Goal: Task Accomplishment & Management: Complete application form

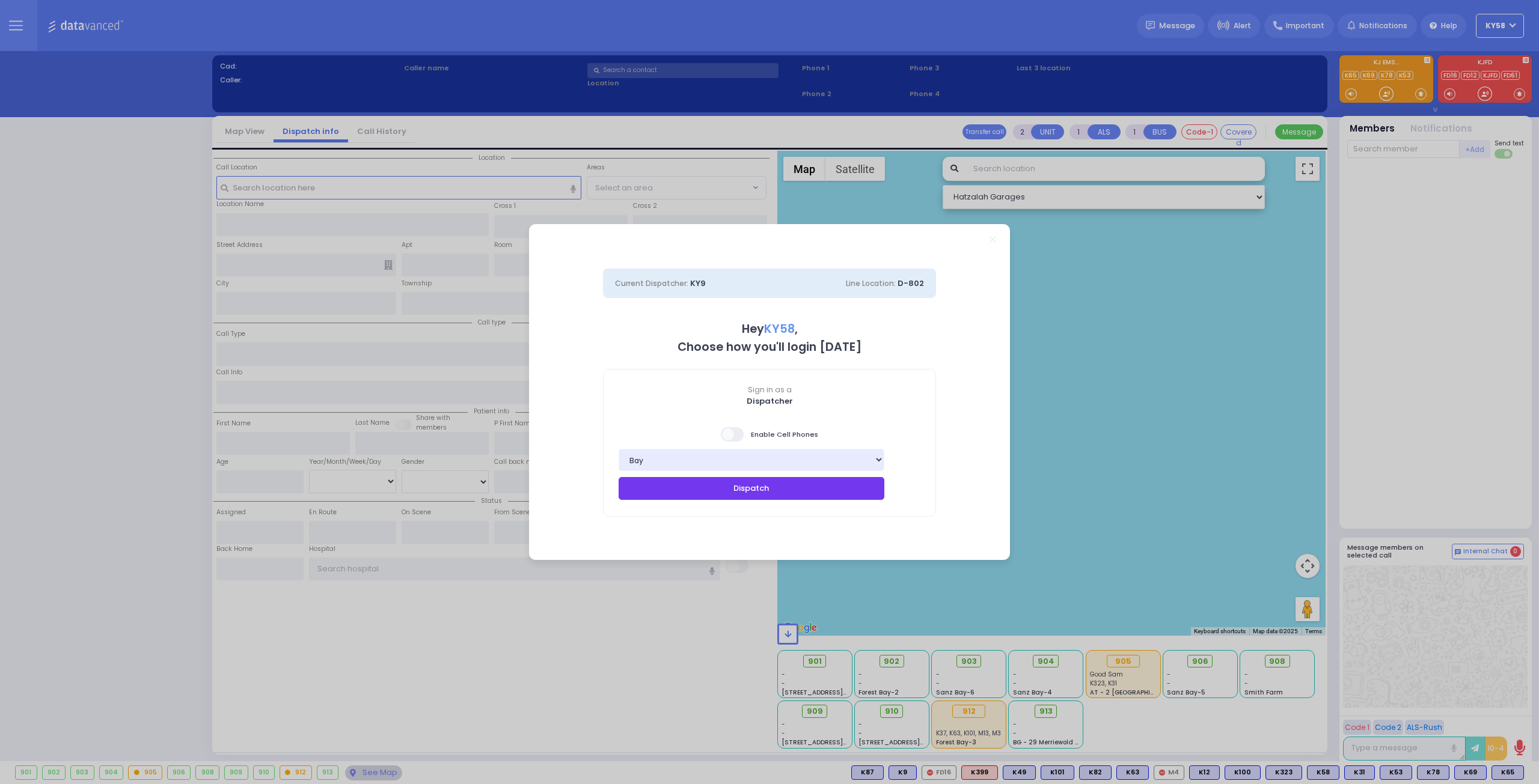
drag, startPoint x: 721, startPoint y: 487, endPoint x: 713, endPoint y: 488, distance: 8.1
click at [715, 488] on button "Dispatch" at bounding box center [751, 489] width 266 height 23
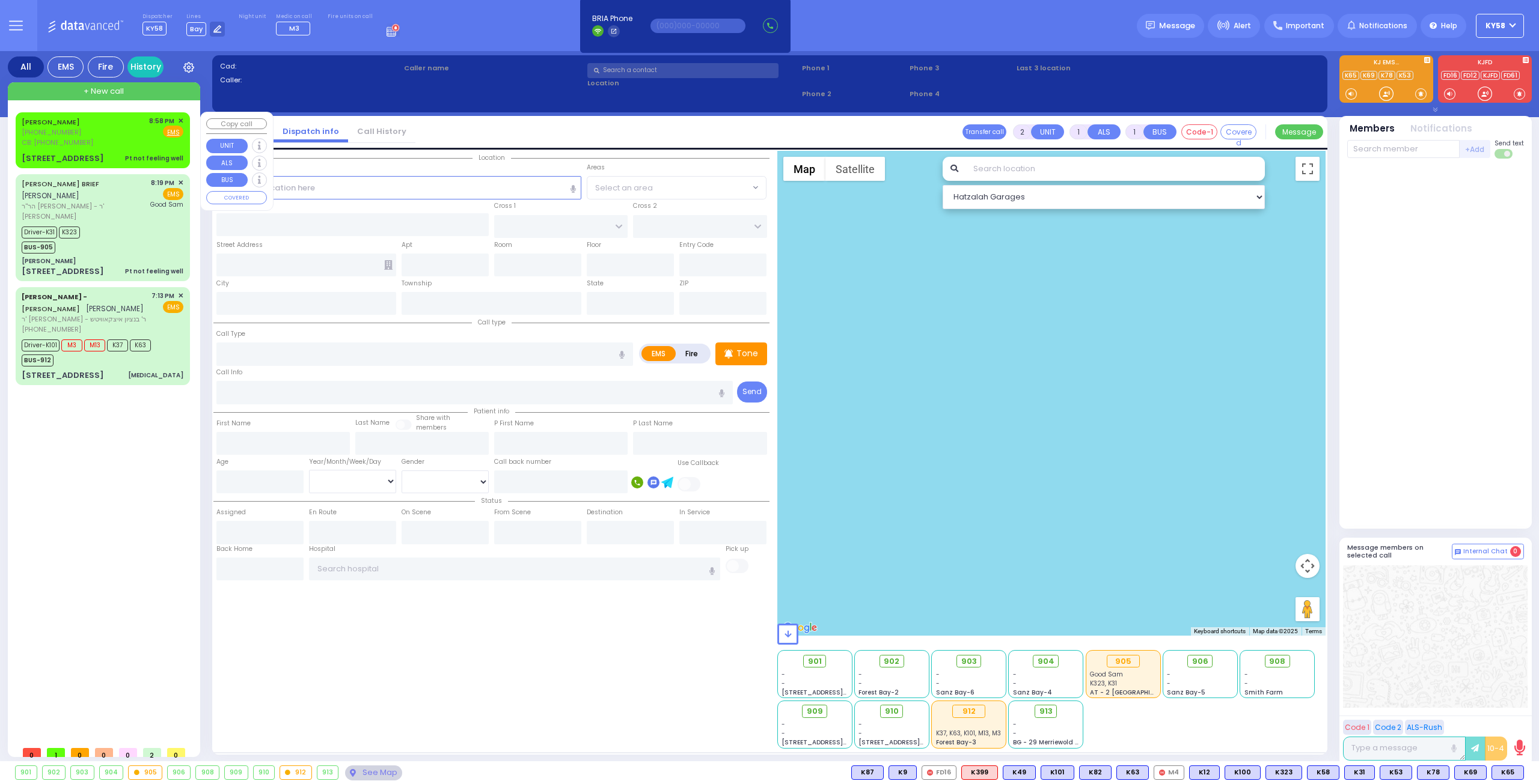
drag, startPoint x: 114, startPoint y: 142, endPoint x: 113, endPoint y: 150, distance: 8.1
click at [113, 143] on div "[PERSON_NAME] [PHONE_NUMBER] CB: [PHONE_NUMBER] 8:58 PM ✕ Fire EMS" at bounding box center [102, 132] width 162 height 32
type input "1"
type input "0"
select select
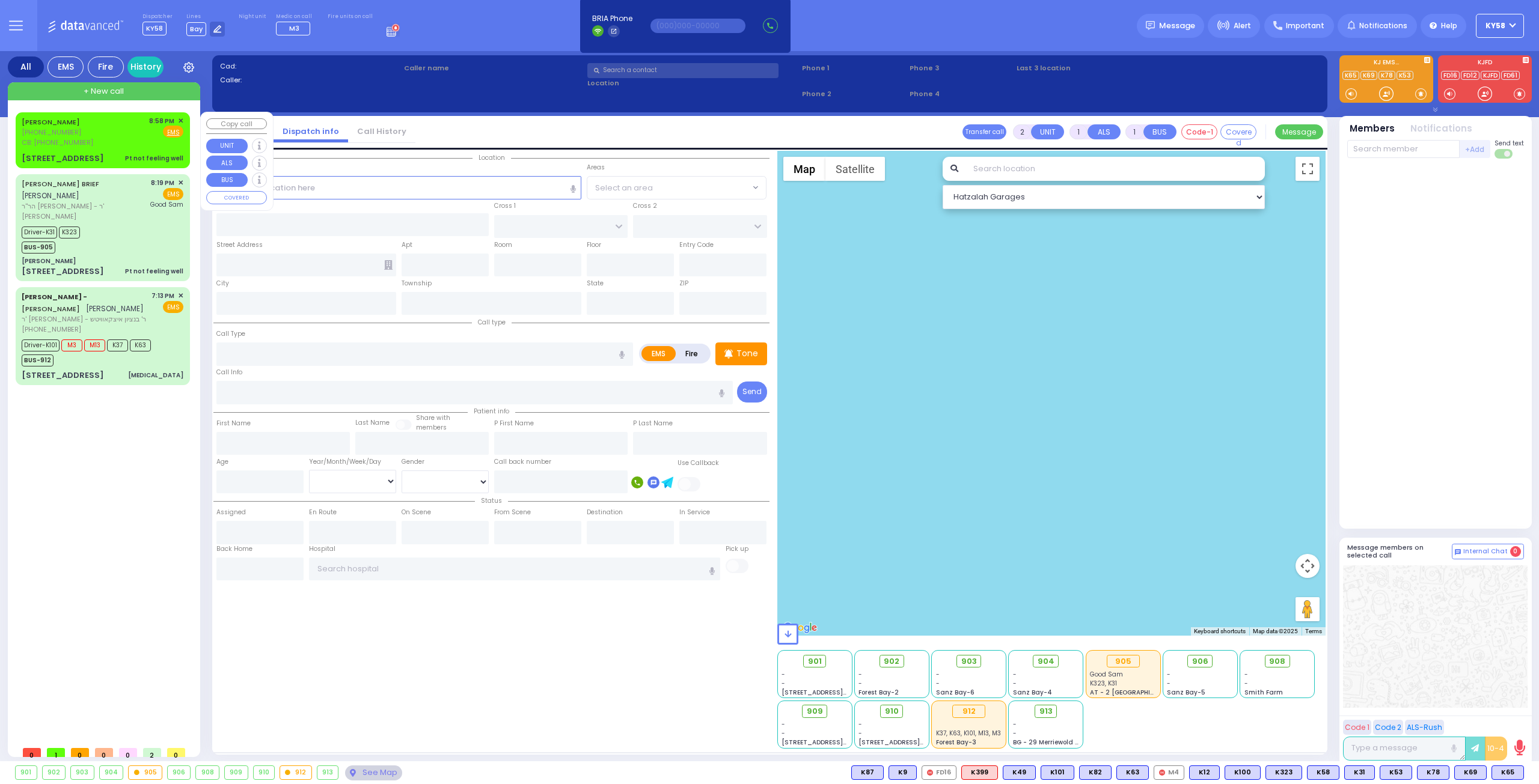
type input "Pt not feeling well"
radio input "true"
type input "38"
select select "Year"
select select "[DEMOGRAPHIC_DATA]"
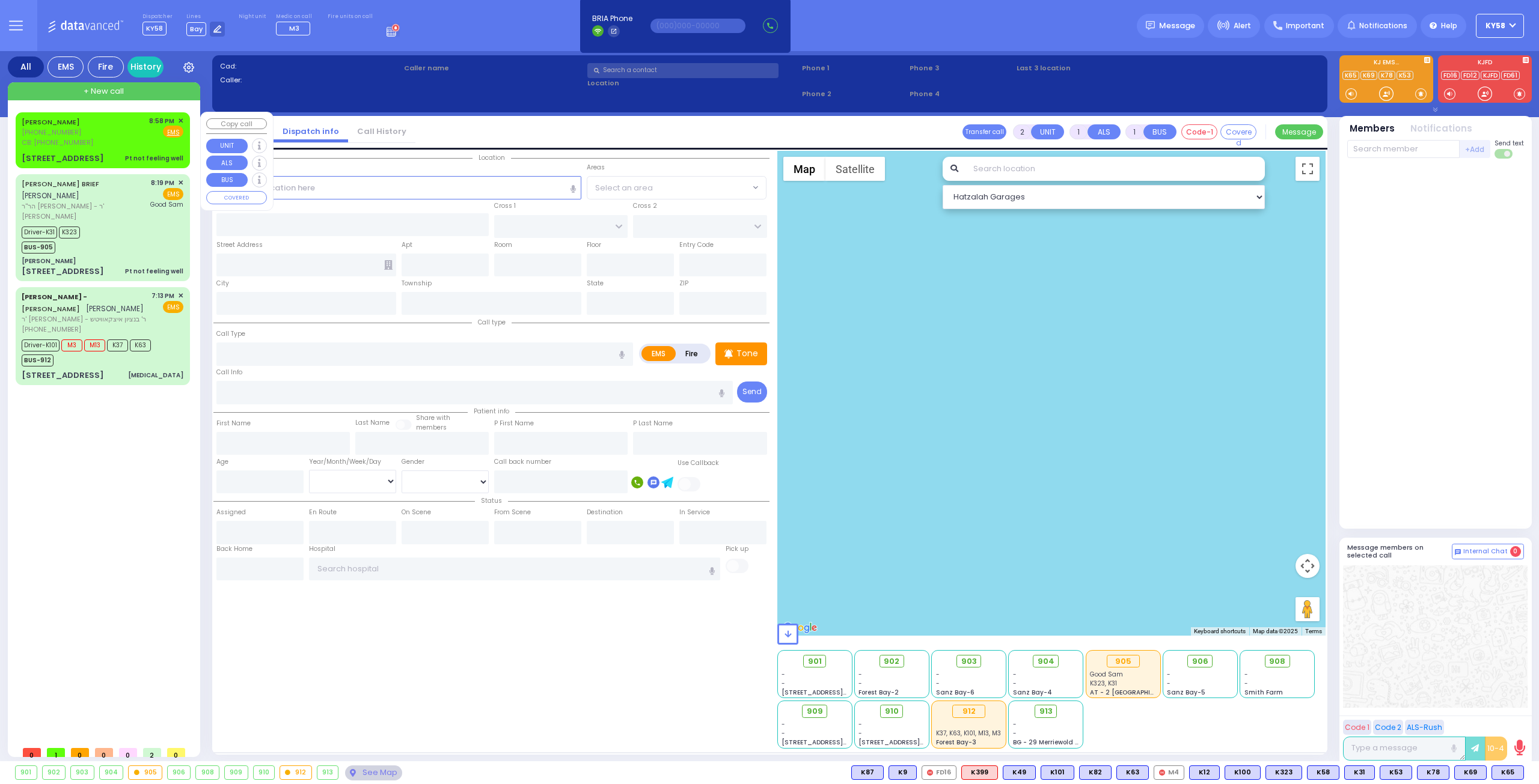
type input "8458749788"
type input "20:58"
select select "Hatzalah Garages"
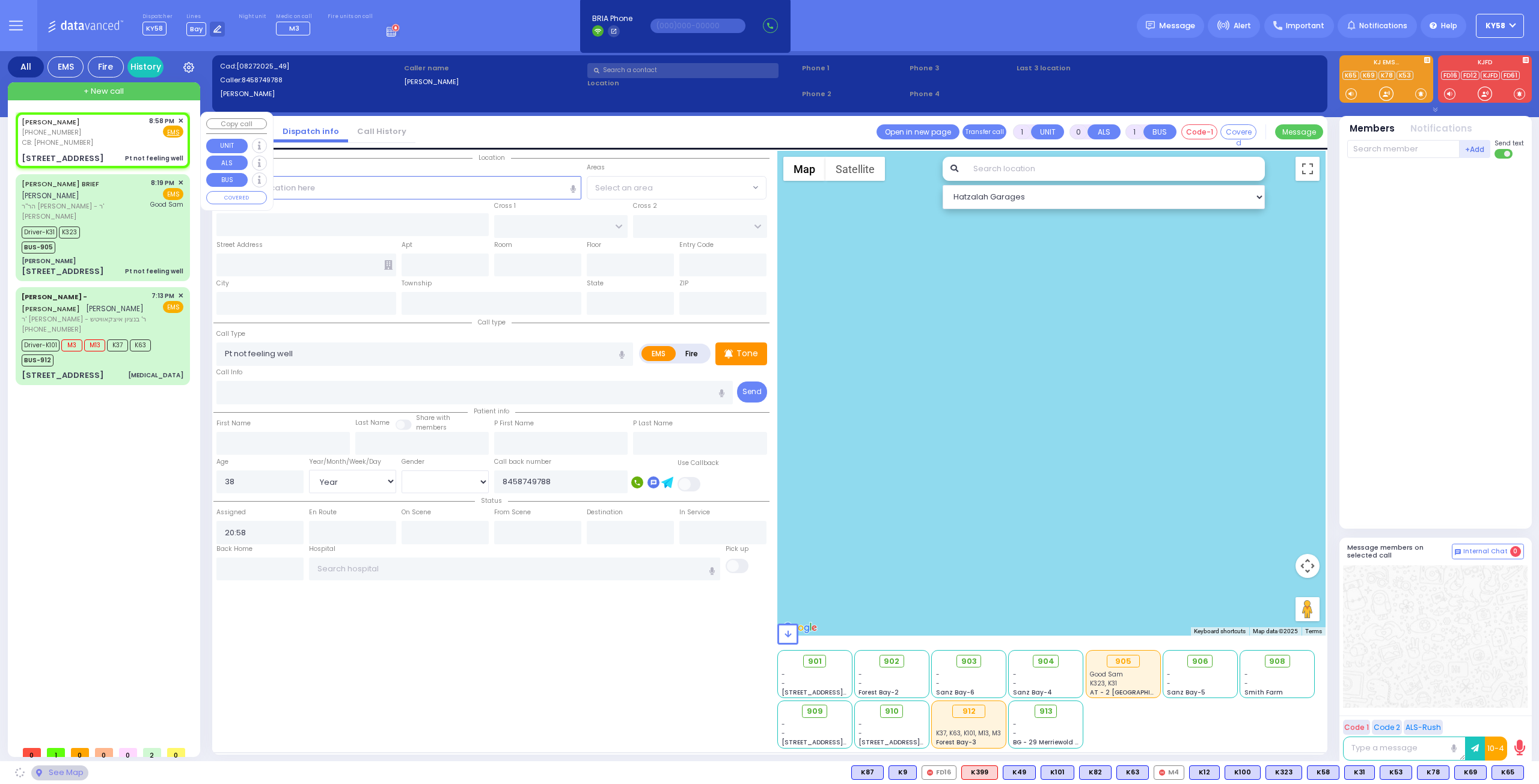
type input "PREMIUM POINT RD"
type input "SCHUNEMUNK ST"
type input "[STREET_ADDRESS]"
type input "Monroe"
type input "[US_STATE]"
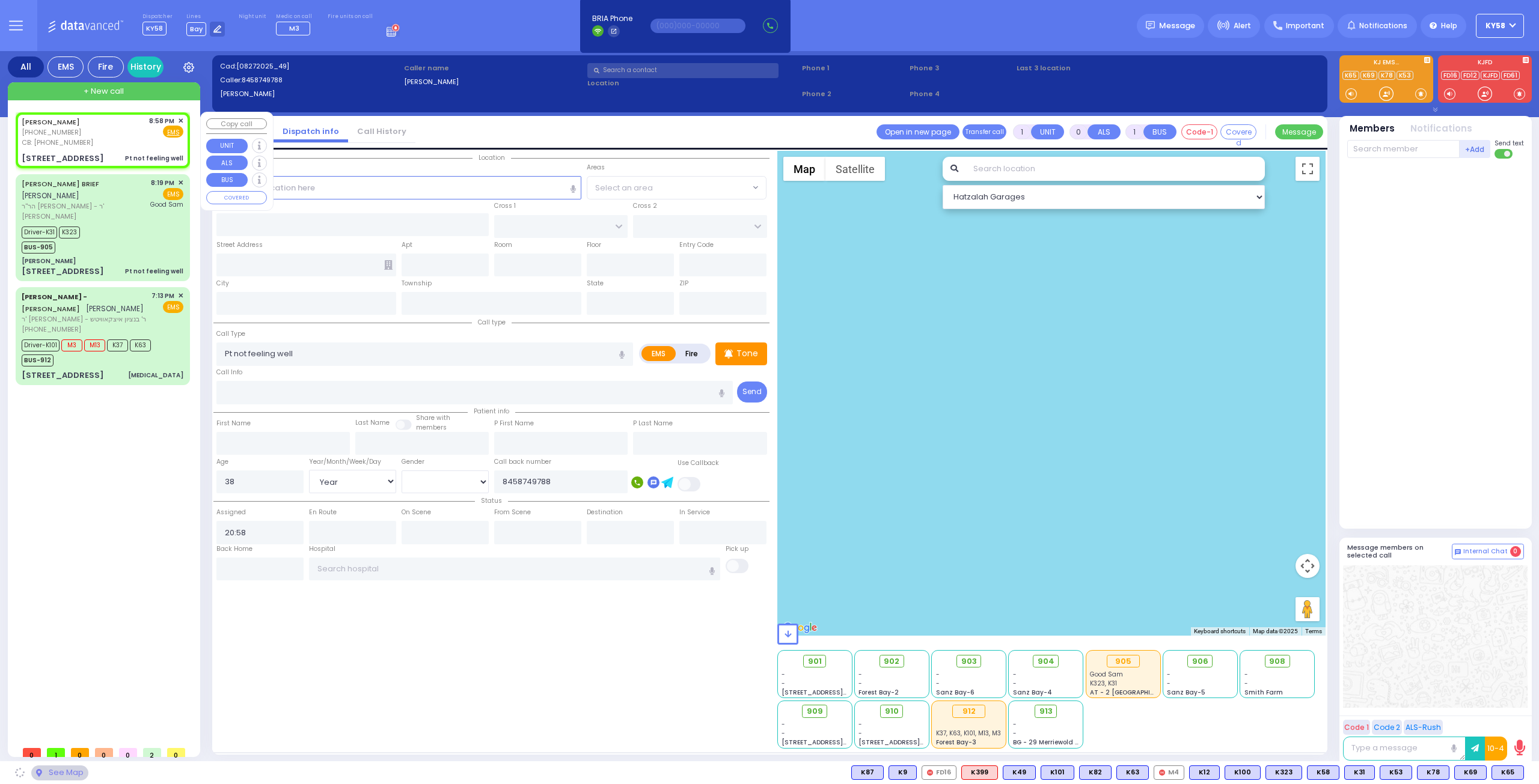
type input "10950"
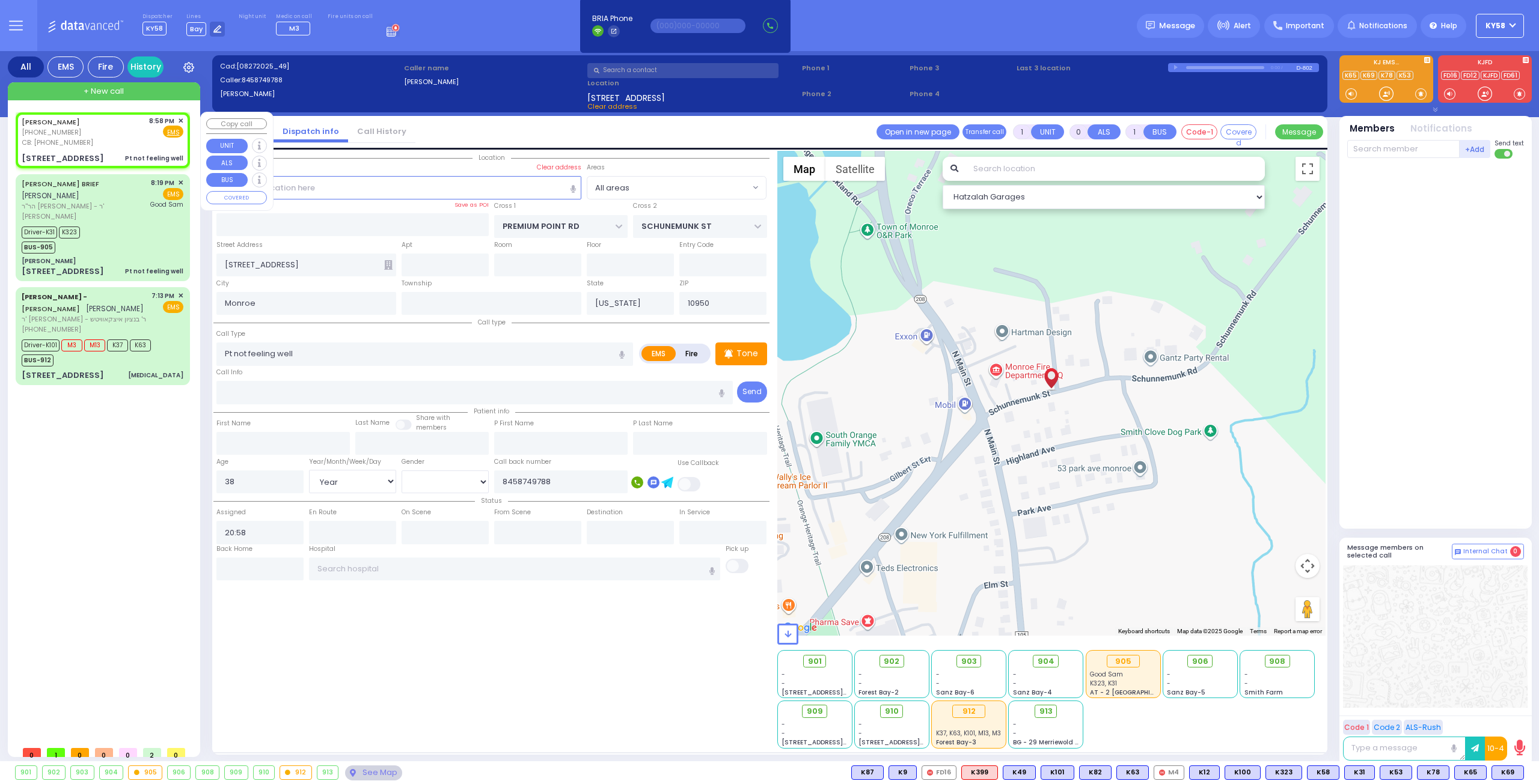
drag, startPoint x: 74, startPoint y: 129, endPoint x: 408, endPoint y: 143, distance: 334.3
click at [76, 129] on div "[PHONE_NUMBER]" at bounding box center [57, 132] width 72 height 10
select select
radio input "true"
select select "Year"
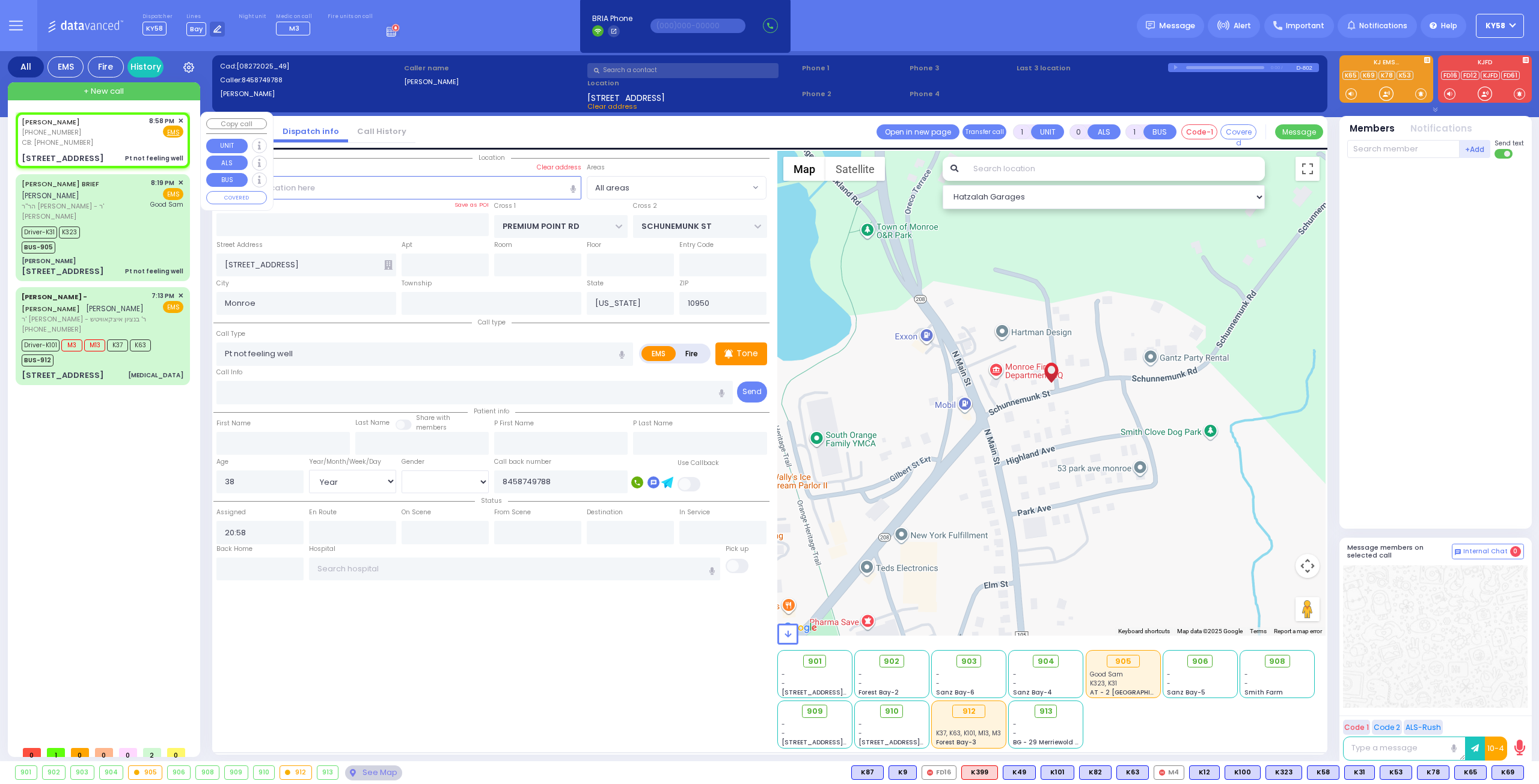
select select "[DEMOGRAPHIC_DATA]"
type input "21:03"
select select "Hatzalah Garages"
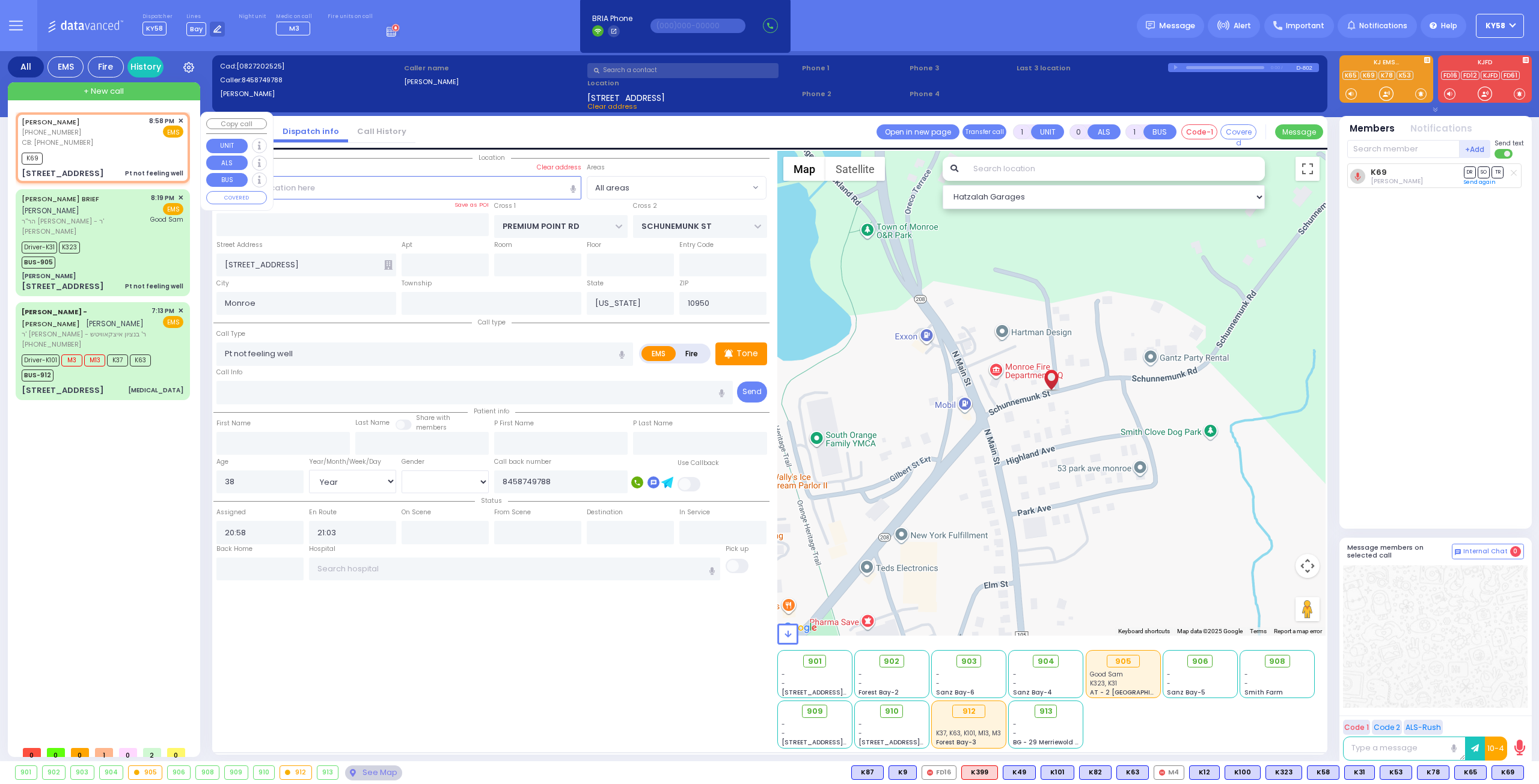
click at [121, 156] on div "K69" at bounding box center [102, 157] width 162 height 15
select select
radio input "true"
select select "Year"
select select "[DEMOGRAPHIC_DATA]"
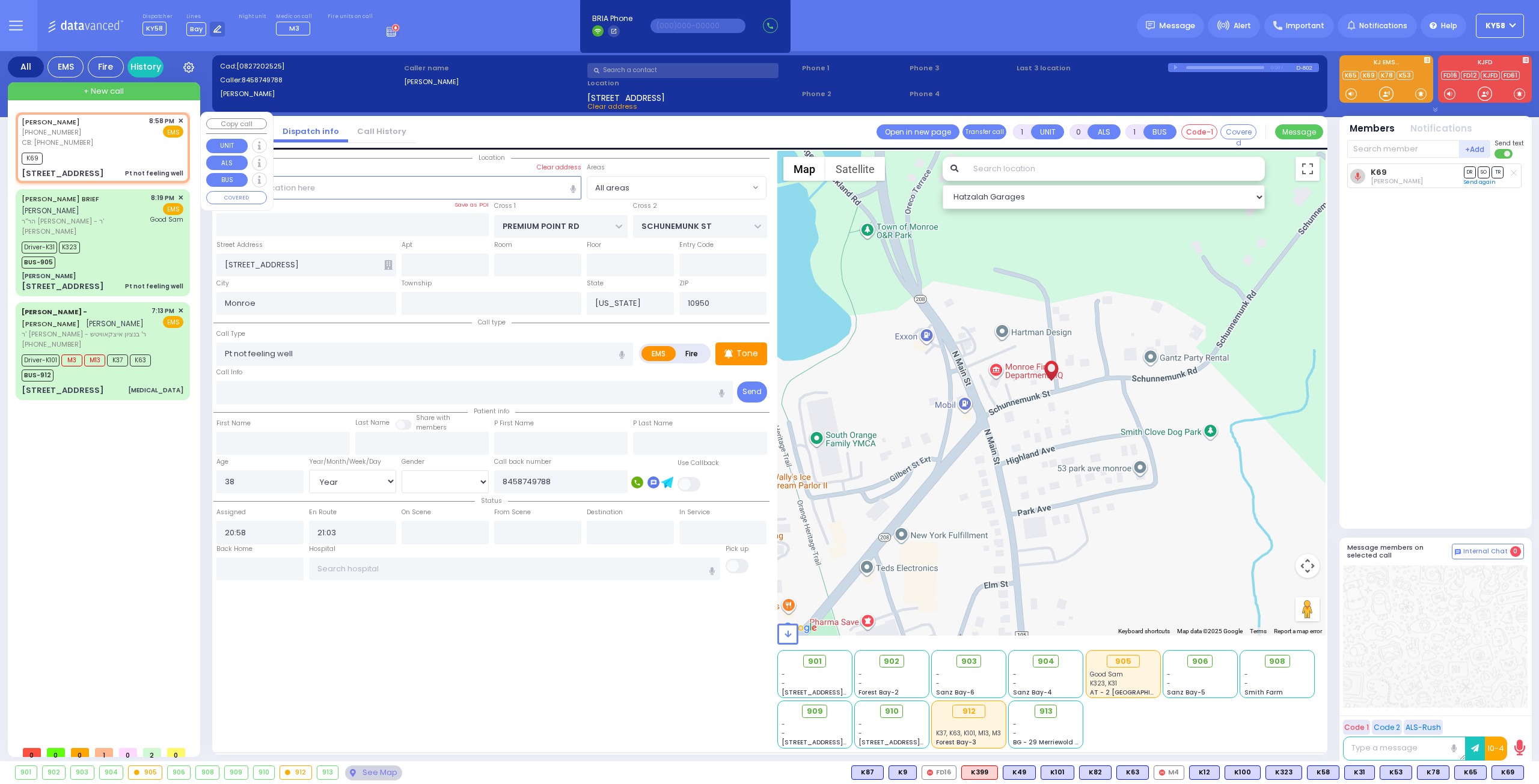
select select "Hatzalah Garages"
click at [139, 247] on div "Driver-K31 K323 BUS-905" at bounding box center [102, 254] width 162 height 30
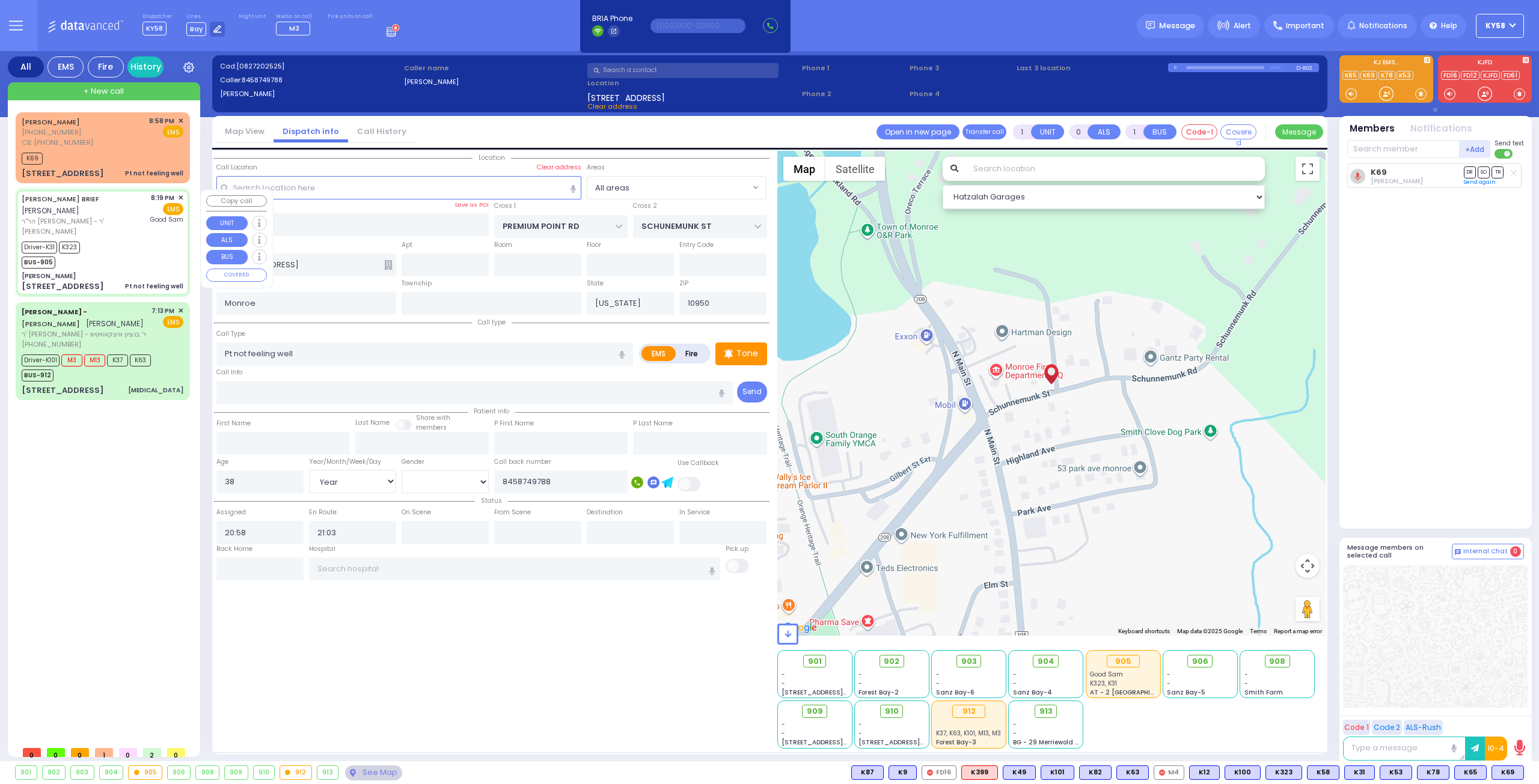
type input "6"
select select
radio input "true"
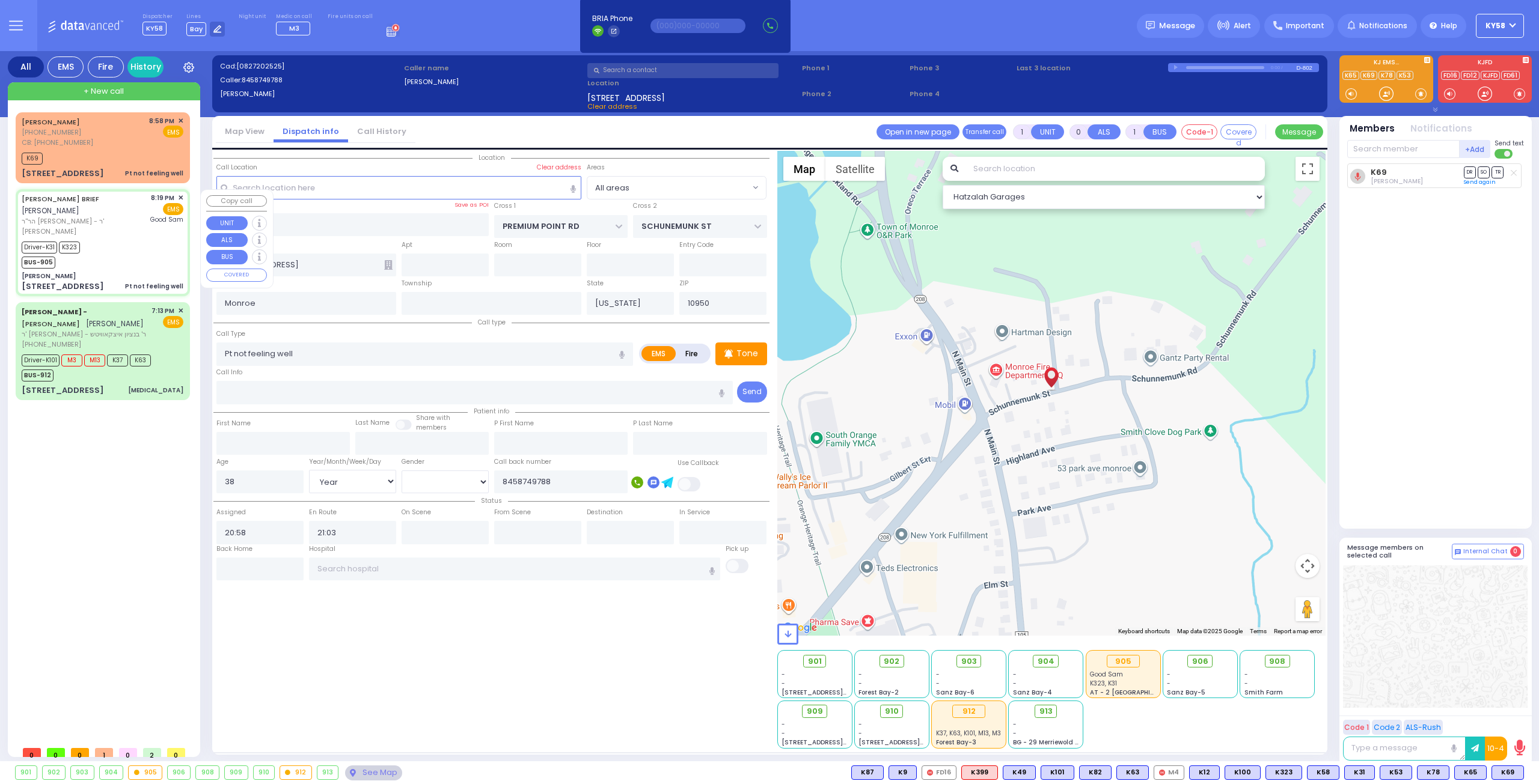
type input "[PERSON_NAME]"
type input "BRIEF"
type input "[PERSON_NAME]"
type input "Brief"
type input "44"
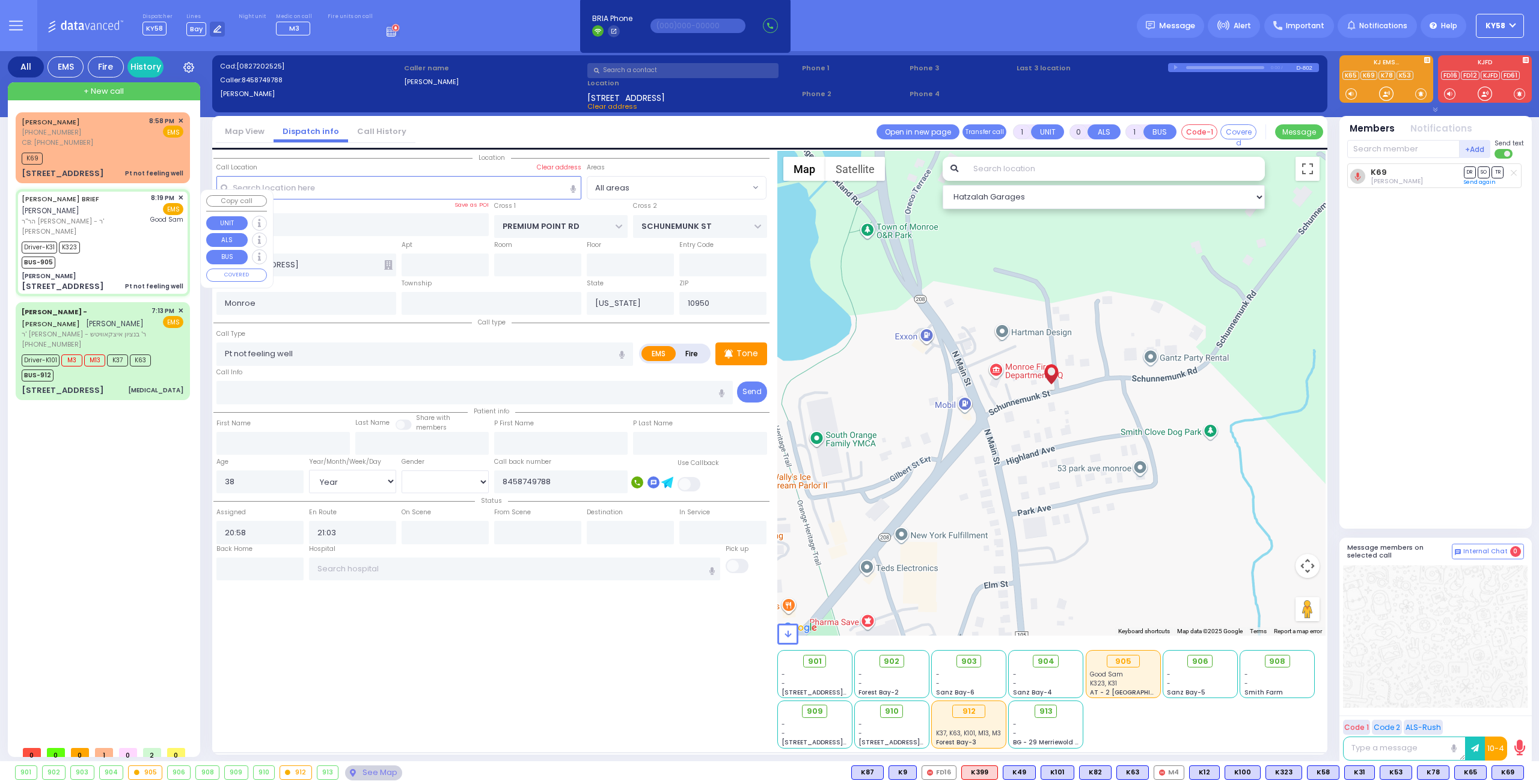
select select "Year"
select select "[DEMOGRAPHIC_DATA]"
type input "20:19"
type input "20:22"
type input "20:25"
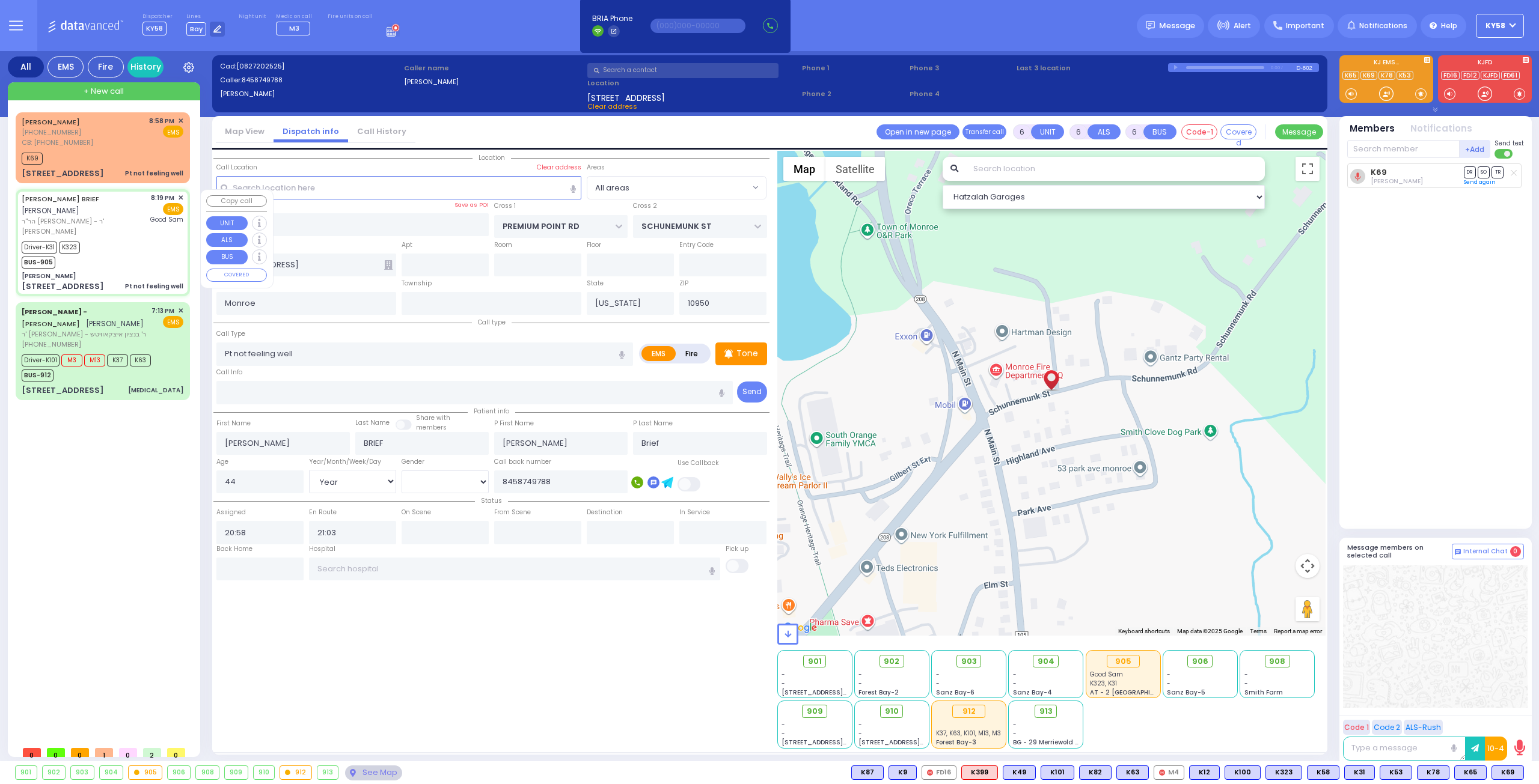
type input "20:41"
type input "21:01"
type input "[GEOGRAPHIC_DATA]"
select select "Hatzalah Garages"
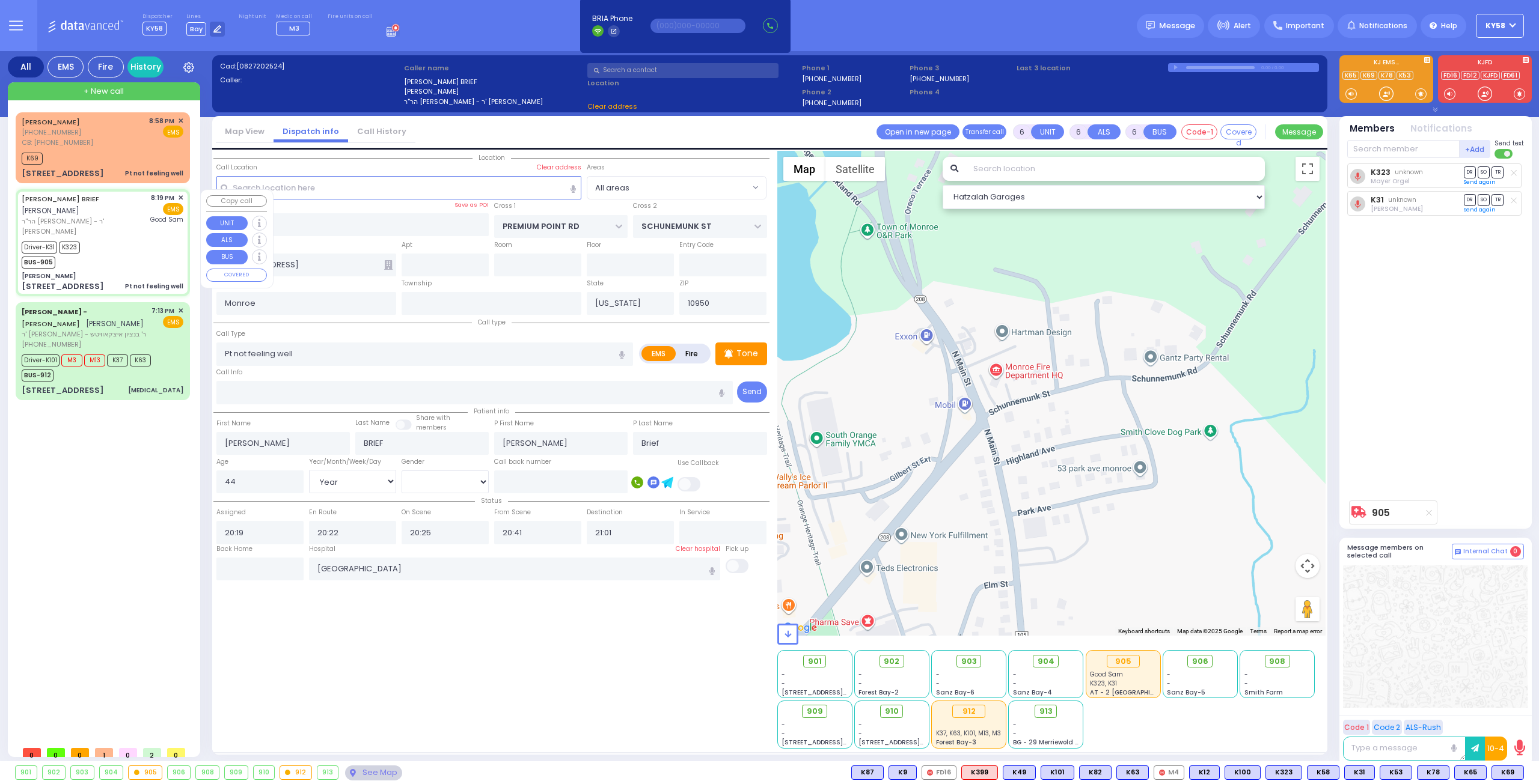
type input "[PERSON_NAME]"
type input "[GEOGRAPHIC_DATA]"
type input "[STREET_ADDRESS]"
type input "5"
type input "[PERSON_NAME]"
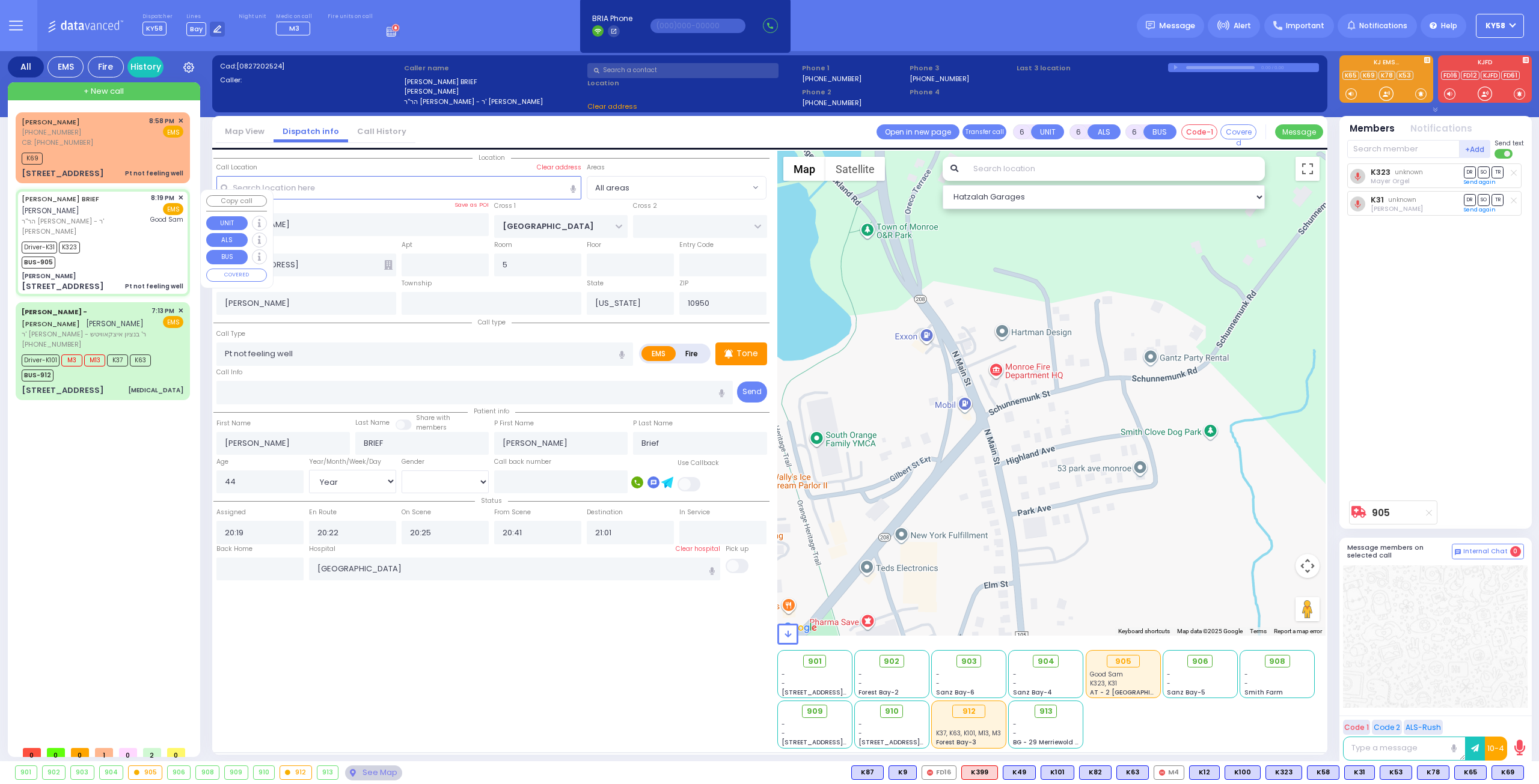
select select "SECTION 4"
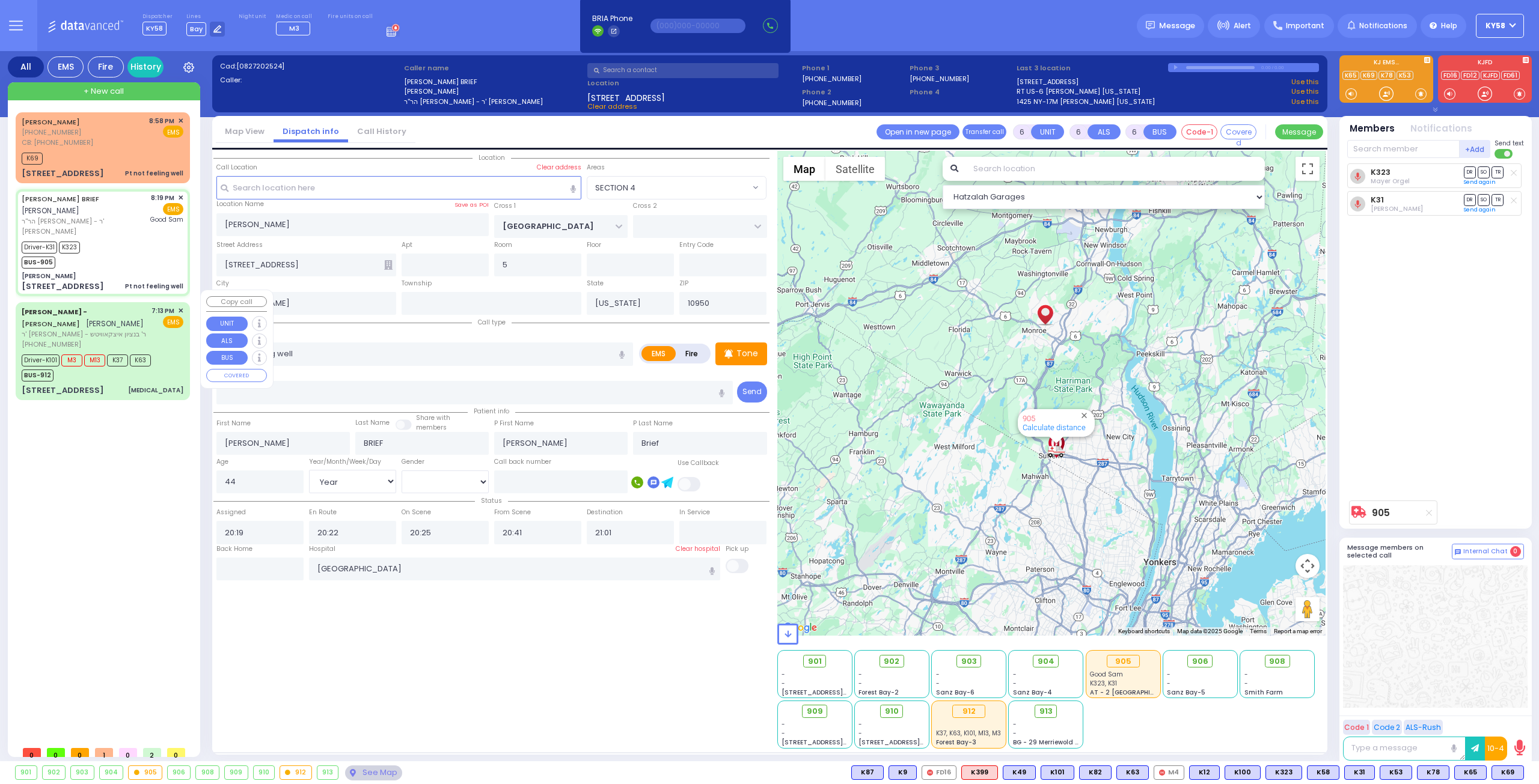
click at [143, 329] on span "ר' [PERSON_NAME] - ר' בנציון איצקאוויטש" at bounding box center [84, 334] width 125 height 10
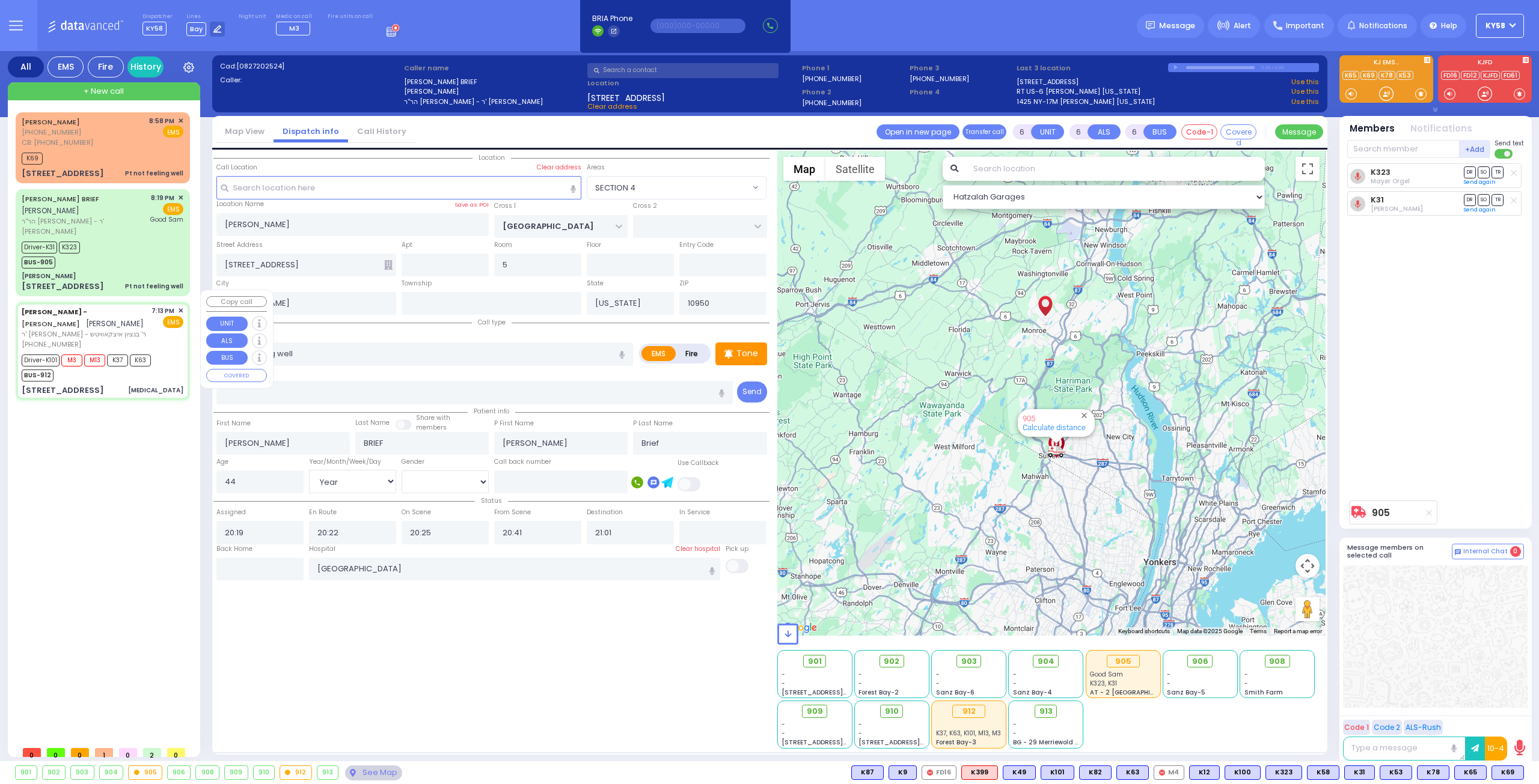
select select
type input "[MEDICAL_DATA]"
radio input "true"
type input "AMROM"
type input "[PERSON_NAME]"
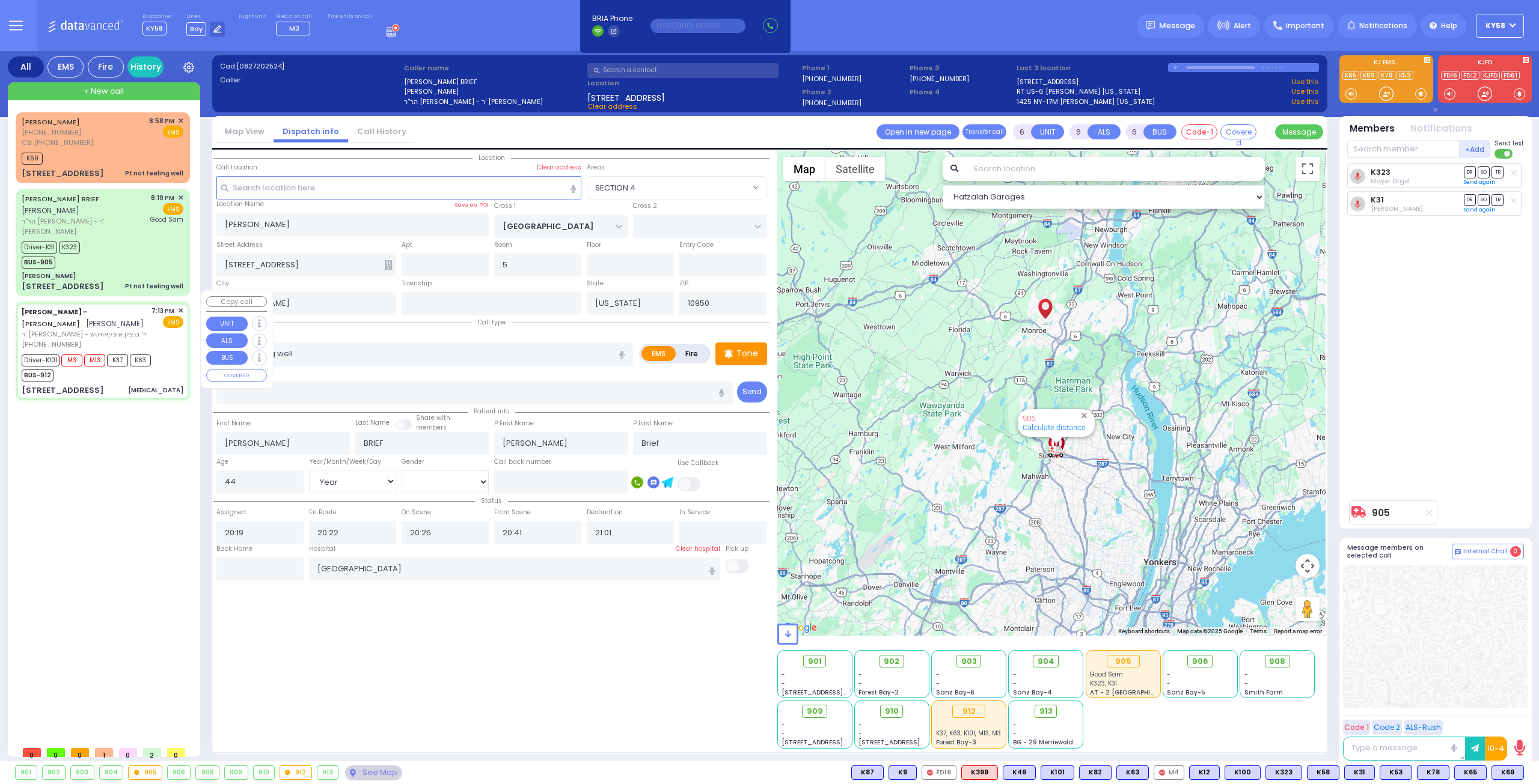
type input "Amrom"
type input "Kohn"
type input "71"
select select "Year"
select select "[DEMOGRAPHIC_DATA]"
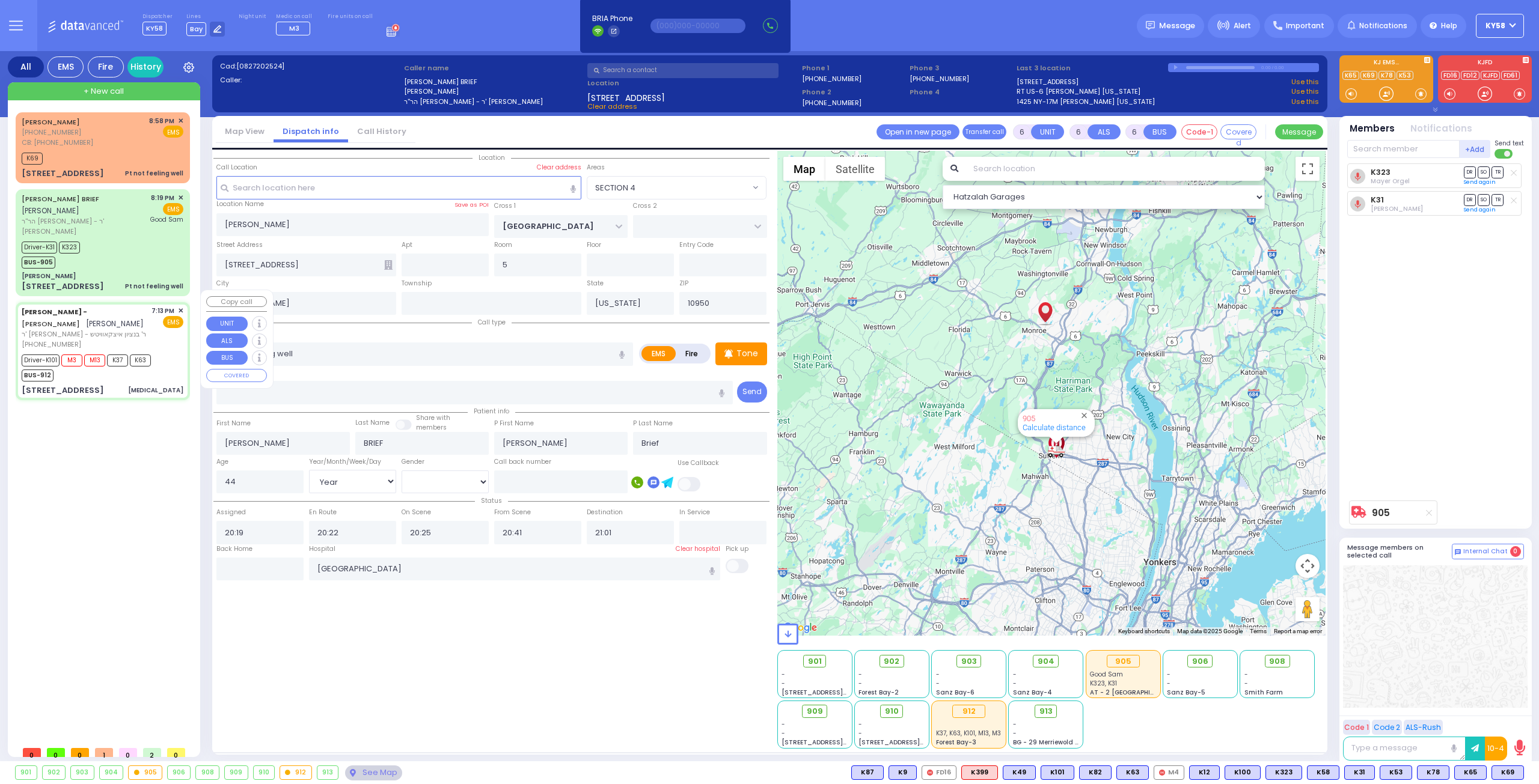
type input "19:13"
type input "19:15"
type input "19:21"
type input "19:40"
type input "011"
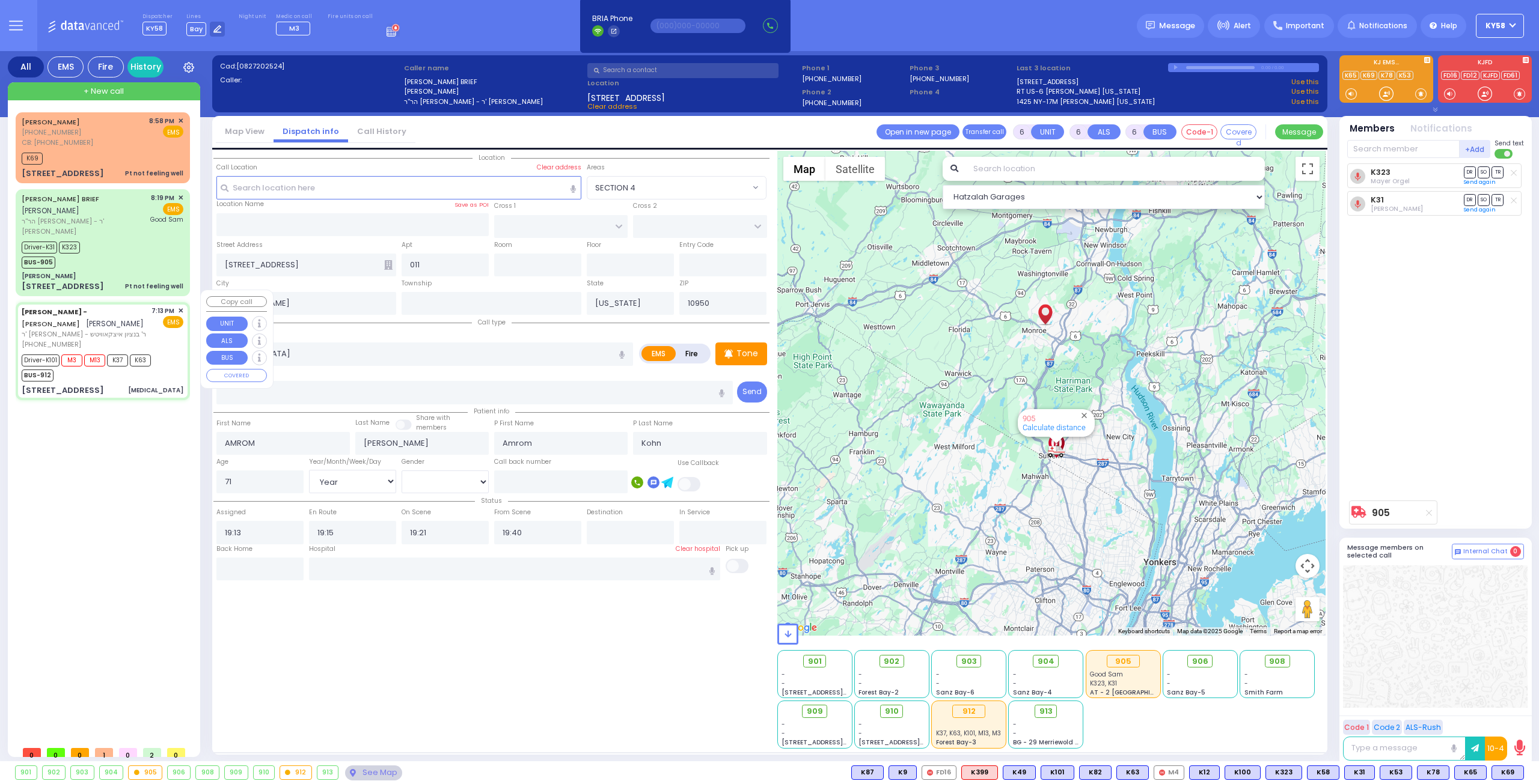
select select "Hatzalah Garages"
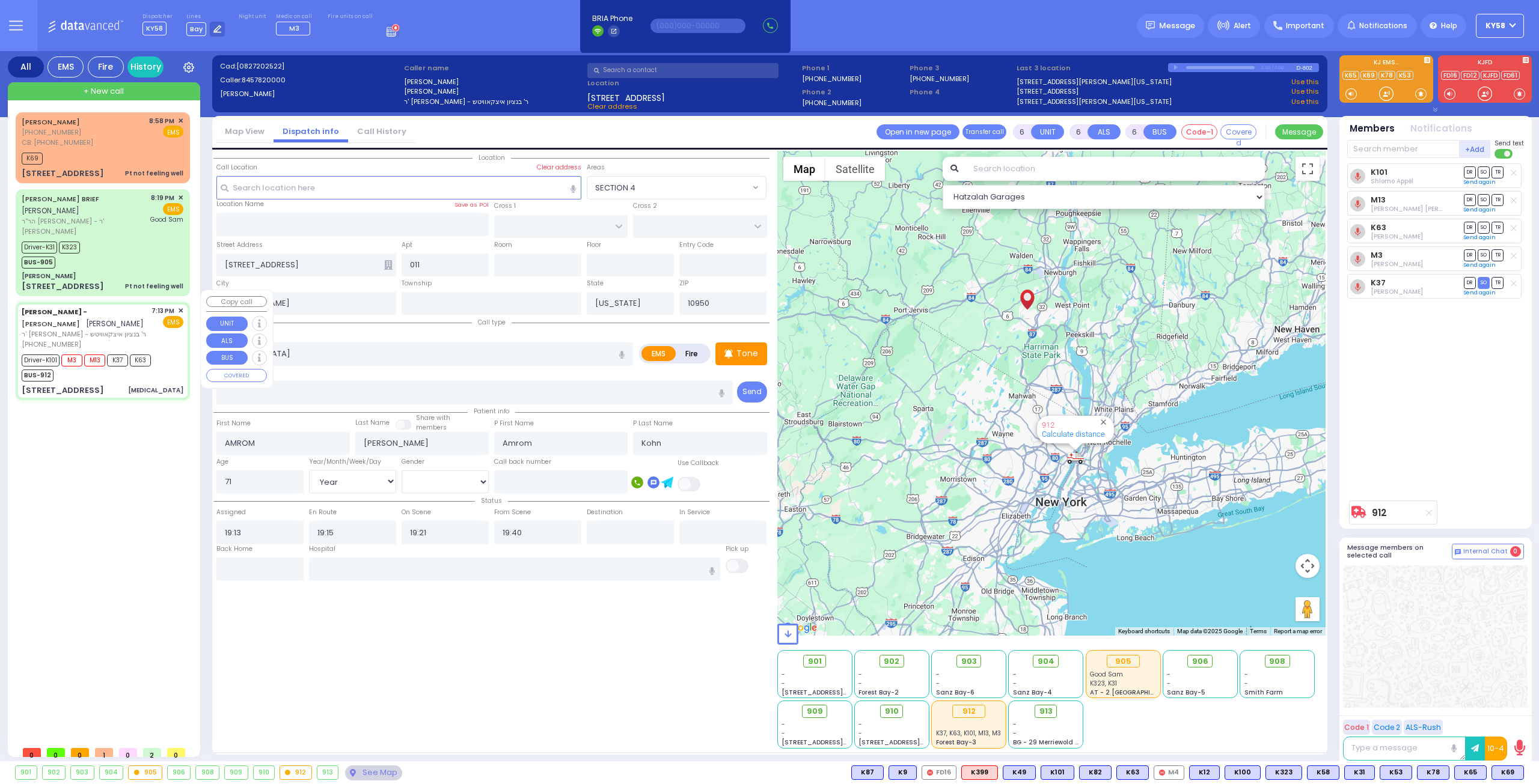
select select
radio input "true"
select select "Year"
select select "[DEMOGRAPHIC_DATA]"
select select "Hatzalah Garages"
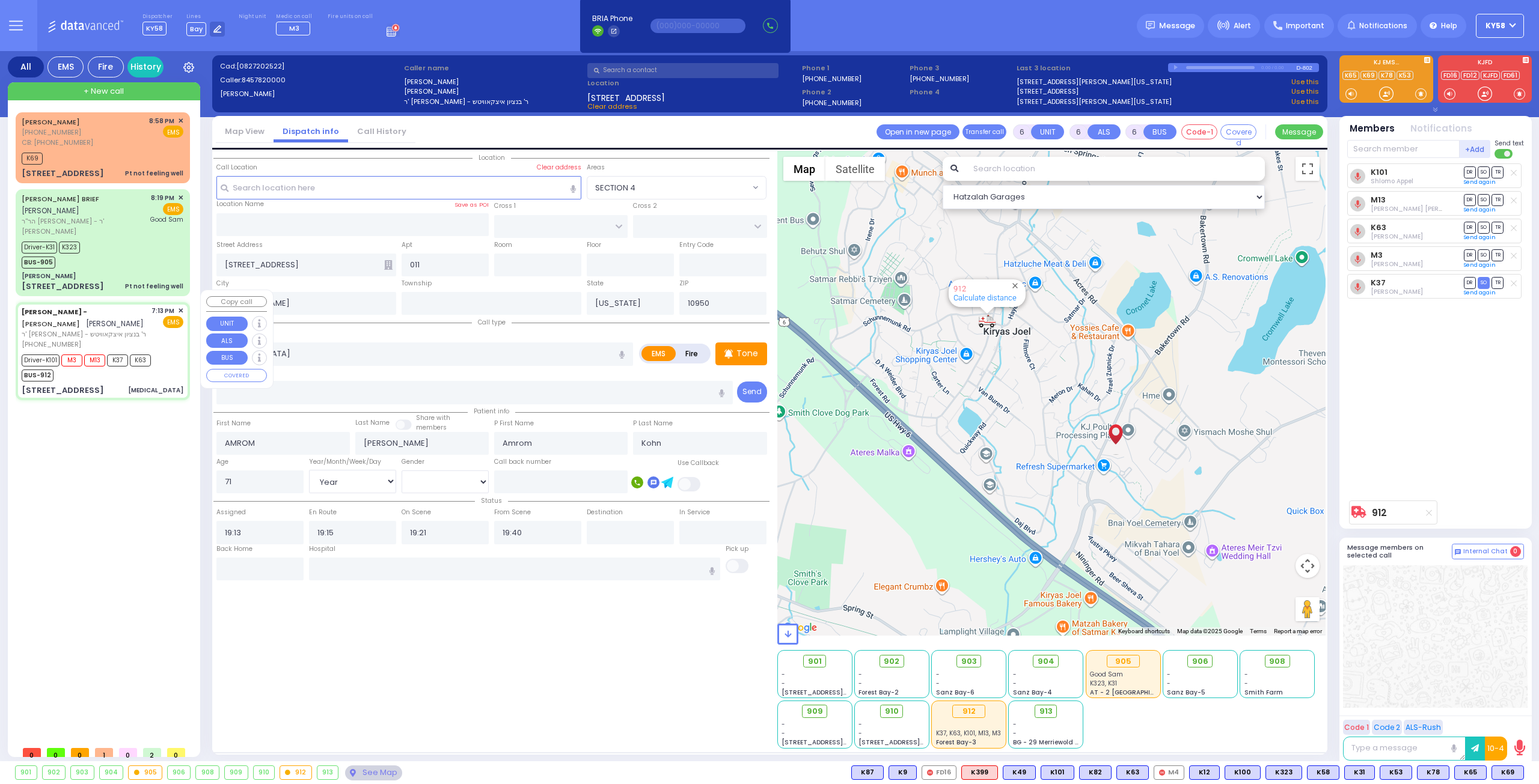
select select
radio input "true"
select select "Year"
select select "[DEMOGRAPHIC_DATA]"
select select "Hatzalah Garages"
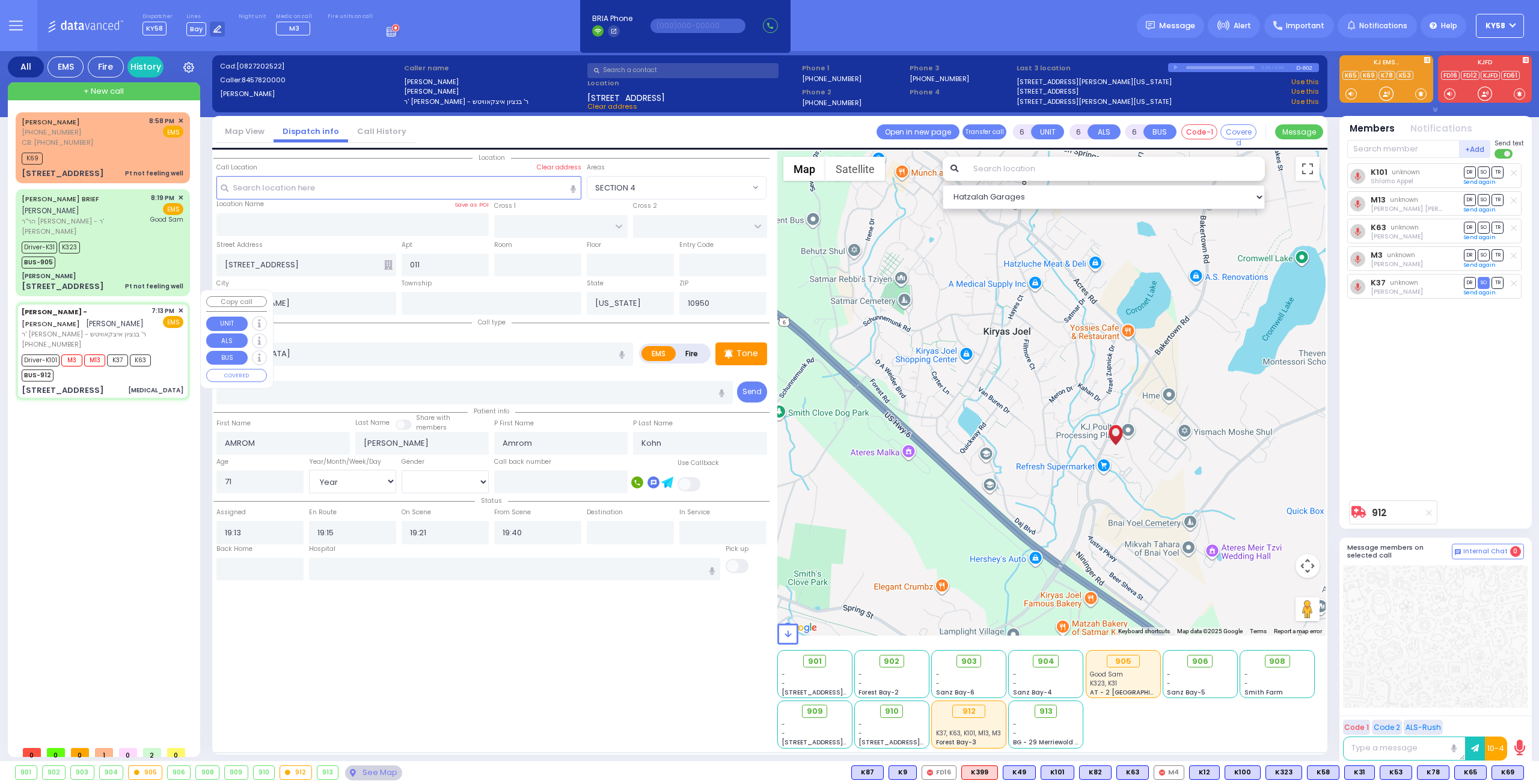
select select
radio input "true"
select select "Year"
select select "[DEMOGRAPHIC_DATA]"
select select "Hatzalah Garages"
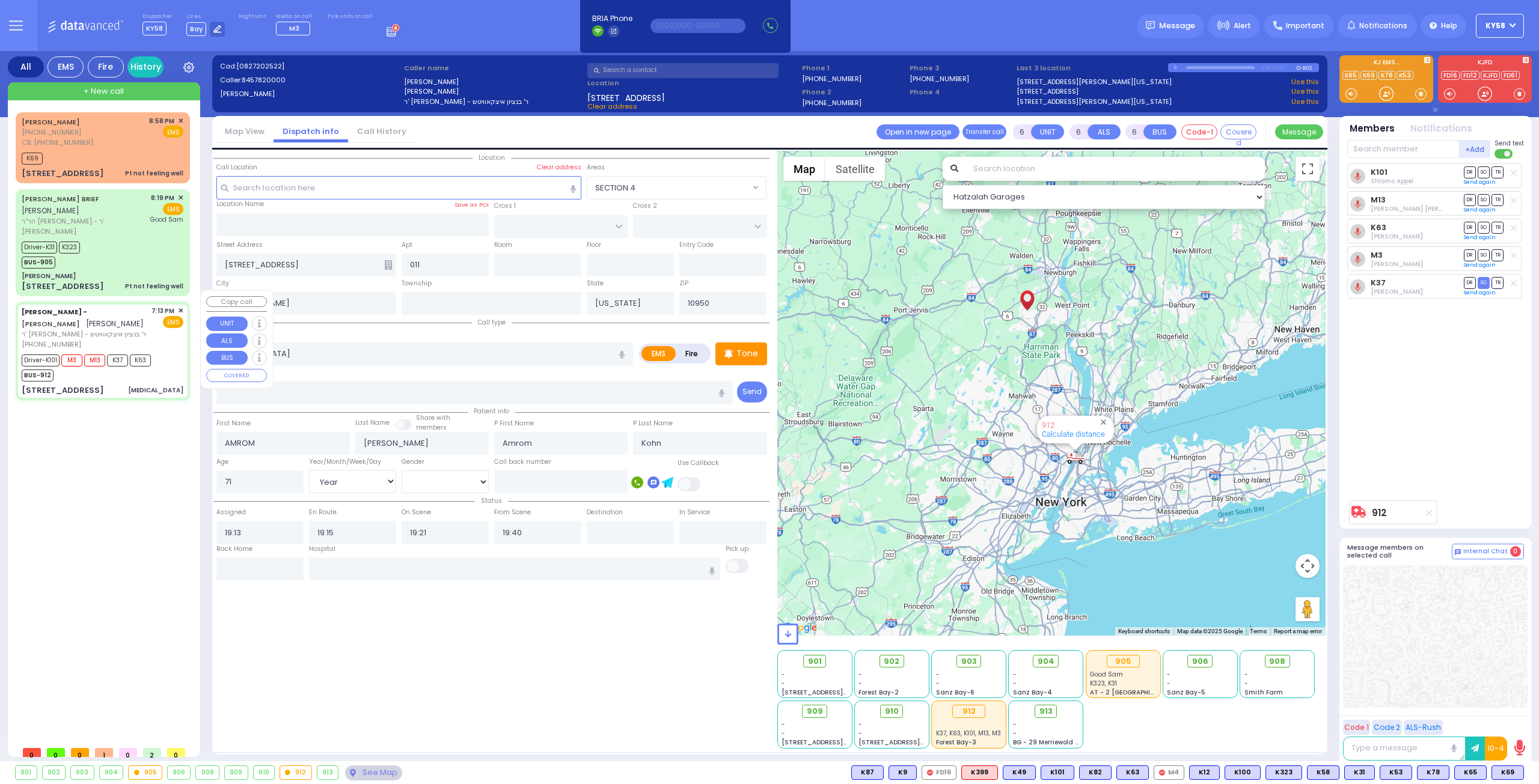
select select
radio input "true"
select select "Year"
select select "[DEMOGRAPHIC_DATA]"
select select "Hatzalah Garages"
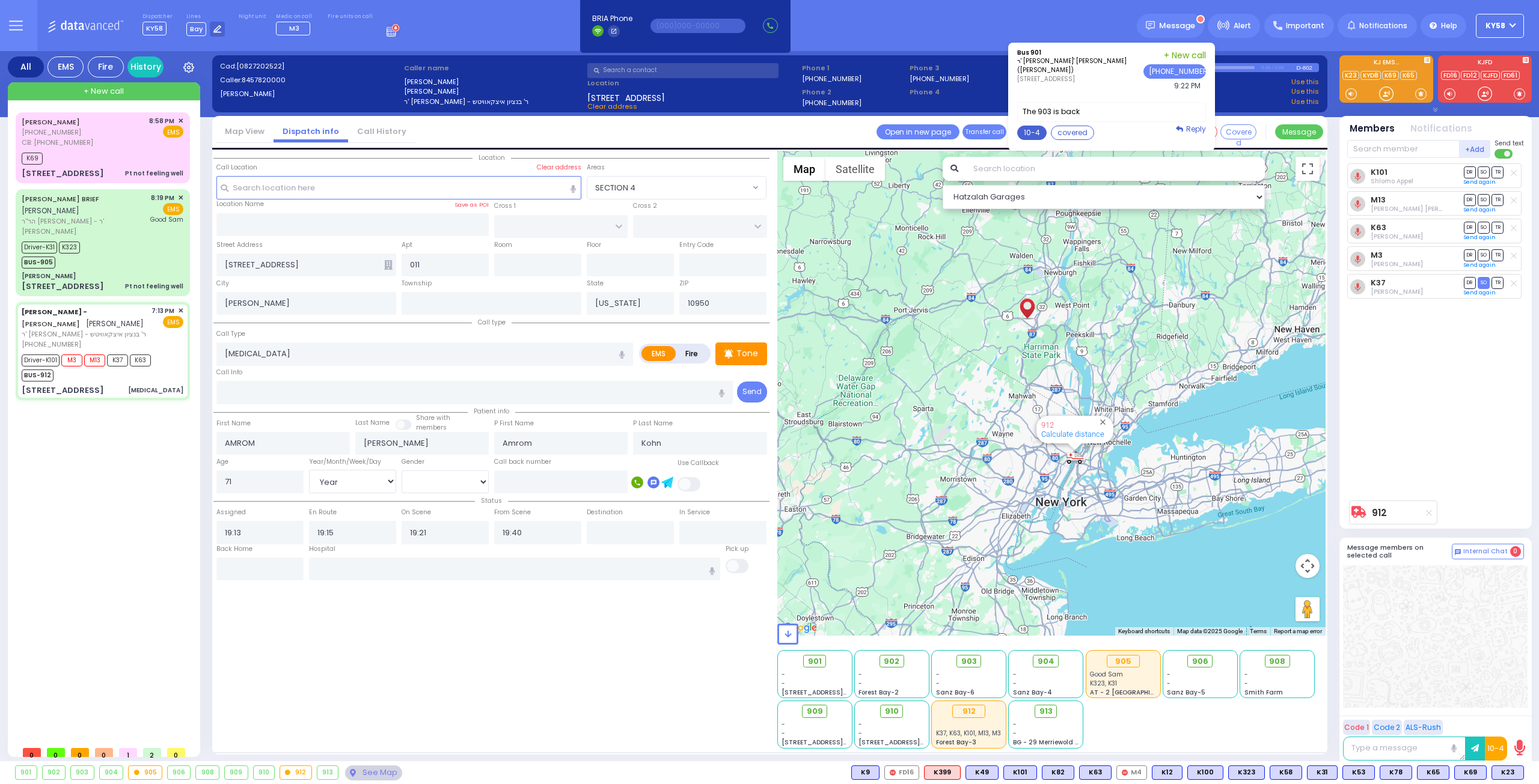
click at [1041, 133] on button "10-4" at bounding box center [1032, 132] width 29 height 14
type textarea "10-4 thank you"
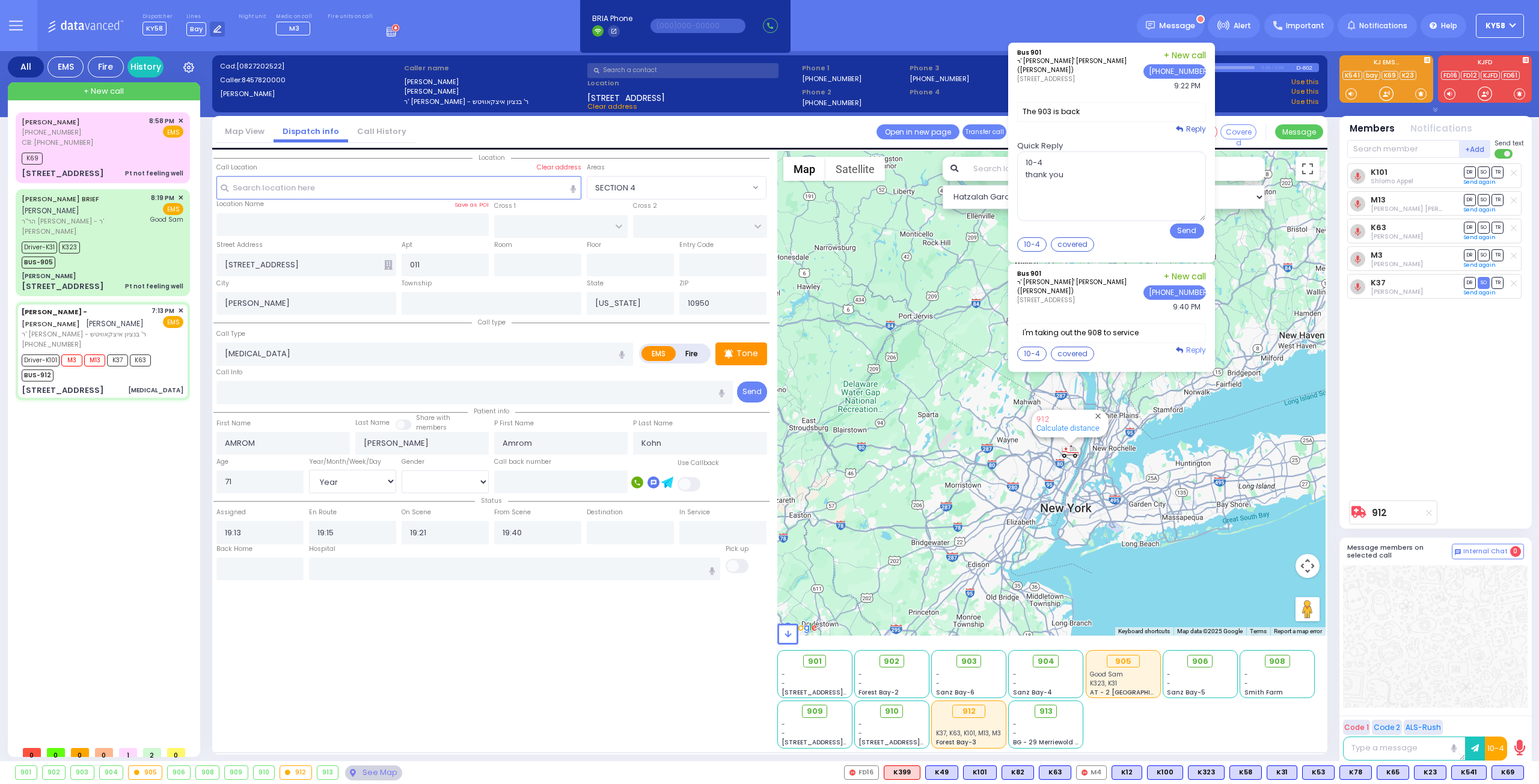
click at [1203, 346] on span "Reply" at bounding box center [1195, 350] width 20 height 10
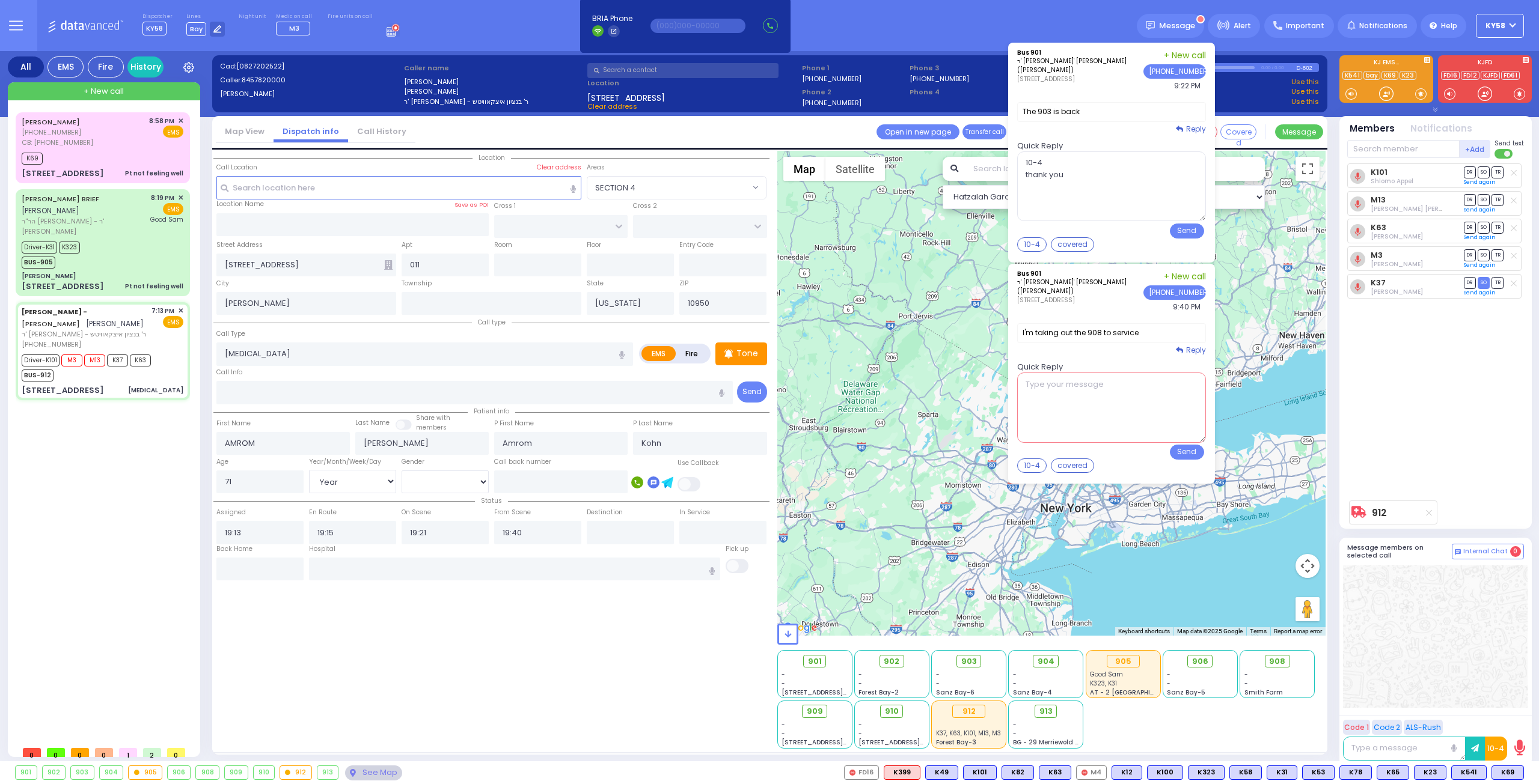
click at [1073, 382] on textarea at bounding box center [1112, 407] width 189 height 69
type textarea "sure"
click at [1184, 448] on button "Send" at bounding box center [1186, 451] width 34 height 15
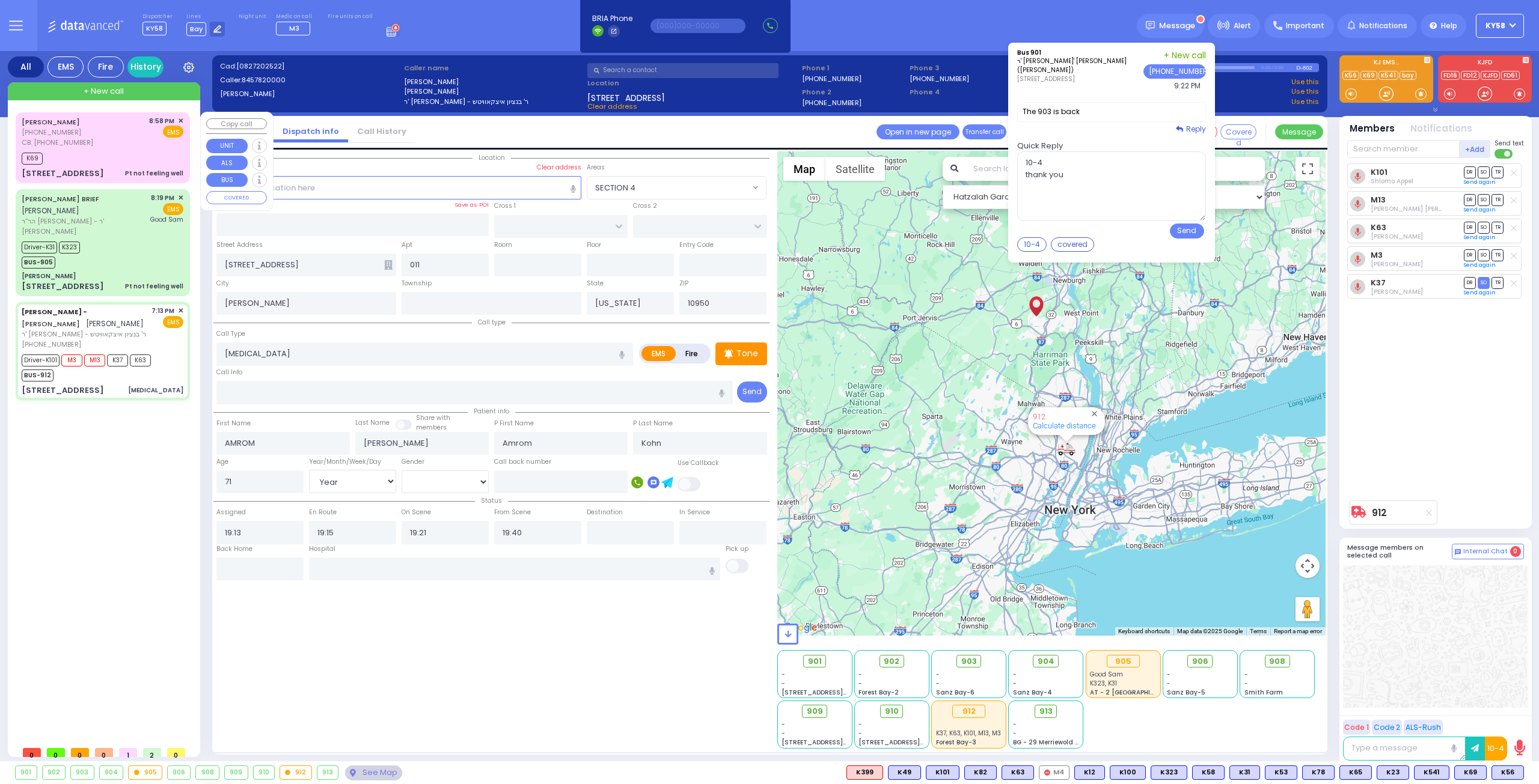
click at [108, 154] on div "K69" at bounding box center [102, 157] width 162 height 15
select select
type input "Pt not feeling well"
radio input "true"
type input "Rey"
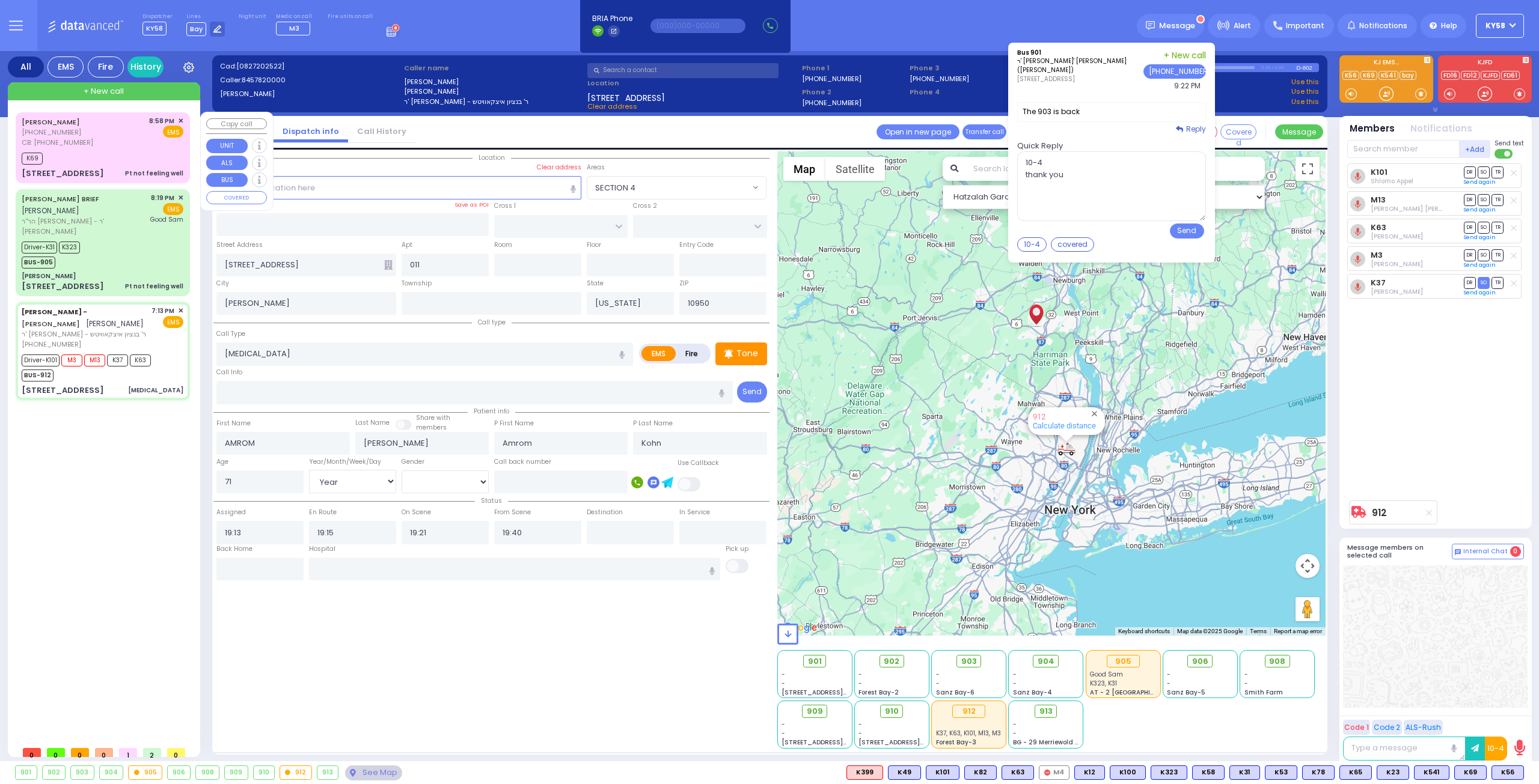
type input "Carrada"
type input "38"
select select "Year"
select select "[DEMOGRAPHIC_DATA]"
type input "8458749788"
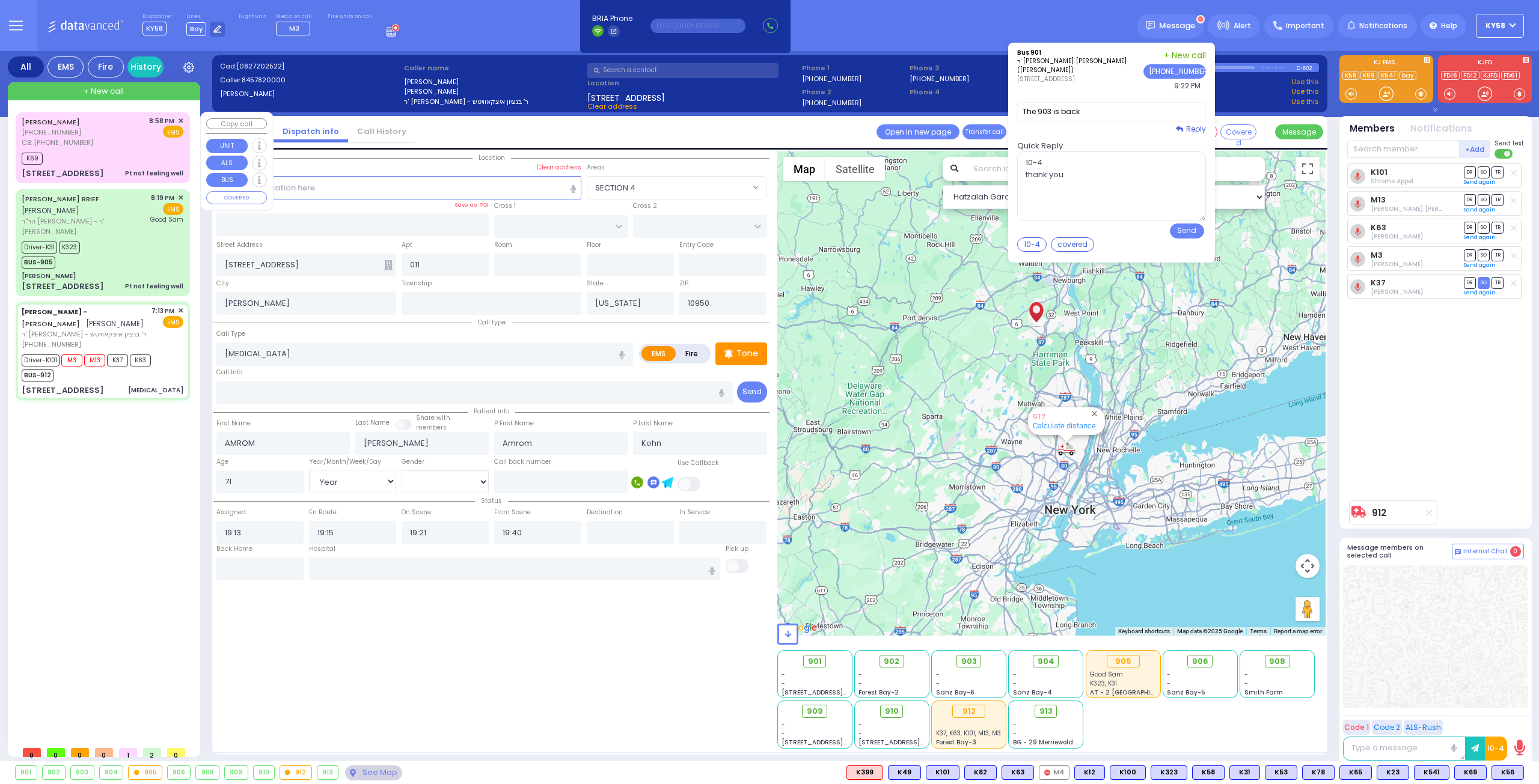
type input "20:58"
type input "21:03"
type input "21:05"
type input "21:22"
type input "PREMIUM POINT RD"
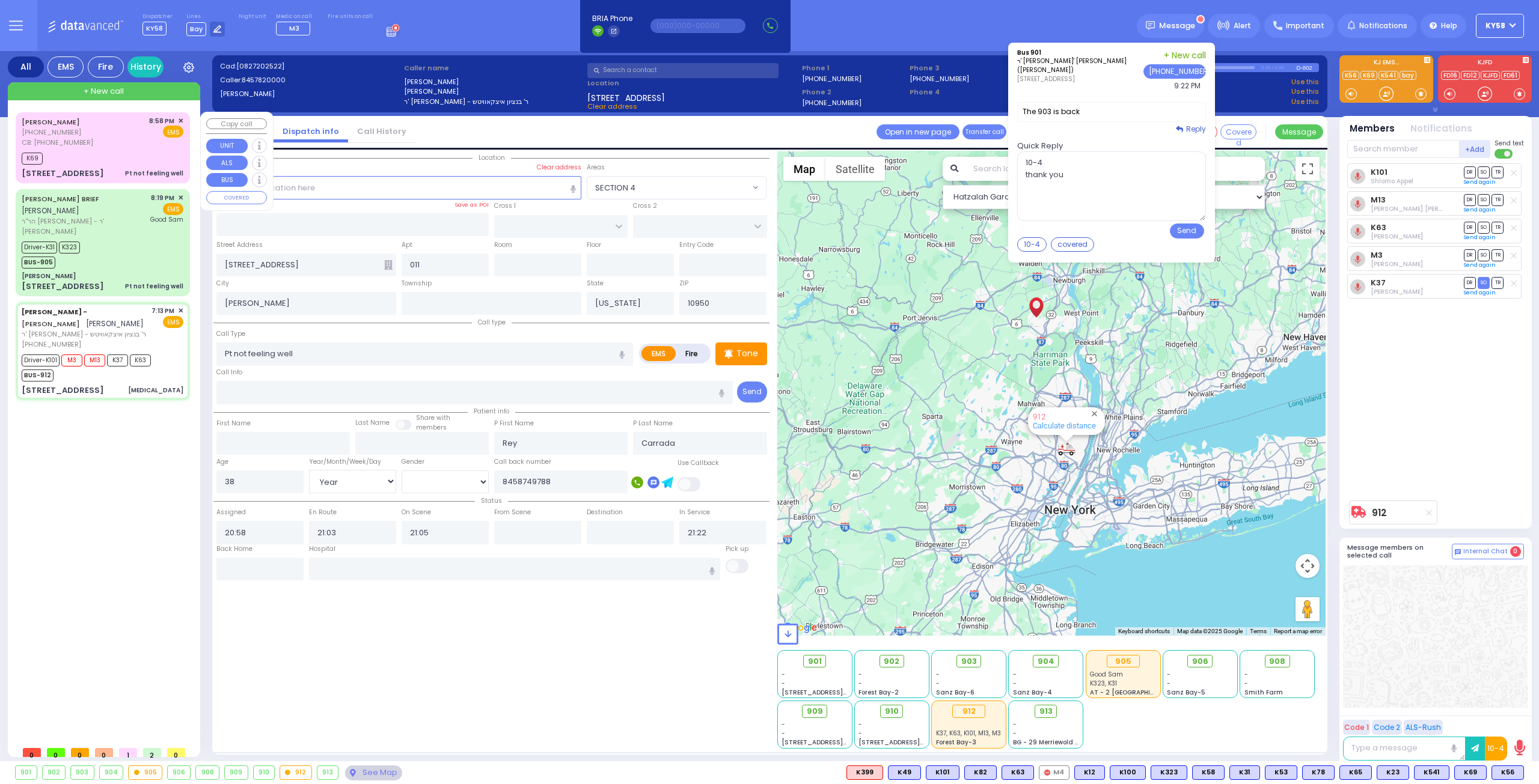
type input "SCHUNEMUNK ST"
type input "[STREET_ADDRESS]"
type input "Monroe"
select select "Hatzalah Garages"
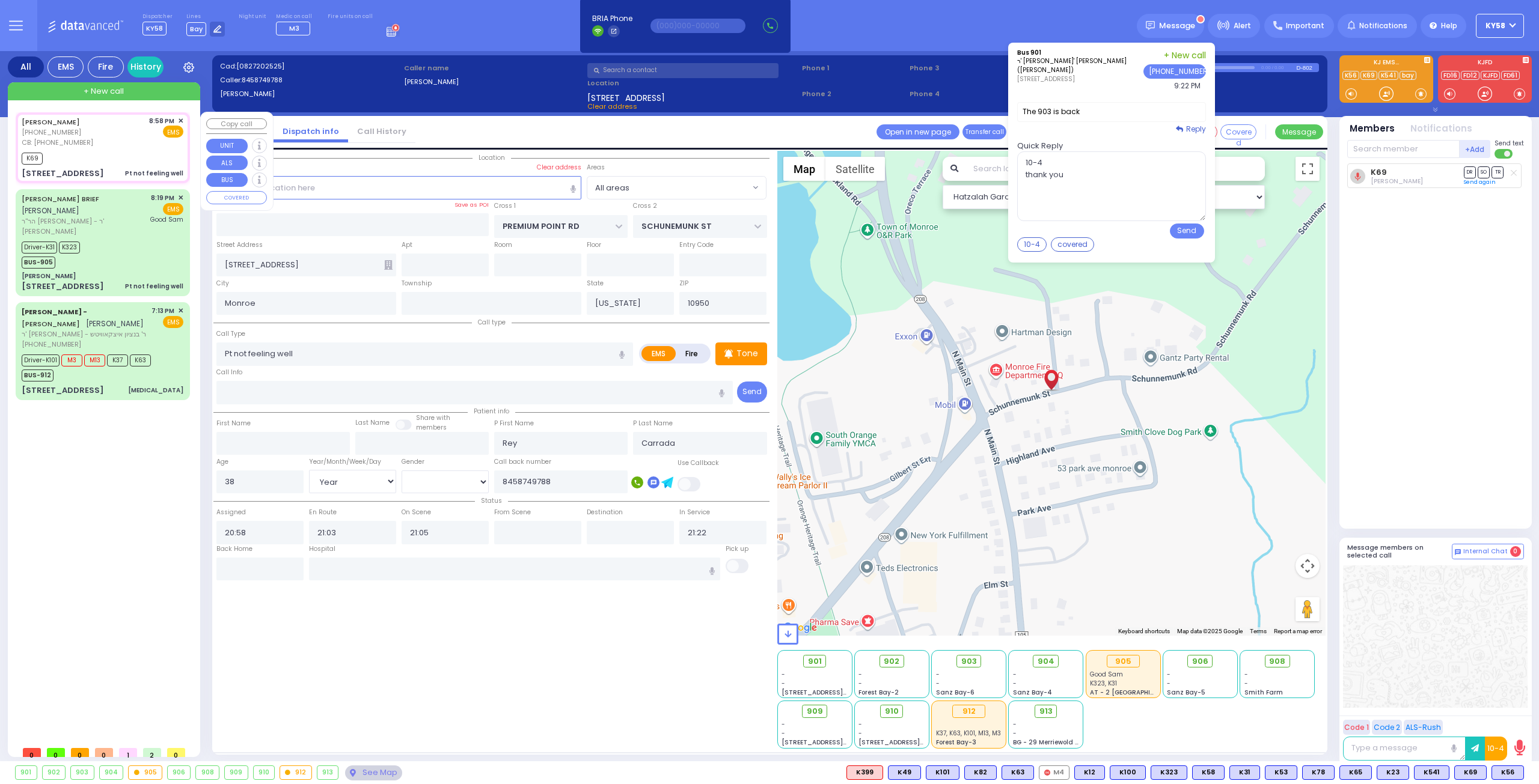
click at [182, 120] on span "✕" at bounding box center [180, 121] width 6 height 10
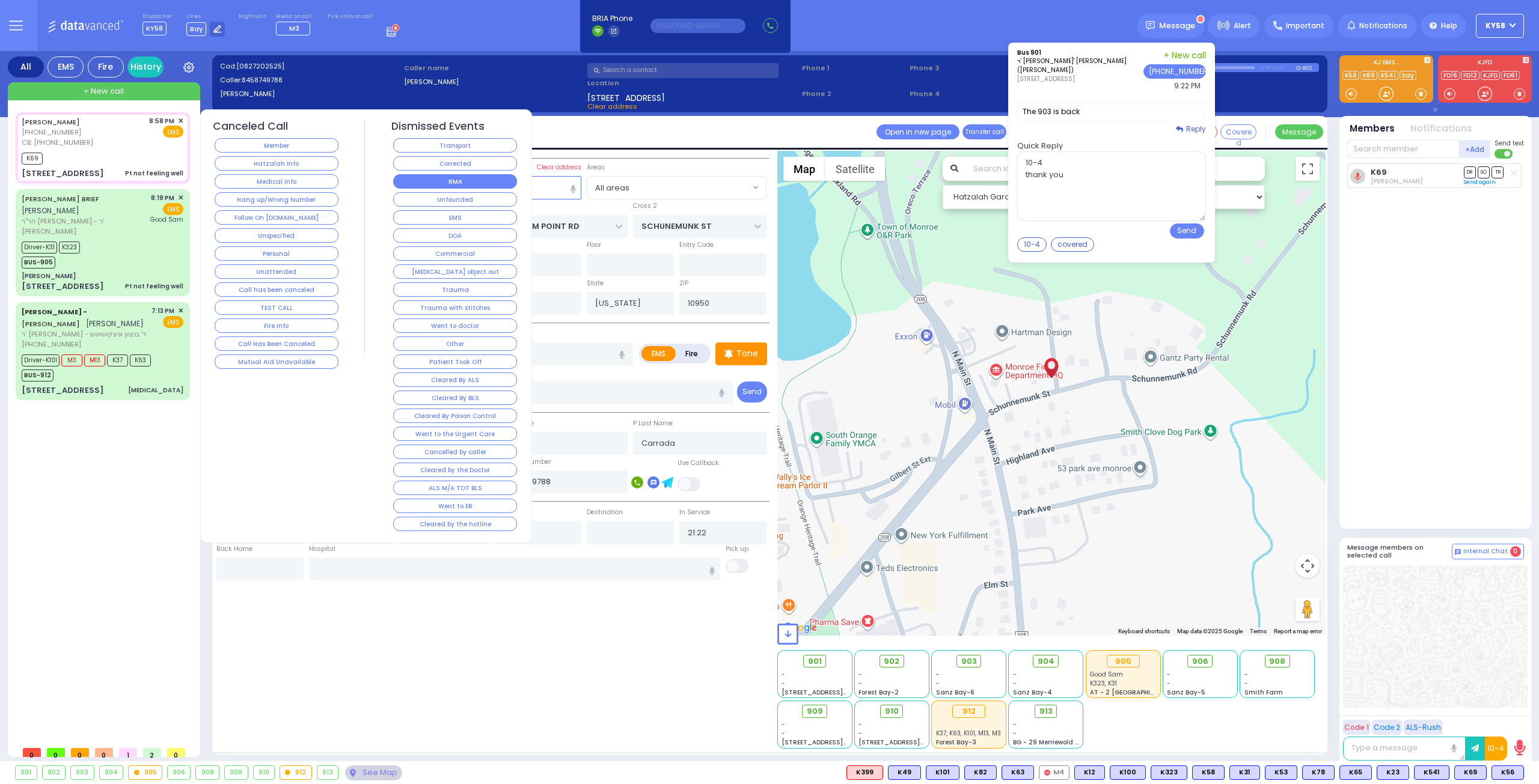
click at [464, 180] on button "RMA" at bounding box center [455, 181] width 124 height 14
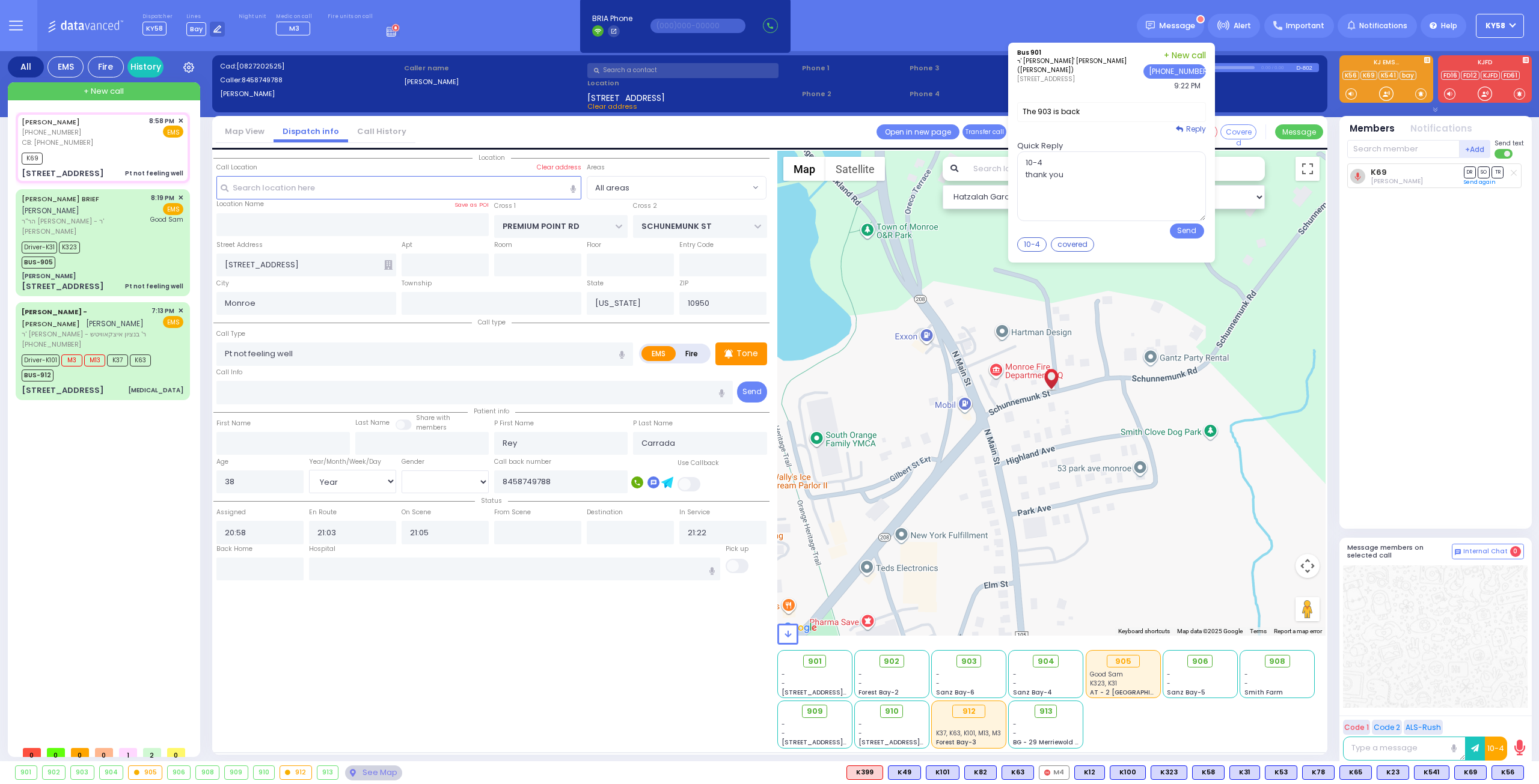
select select
radio input "true"
select select
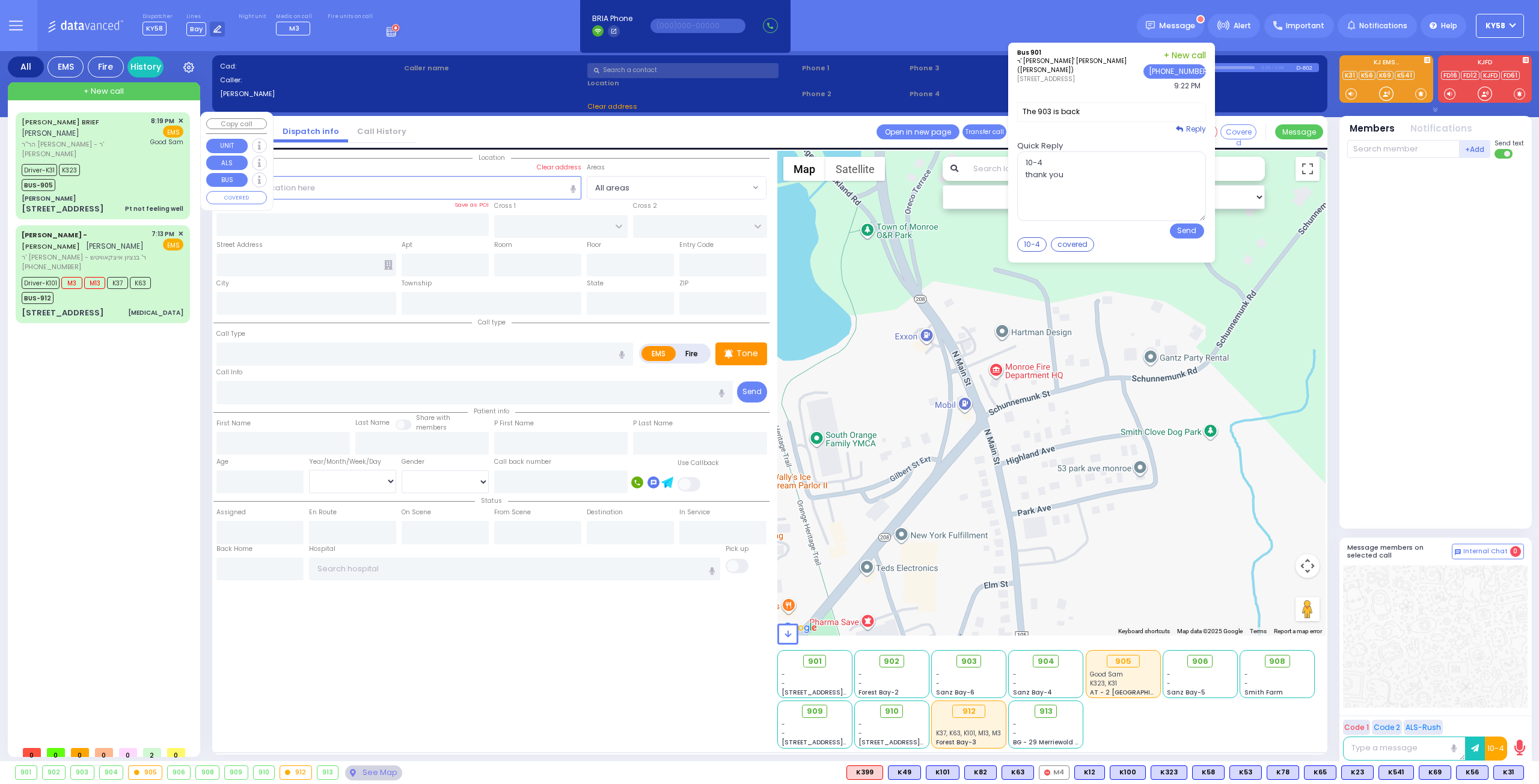
drag, startPoint x: 133, startPoint y: 162, endPoint x: 133, endPoint y: 154, distance: 8.0
click at [133, 161] on div "Driver-K31 K323 BUS-905" at bounding box center [102, 176] width 162 height 30
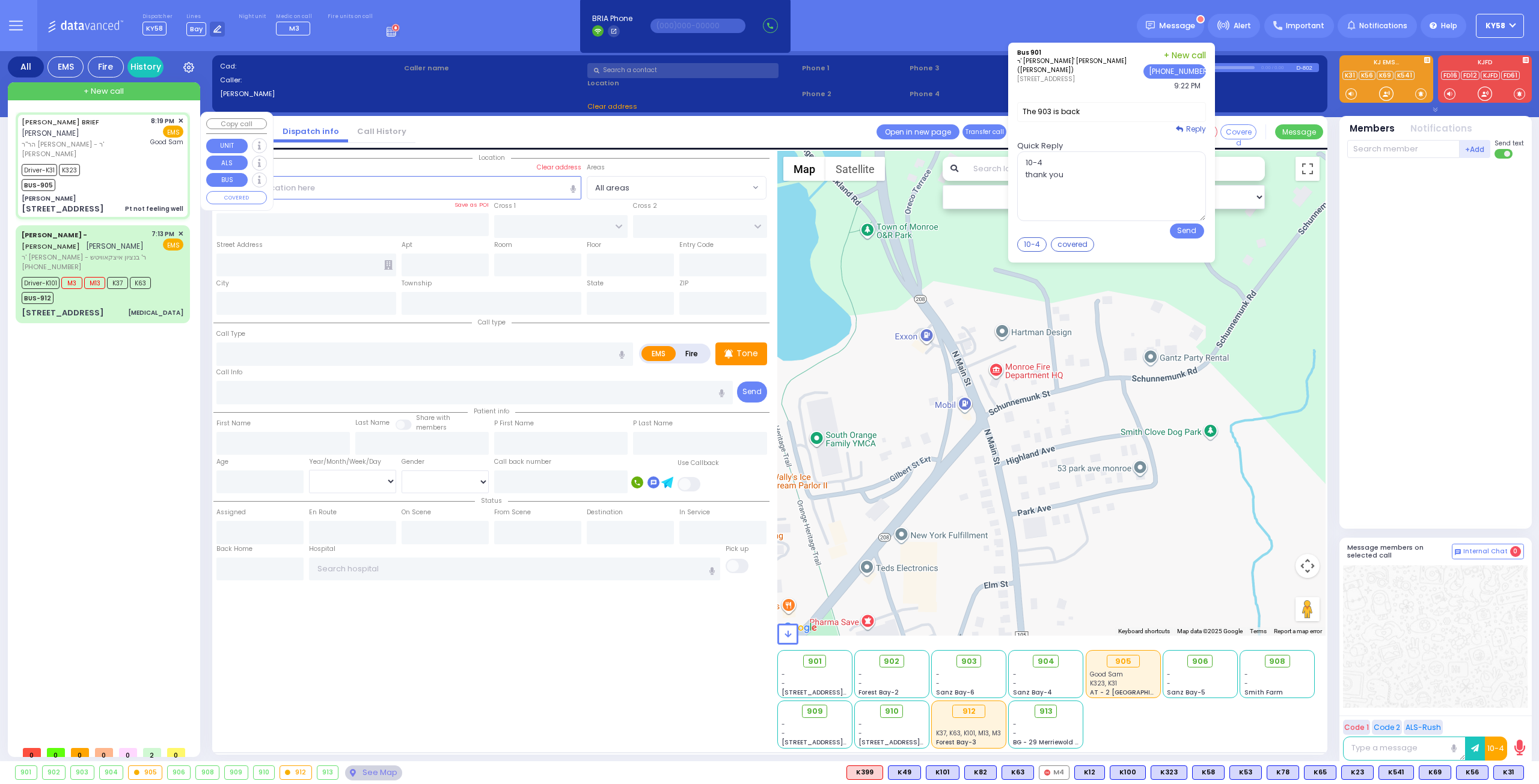
select select
type input "Pt not feeling well"
radio input "true"
type input "[PERSON_NAME]"
type input "BRIEF"
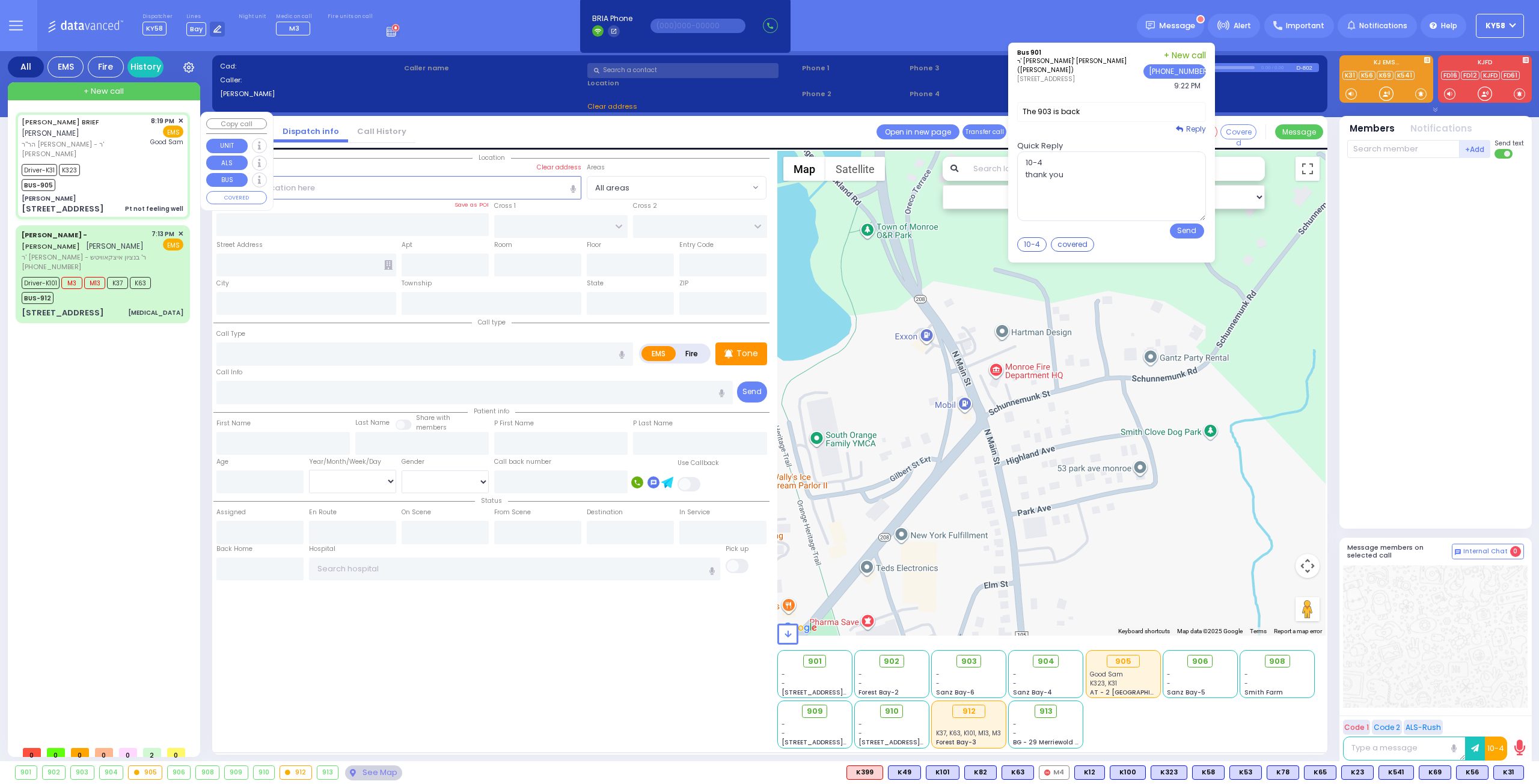
type input "[PERSON_NAME]"
type input "Brief"
type input "44"
select select "Year"
select select "[DEMOGRAPHIC_DATA]"
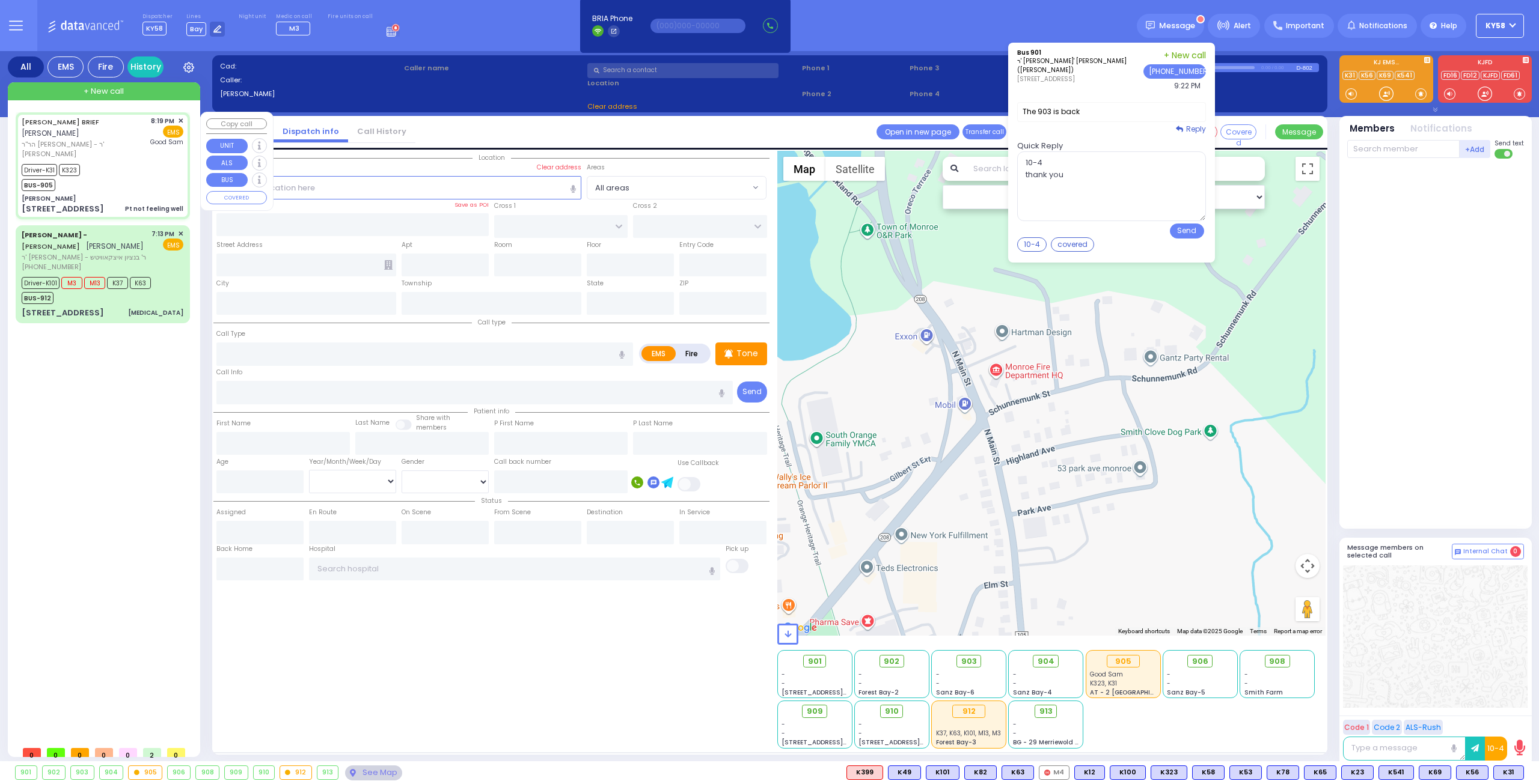
type input "20:19"
type input "20:22"
type input "20:25"
type input "20:41"
type input "21:01"
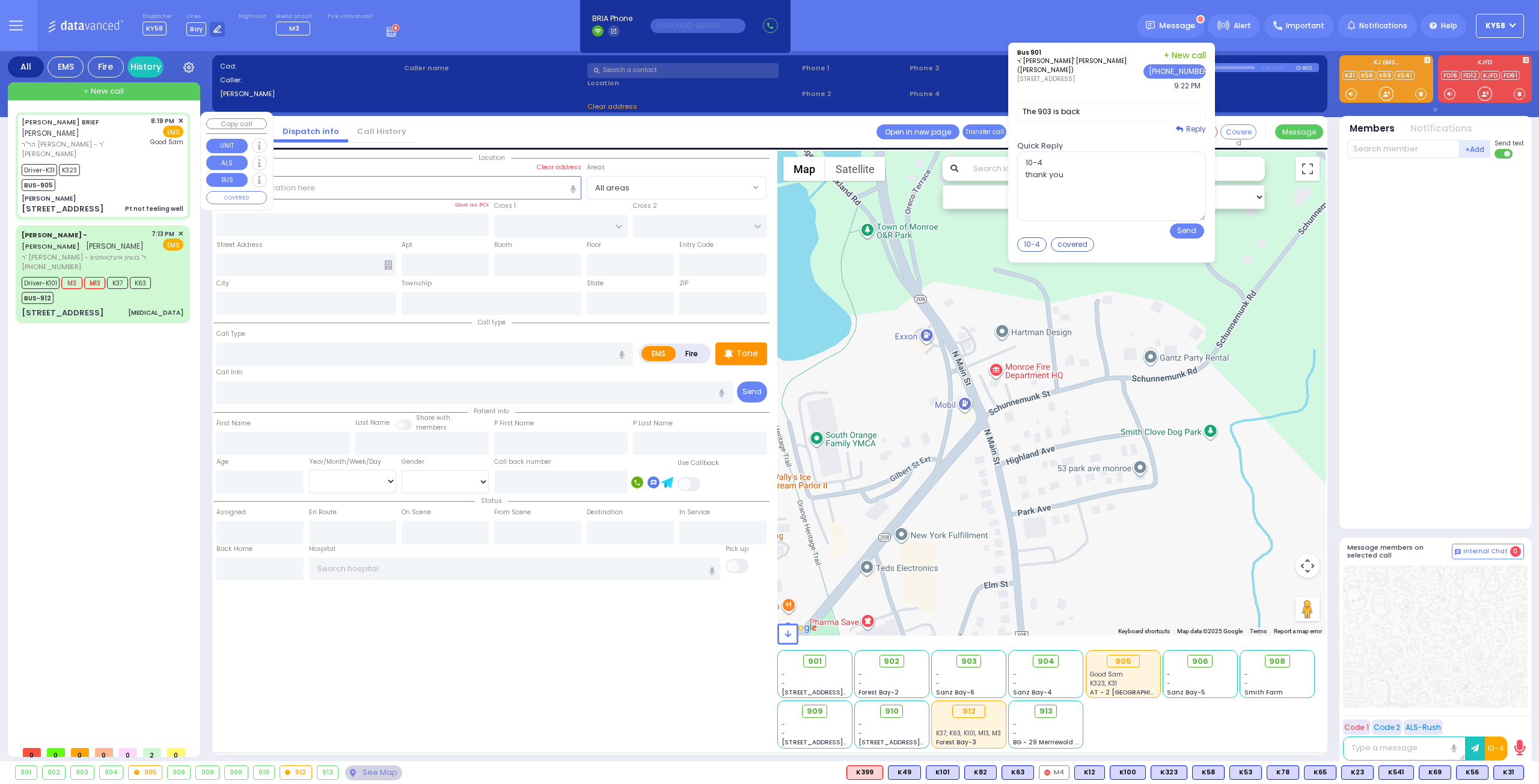
type input "21:08"
type input "[GEOGRAPHIC_DATA]"
type input "[PERSON_NAME]"
type input "[GEOGRAPHIC_DATA]"
type input "[STREET_ADDRESS]"
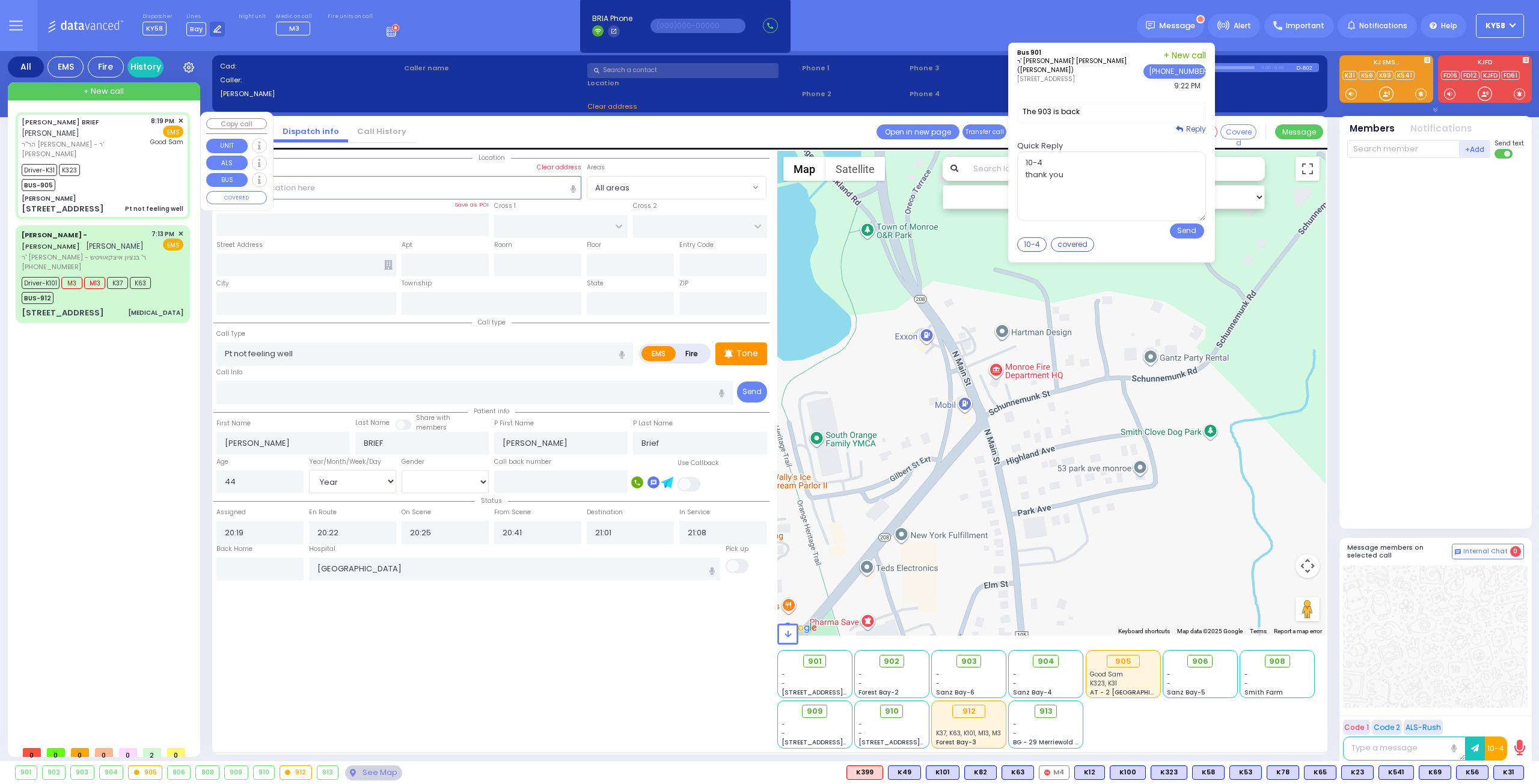
type input "5"
type input "[PERSON_NAME]"
type input "[US_STATE]"
type input "10950"
select select "SECTION 4"
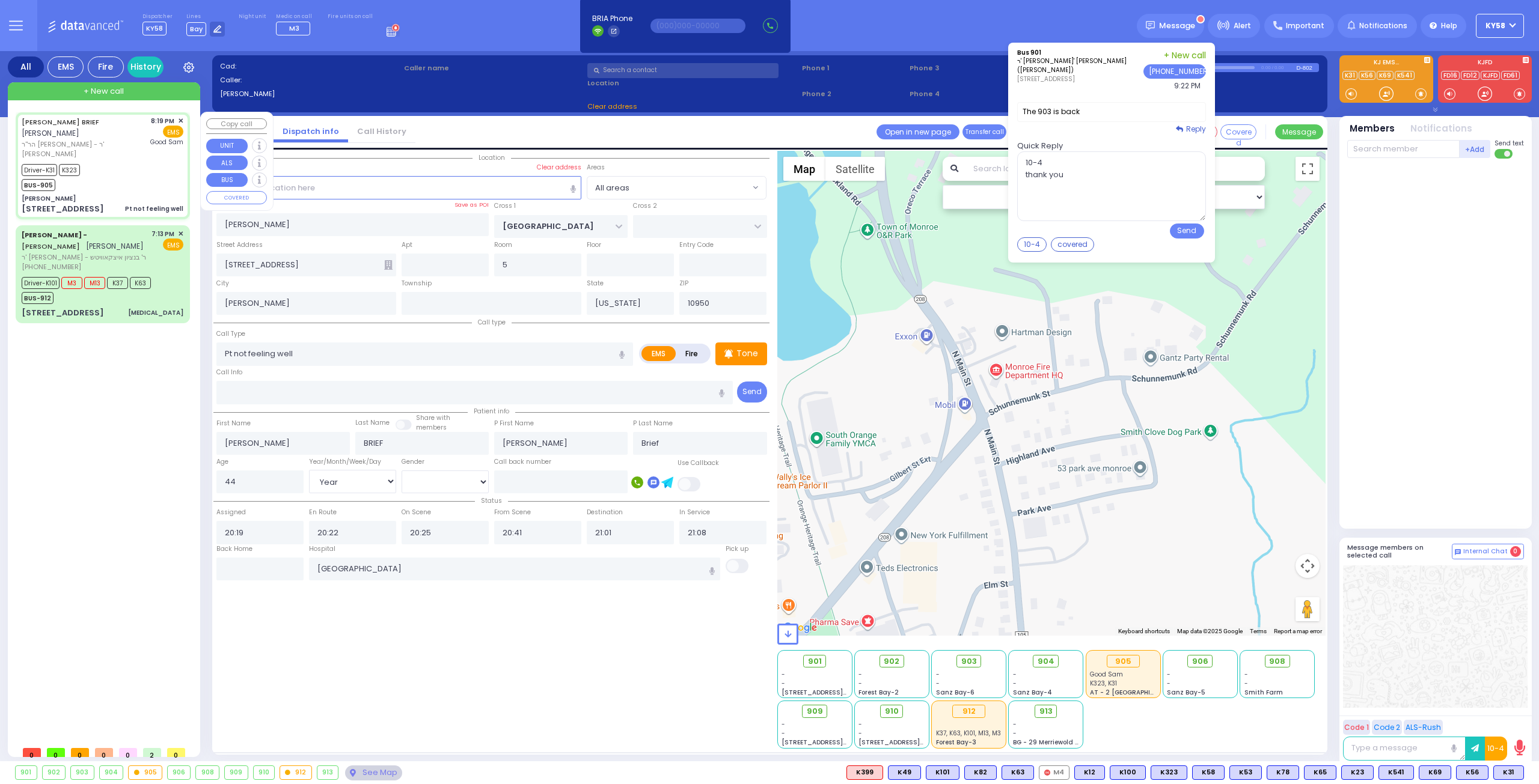
select select "Hatzalah Garages"
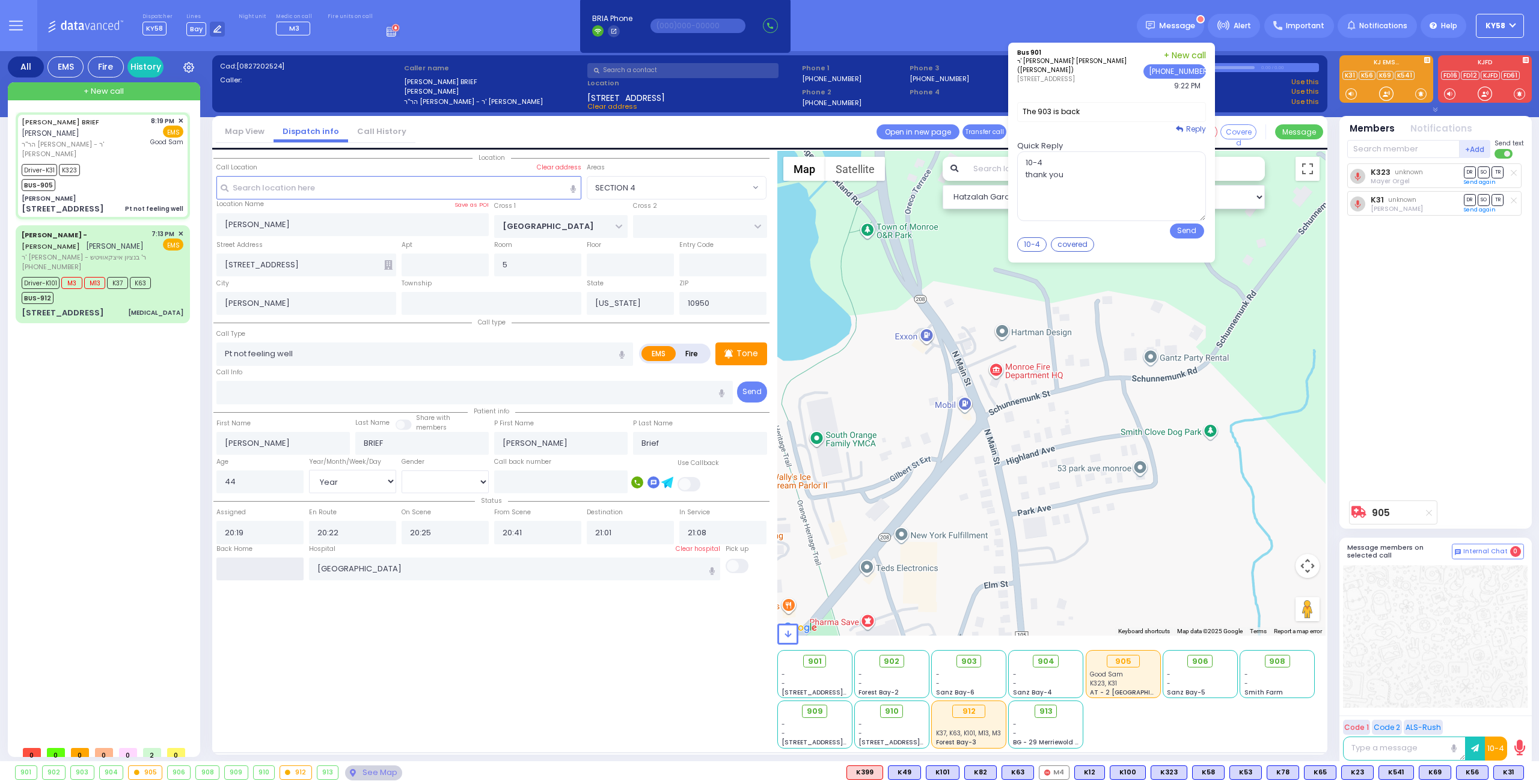
click at [284, 567] on input "text" at bounding box center [260, 569] width 87 height 23
type input "21:58"
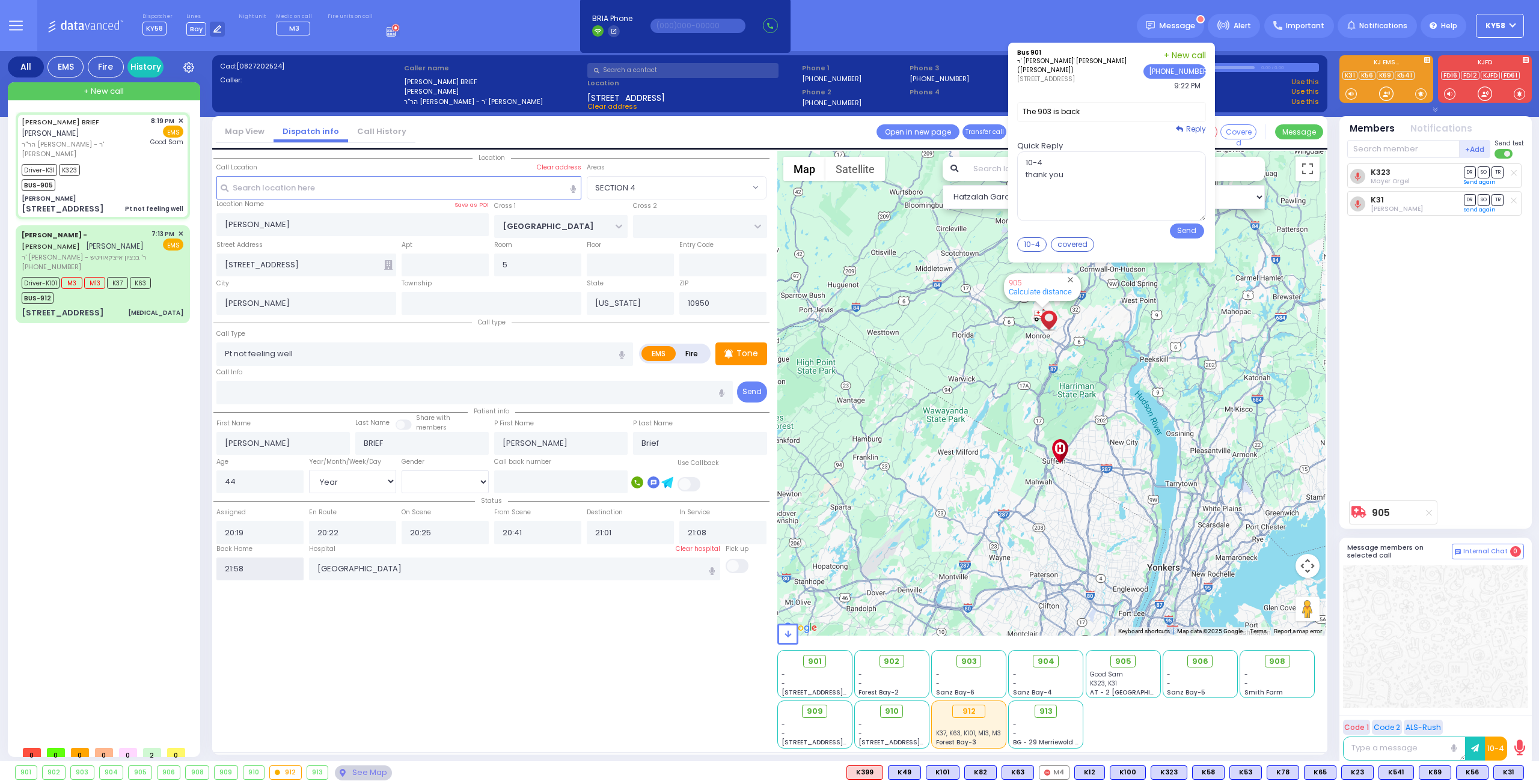
select select
radio input "true"
select select
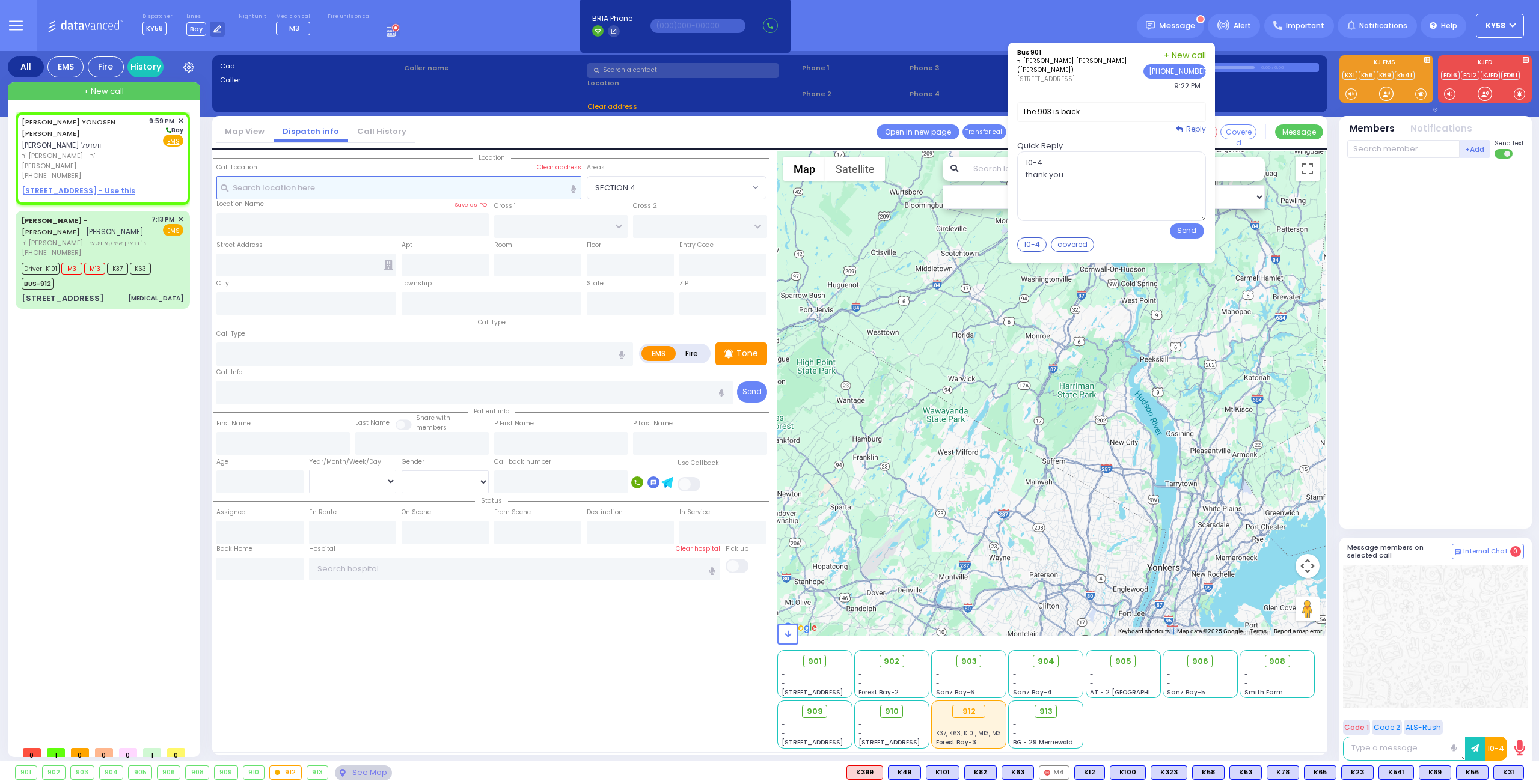
type input "2"
type input "1"
select select
radio input "true"
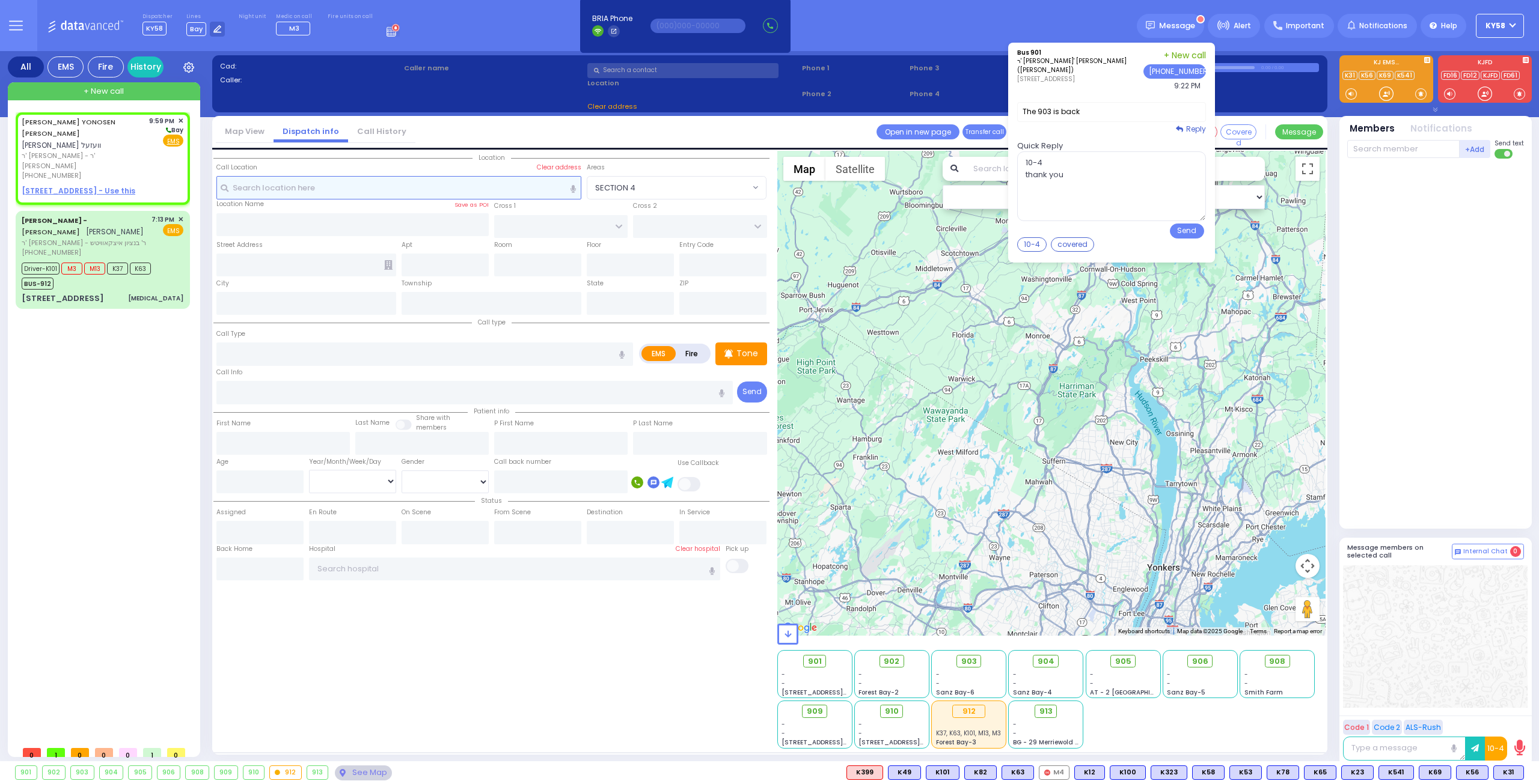
type input "[PERSON_NAME]"
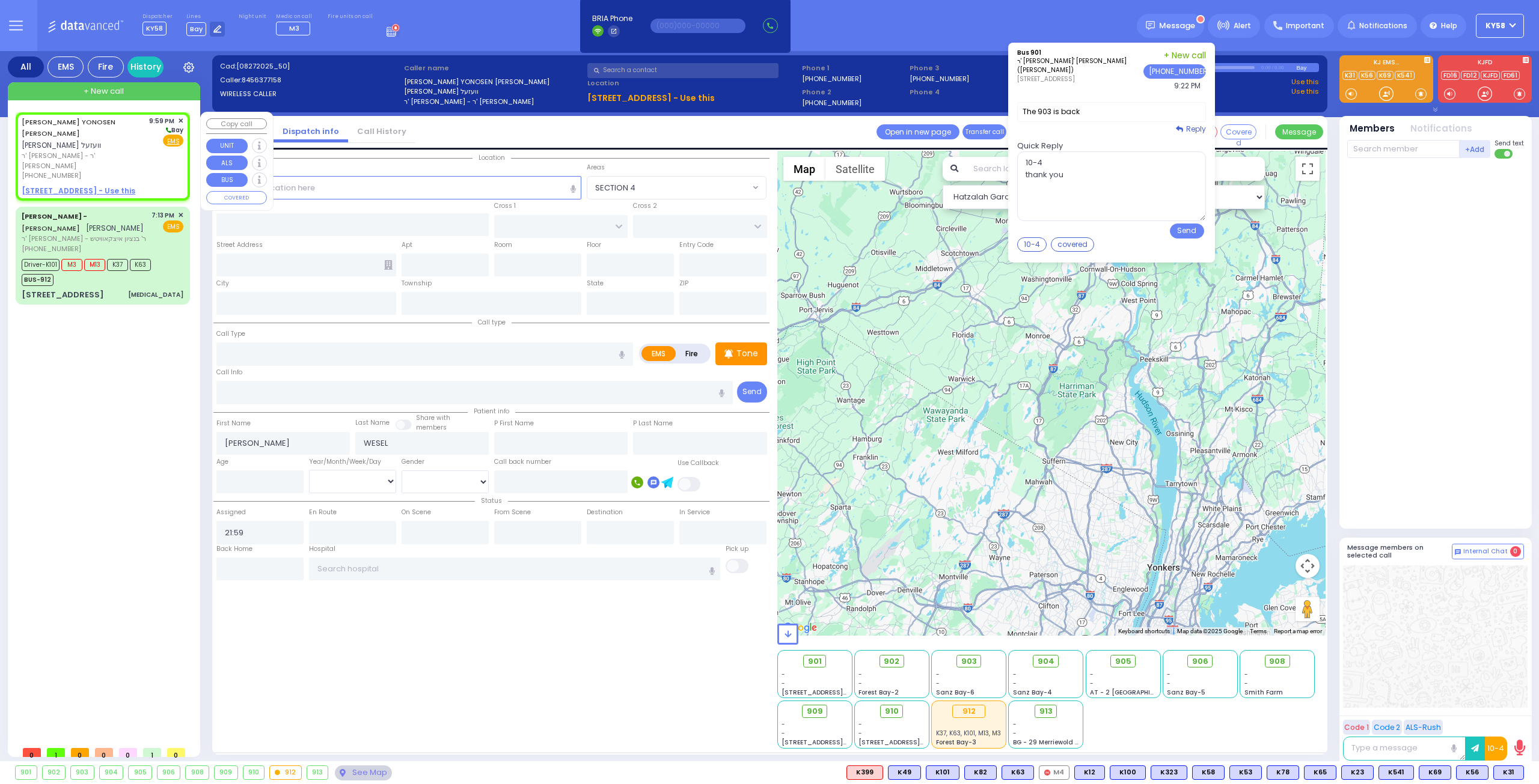
click at [69, 186] on u "[STREET_ADDRESS] - Use this" at bounding box center [78, 191] width 113 height 10
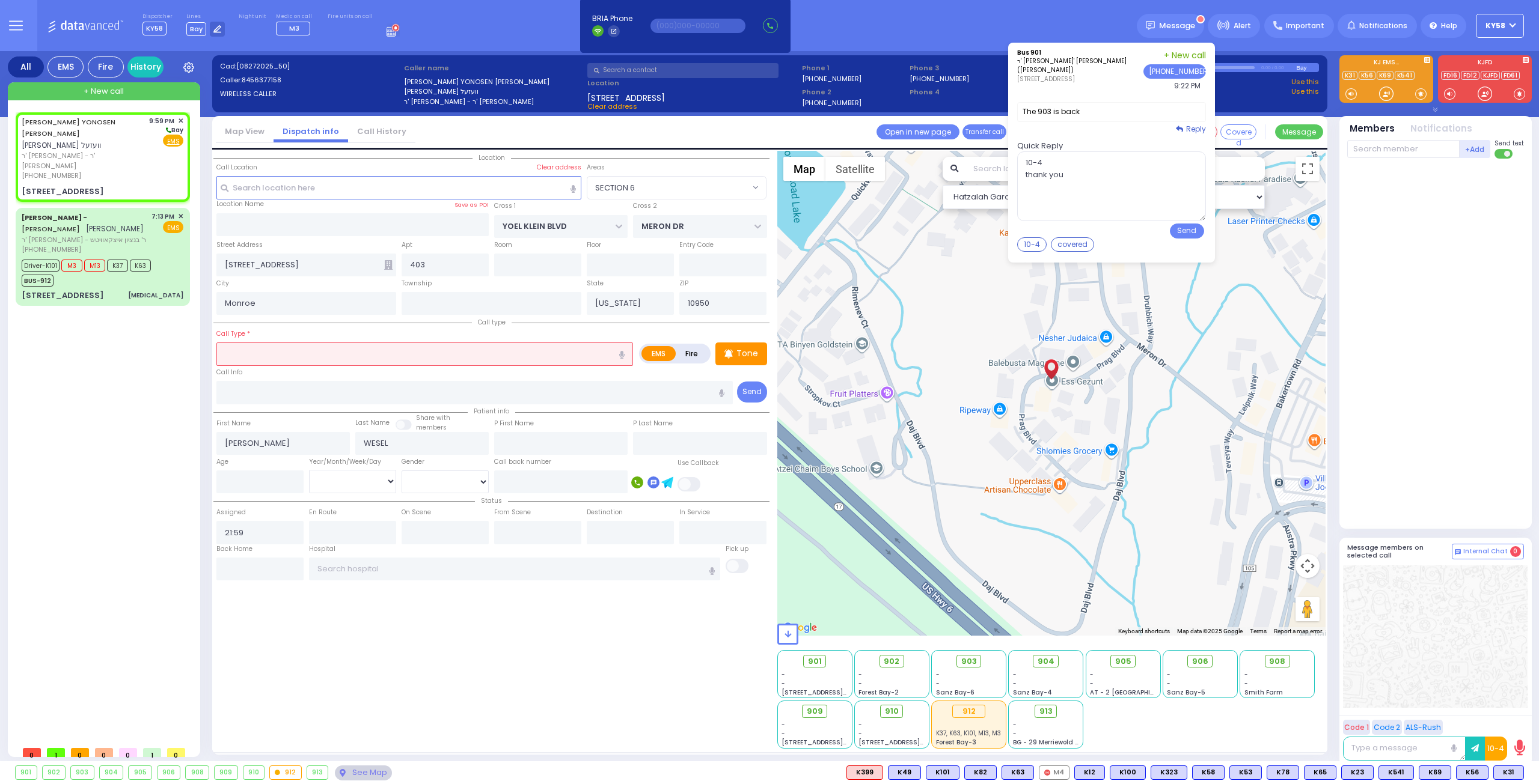
click at [341, 359] on input "text" at bounding box center [425, 354] width 417 height 23
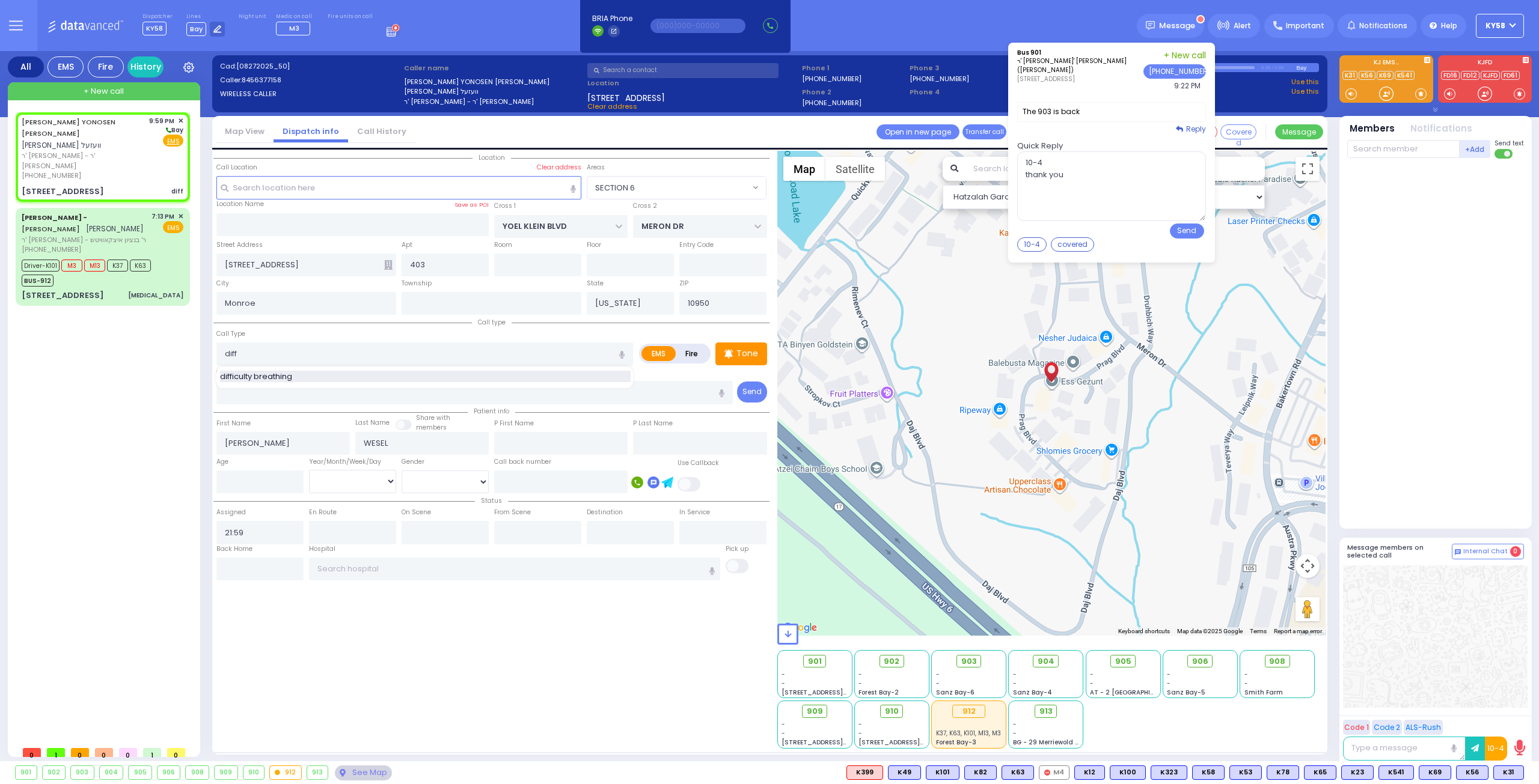
click at [299, 377] on div "difficulty breathing" at bounding box center [425, 377] width 411 height 12
click at [1435, 769] on span "K3" at bounding box center [1436, 773] width 27 height 13
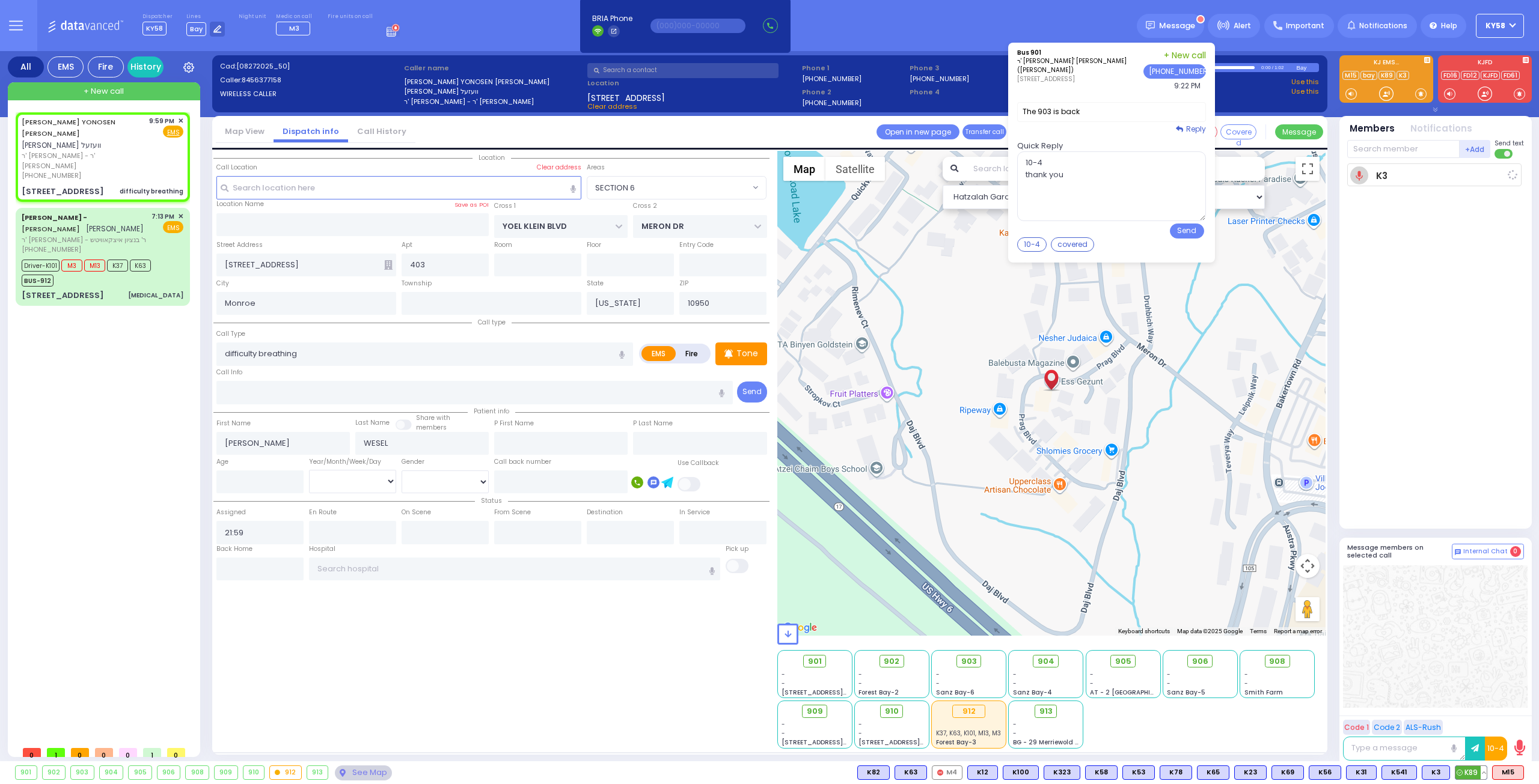
click at [1463, 769] on span "K89" at bounding box center [1471, 773] width 32 height 13
click at [1509, 768] on span "M15" at bounding box center [1507, 773] width 31 height 13
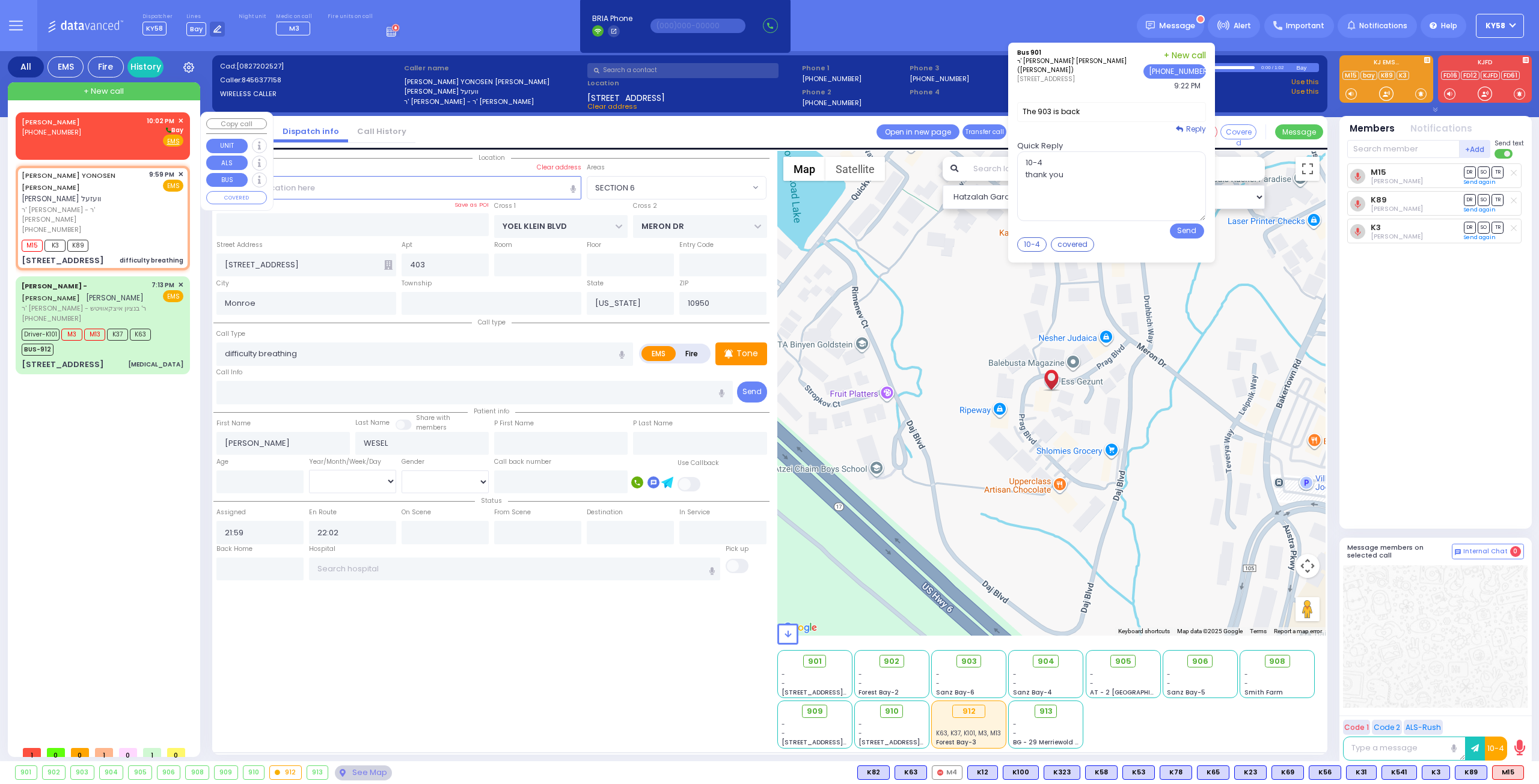
click at [94, 136] on div "[PERSON_NAME] [PHONE_NUMBER] 10:02 PM ✕ [GEOGRAPHIC_DATA]" at bounding box center [102, 132] width 162 height 32
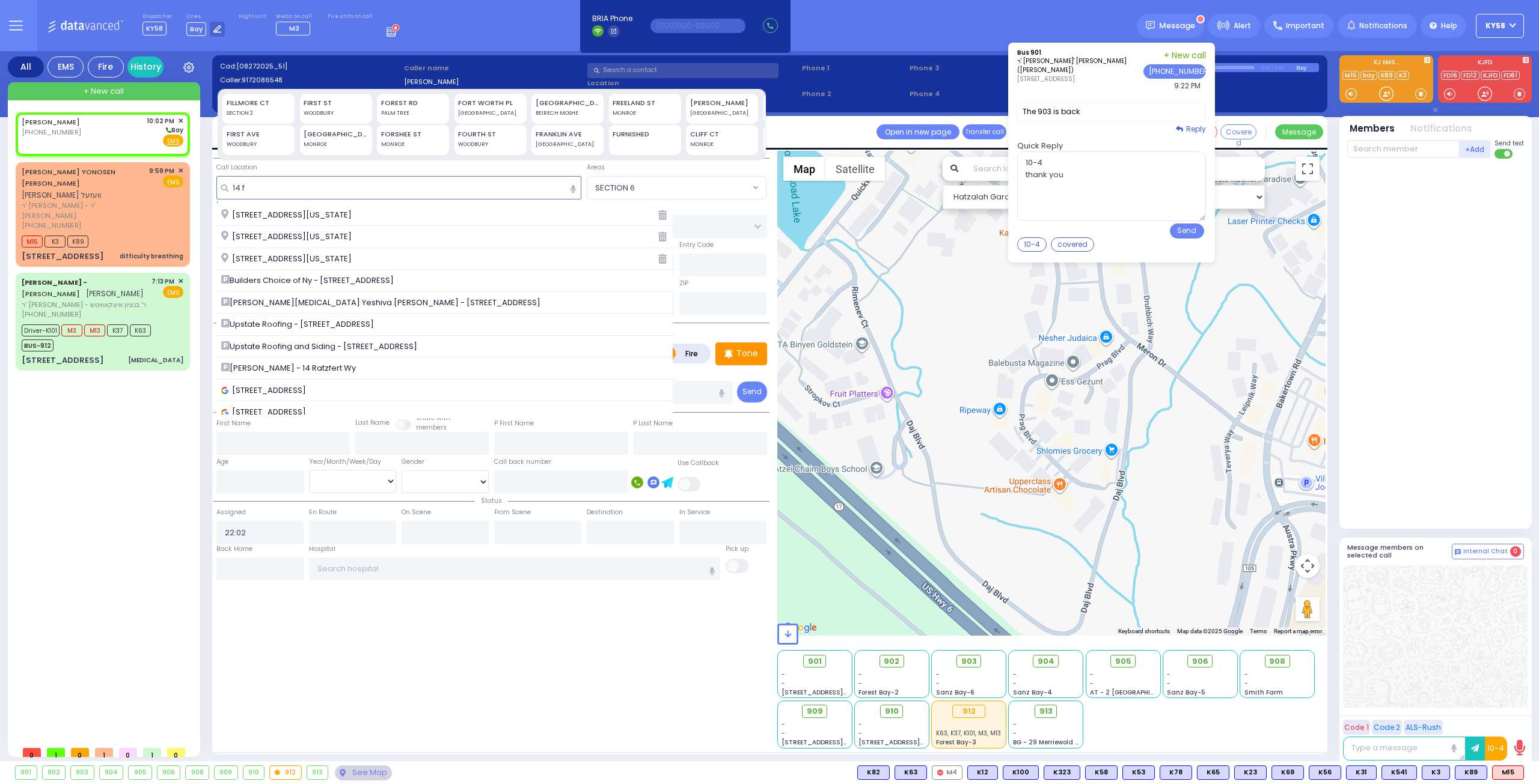
click at [326, 255] on span "[STREET_ADDRESS][US_STATE]" at bounding box center [288, 258] width 135 height 12
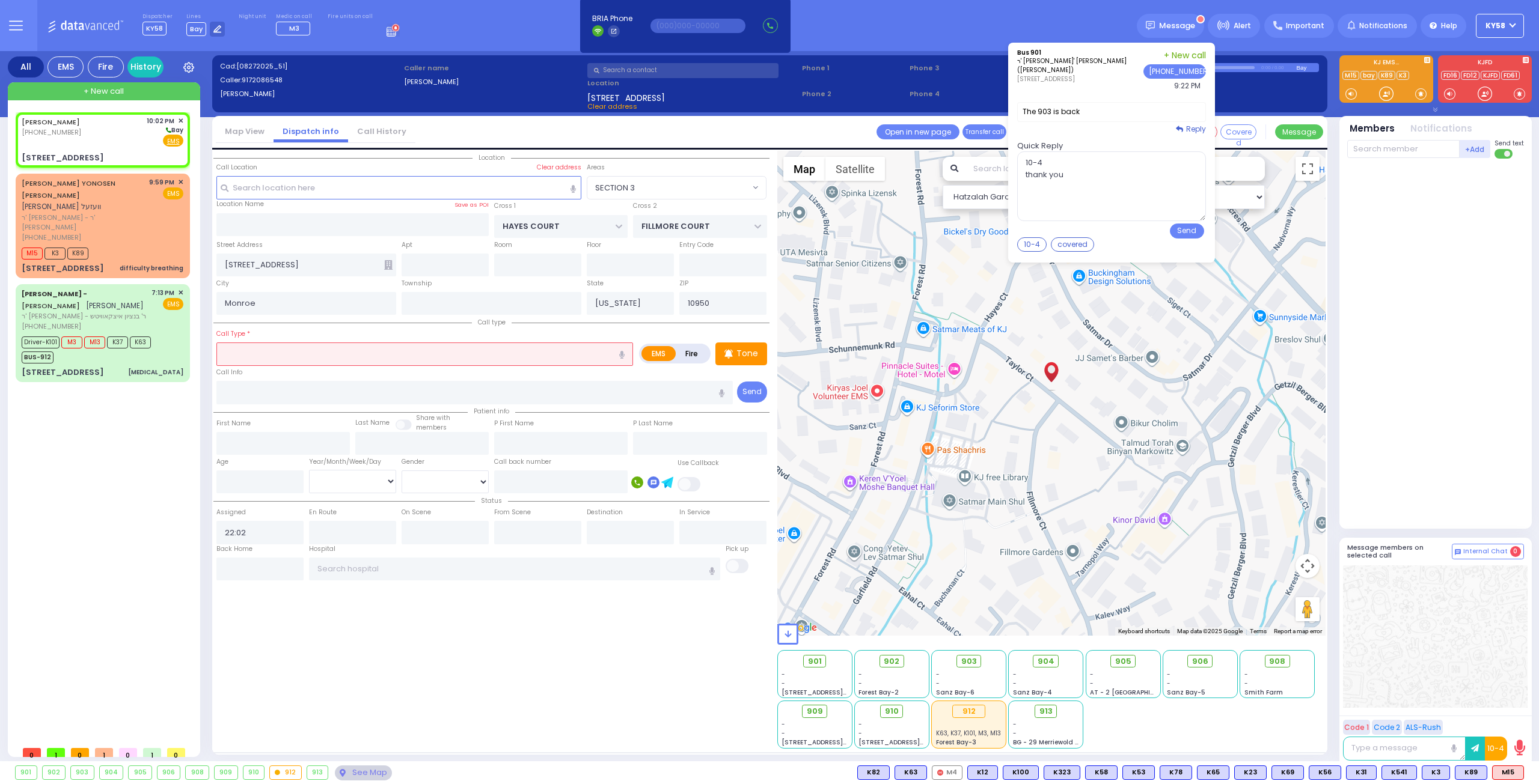
drag, startPoint x: 574, startPoint y: 351, endPoint x: 567, endPoint y: 344, distance: 9.9
click at [572, 351] on input "text" at bounding box center [425, 354] width 417 height 23
click at [464, 392] on input "text" at bounding box center [475, 392] width 517 height 23
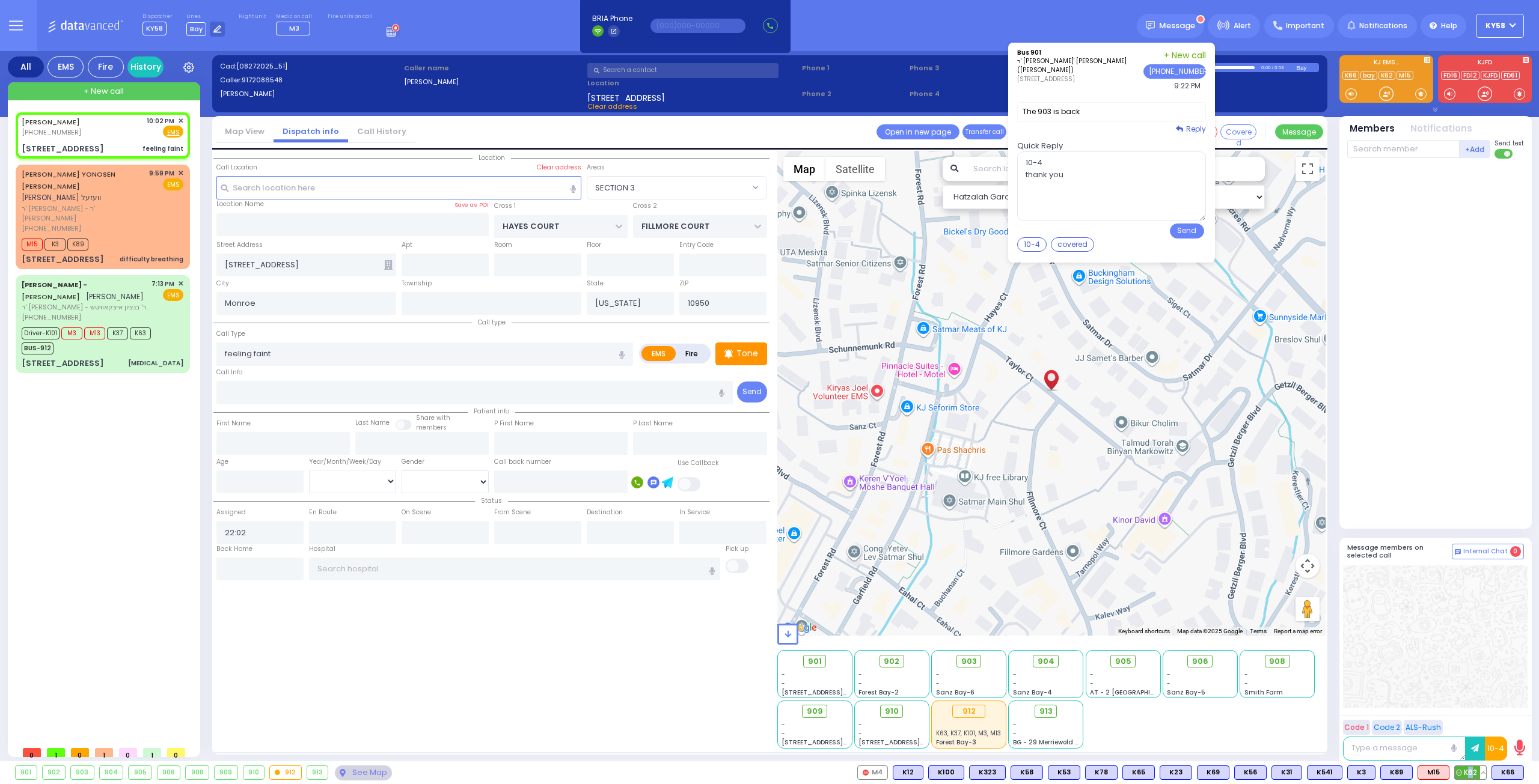
click at [1470, 767] on span "K62" at bounding box center [1470, 773] width 32 height 13
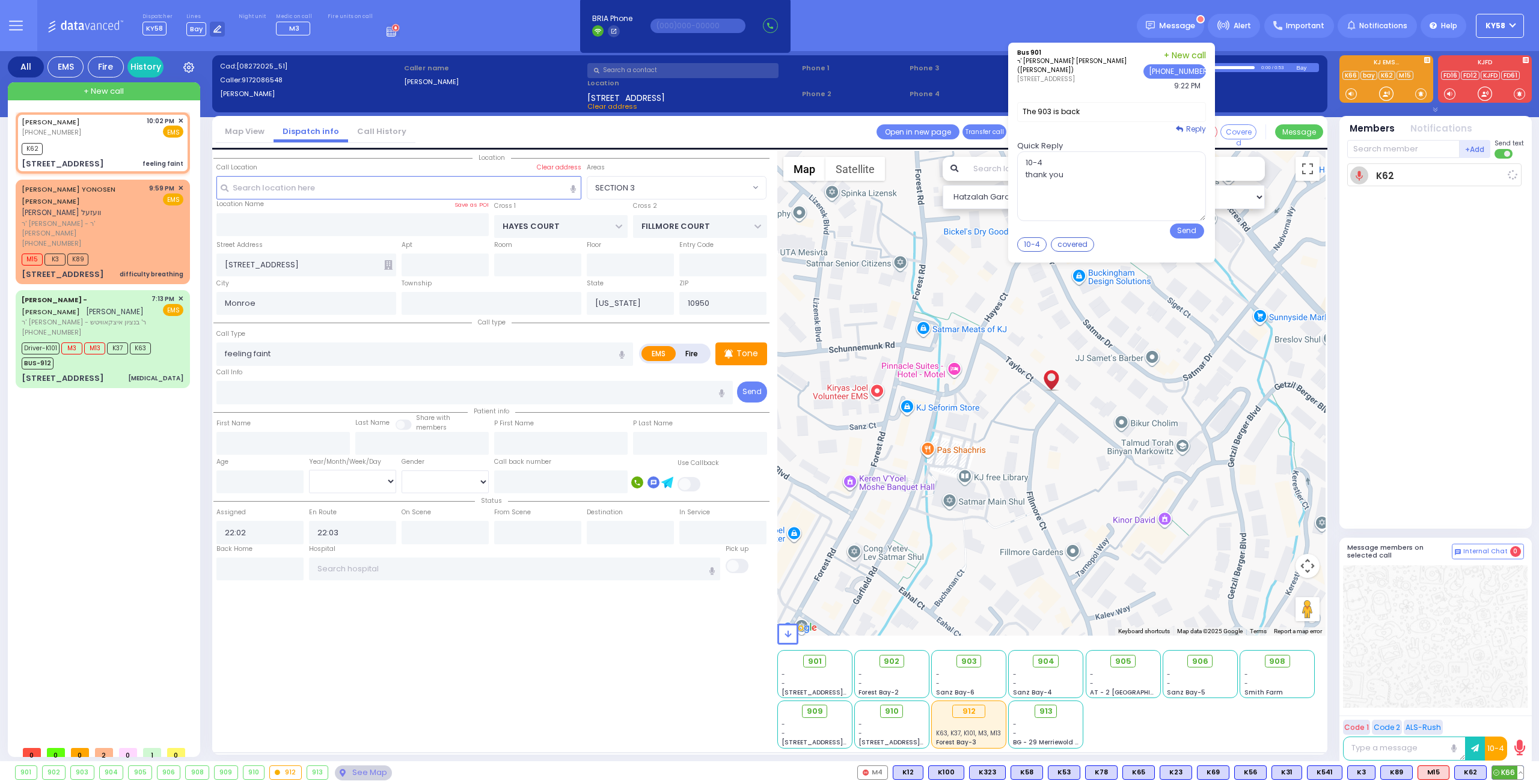
click at [1501, 769] on span "K66" at bounding box center [1507, 773] width 32 height 13
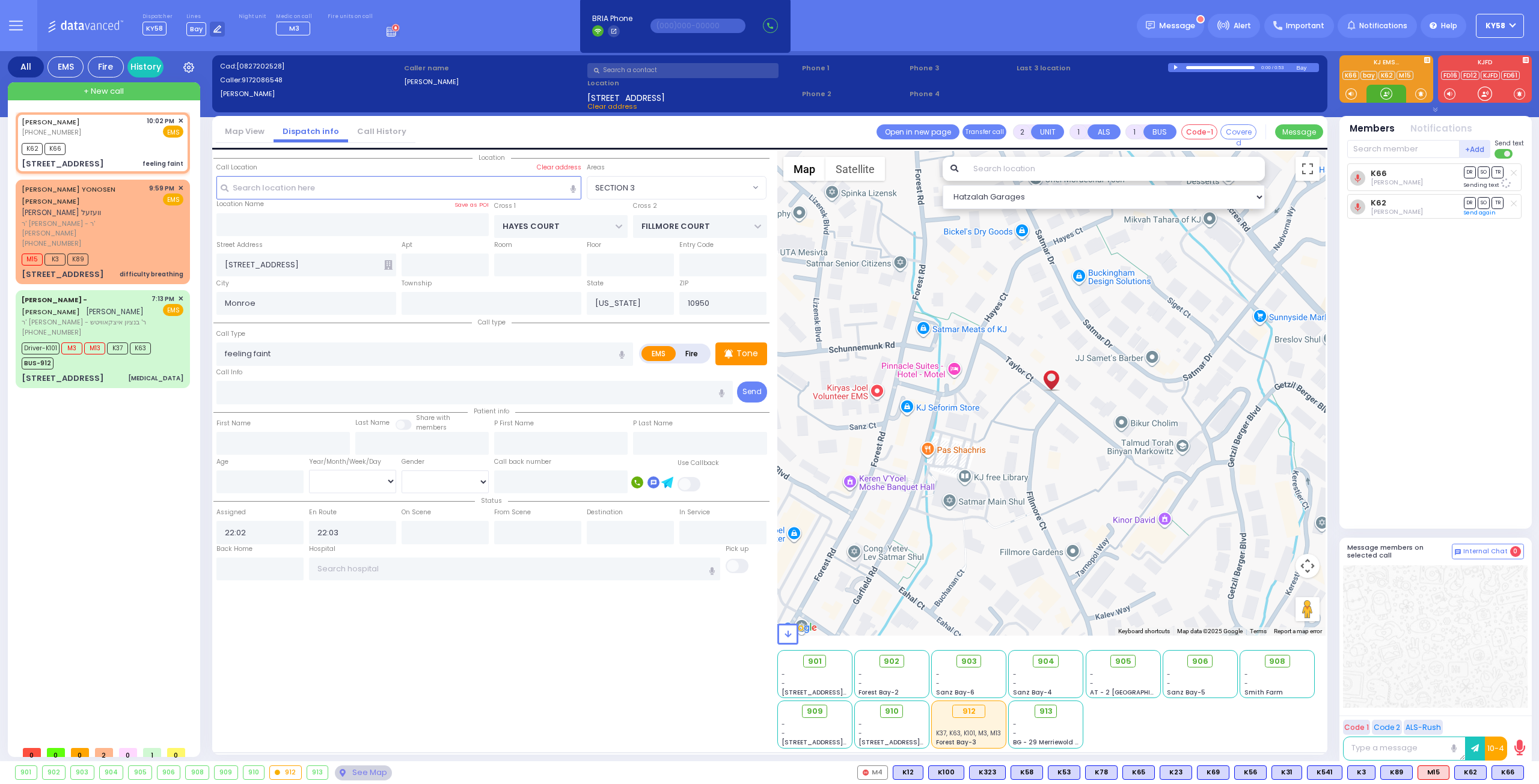
select select "SECTION 3"
select select
drag, startPoint x: 1510, startPoint y: 771, endPoint x: 1475, endPoint y: 715, distance: 66.0
click at [0, 0] on span "K21" at bounding box center [0, 0] width 0 height 0
select select
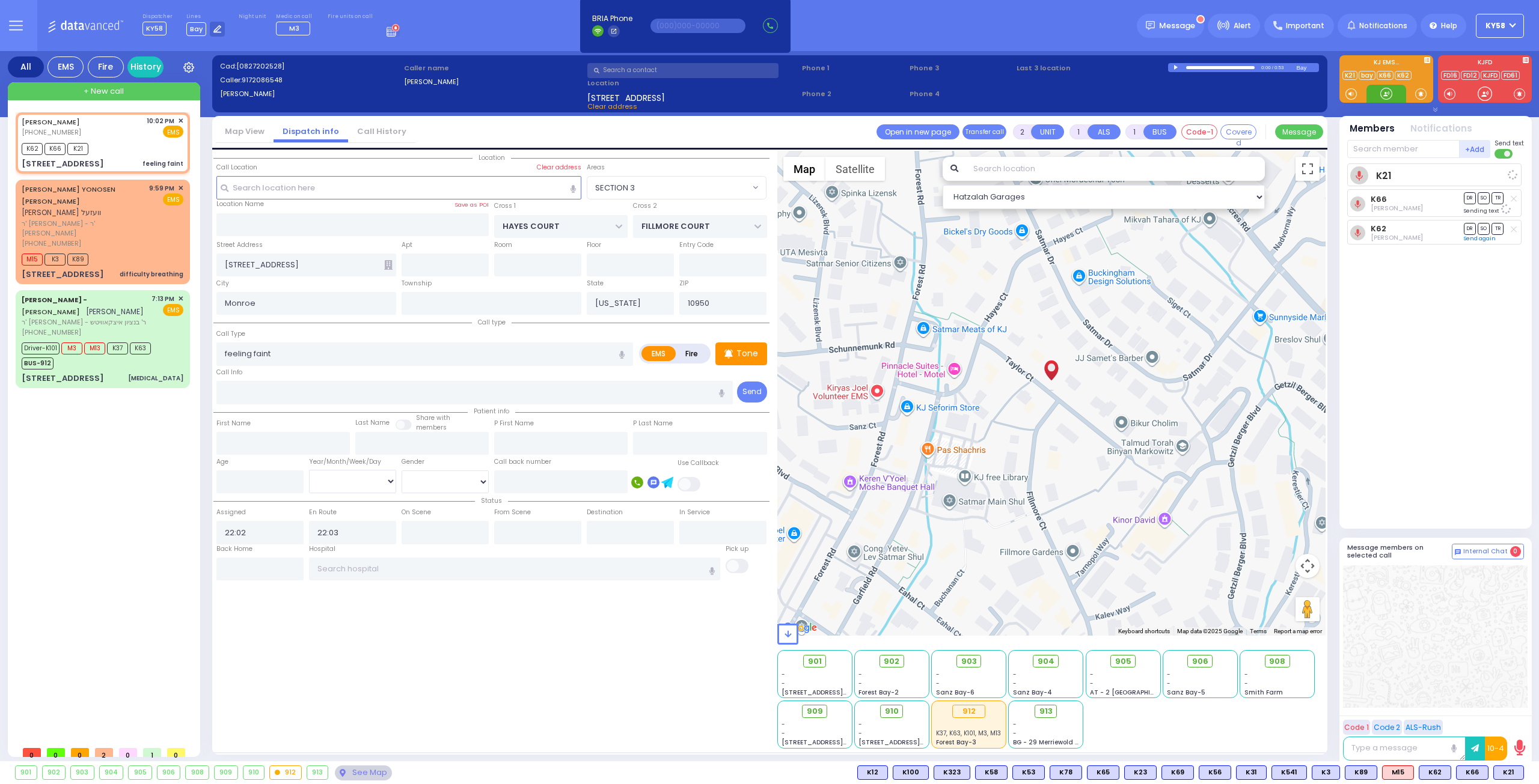
radio input "true"
select select
select select "SECTION 3"
select select "Hatzalah Garages"
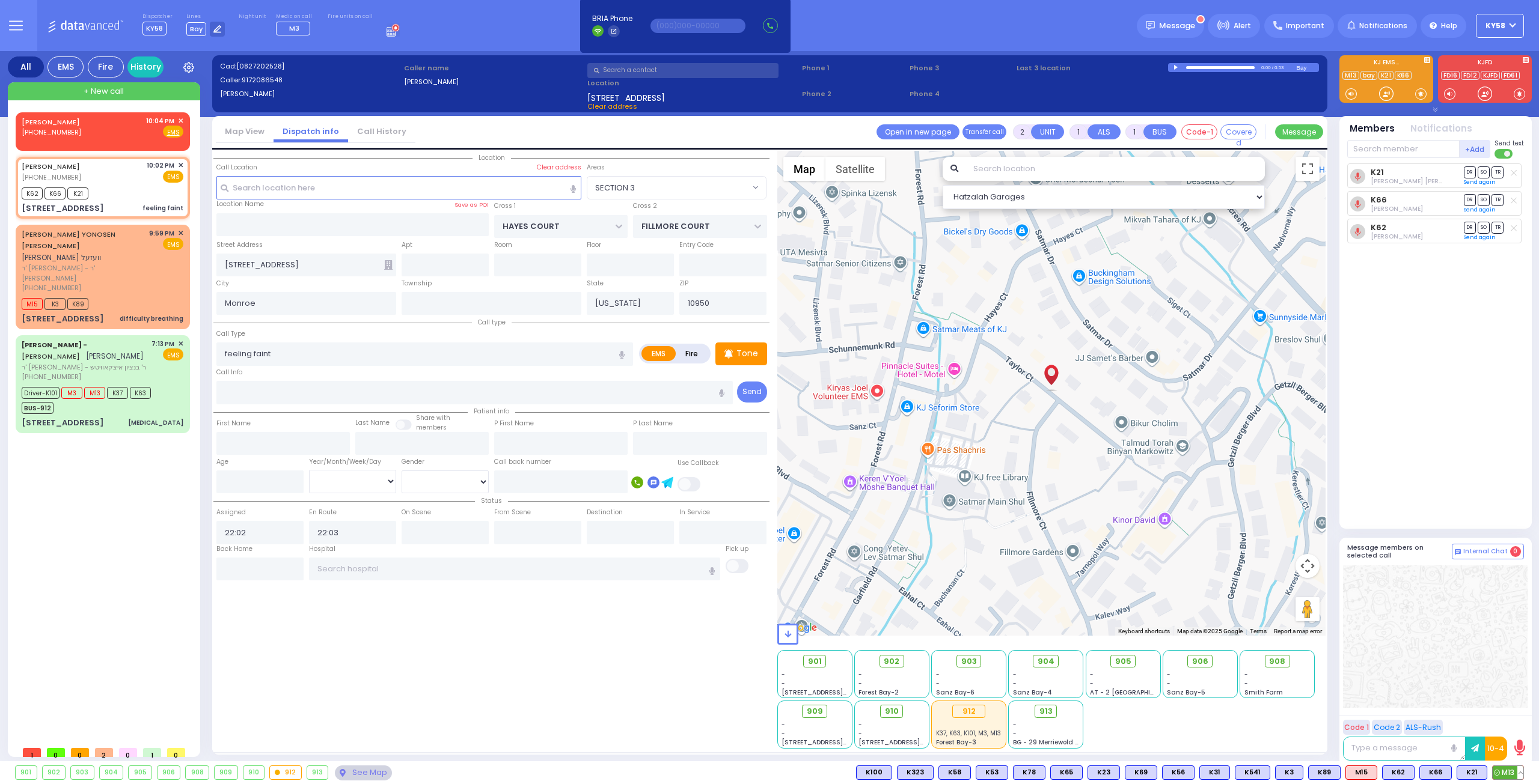
click at [1511, 769] on span "M13" at bounding box center [1507, 773] width 31 height 13
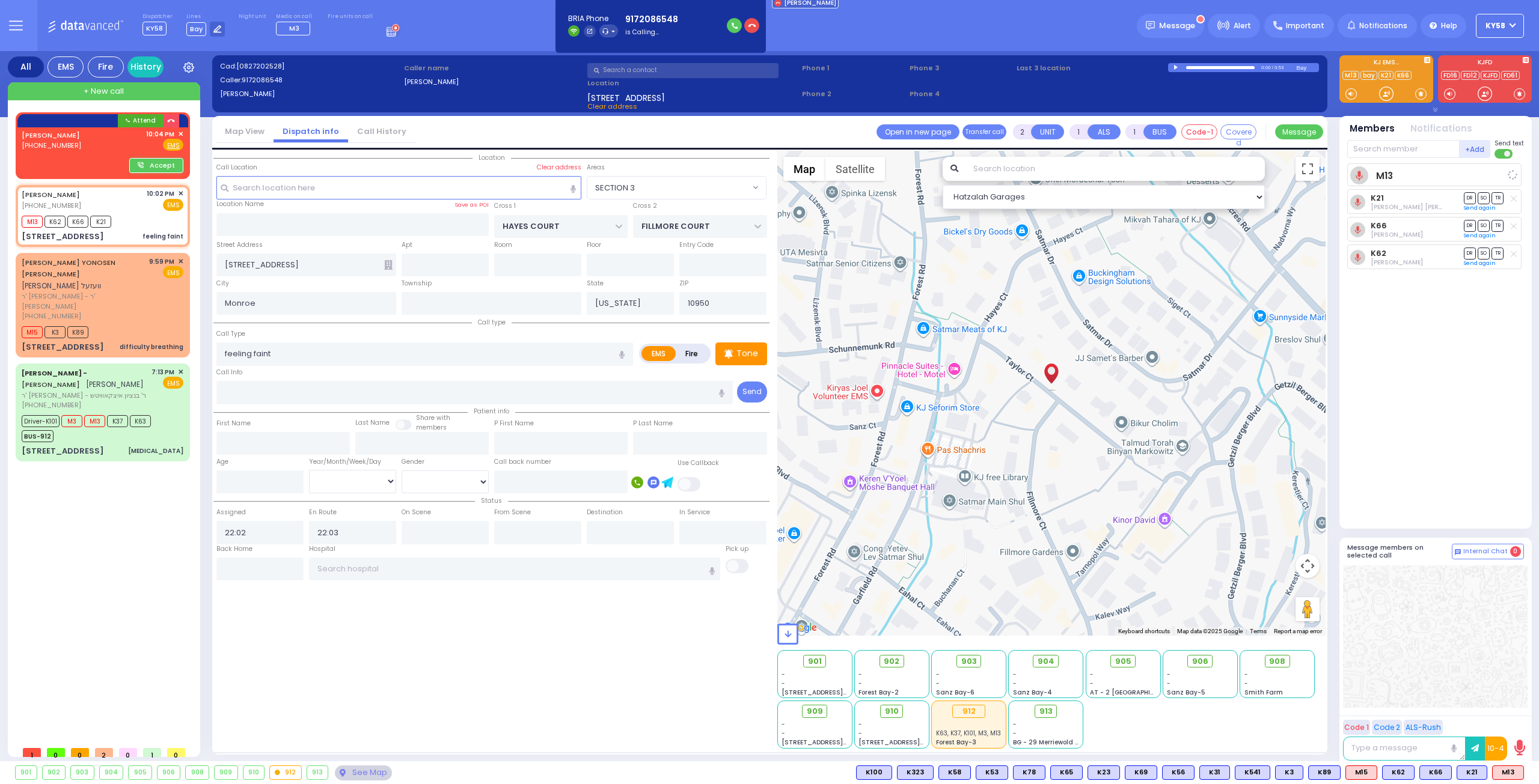
select select
radio input "true"
select select
select select "Hatzalah Garages"
select select "SECTION 3"
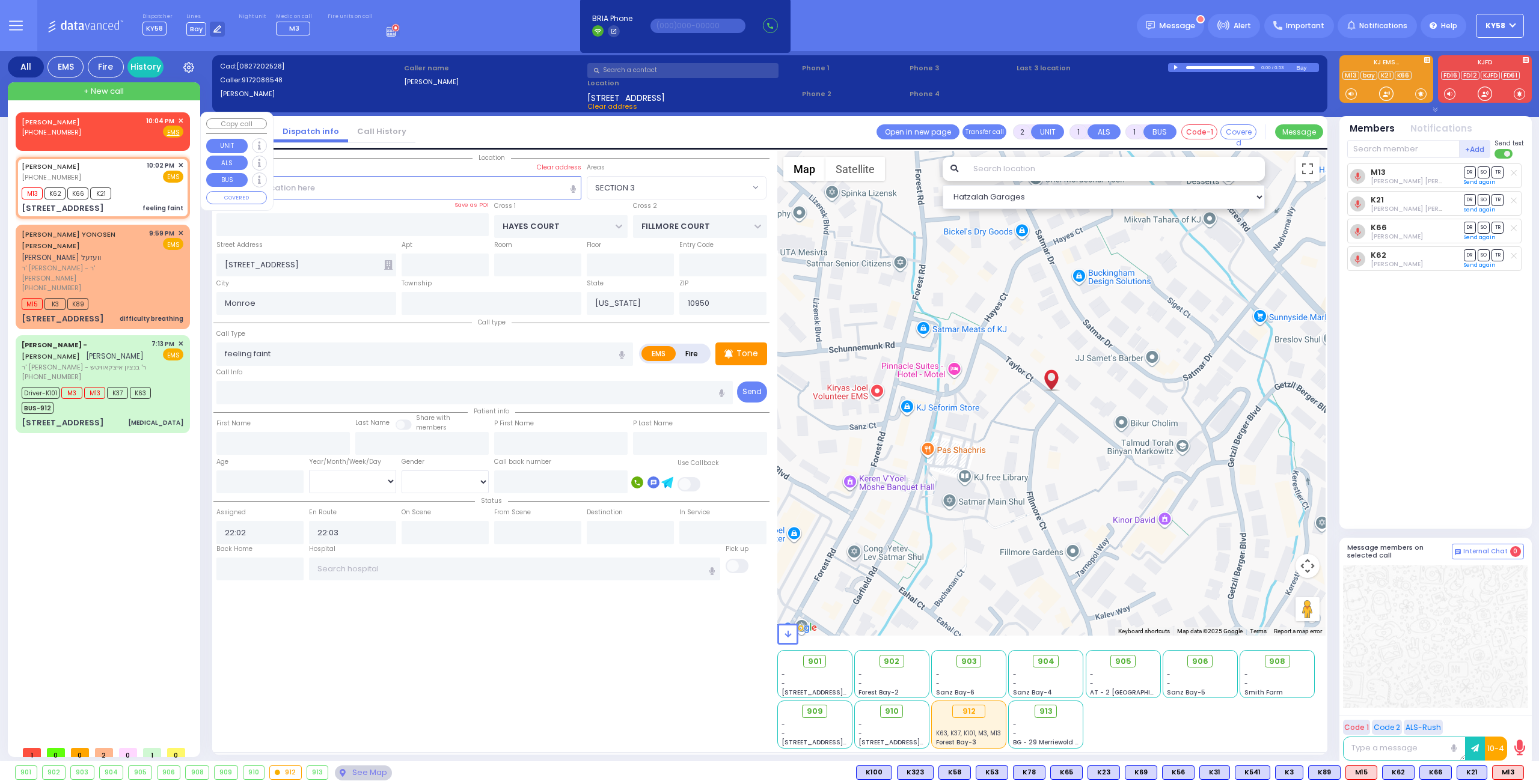
click at [125, 124] on div "SERGIO SCHWARCZ (917) 208-6548 10:04 PM ✕ Fire EMS" at bounding box center [102, 127] width 162 height 22
select select
radio input "true"
select select
type input "22:04"
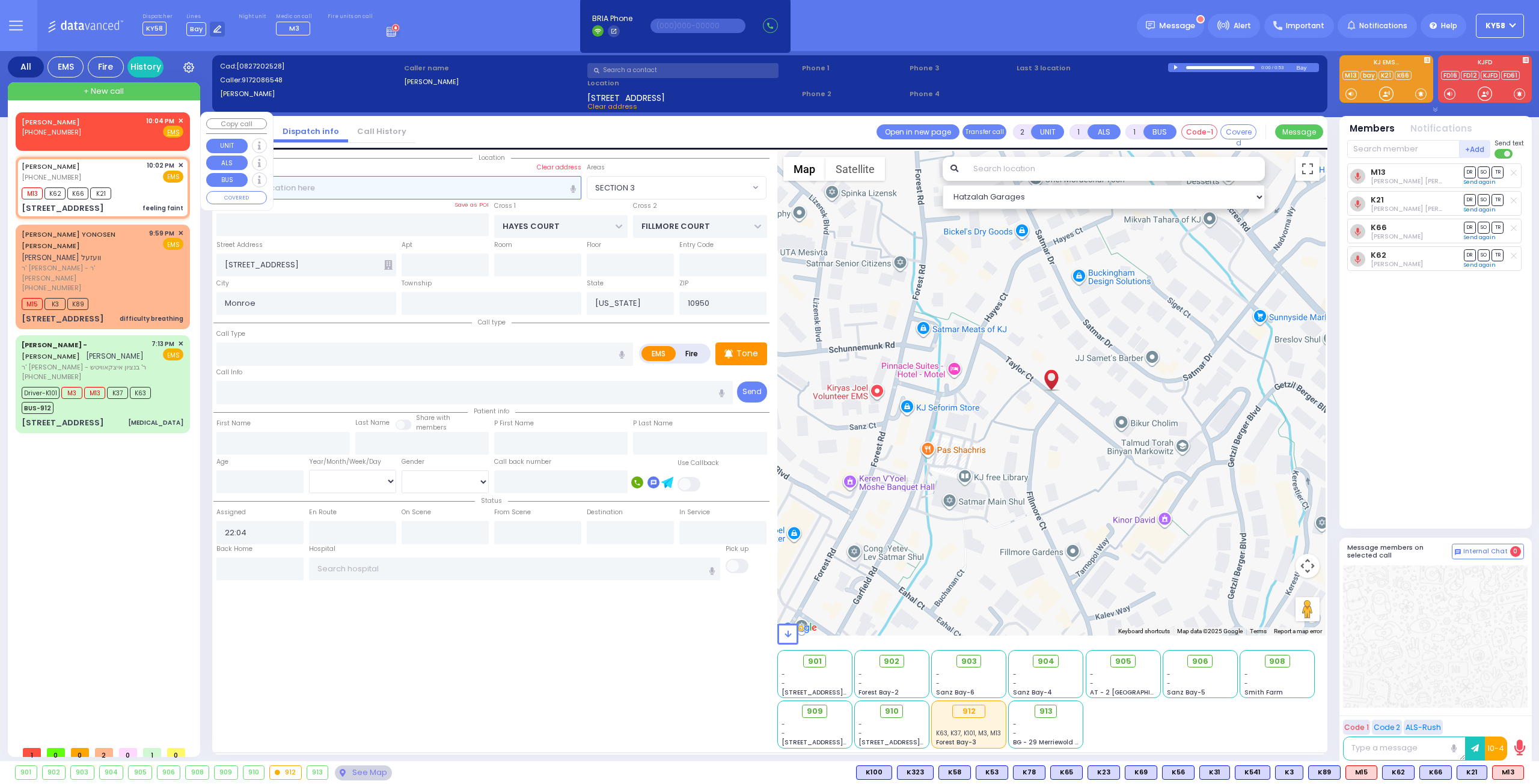
select select "Hatzalah Garages"
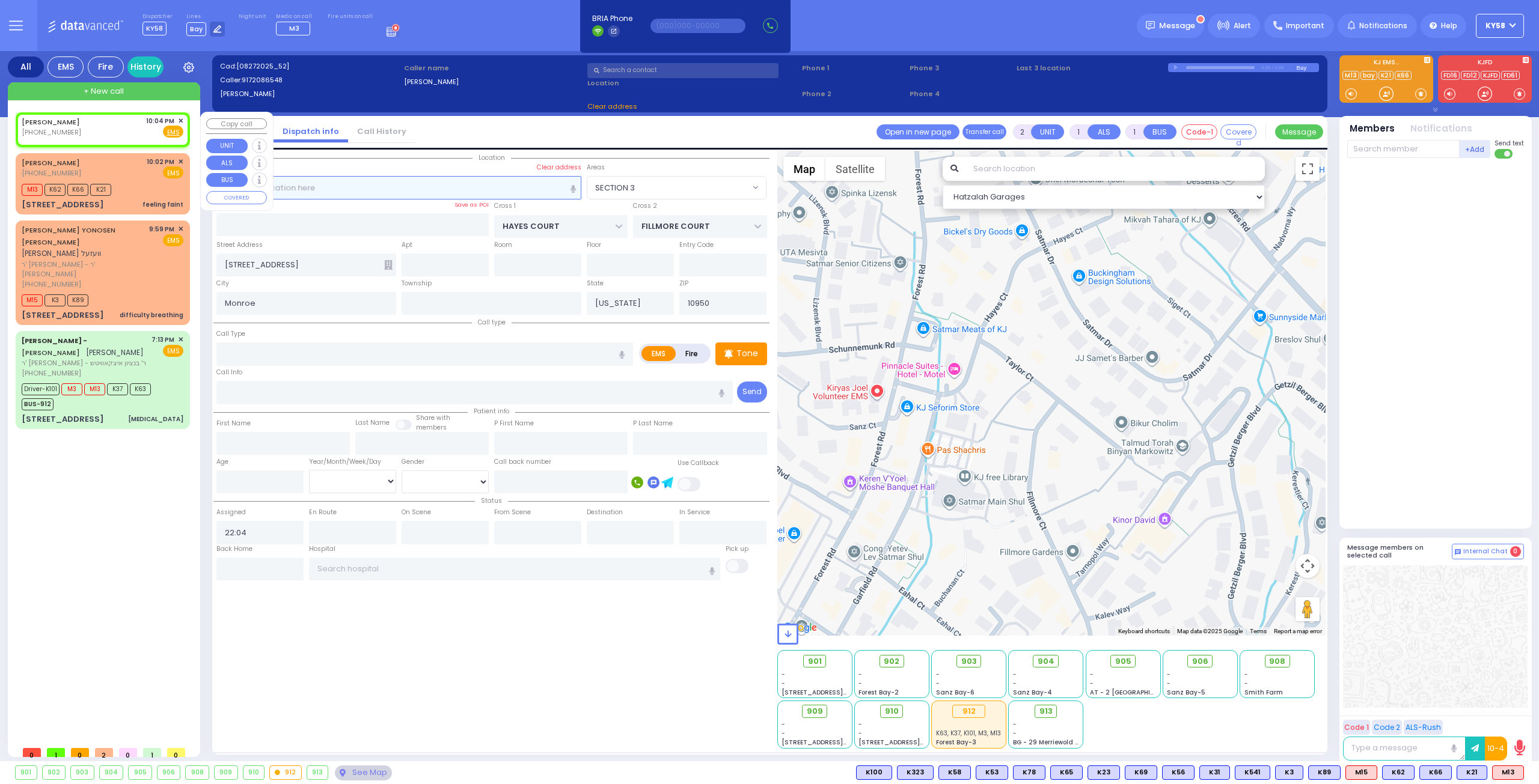
select select
radio input "true"
select select
select select "Hatzalah Garages"
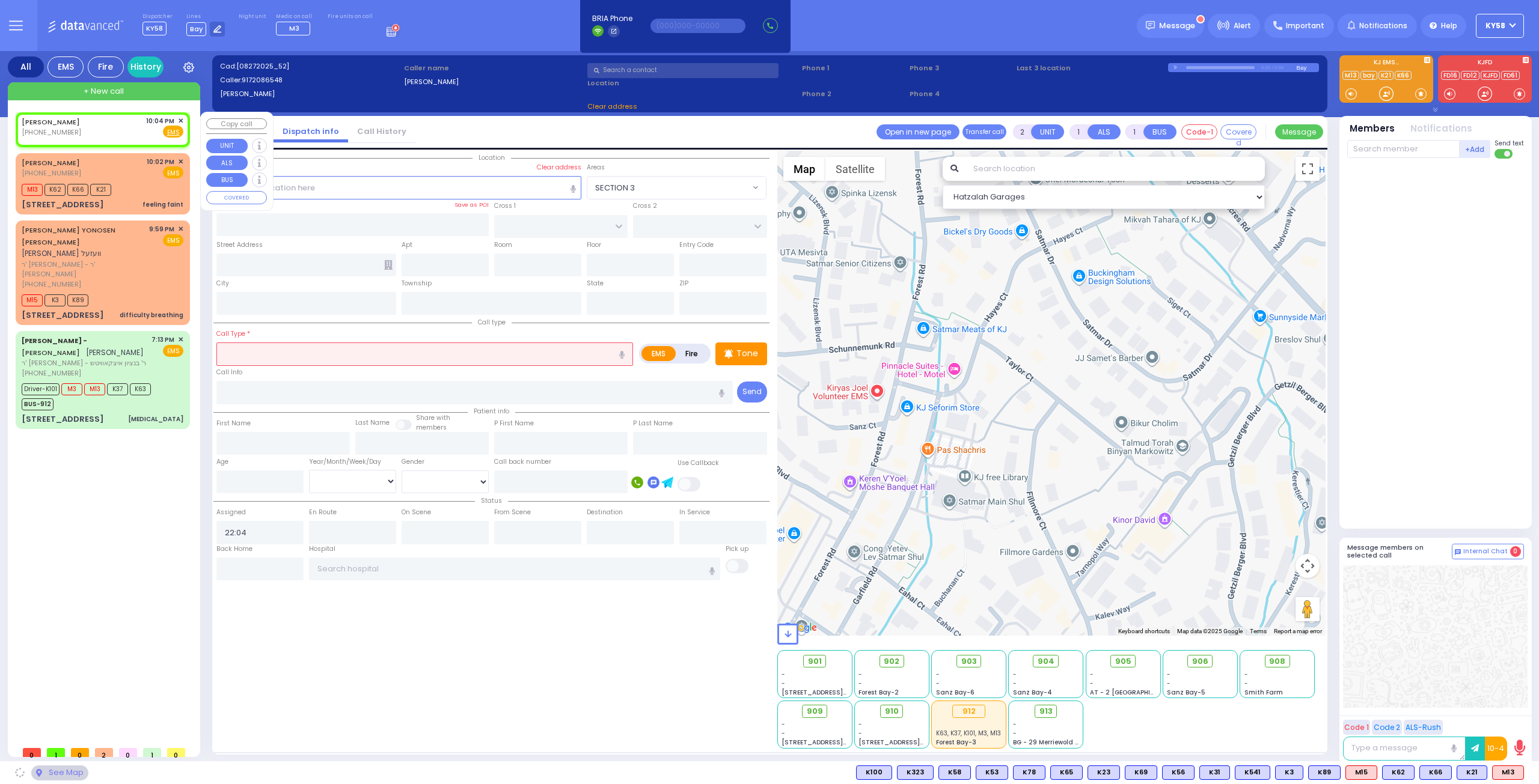
click at [183, 121] on span "✕" at bounding box center [180, 121] width 6 height 10
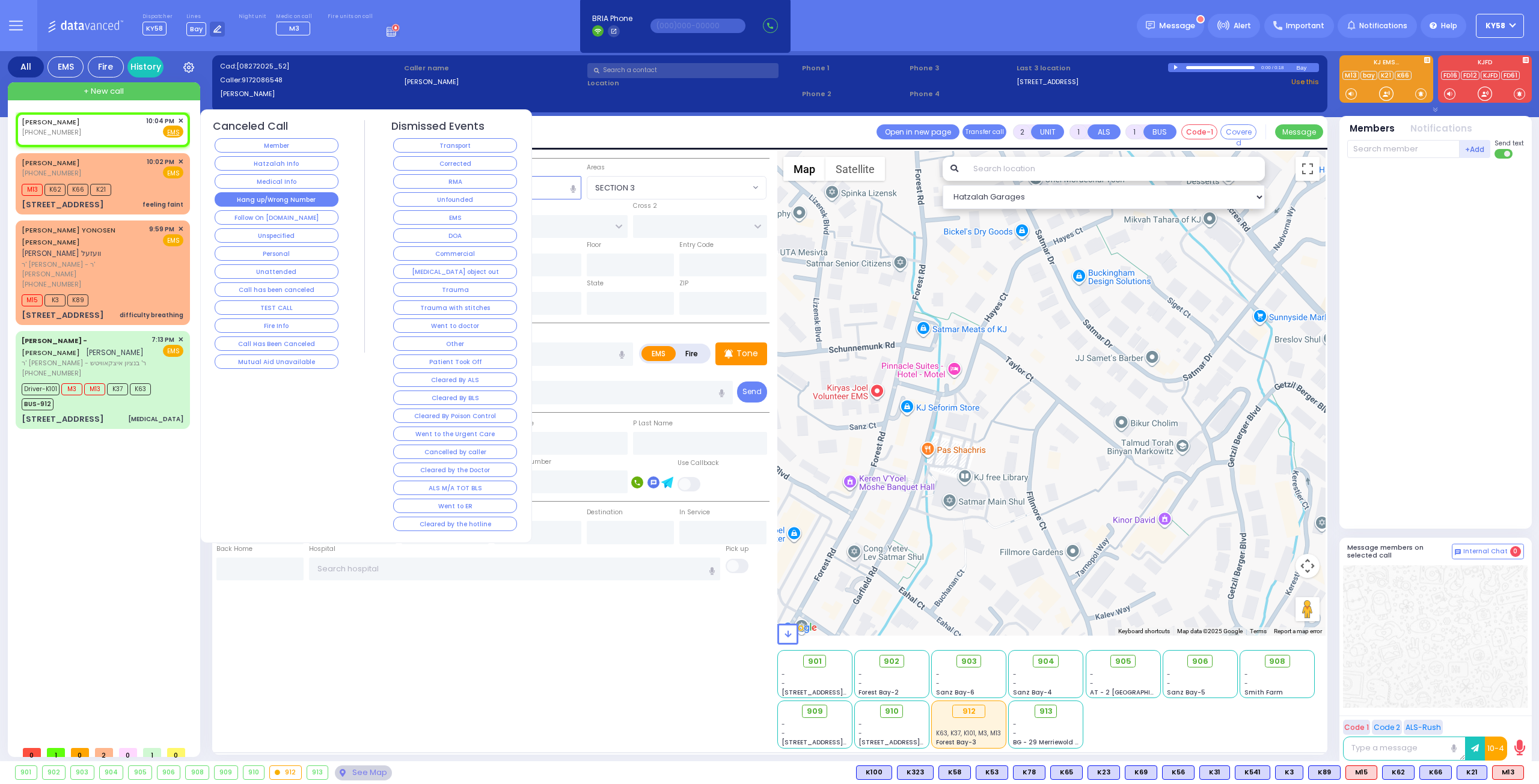
click at [294, 198] on button "Hang up/Wrong Number" at bounding box center [276, 199] width 124 height 14
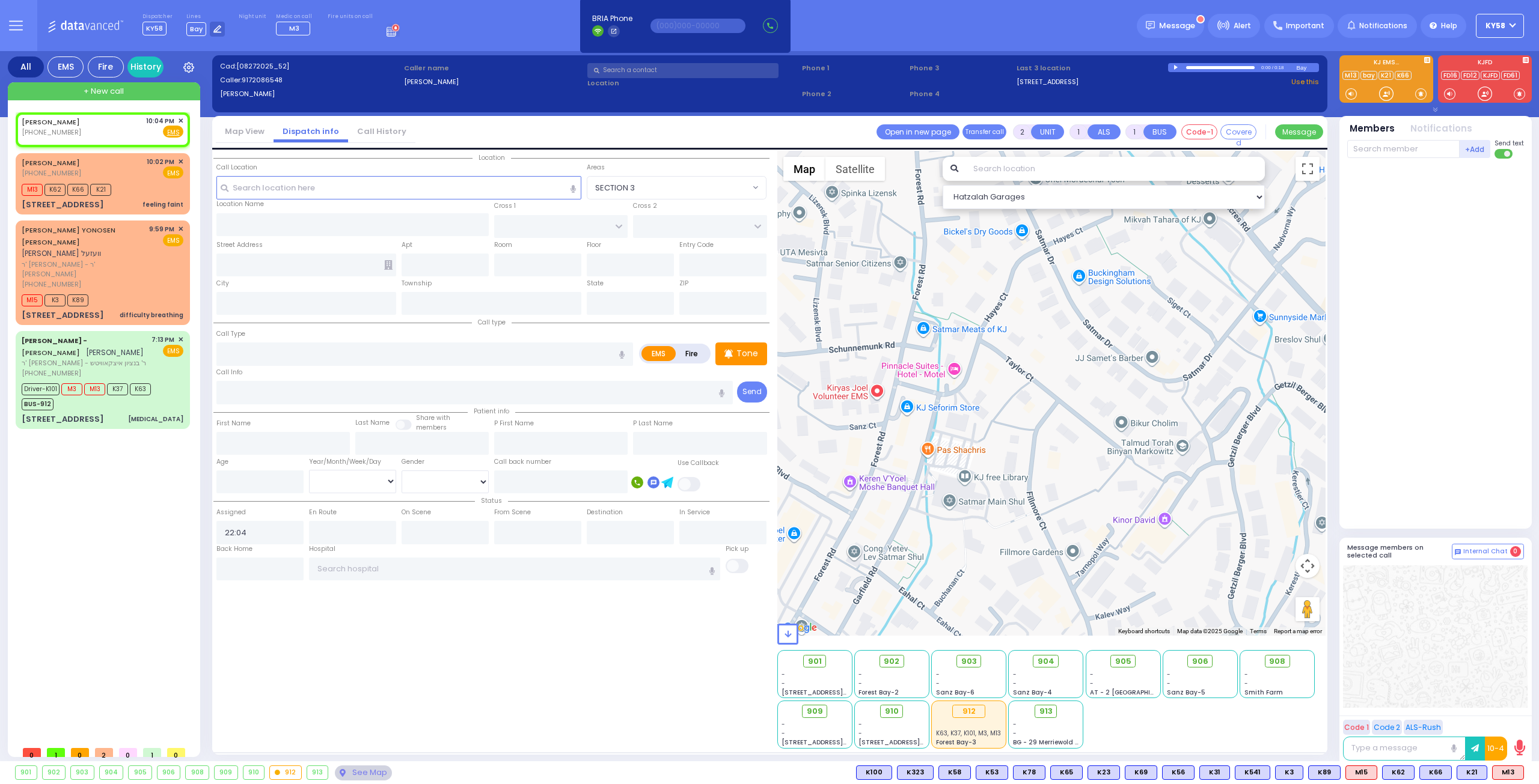
select select
radio input "true"
select select
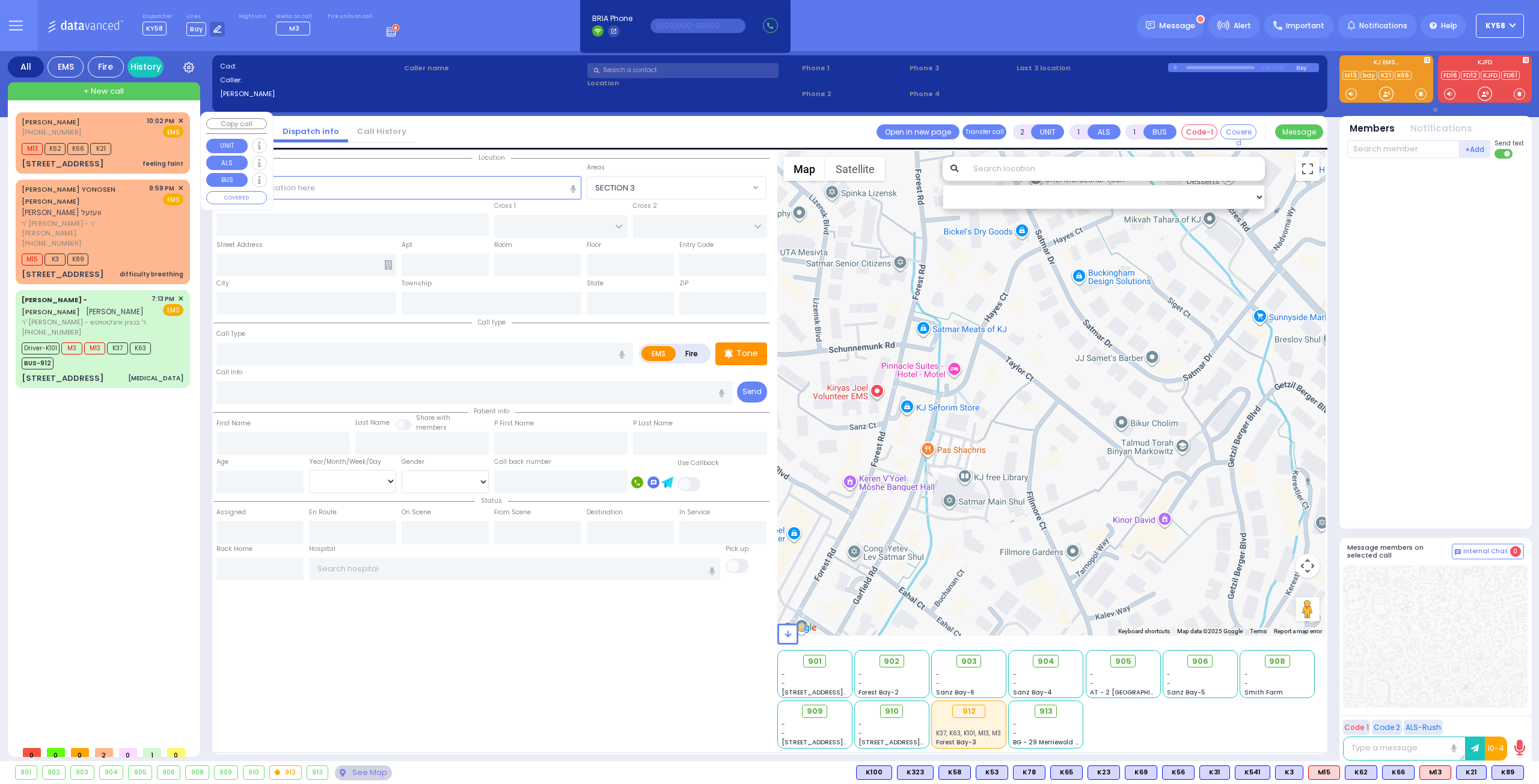
click at [146, 147] on div "M13 K62 K66 K21" at bounding box center [102, 147] width 162 height 15
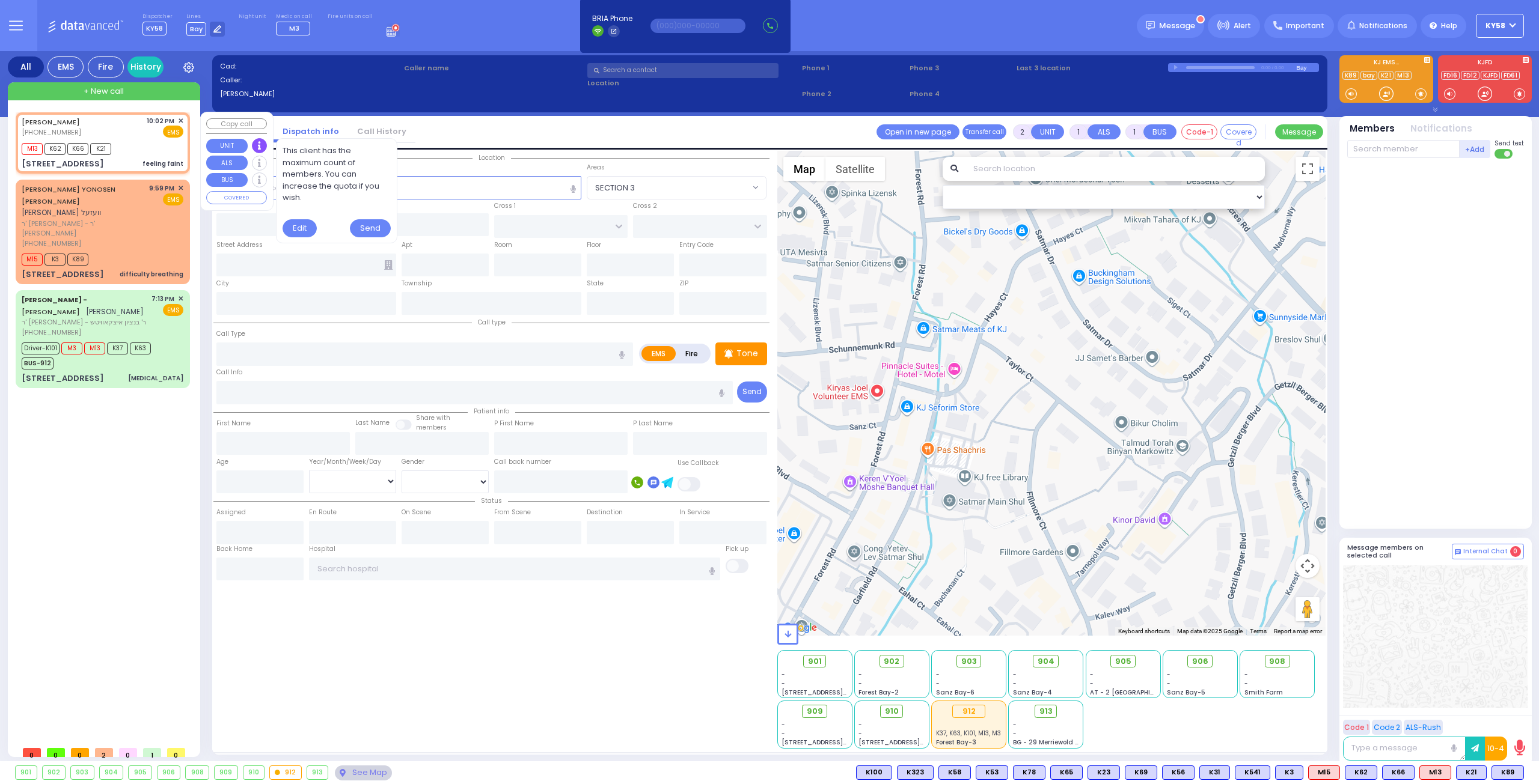
select select
type input "feeling faint"
radio input "true"
select select
type input "22:02"
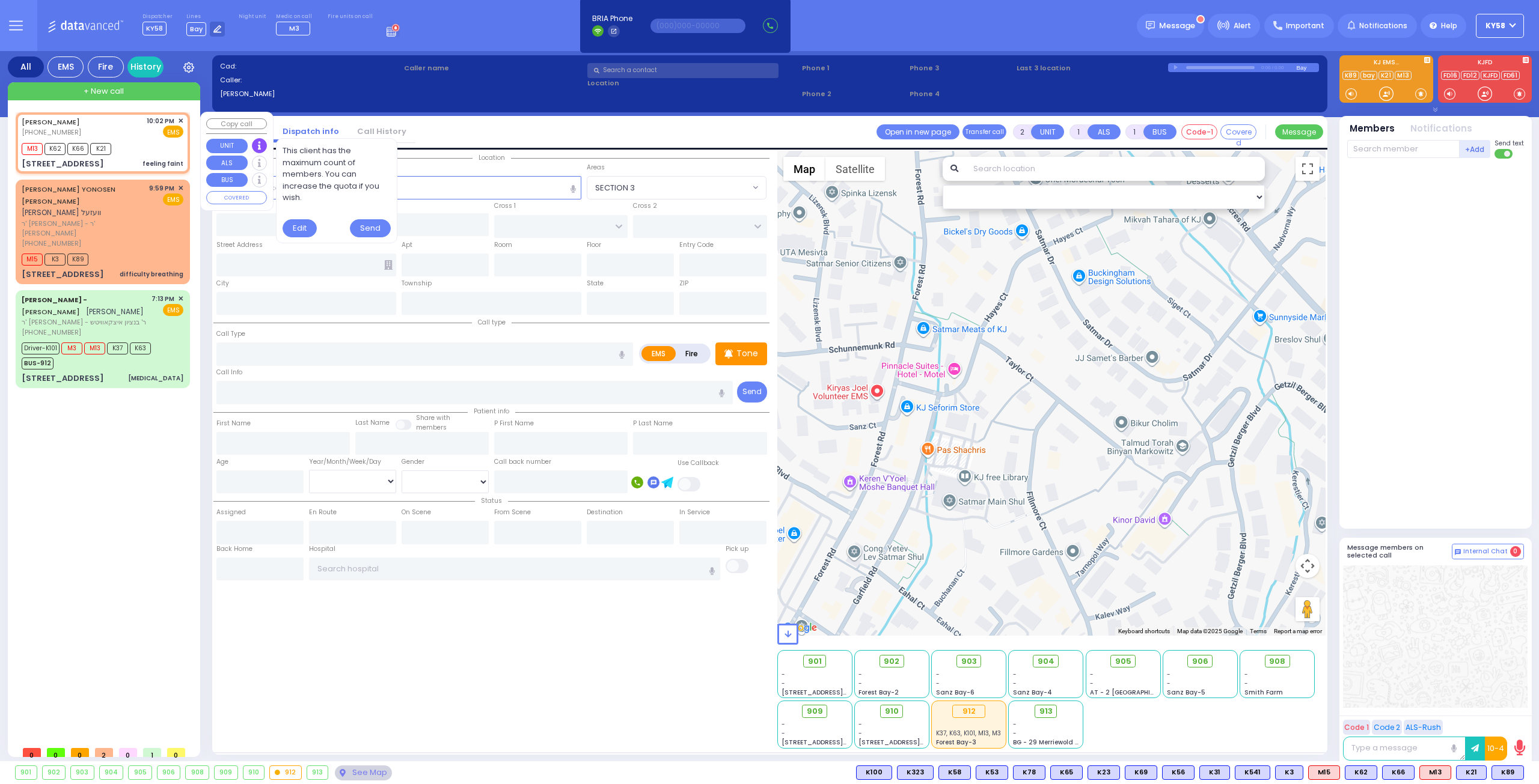
type input "22:03"
type input "HAYES COURT"
type input "FILLMORE COURT"
type input "[STREET_ADDRESS]"
type input "Monroe"
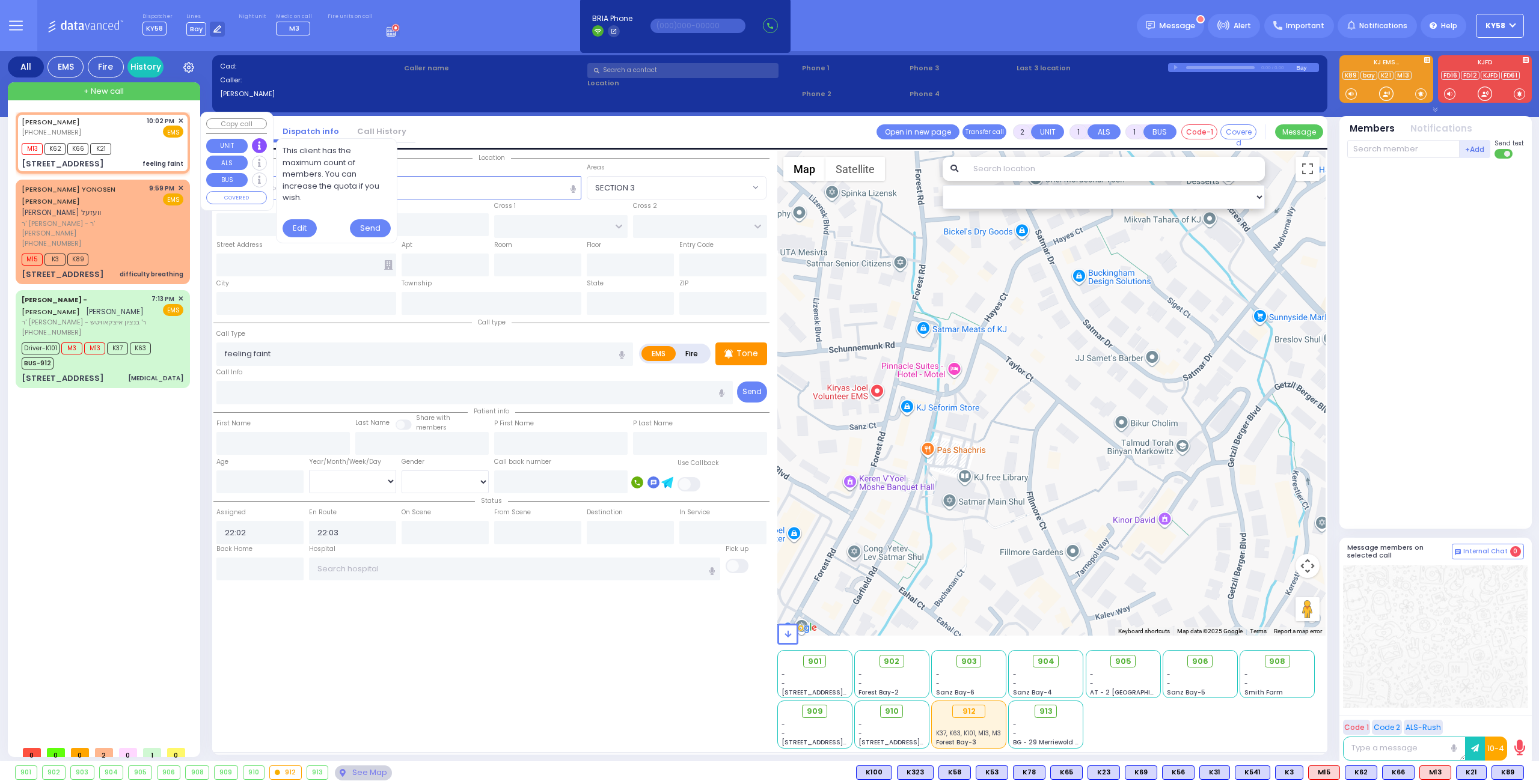
type input "[US_STATE]"
type input "10950"
select select "SECTION 3"
select select "Hatzalah Garages"
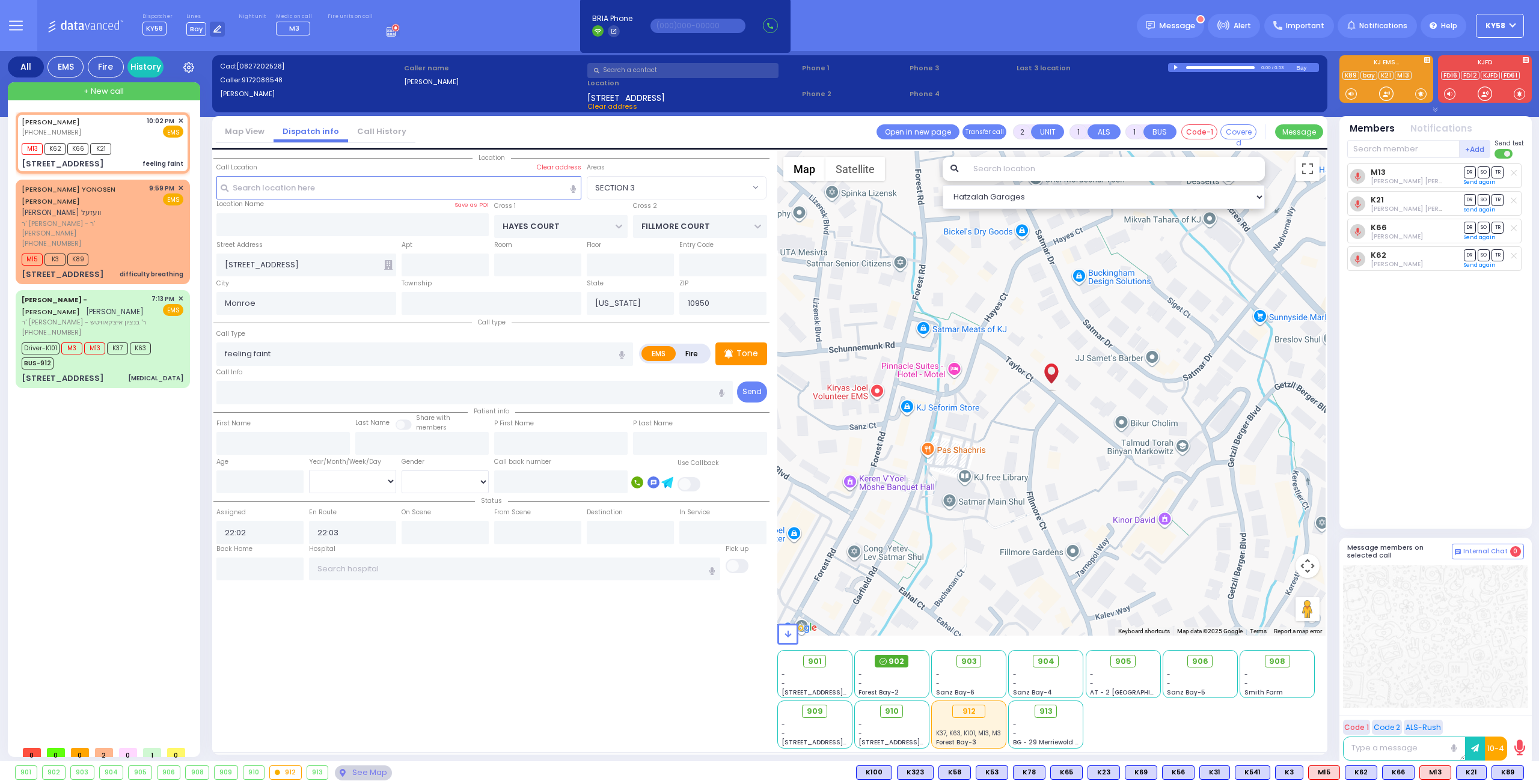
click at [898, 662] on span "902" at bounding box center [896, 661] width 16 height 12
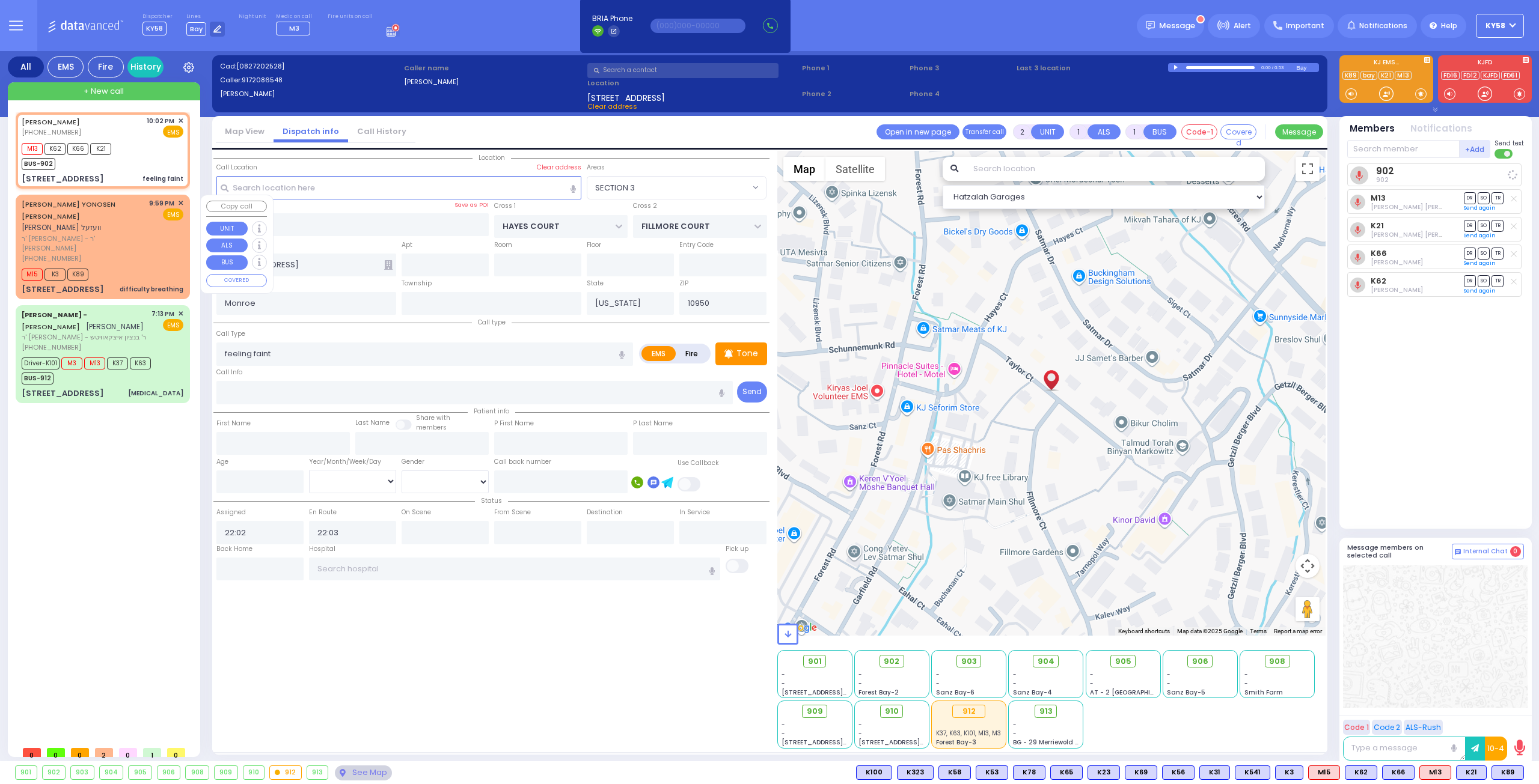
select select
radio input "true"
select select
select select "SECTION 3"
select select "Hatzalah Garages"
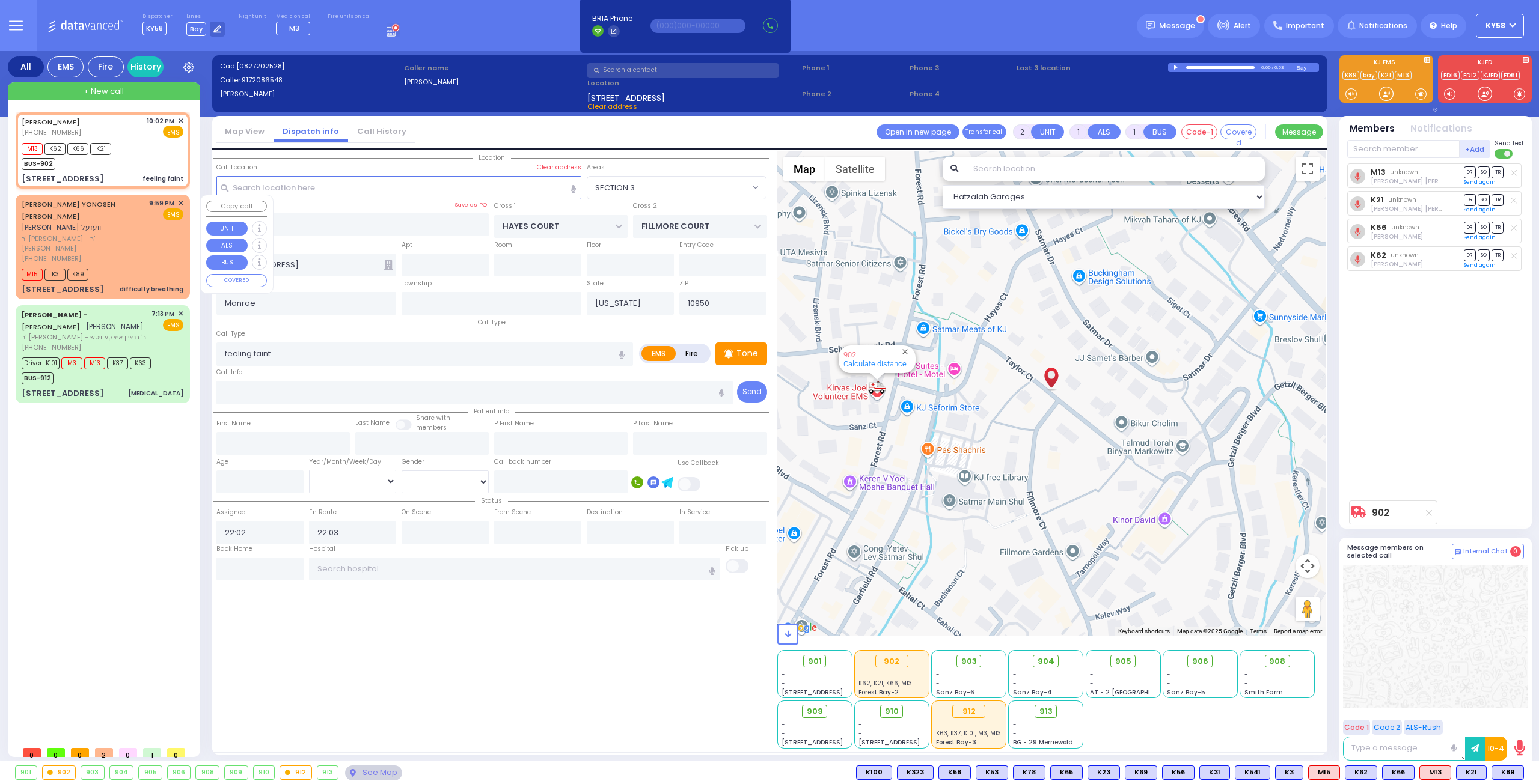
click at [128, 215] on div "JACOB YONOSEN WESEL יעקב יונתן וועזעל" at bounding box center [83, 216] width 123 height 35
select select
type input "difficulty breathing"
radio input "true"
type input "[PERSON_NAME]"
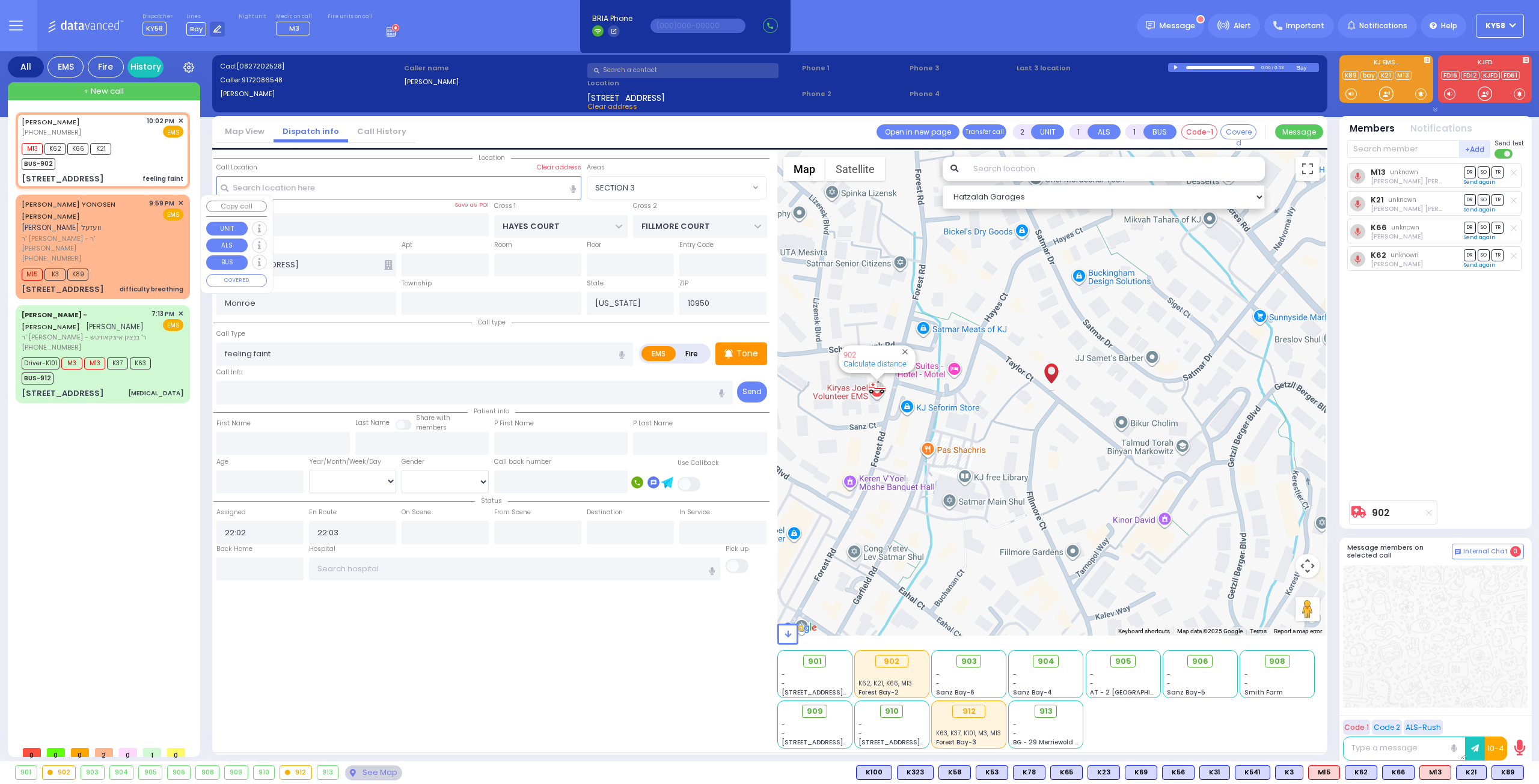
type input "WESEL"
select select
type input "21:59"
type input "22:02"
select select "Hatzalah Garages"
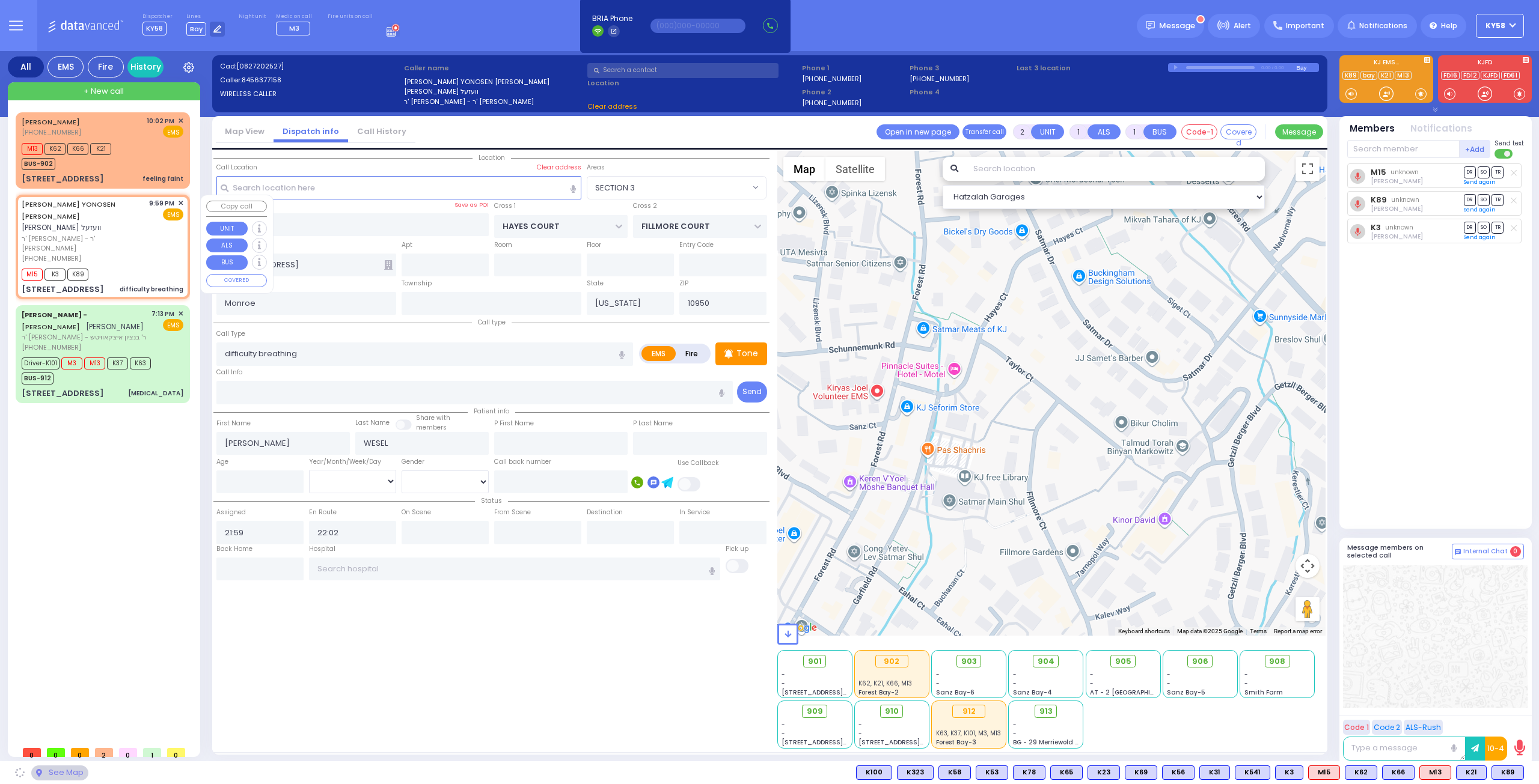
type input "YOEL KLEIN BLVD"
type input "MERON DR"
type input "[STREET_ADDRESS]"
type input "403"
select select "SECTION 6"
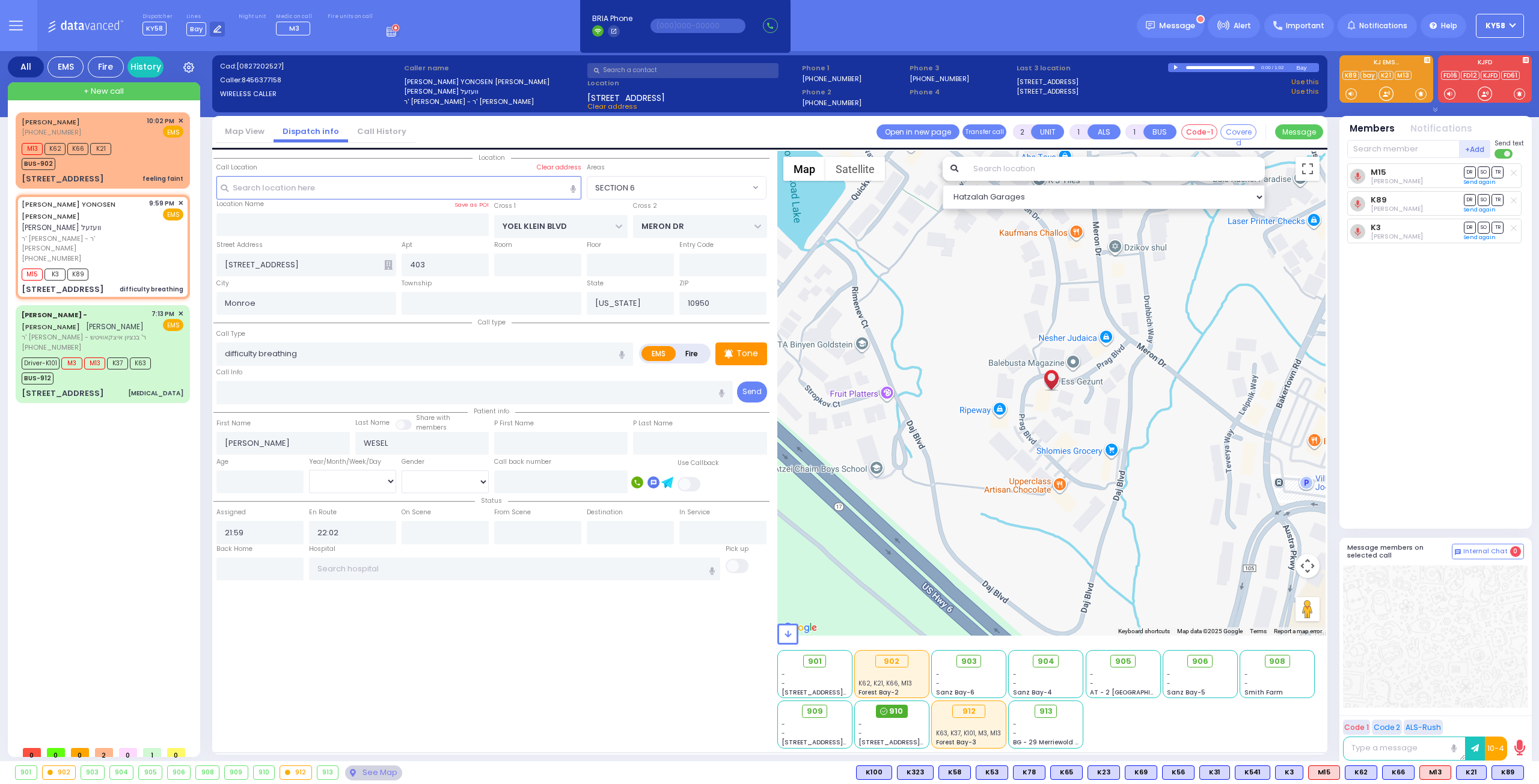
click at [892, 713] on span "910" at bounding box center [896, 712] width 14 height 12
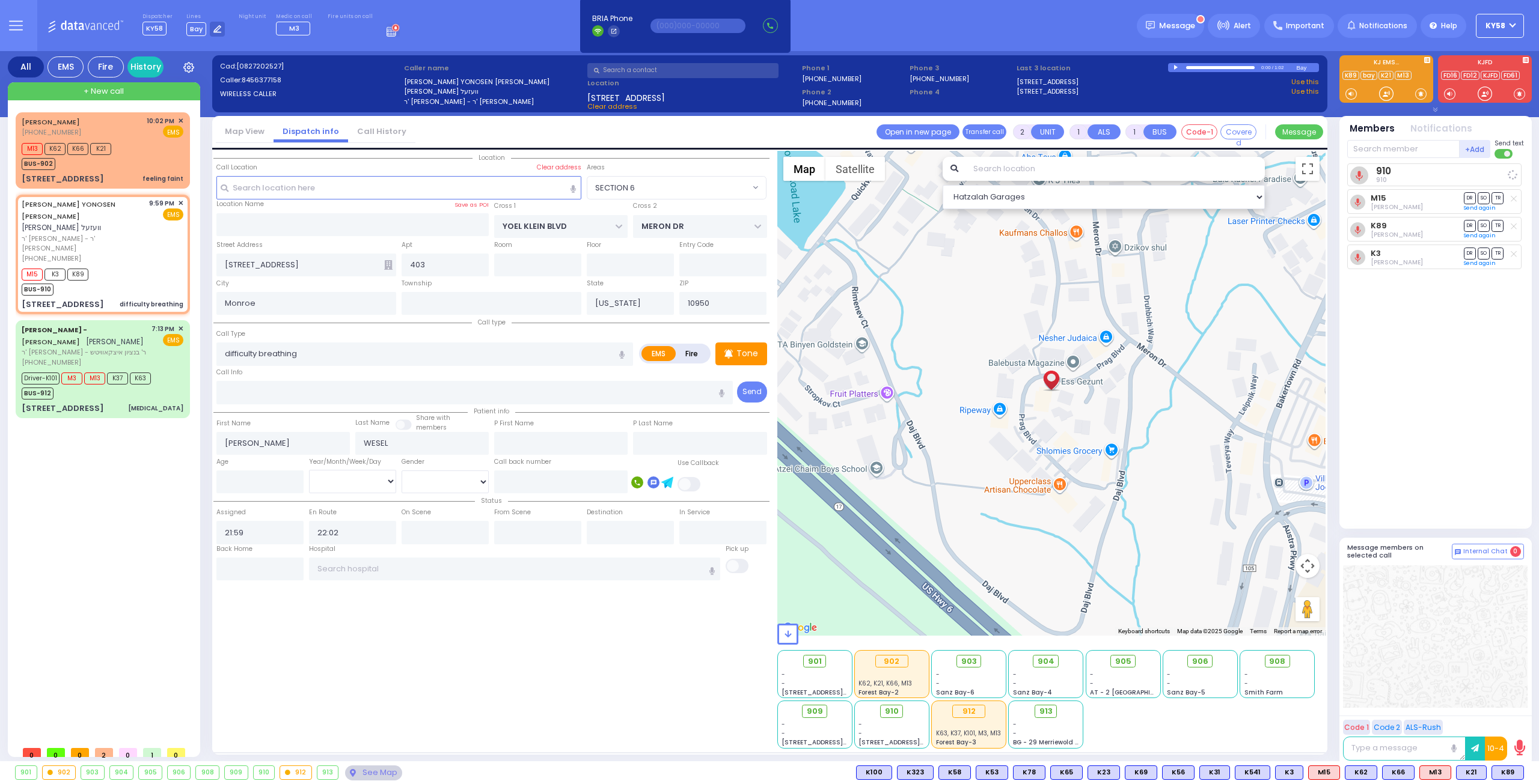
select select
radio input "true"
select select
select select "Hatzalah Garages"
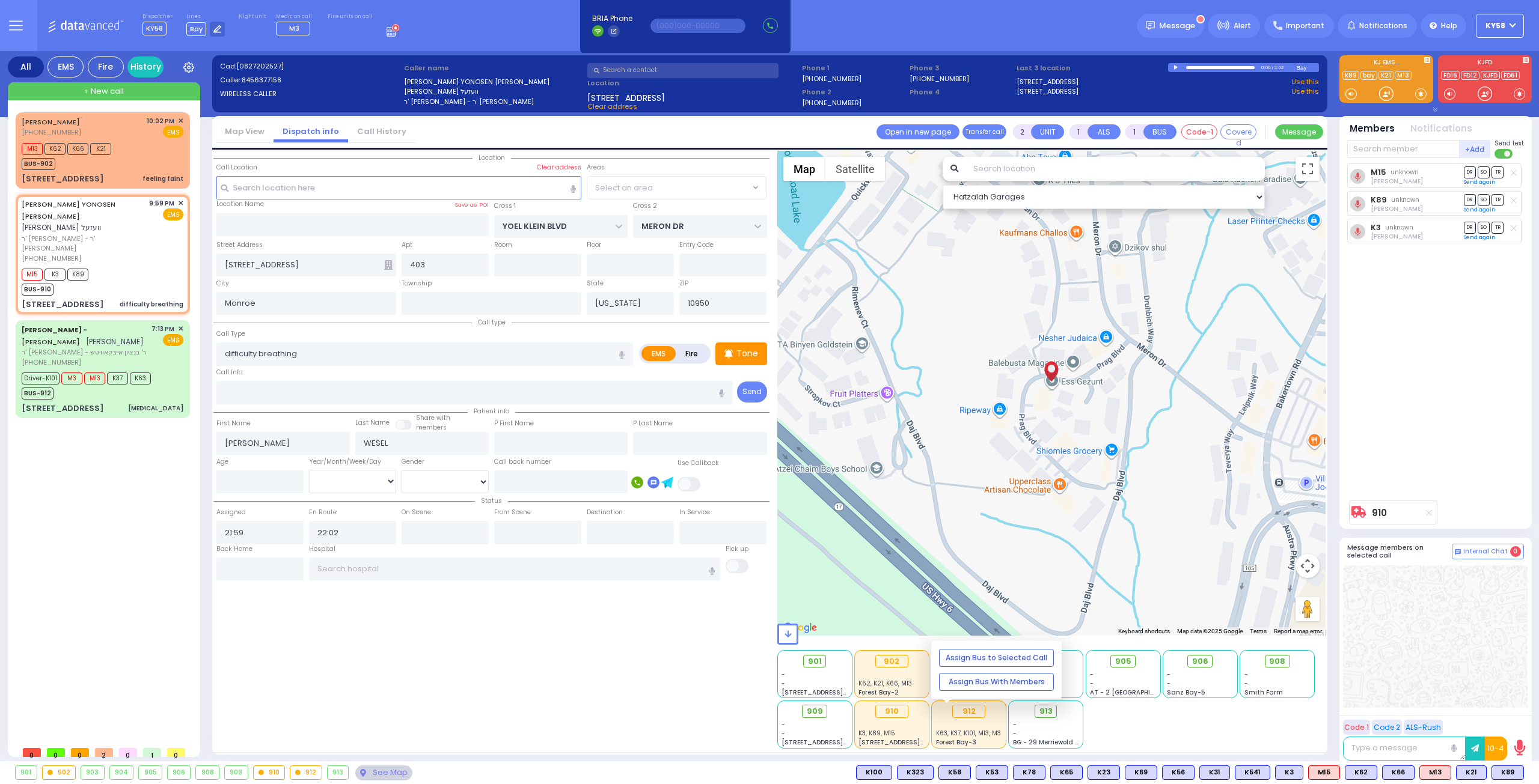
select select "SECTION 6"
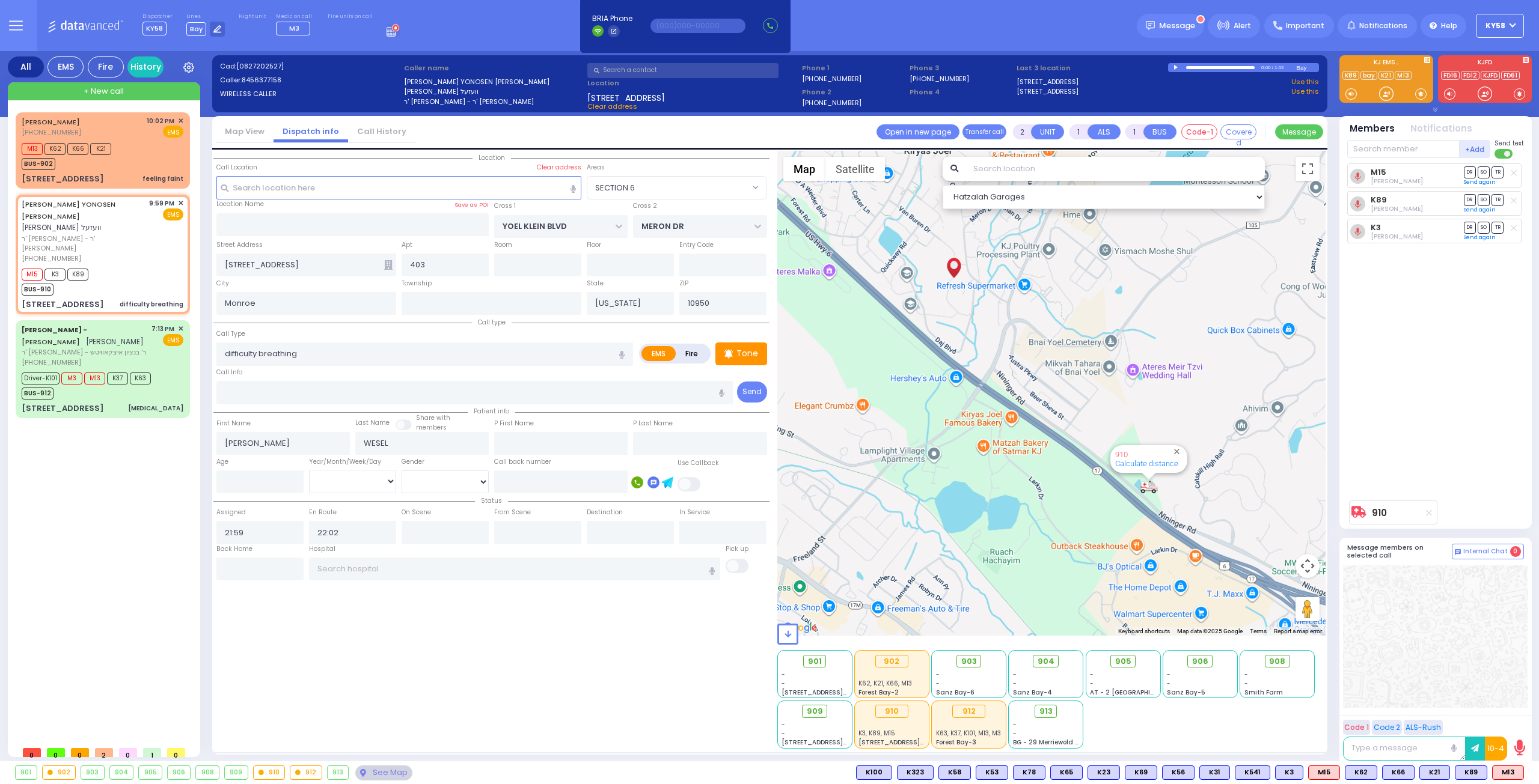
click at [140, 518] on div "SERGIO SCHWARCZ (917) 208-6548 10:02 PM ✕ M13 K62 K3" at bounding box center [105, 426] width 179 height 628
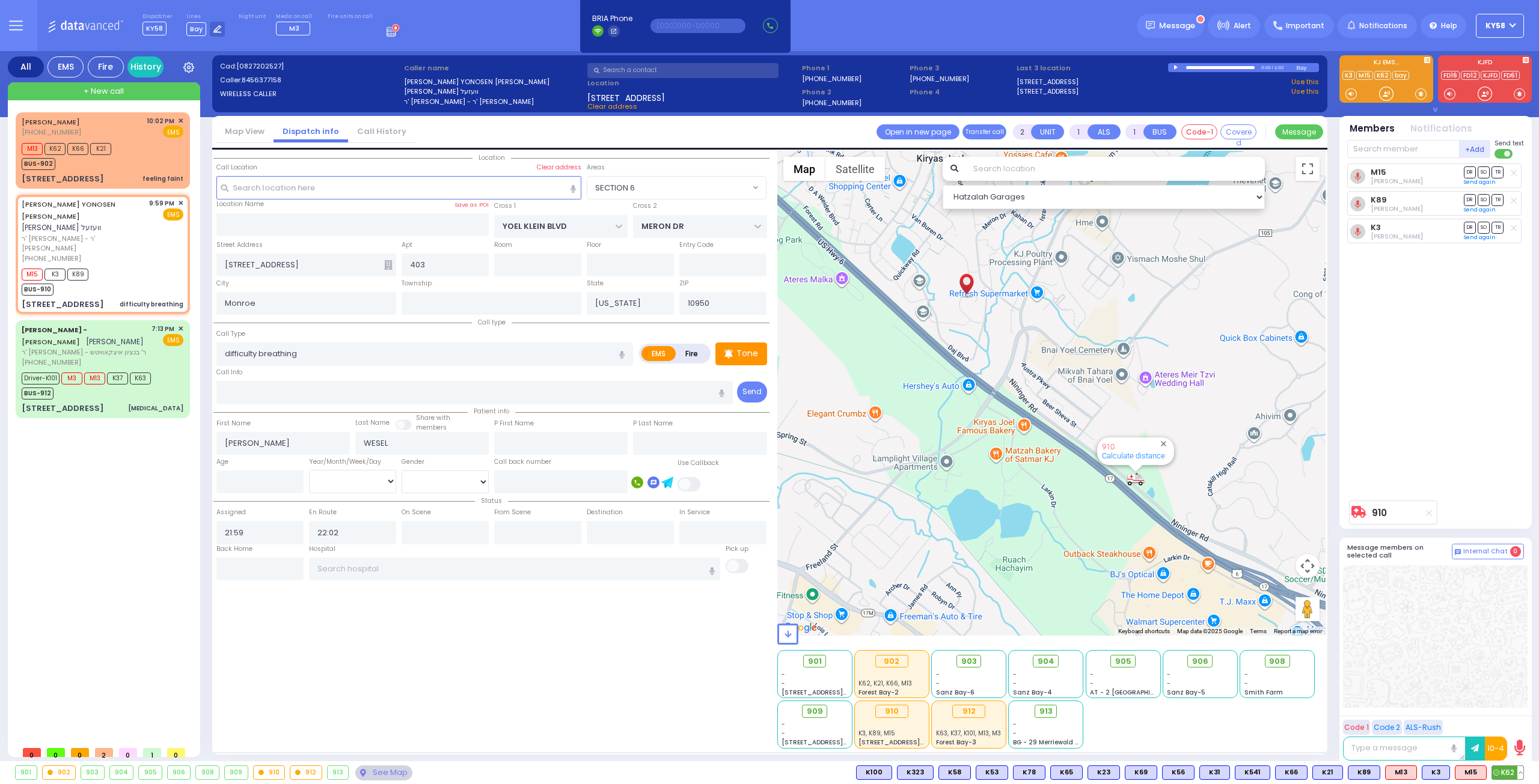
click at [1520, 771] on button at bounding box center [1520, 773] width 6 height 13
click at [1514, 719] on icon at bounding box center [1511, 719] width 13 height 13
click at [1515, 719] on icon at bounding box center [1511, 719] width 13 height 13
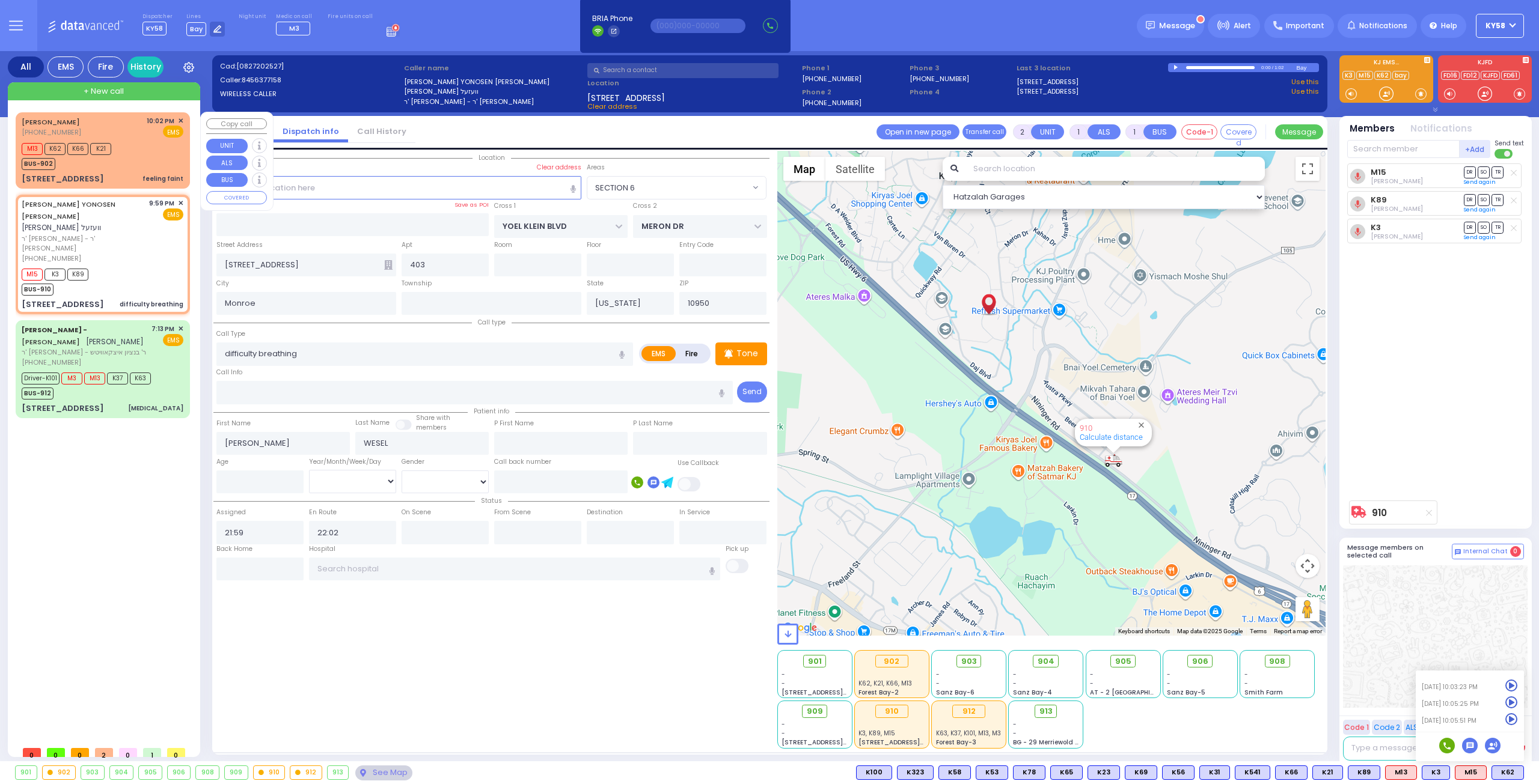
click at [131, 148] on div "M13 K62 K66 K21 BUS-902" at bounding box center [102, 155] width 162 height 30
select select
type input "feeling faint"
radio input "true"
select select
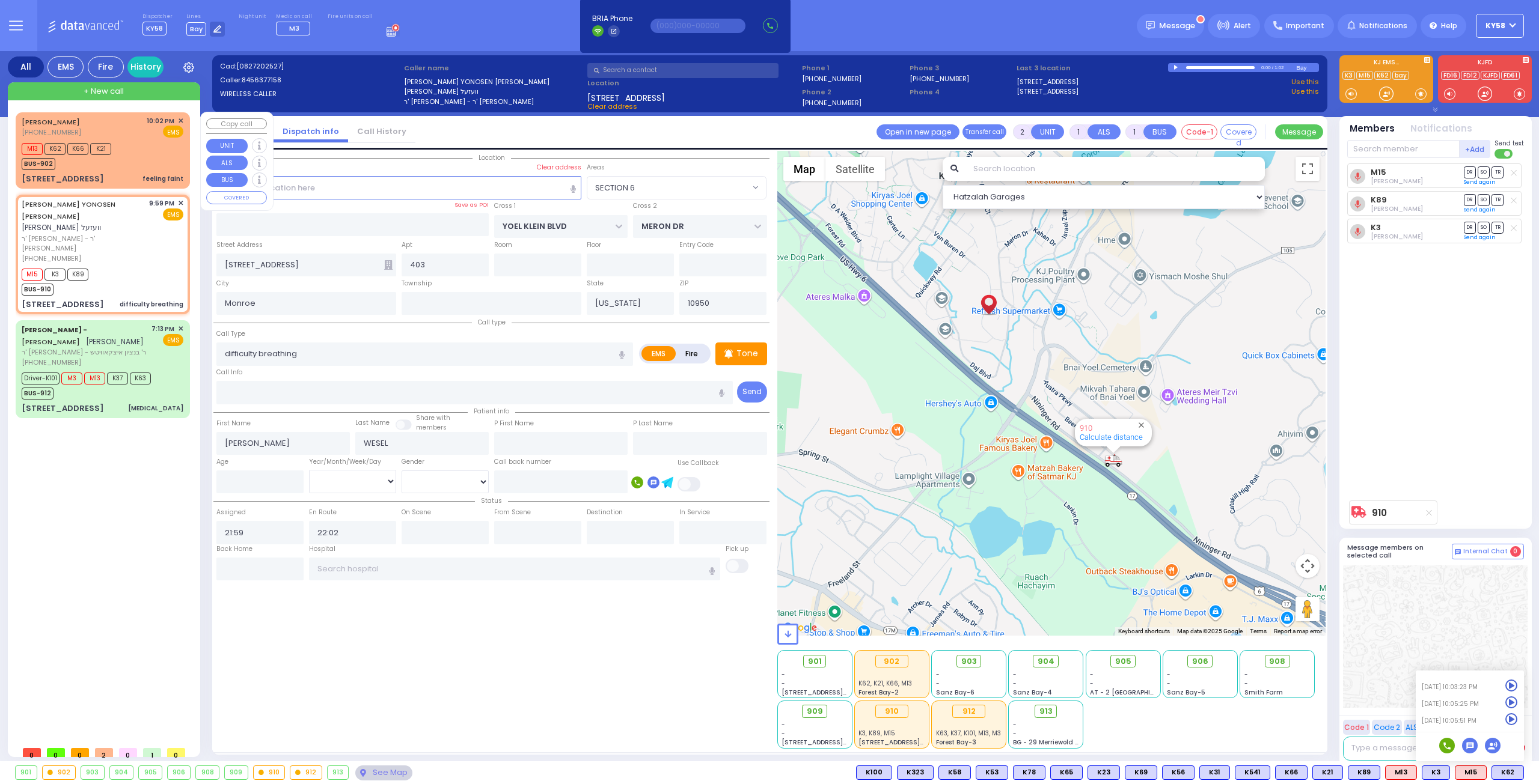
type input "22:02"
type input "22:03"
type input "HAYES COURT"
type input "FILLMORE COURT"
type input "[STREET_ADDRESS]"
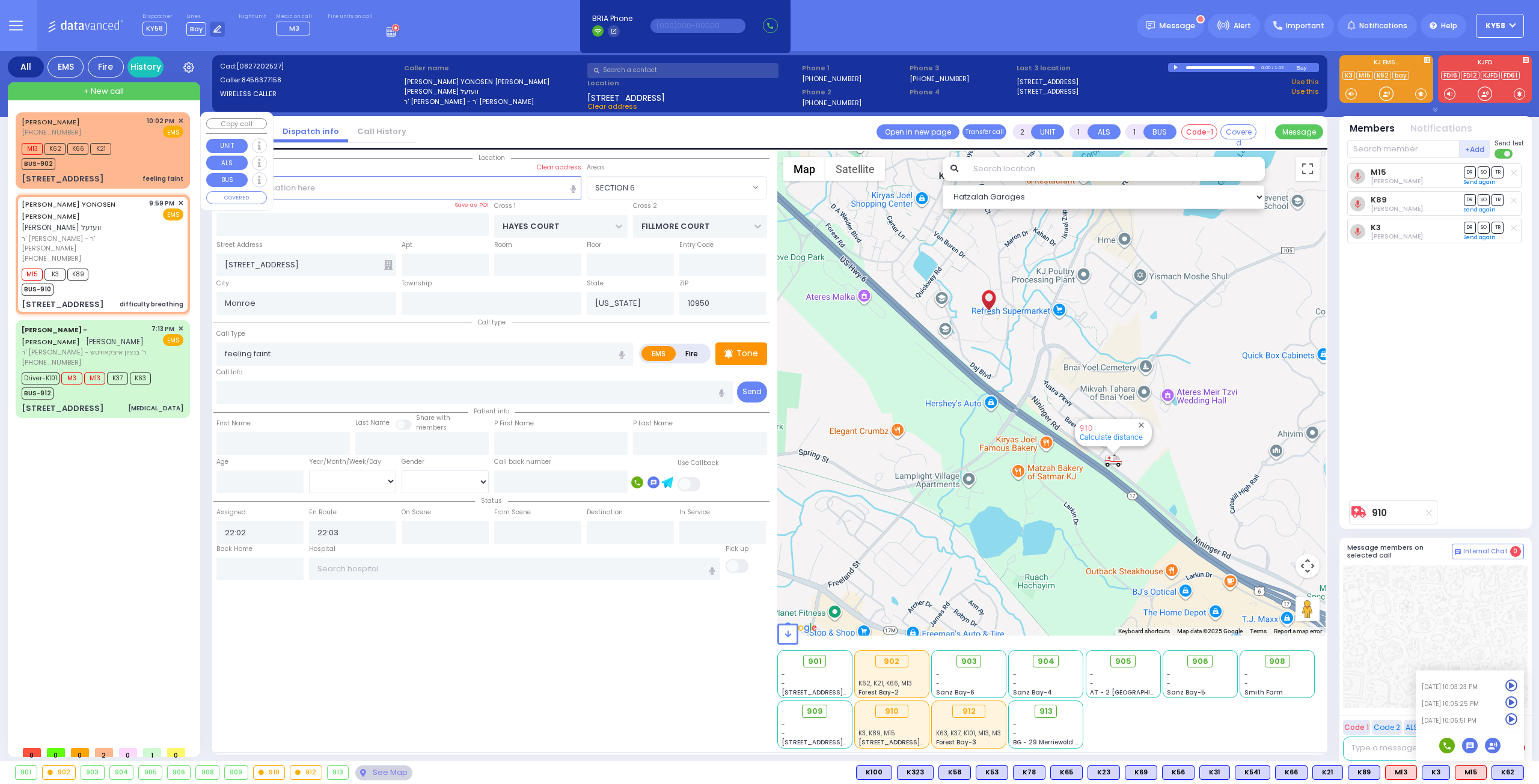
select select "Hatzalah Garages"
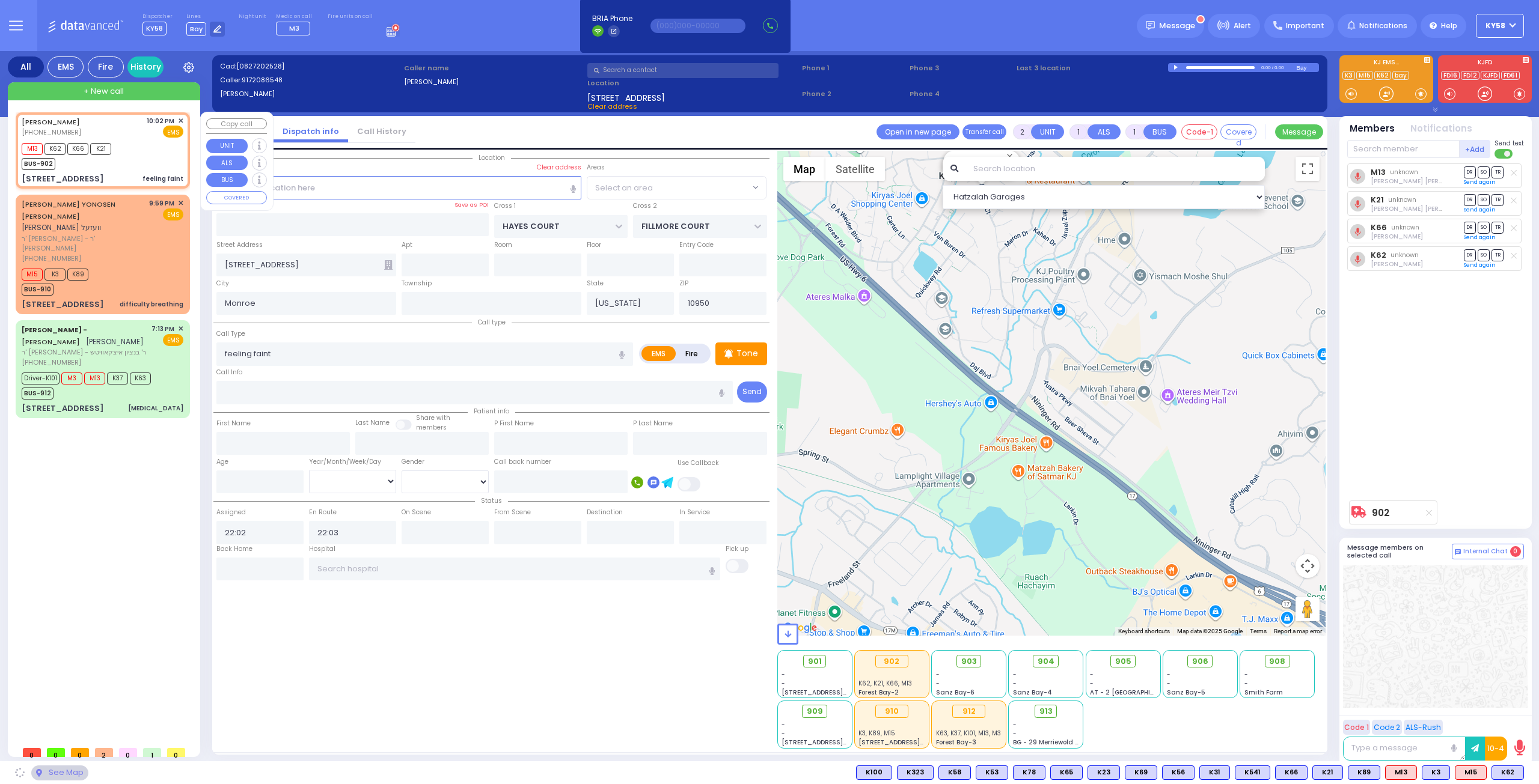
select select "SECTION 3"
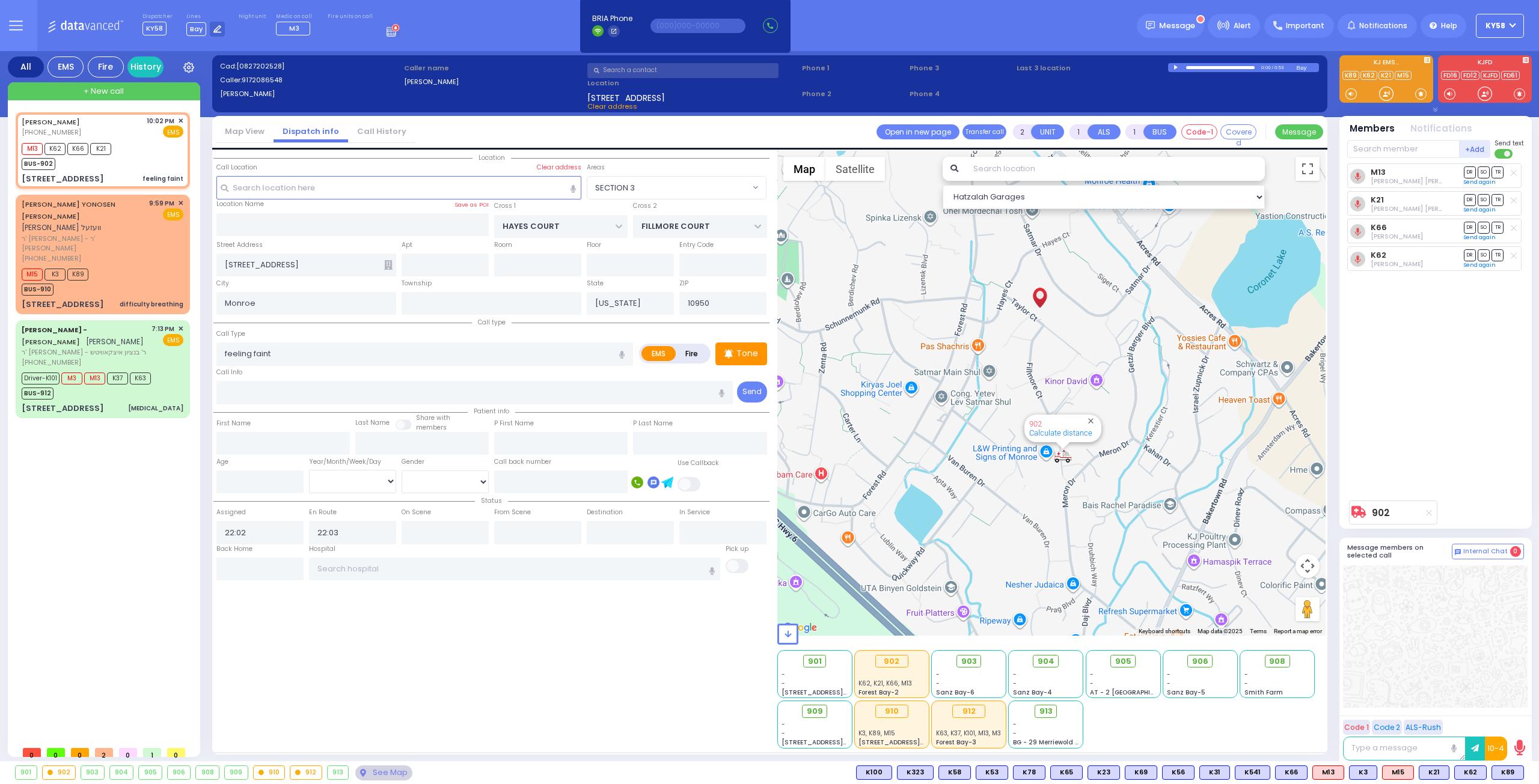
click at [106, 91] on span "+ New call" at bounding box center [103, 91] width 40 height 12
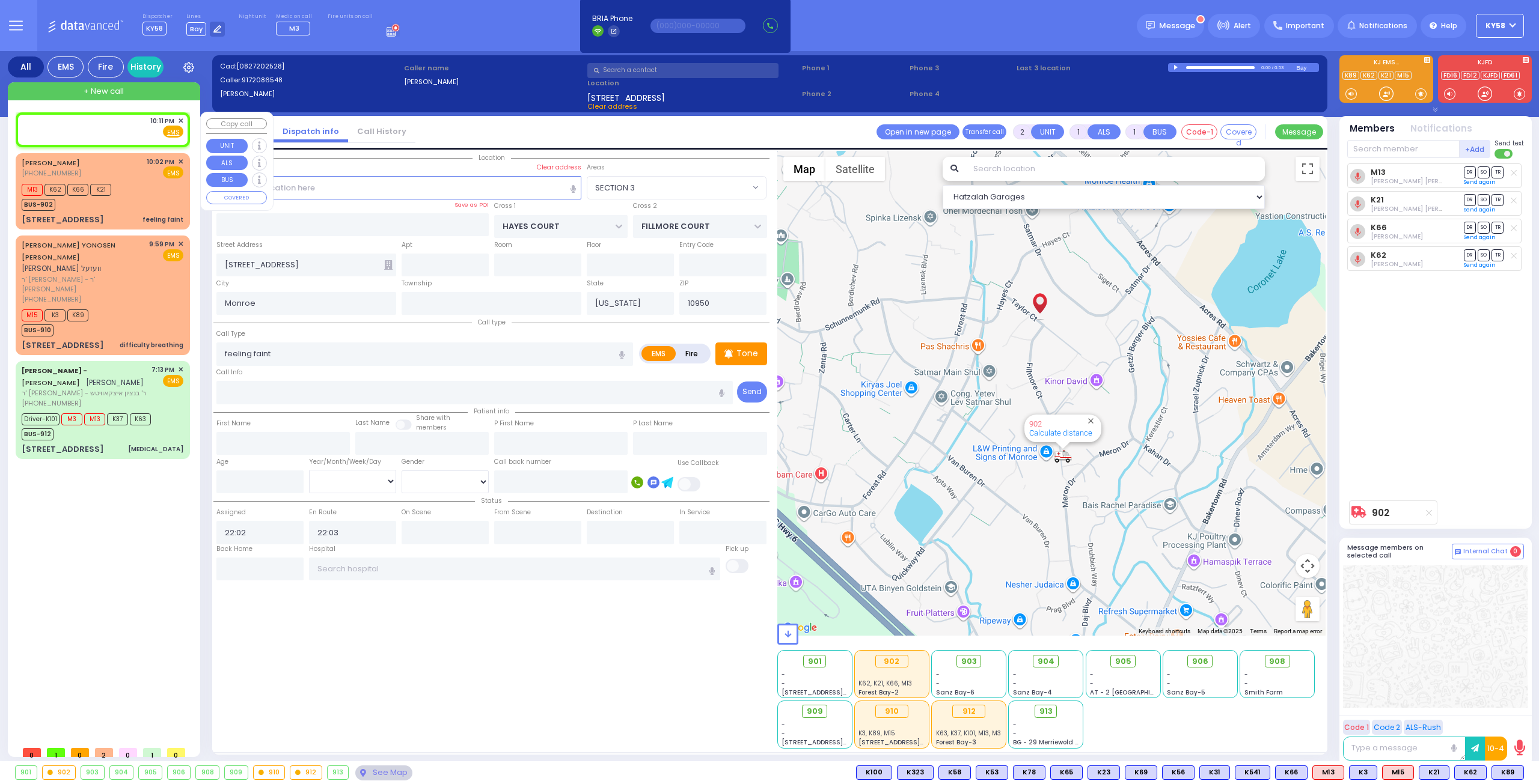
select select
radio input "true"
select select
type input "22:11"
select select
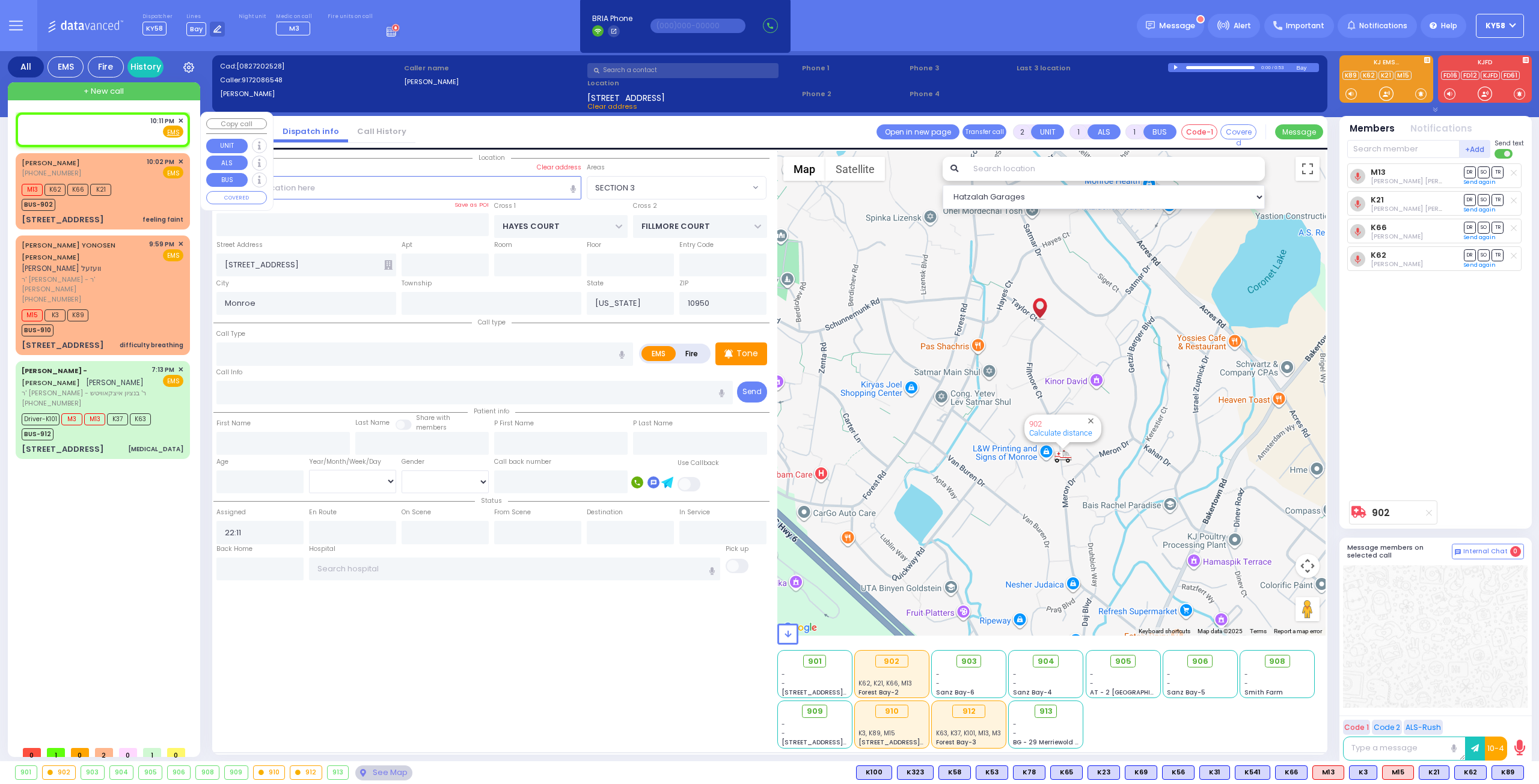
radio input "true"
select select
select select "Hatzalah Garages"
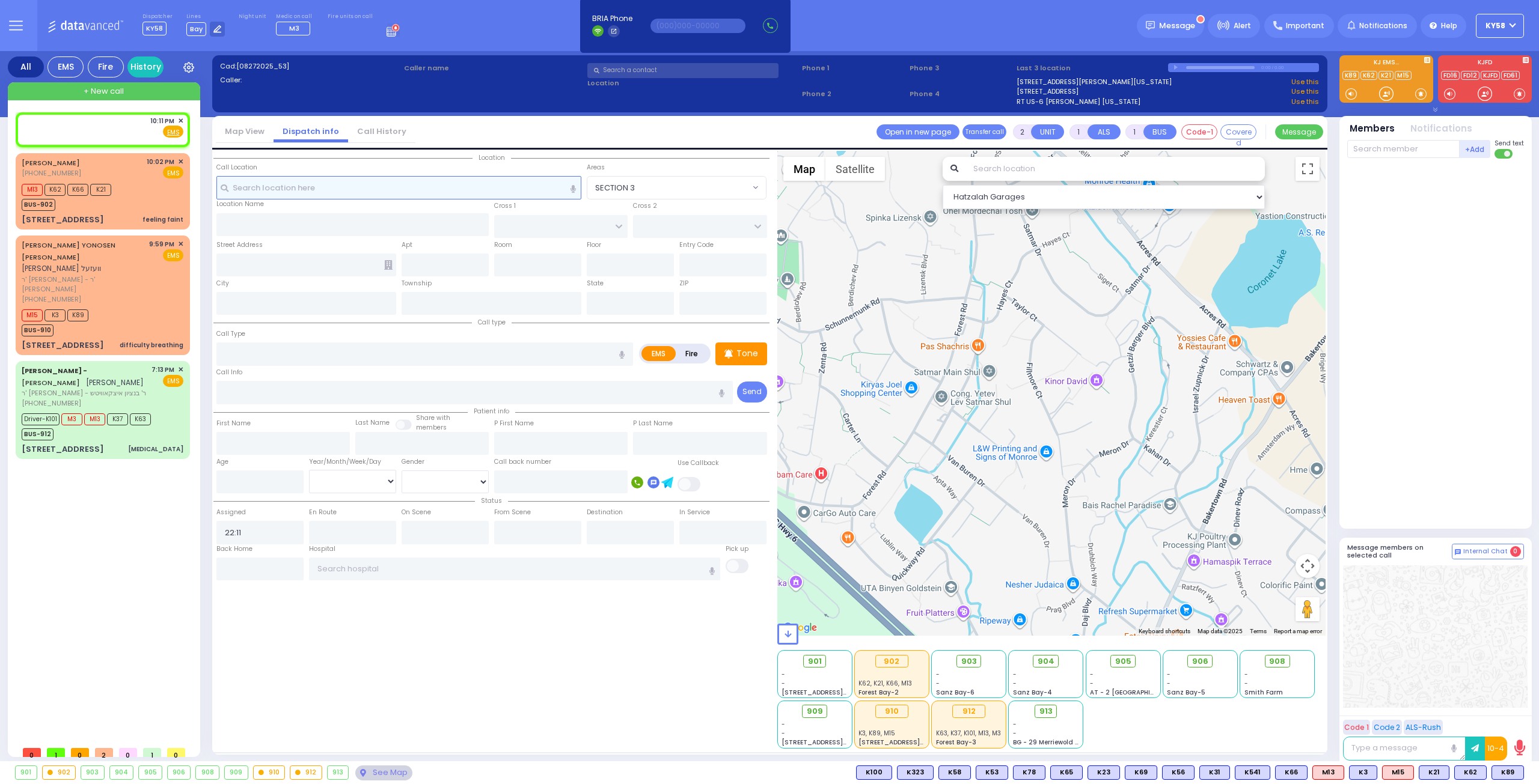
click at [433, 188] on input "text" at bounding box center [400, 187] width 366 height 23
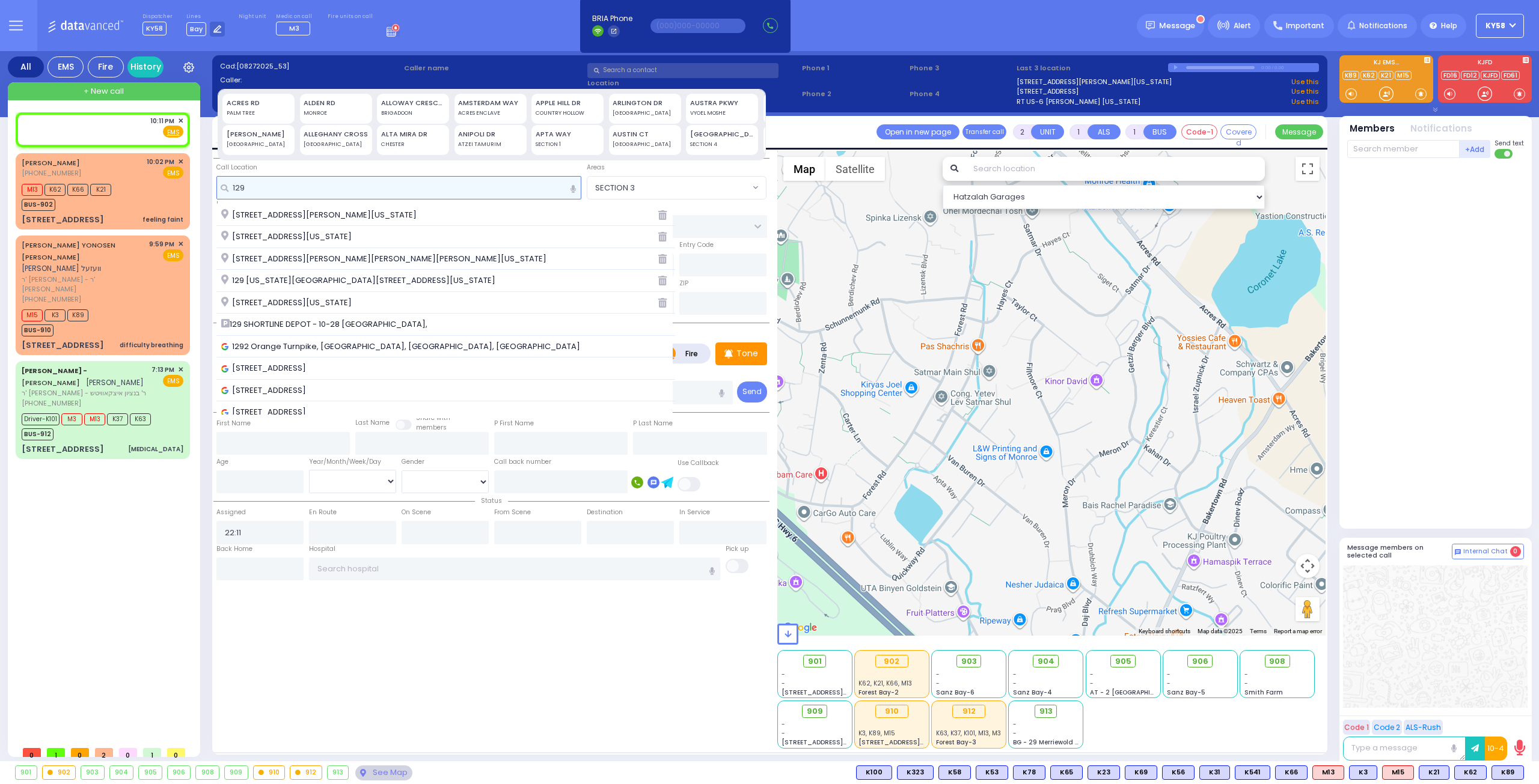
type input "129"
click at [347, 324] on span "129 SHORTLINE DEPOT - 10-28 Orange and Rockland Rd," at bounding box center [326, 324] width 210 height 12
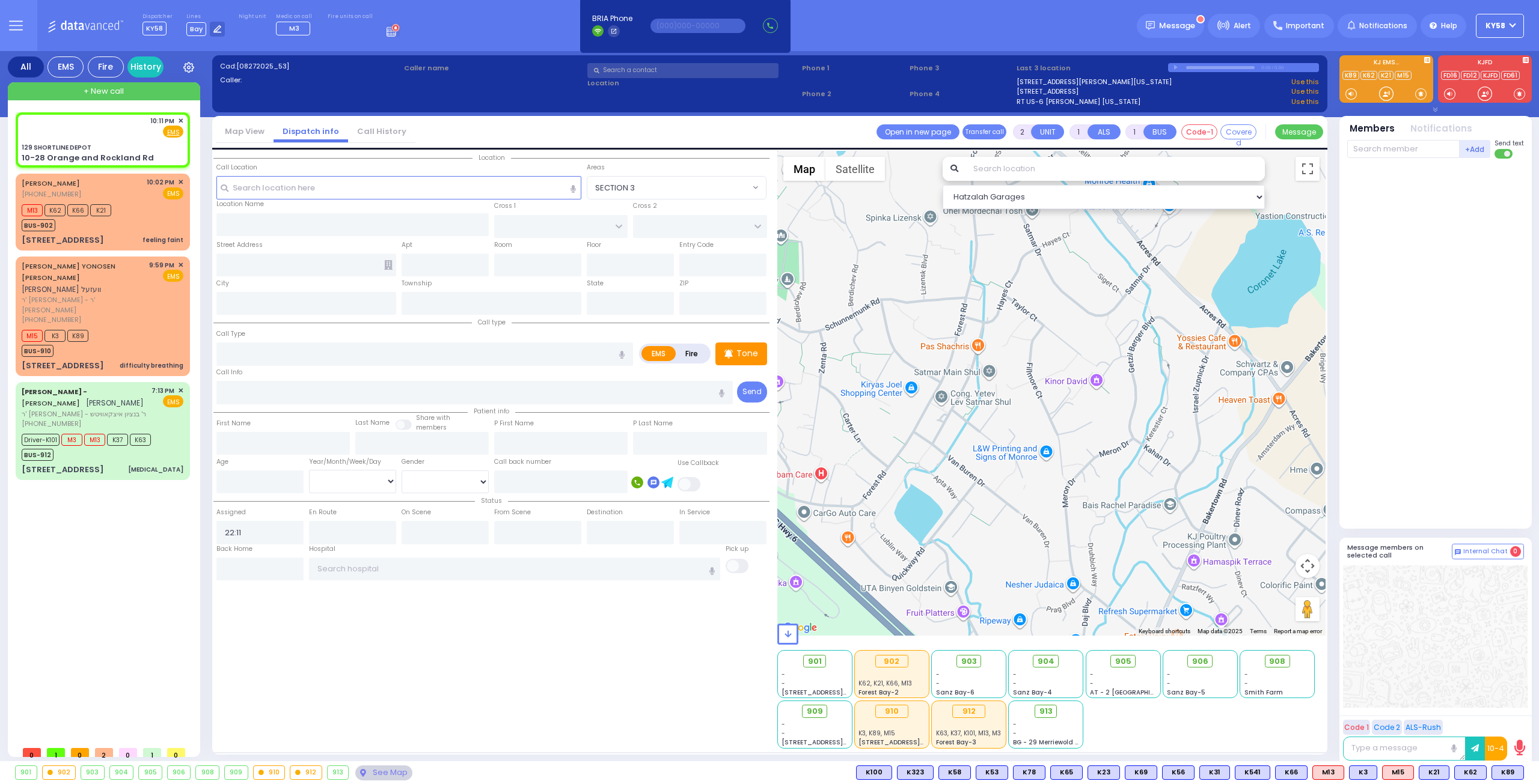
select select
radio input "true"
select select
select select "Hatzalah Garages"
type input "129 SHORTLINE DEPOT"
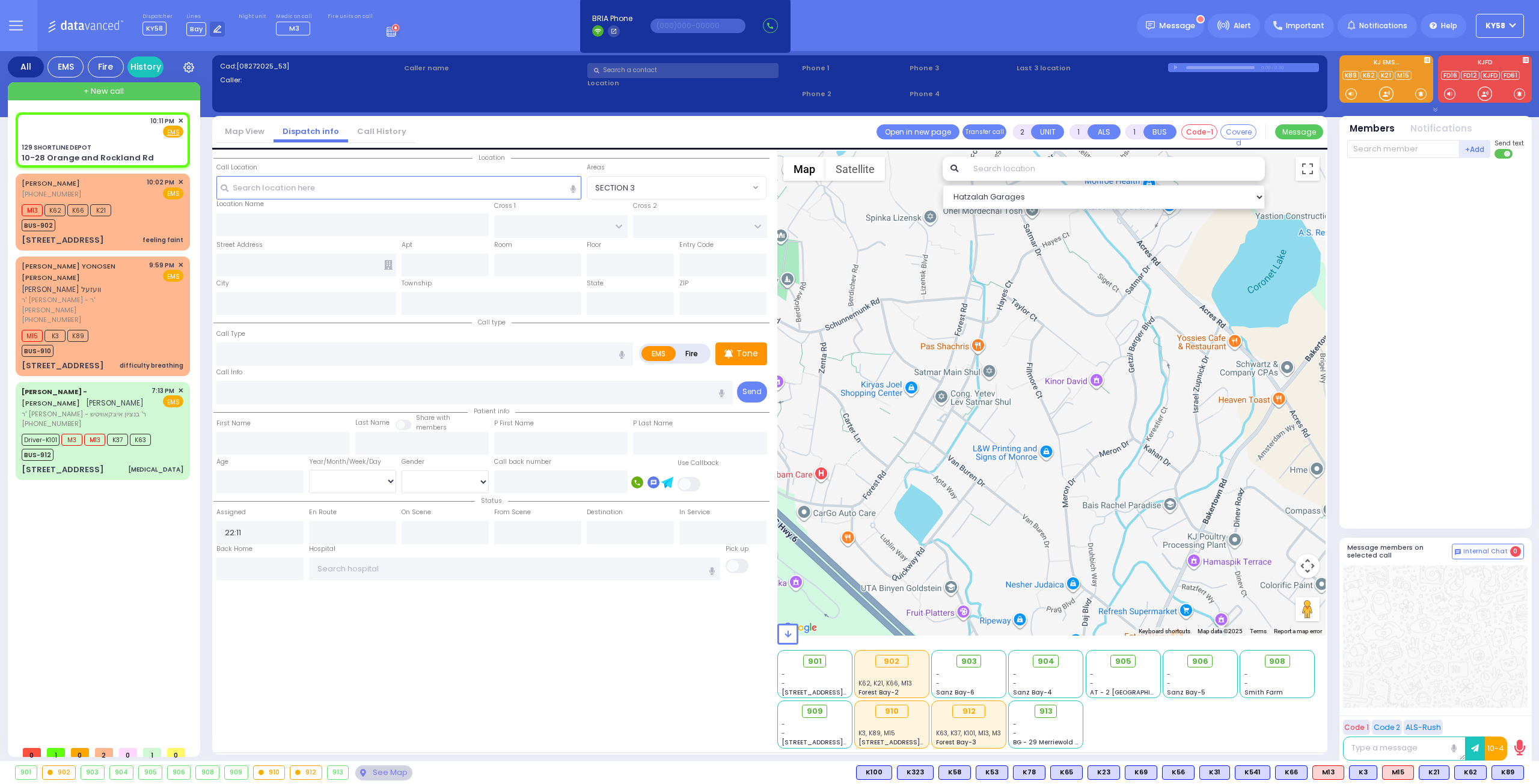
type input "10-28 Orange and Rockland Rd"
type input "Monroe"
type input "[US_STATE]"
type input "10950"
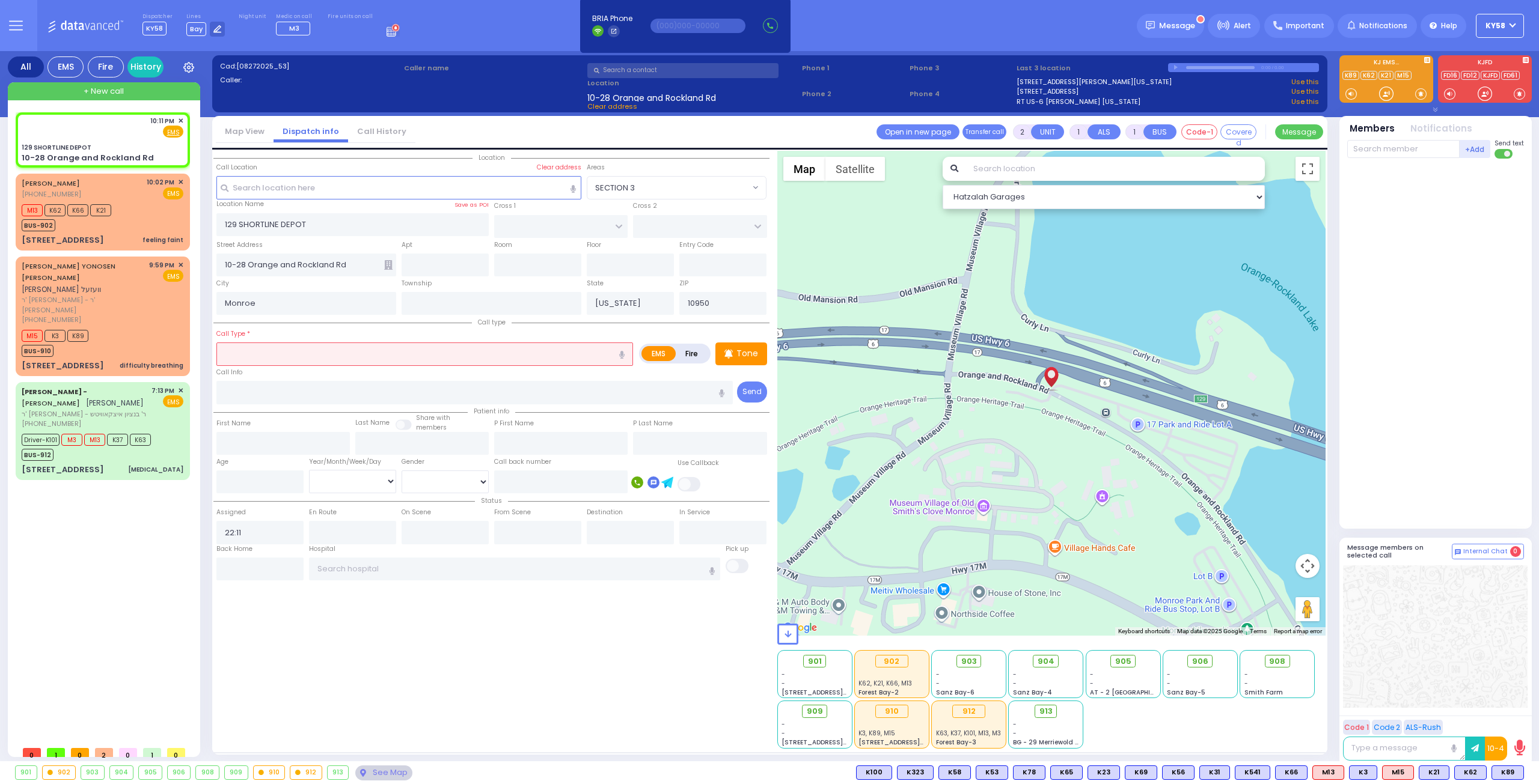
click at [396, 356] on input "text" at bounding box center [425, 354] width 417 height 23
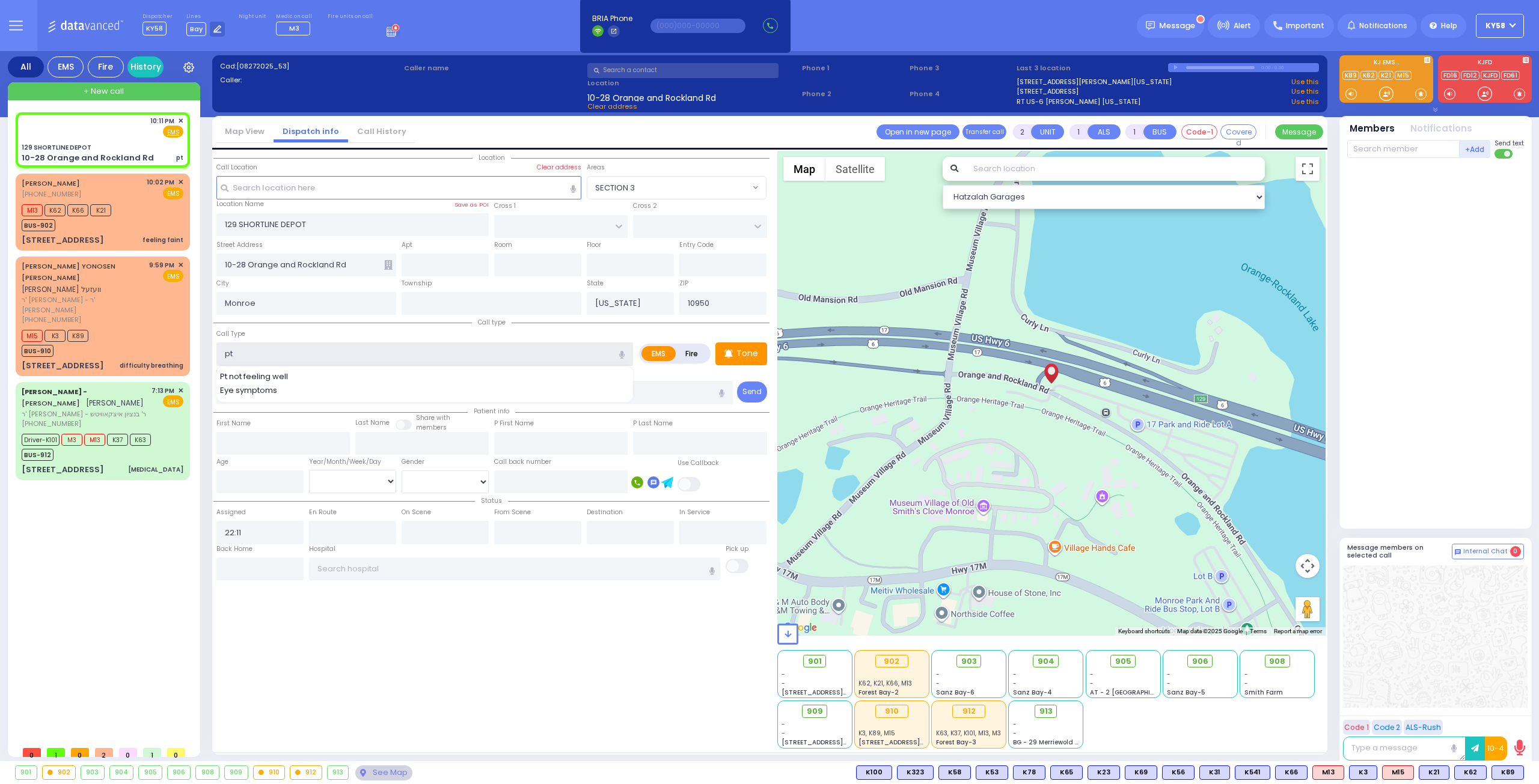
type input "pt"
select select
radio input "true"
select select
type input "p"
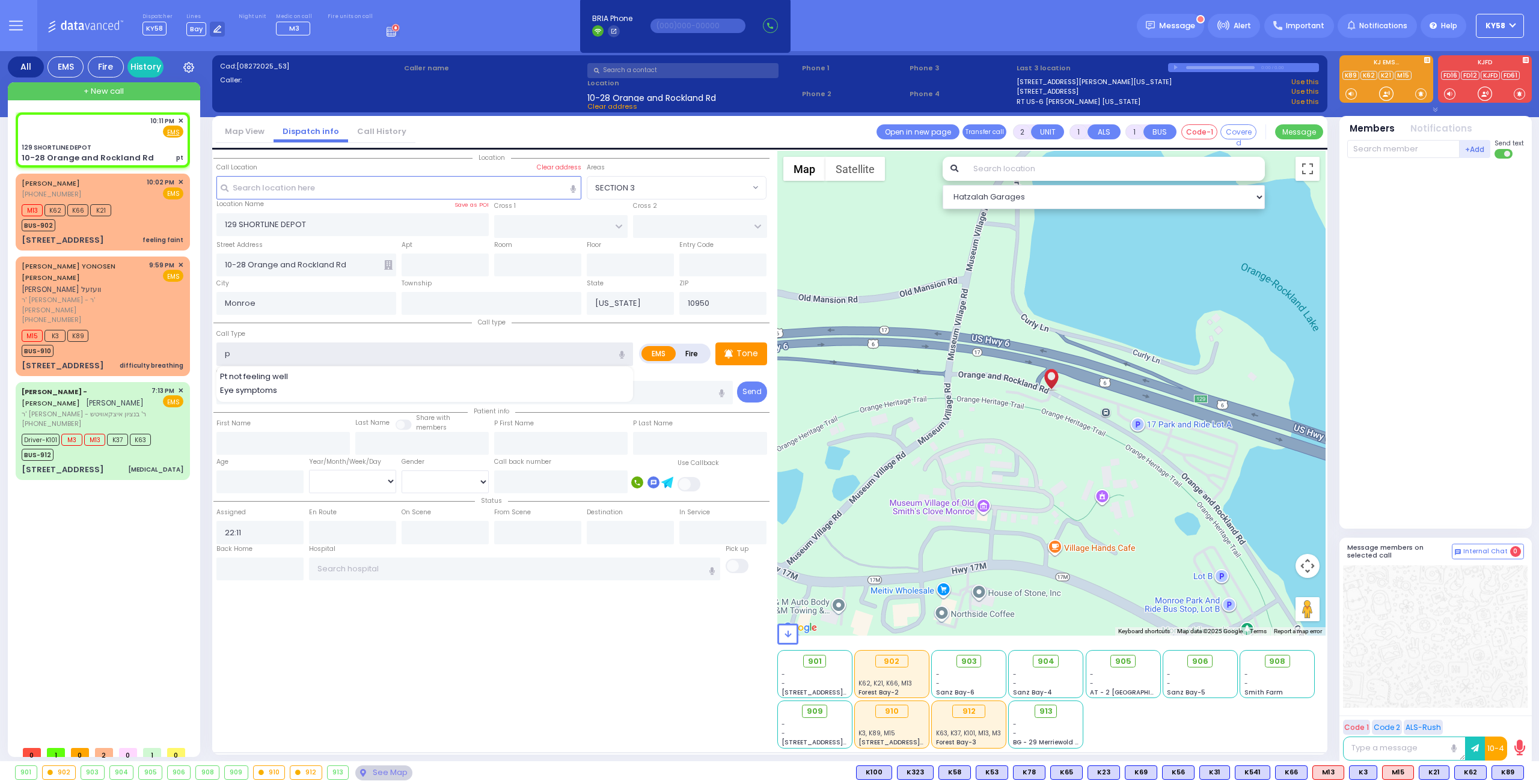
select select "Hatzalah Garages"
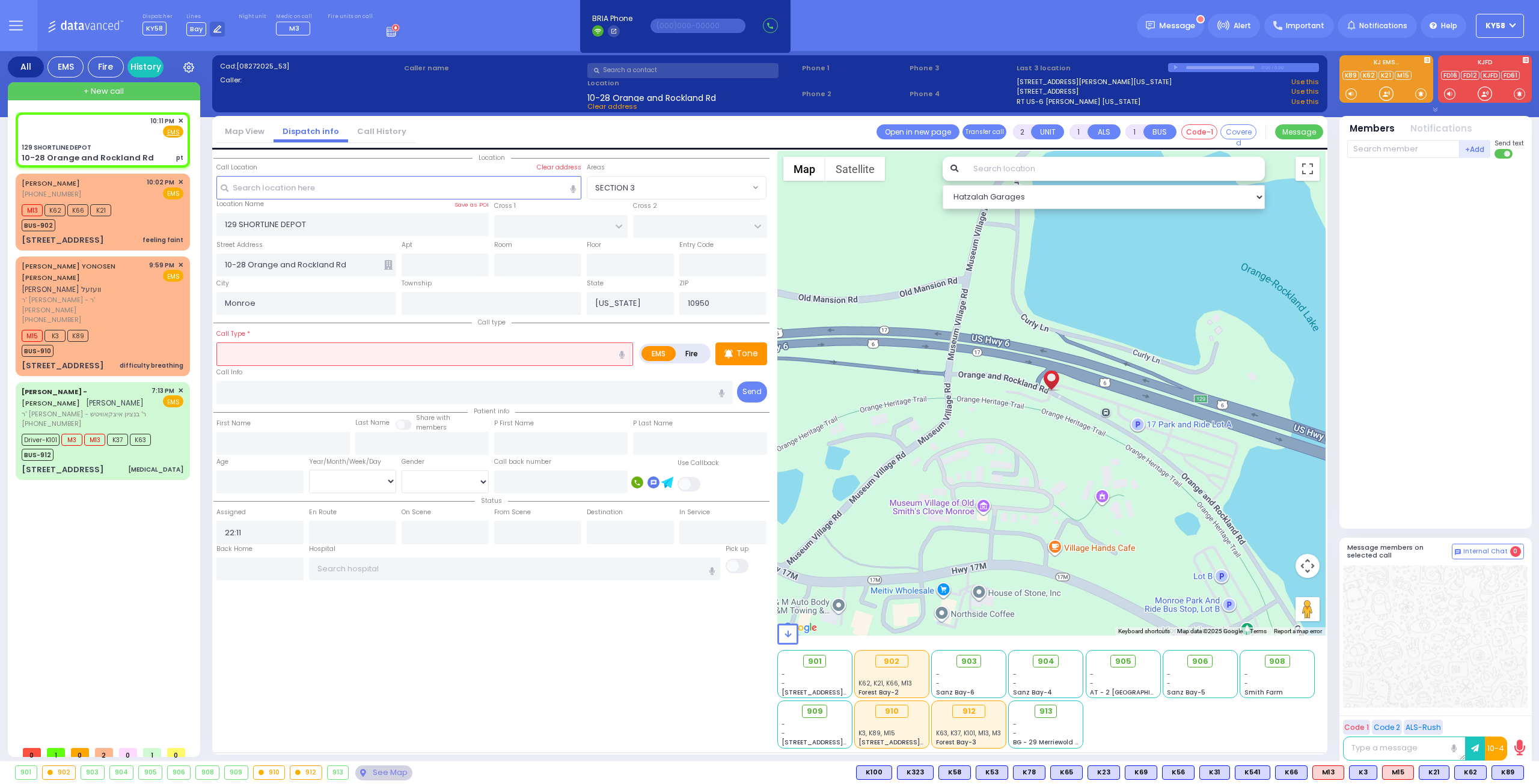
click at [629, 348] on button "button" at bounding box center [622, 354] width 22 height 23
select select
radio input "true"
select select
select select "Hatzalah Garages"
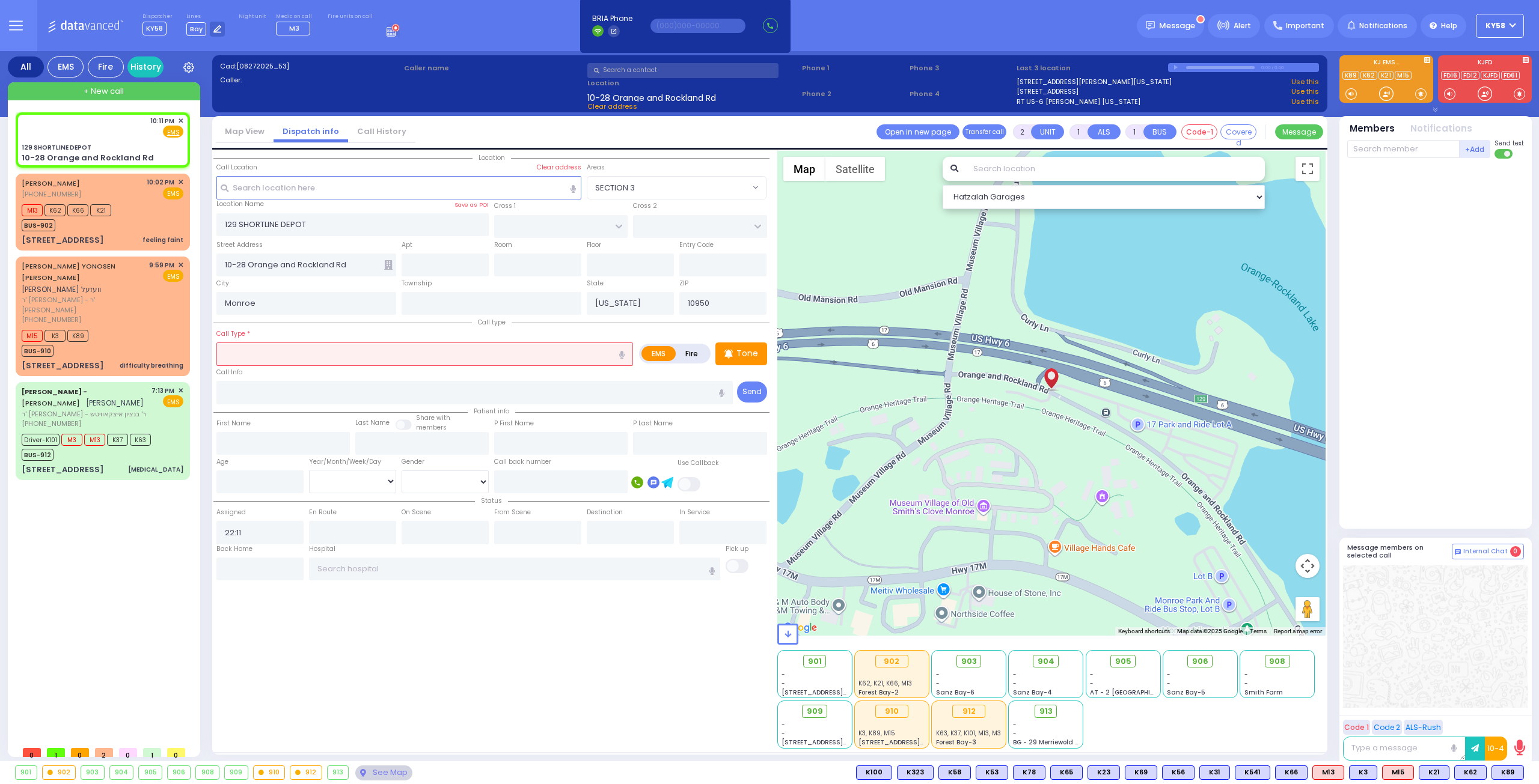
click at [627, 349] on button "button" at bounding box center [622, 354] width 22 height 23
click at [622, 351] on icon "button" at bounding box center [622, 355] width 6 height 8
click at [624, 352] on icon "button" at bounding box center [622, 355] width 6 height 8
type input "pneumothorax"
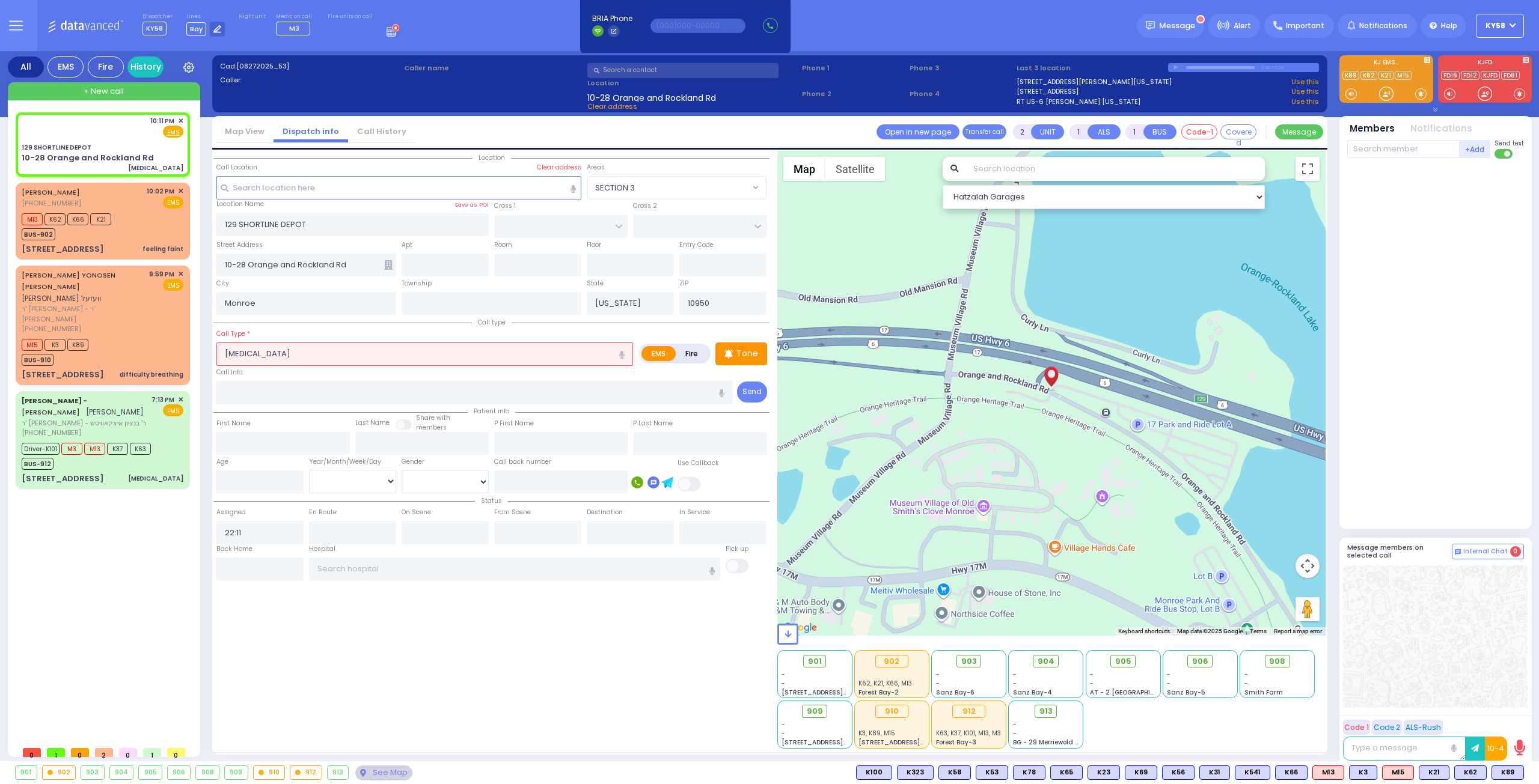
select select
radio input "true"
select select
select select "Hatzalah Garages"
click at [236, 479] on input "number" at bounding box center [260, 481] width 87 height 23
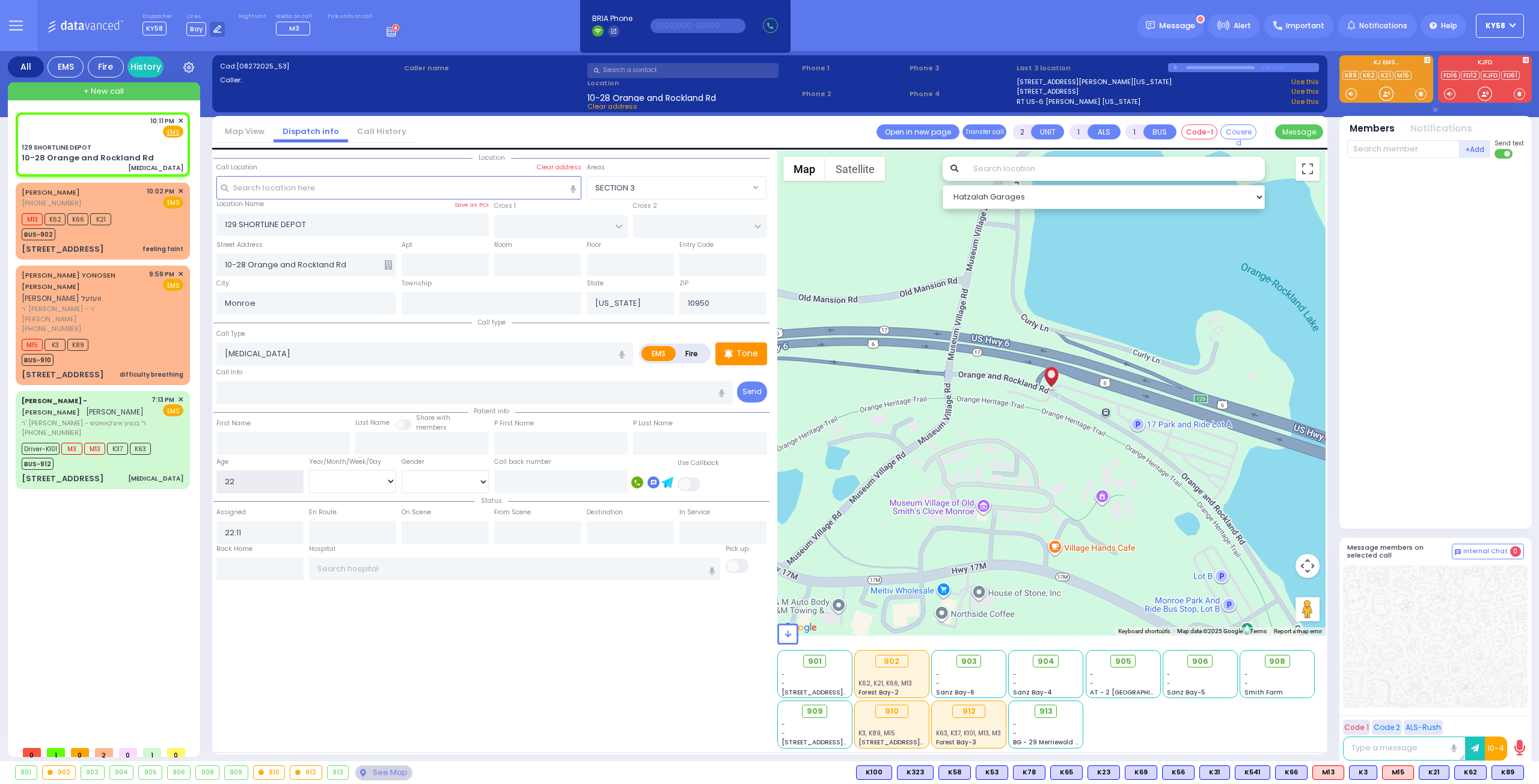
type input "22"
click at [391, 477] on select "Year Month Week Day" at bounding box center [352, 481] width 87 height 23
select select "Year"
click at [309, 470] on select "Year Month Week Day" at bounding box center [352, 481] width 87 height 23
click at [466, 481] on select "Male Female" at bounding box center [445, 481] width 87 height 23
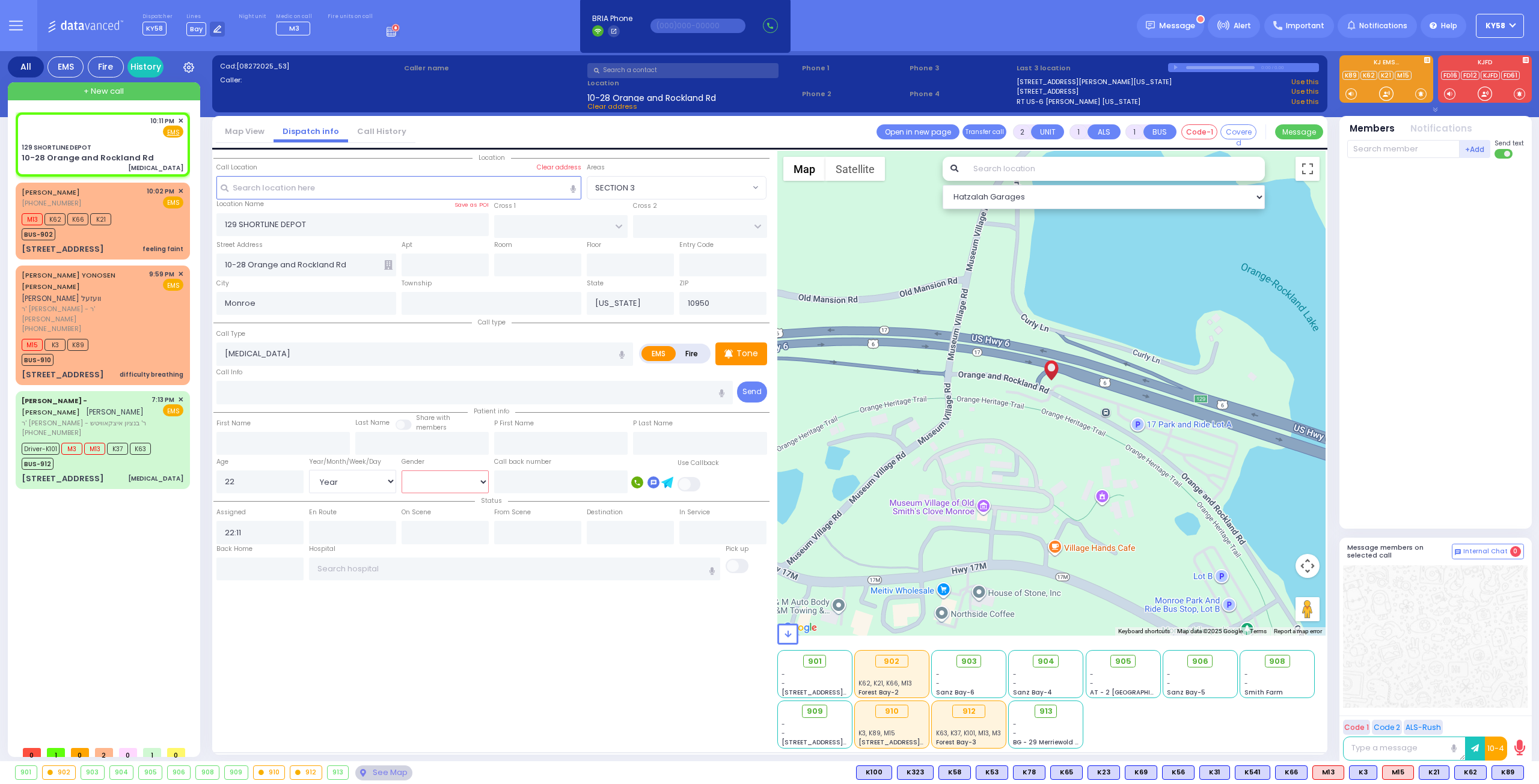
select select
radio input "true"
select select "Year"
select select "Hatzalah Garages"
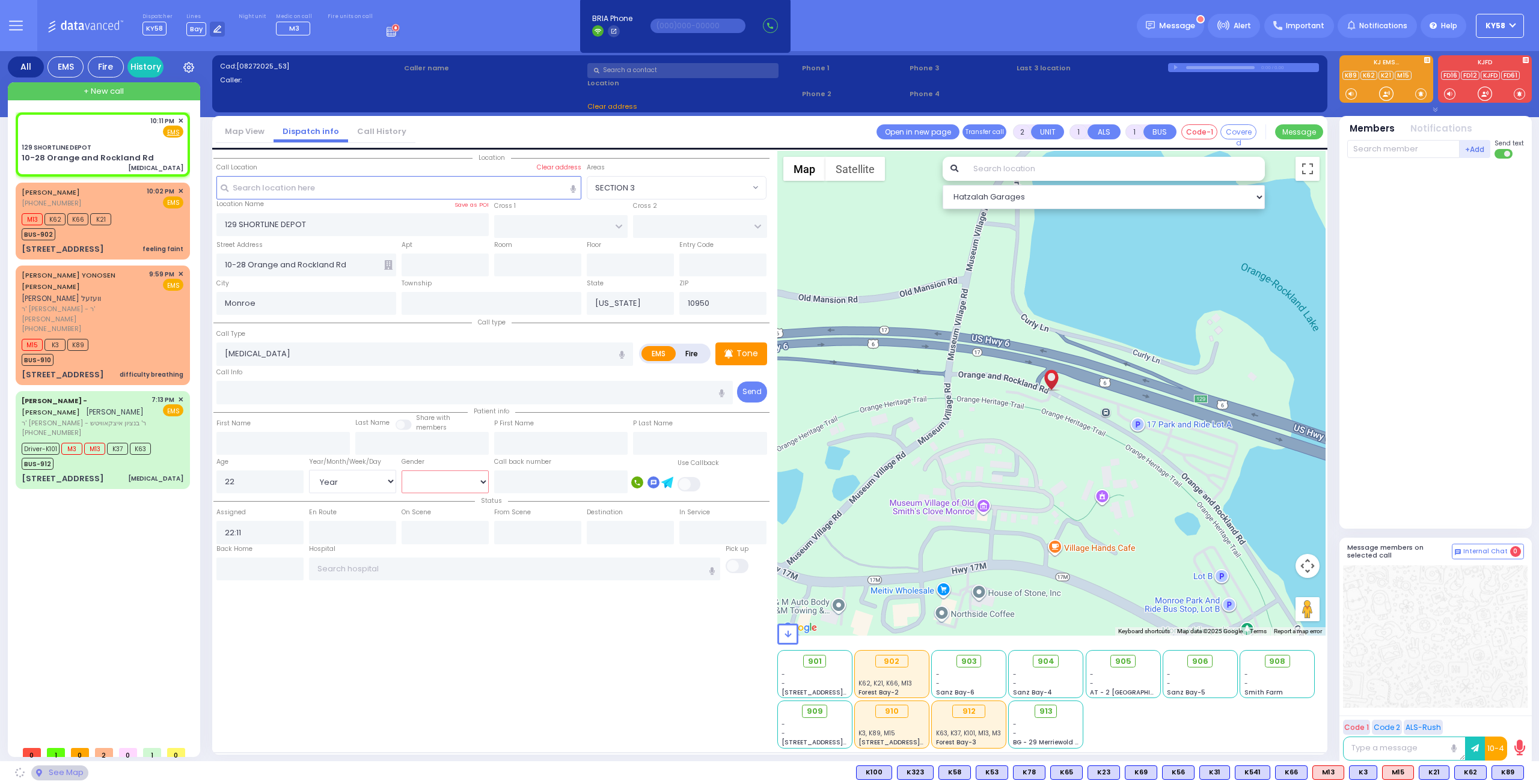
select select
radio input "true"
select select "Year"
select select "Hatzalah Garages"
select select "[DEMOGRAPHIC_DATA]"
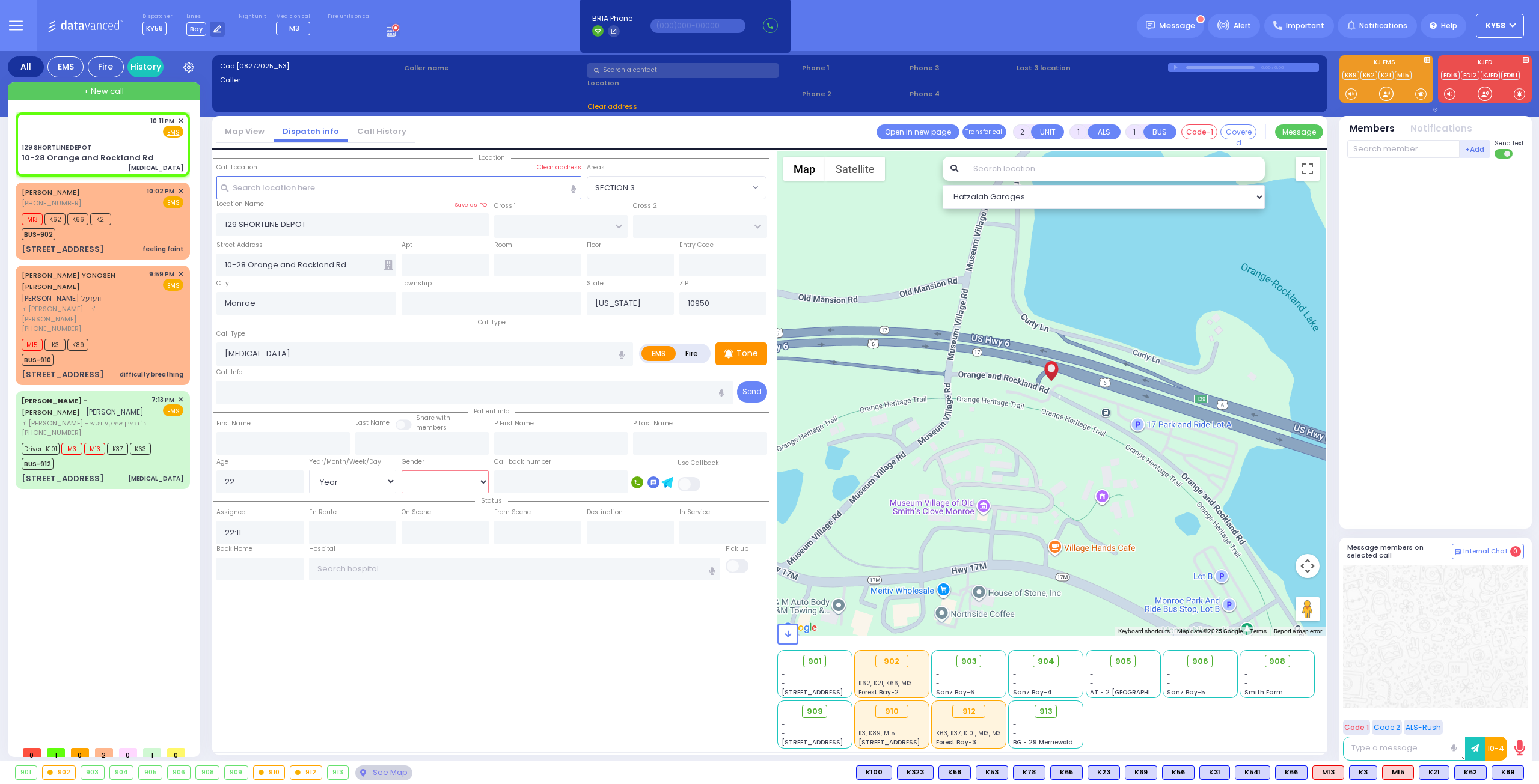
click at [402, 470] on select "Male Female" at bounding box center [445, 481] width 87 height 23
select select
radio input "true"
select select "Year"
select select "[DEMOGRAPHIC_DATA]"
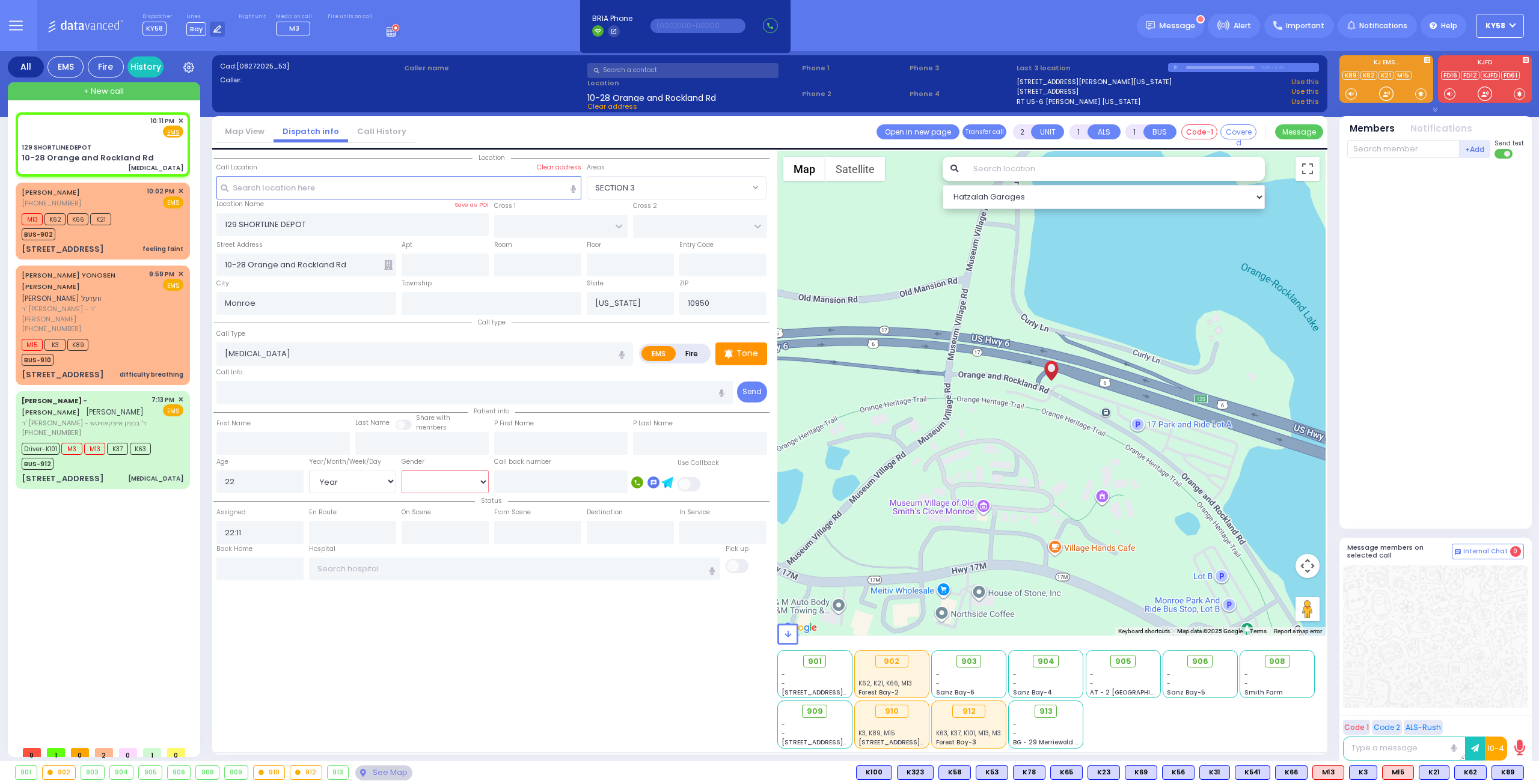
select select "Hatzalah Garages"
click at [1385, 146] on input "text" at bounding box center [1403, 149] width 113 height 18
type input "81"
click at [1384, 169] on div "KY81" at bounding box center [1387, 173] width 60 height 12
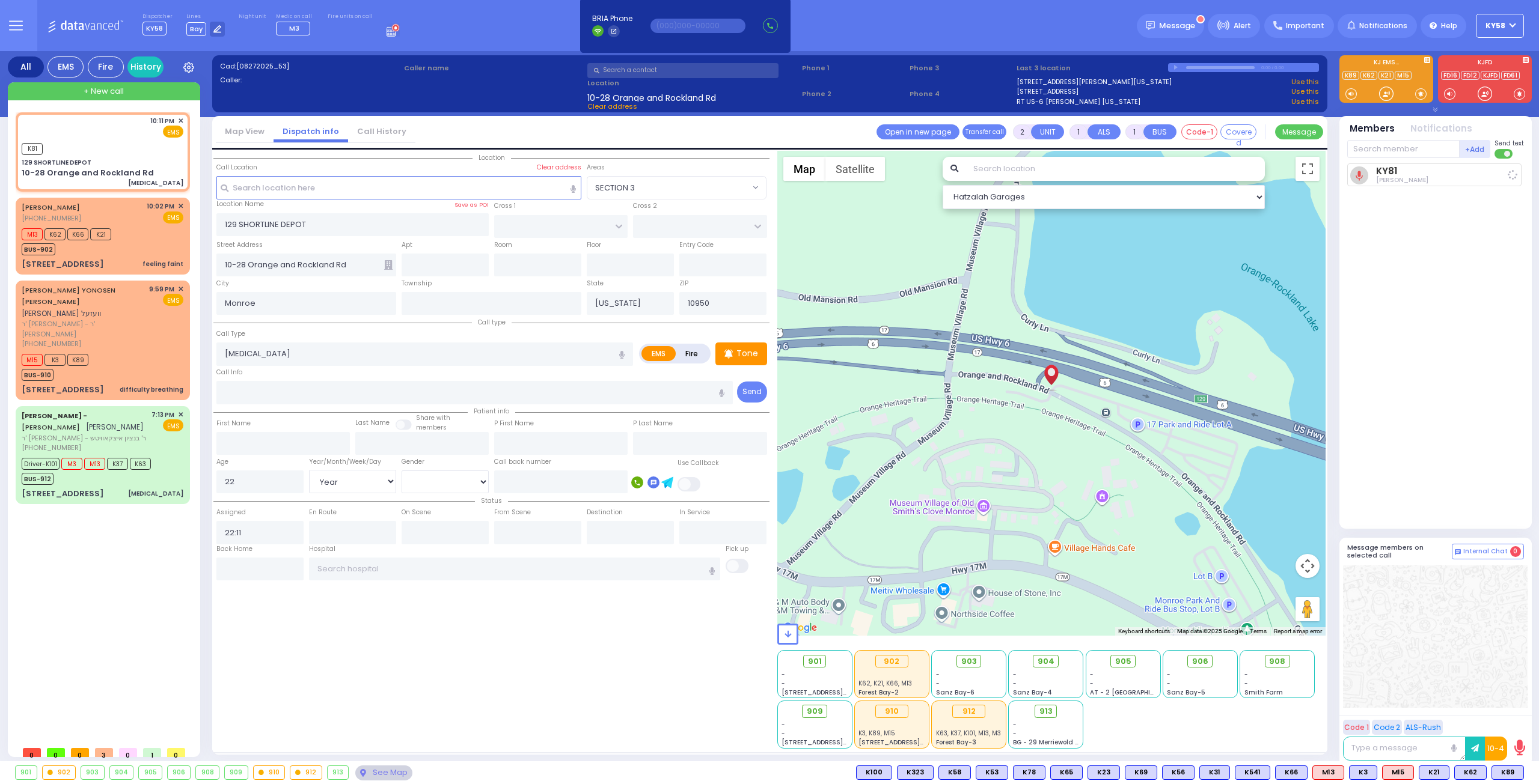
select select
radio input "true"
select select "Year"
select select "[DEMOGRAPHIC_DATA]"
type input "22:12"
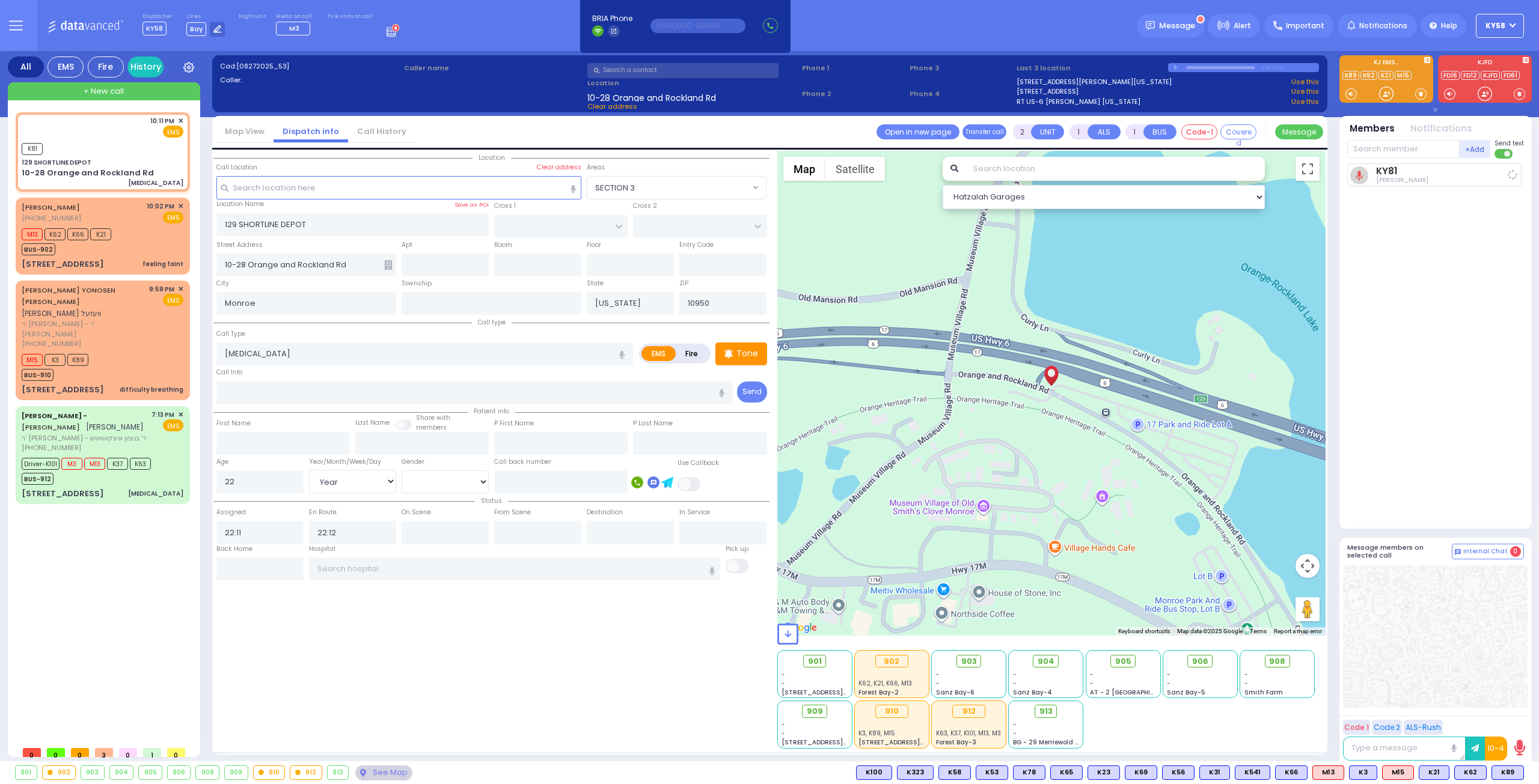
select select "Hatzalah Garages"
click at [1268, 658] on icon at bounding box center [1267, 661] width 7 height 7
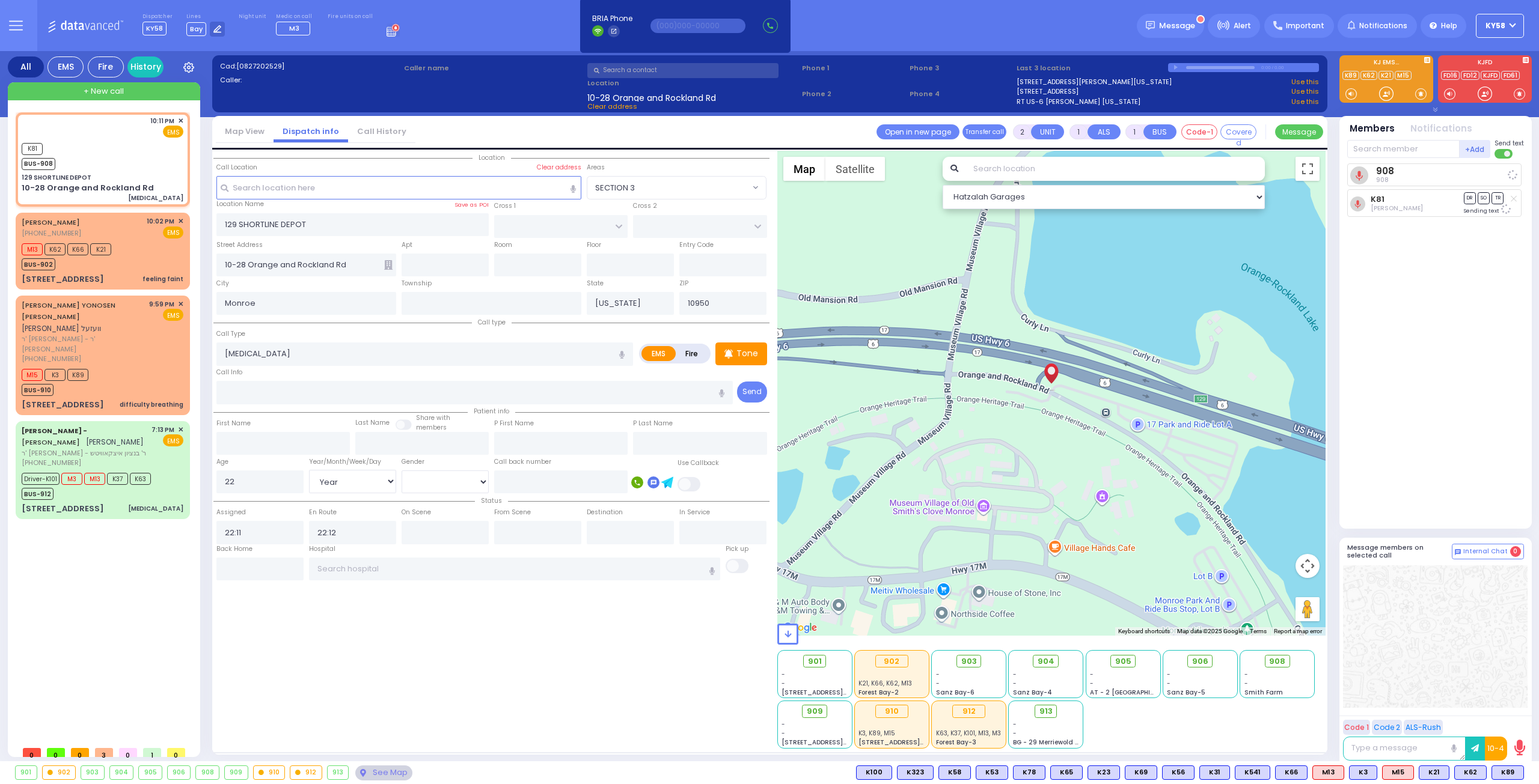
select select
radio input "true"
select select "Year"
select select "[DEMOGRAPHIC_DATA]"
select select "Hatzalah Garages"
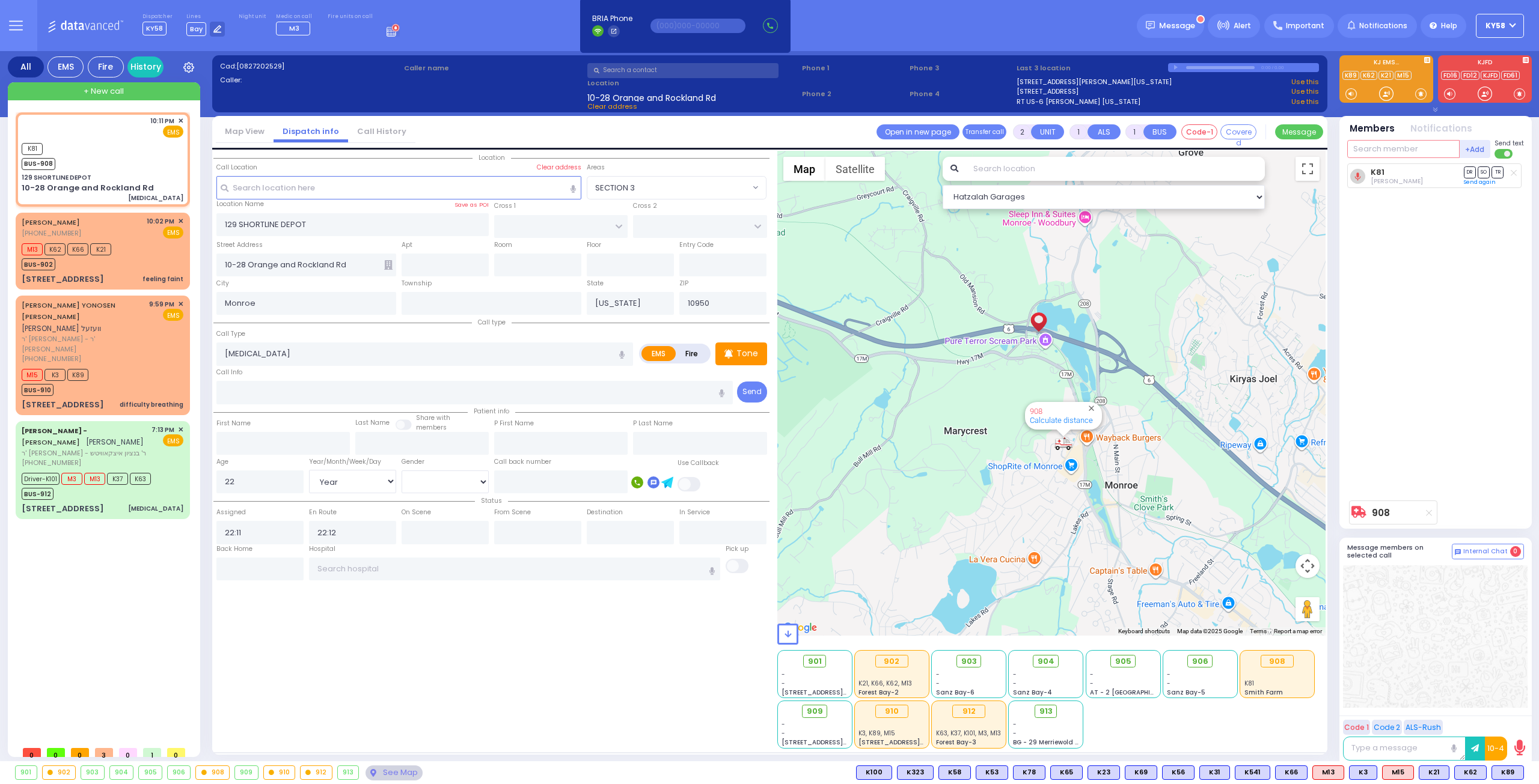
click at [1374, 147] on input "text" at bounding box center [1403, 149] width 113 height 18
type input "83"
click at [1405, 176] on div "KY83" at bounding box center [1387, 173] width 60 height 12
select select
radio input "true"
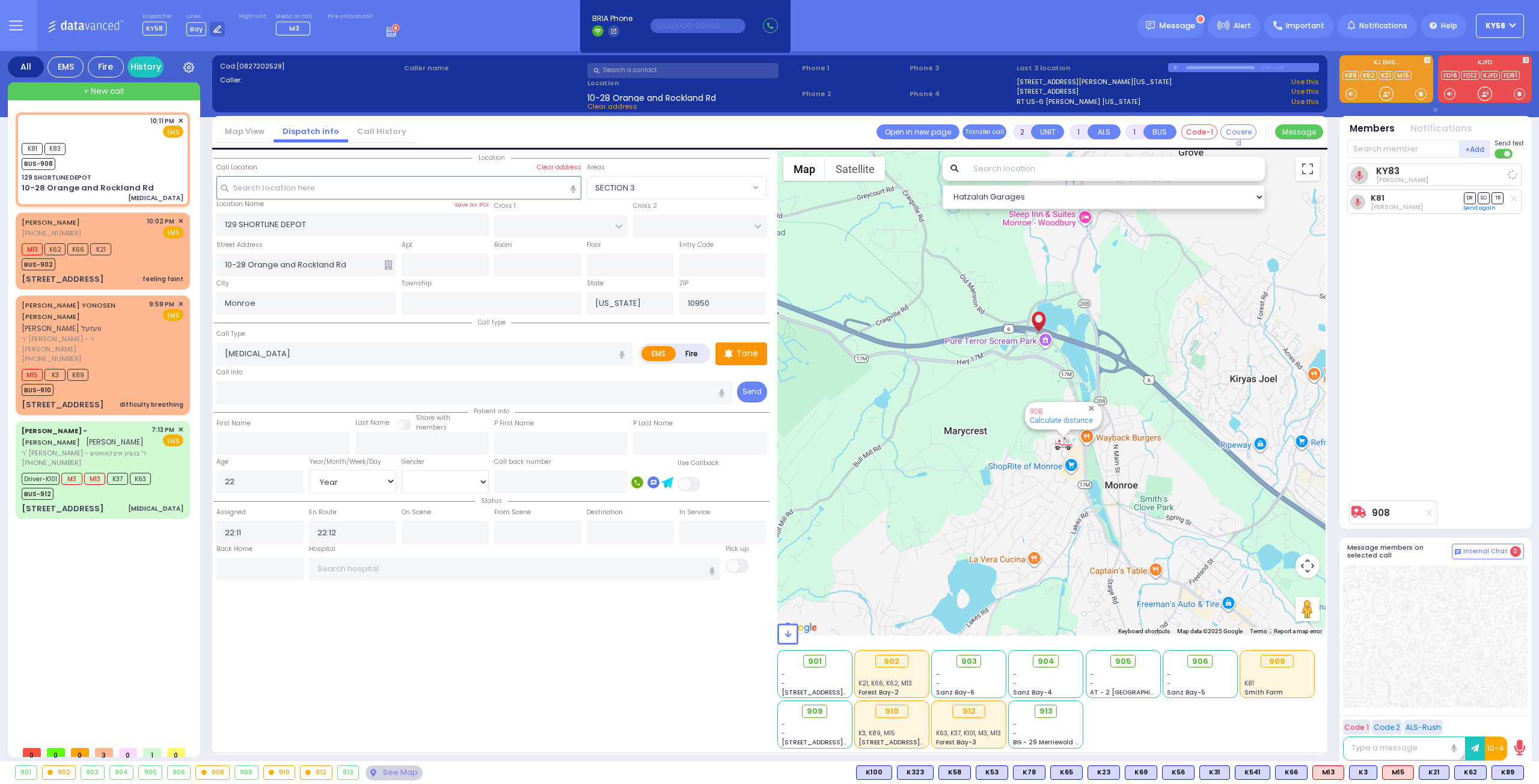
select select "Year"
select select "[DEMOGRAPHIC_DATA]"
select select "Hatzalah Garages"
click at [303, 399] on input "text" at bounding box center [475, 392] width 517 height 23
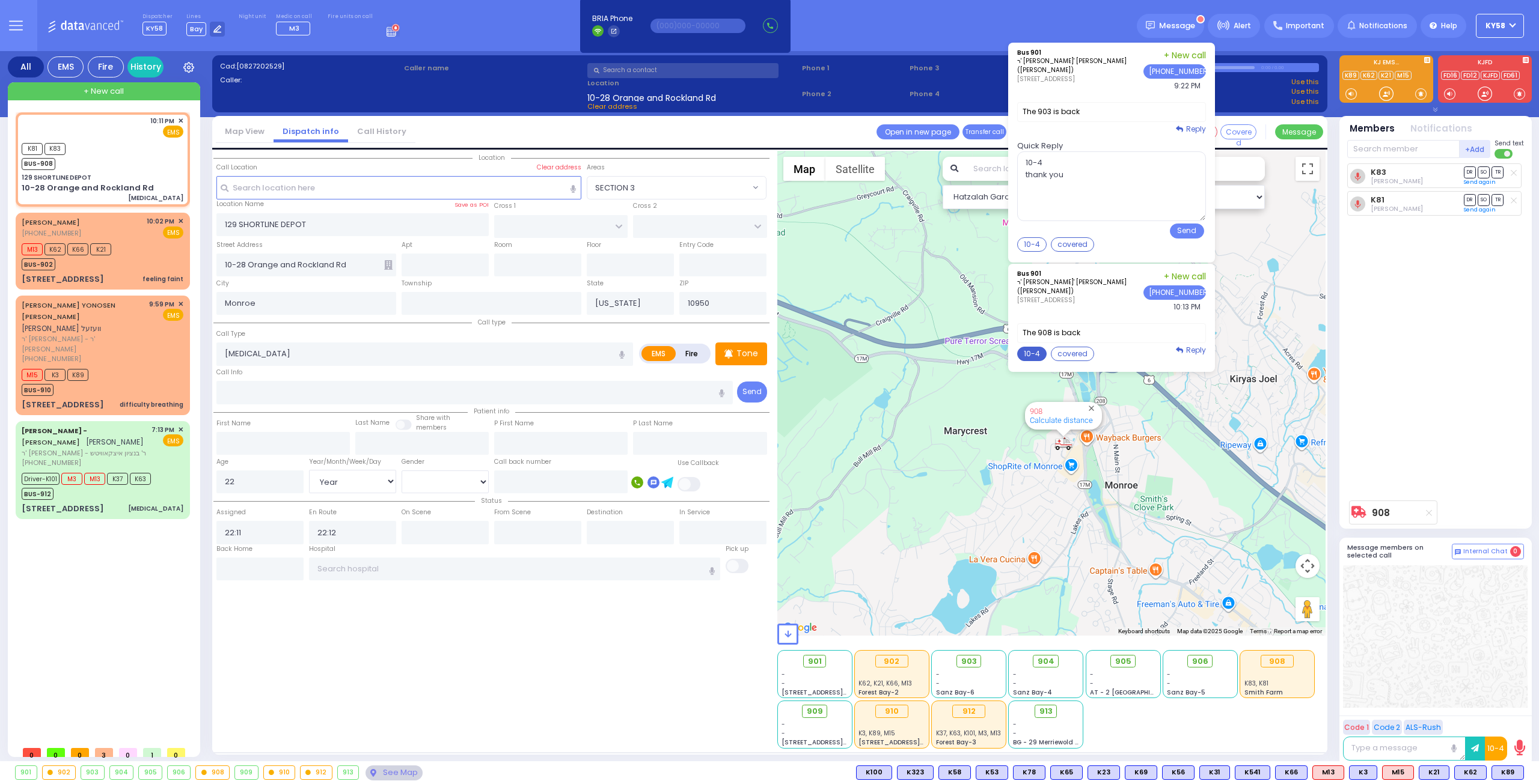
click at [1043, 350] on button "10-4" at bounding box center [1032, 354] width 29 height 14
type textarea "10-4 thank you"
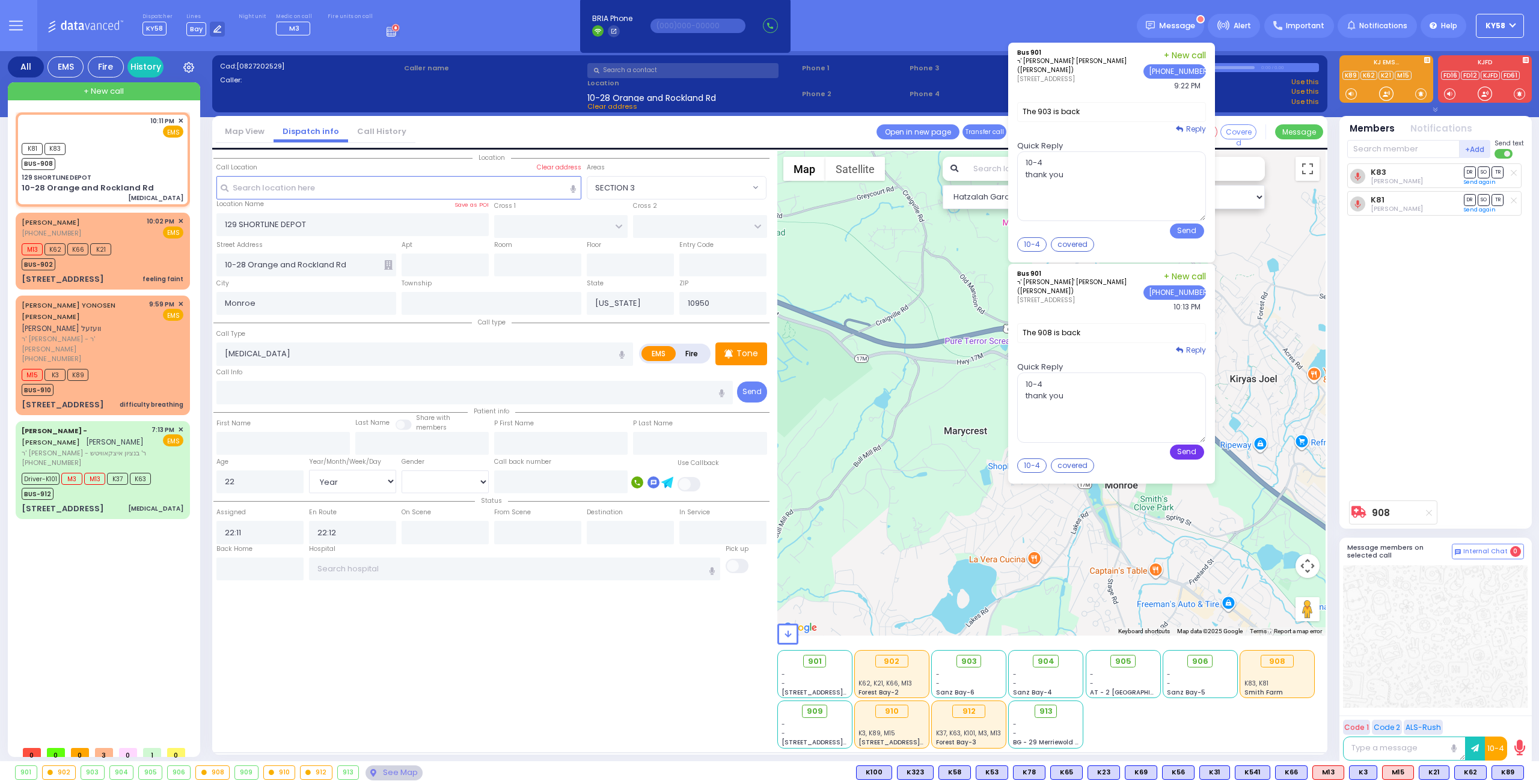
click at [1191, 451] on button "Send" at bounding box center [1186, 451] width 34 height 15
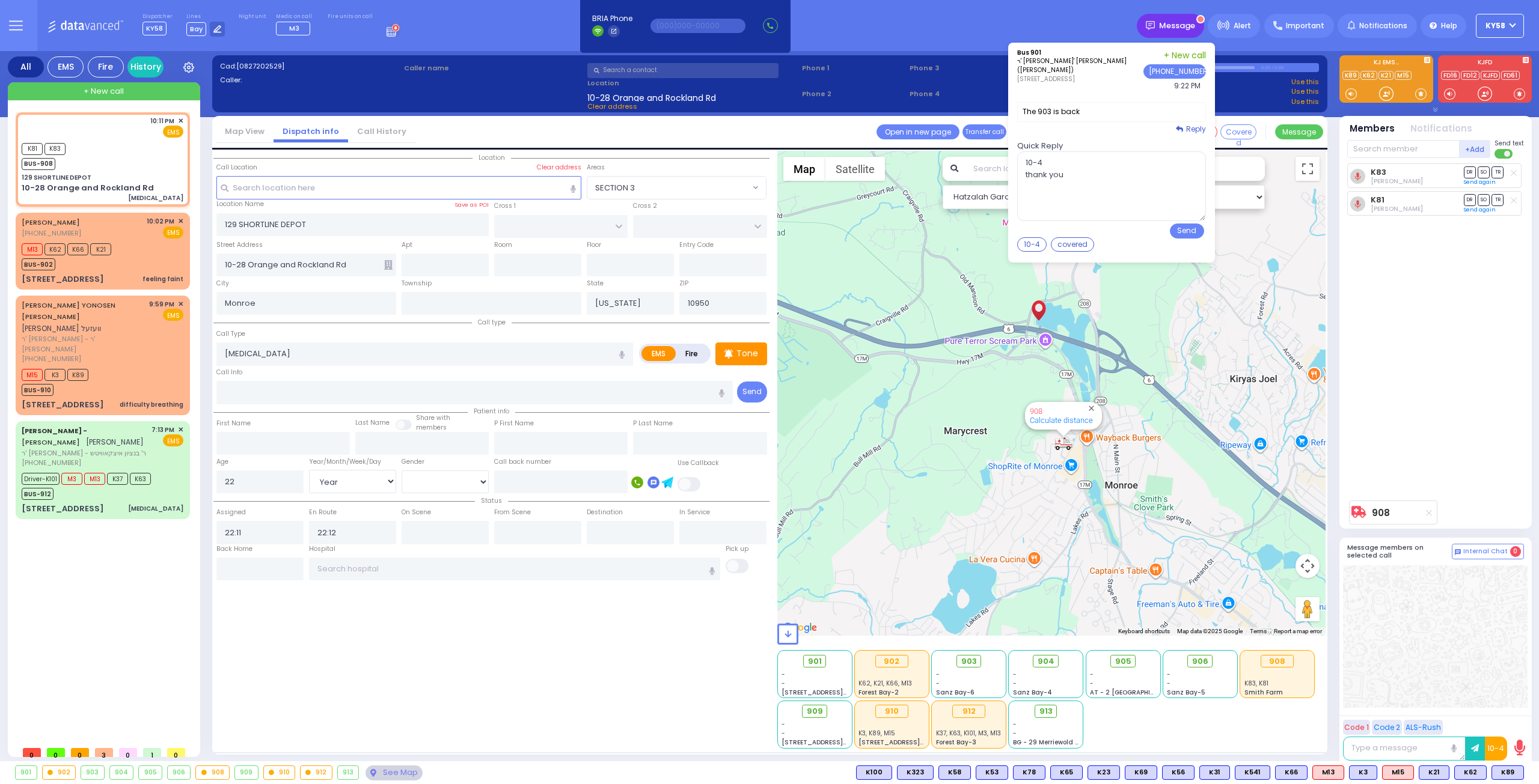
click at [1184, 24] on span "Message" at bounding box center [1177, 25] width 36 height 12
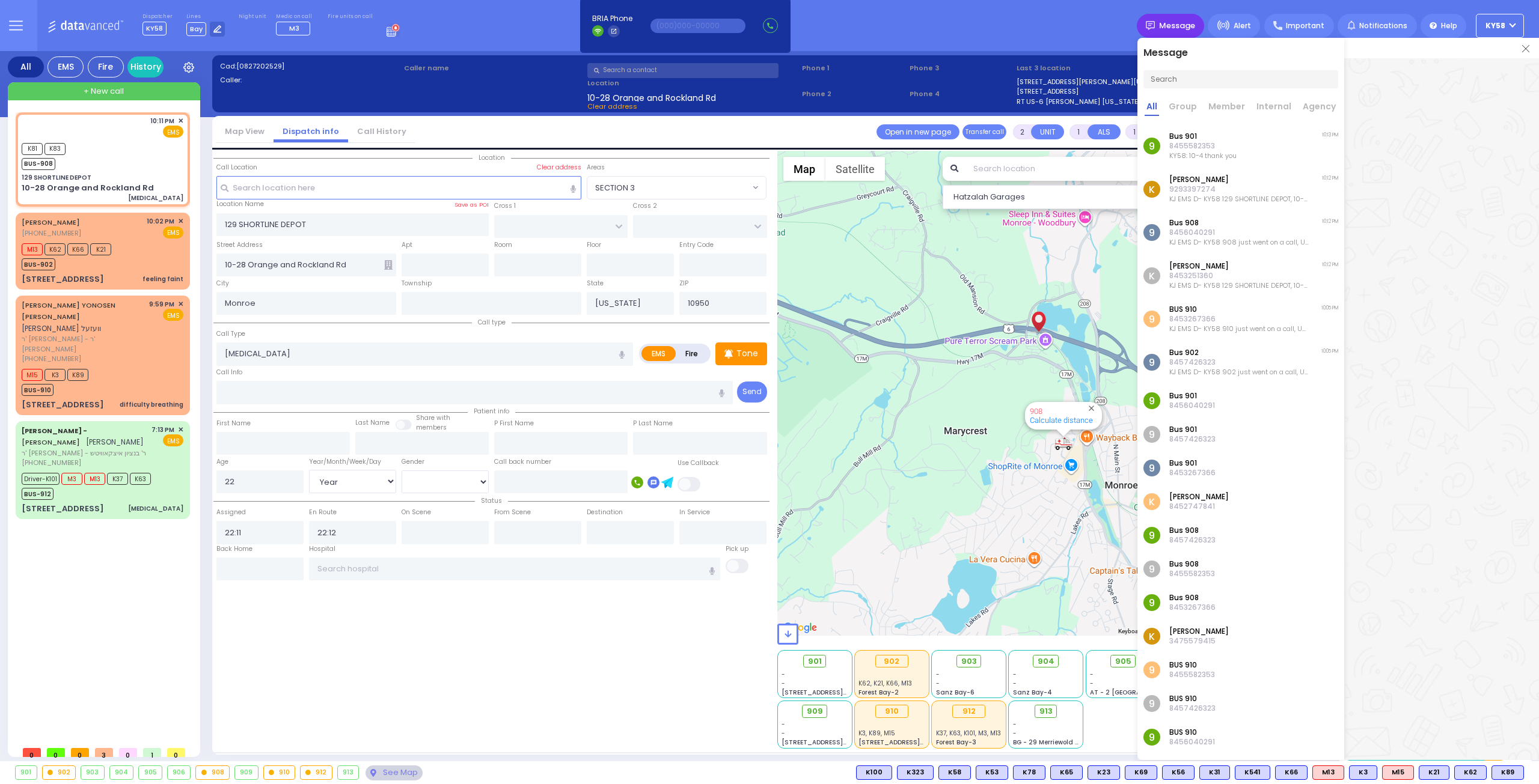
click at [1167, 26] on span "Message" at bounding box center [1177, 25] width 36 height 12
click at [1444, 187] on div at bounding box center [1441, 381] width 195 height 645
click at [1096, 35] on div "Dispatcher KY58 shift has started. Are you ? Lines Bay" at bounding box center [769, 25] width 1539 height 51
drag, startPoint x: 1338, startPoint y: 340, endPoint x: 1340, endPoint y: 316, distance: 24.1
click at [1339, 335] on ul "9 Bus 901 8455582353 KY58: 10-4 thank you 10:13 PM K" at bounding box center [1240, 490] width 206 height 731
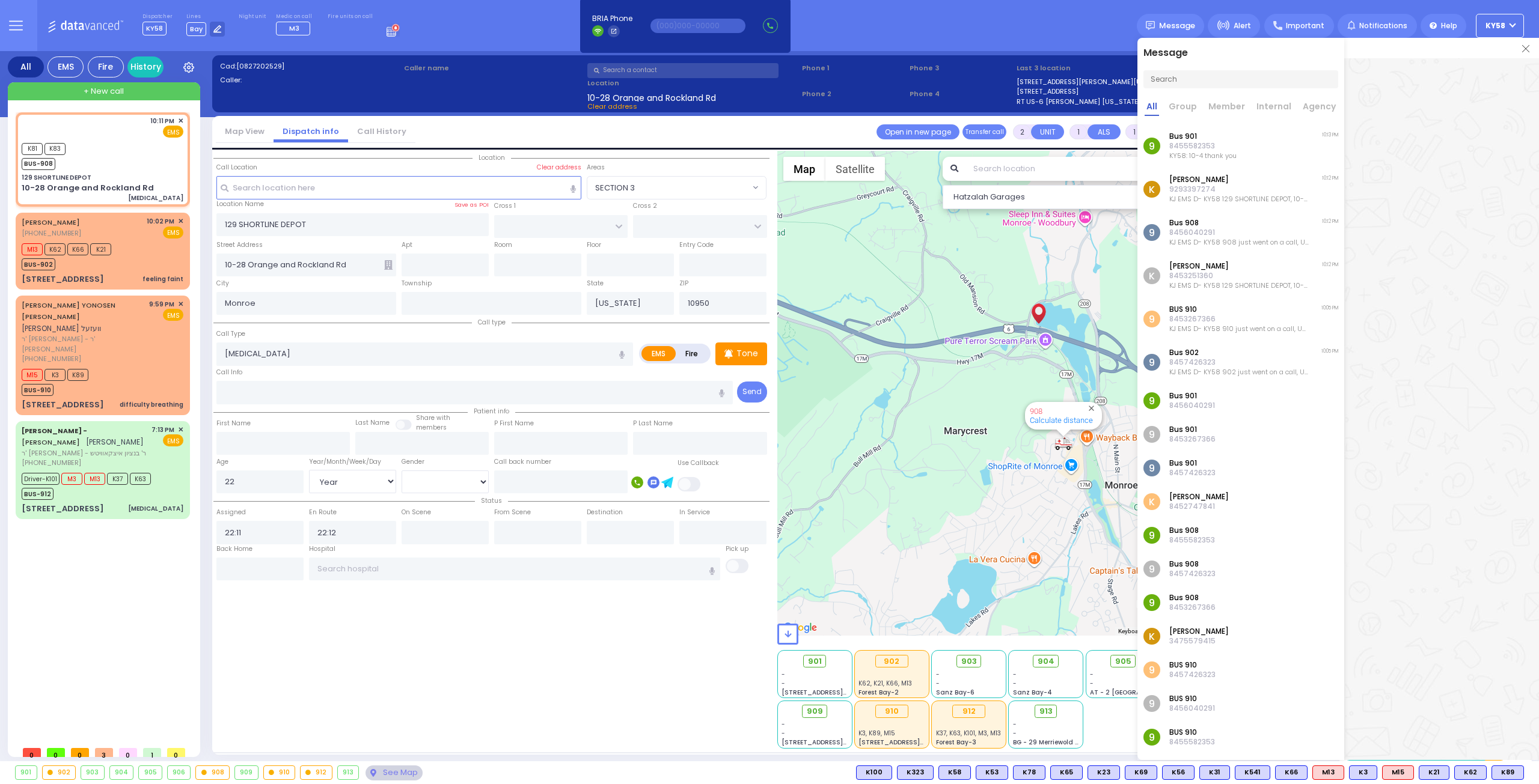
drag, startPoint x: 1176, startPoint y: 79, endPoint x: 1128, endPoint y: 65, distance: 50.0
click at [1173, 77] on input "text" at bounding box center [1240, 79] width 195 height 18
click at [1524, 52] on link at bounding box center [1525, 47] width 7 height 12
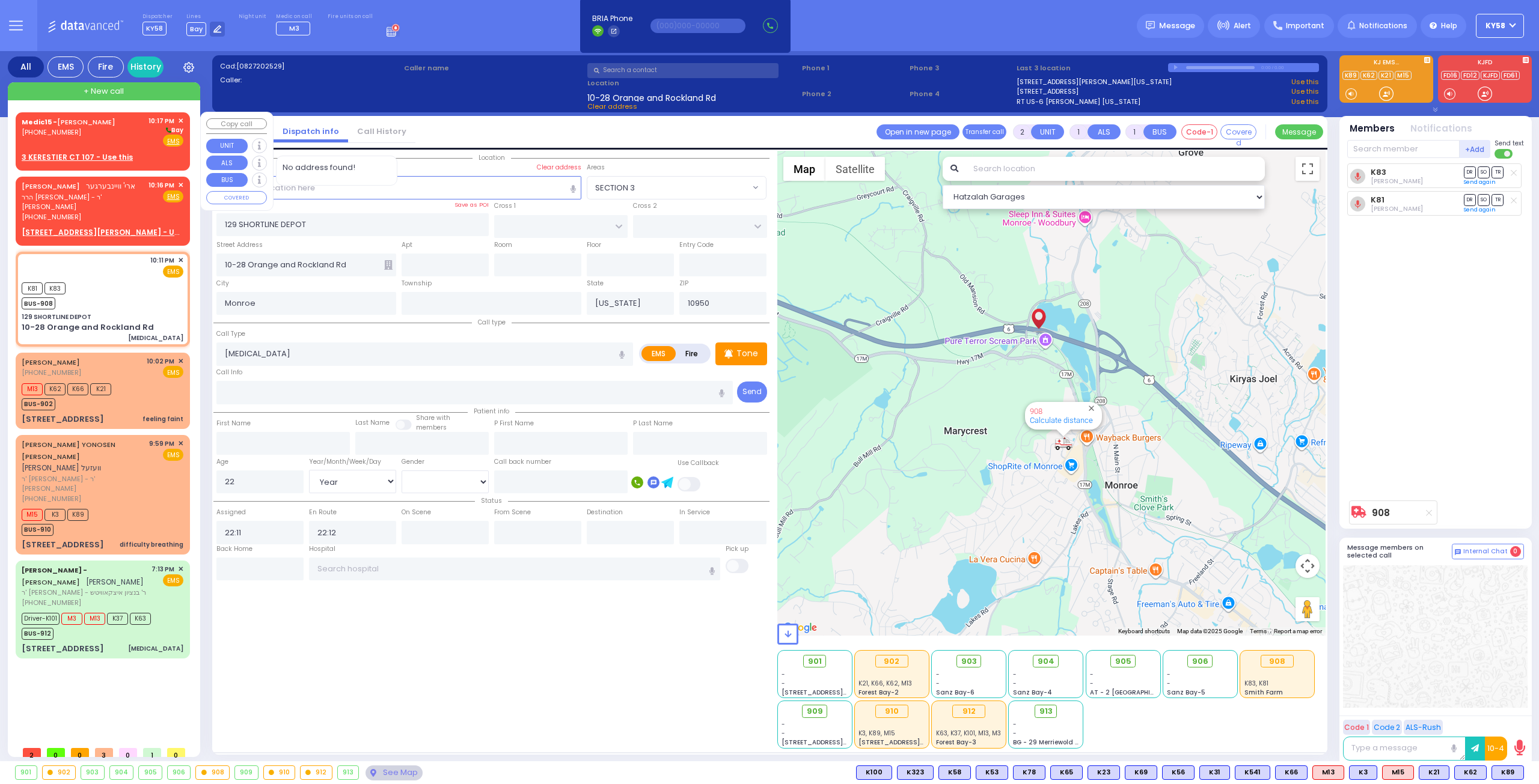
click at [181, 121] on span "✕" at bounding box center [180, 121] width 6 height 10
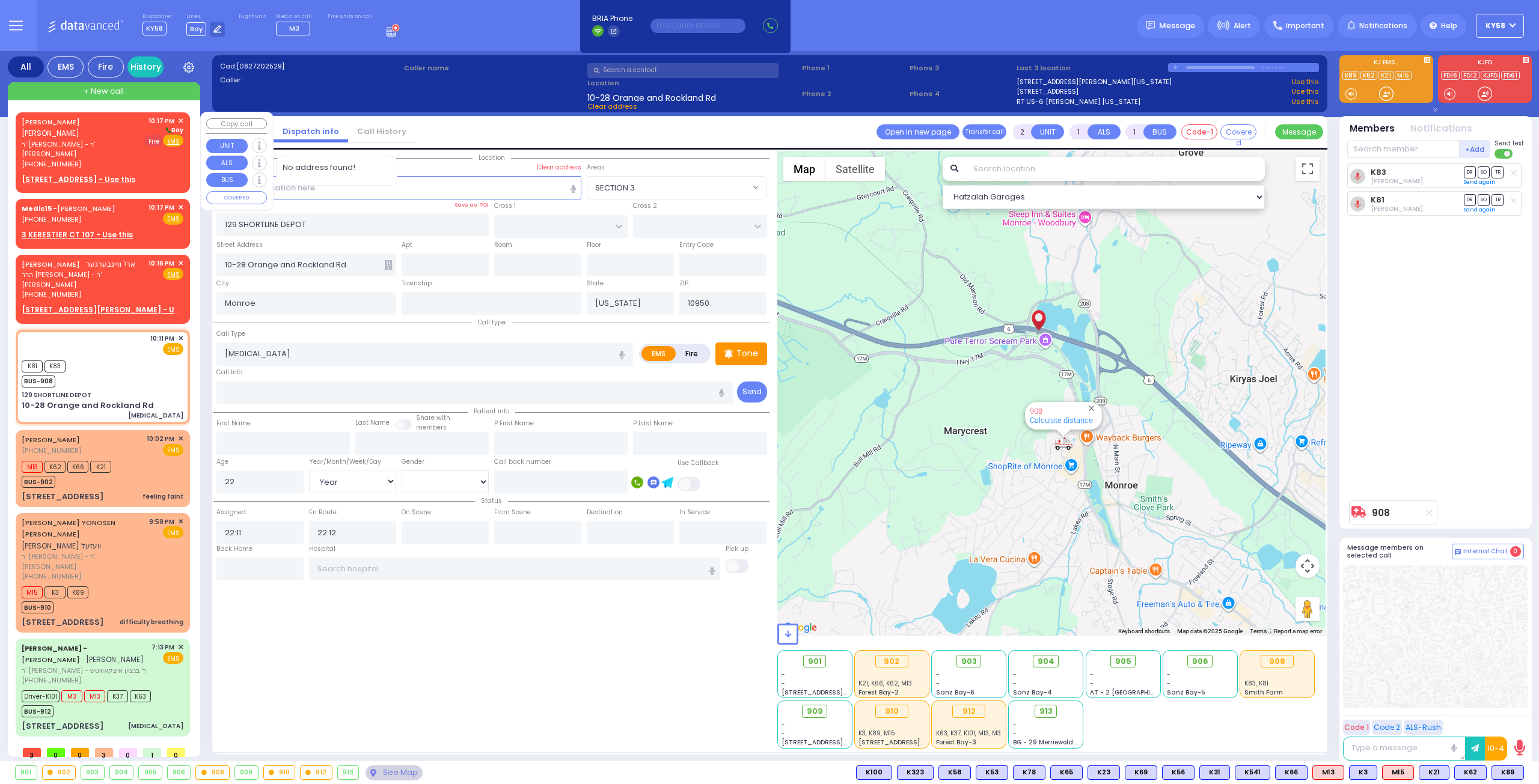
click at [155, 139] on span "Fire" at bounding box center [154, 140] width 19 height 12
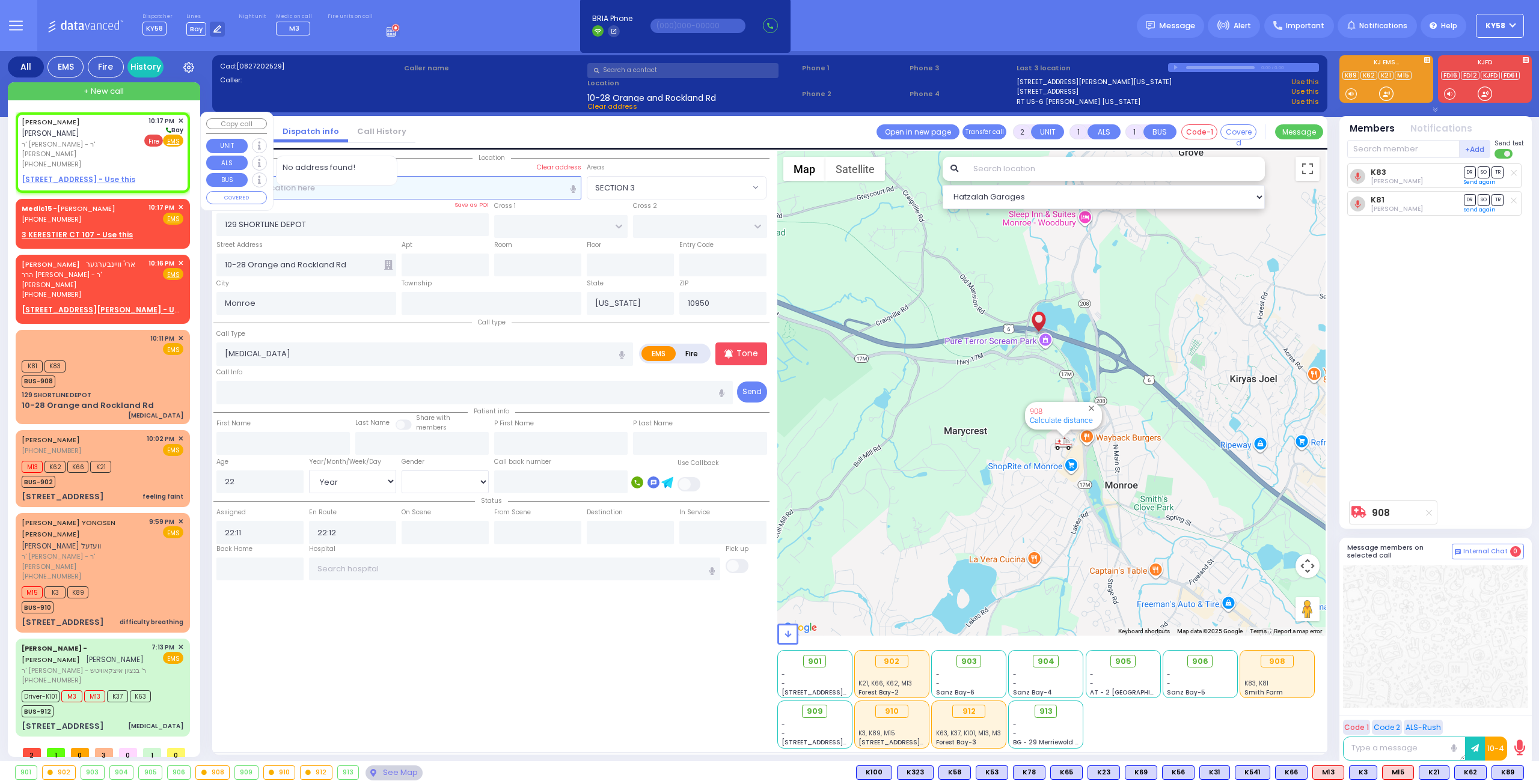
select select
radio input "false"
radio input "true"
type input "MOSHE YECHESKEL"
type input "LAUFER"
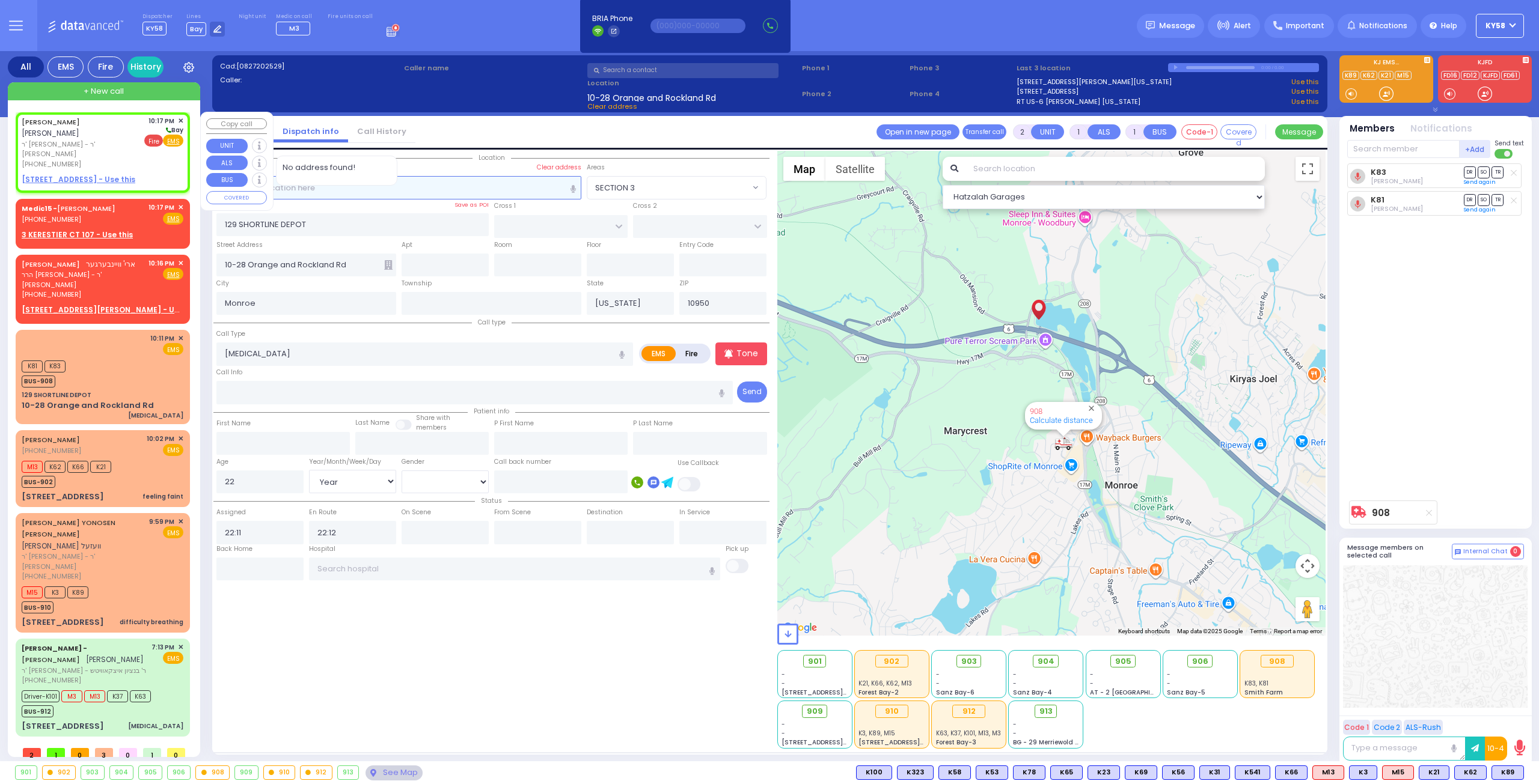
select select
type input "22:17"
select select "Hatzalah Garages"
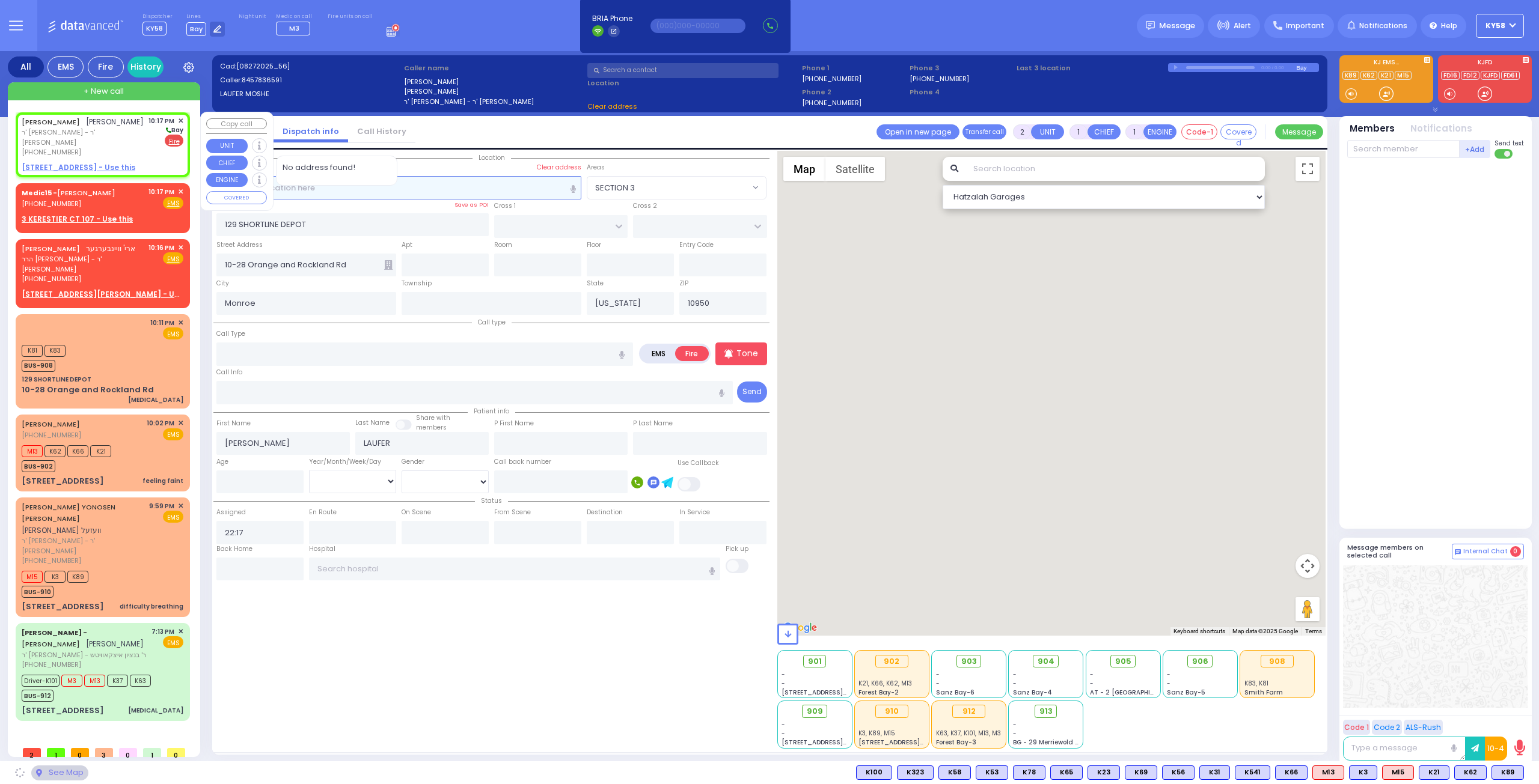
select select
radio input "true"
select select
select select "Hatzalah Garages"
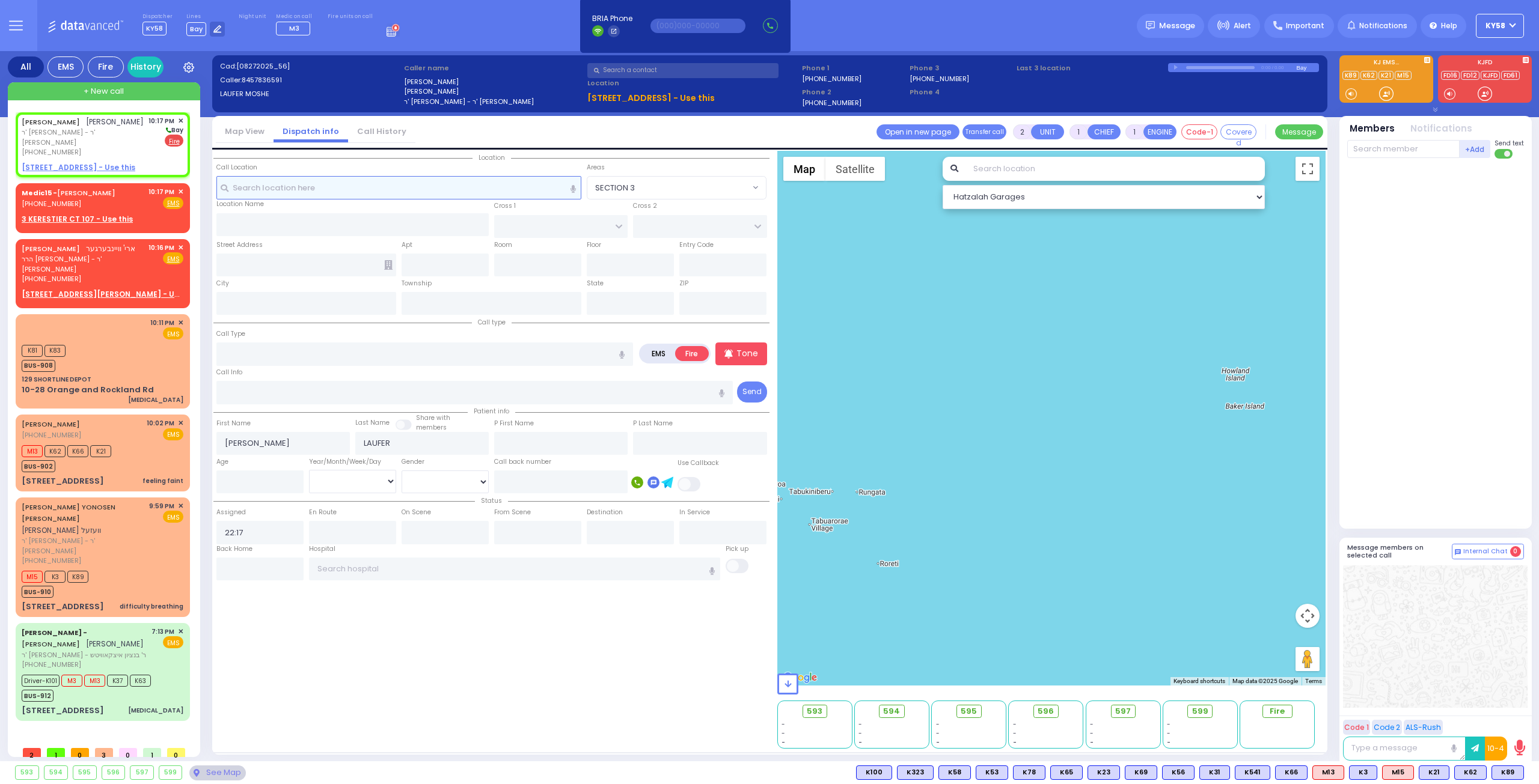
click at [344, 191] on input "text" at bounding box center [400, 187] width 366 height 23
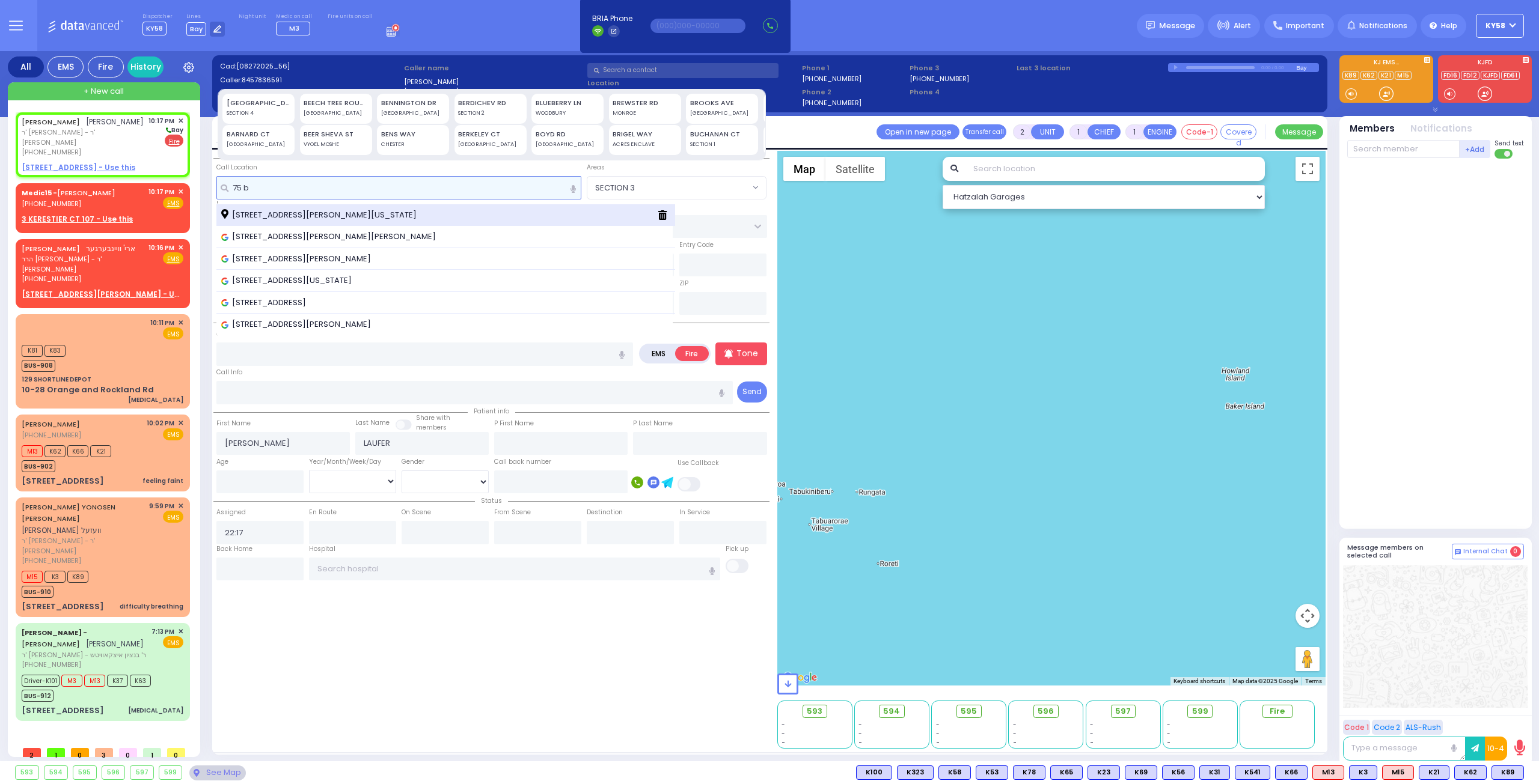
type input "75 b"
click at [252, 214] on span "75 Bakertown Road Kiryas Joel New York 10950" at bounding box center [321, 214] width 199 height 12
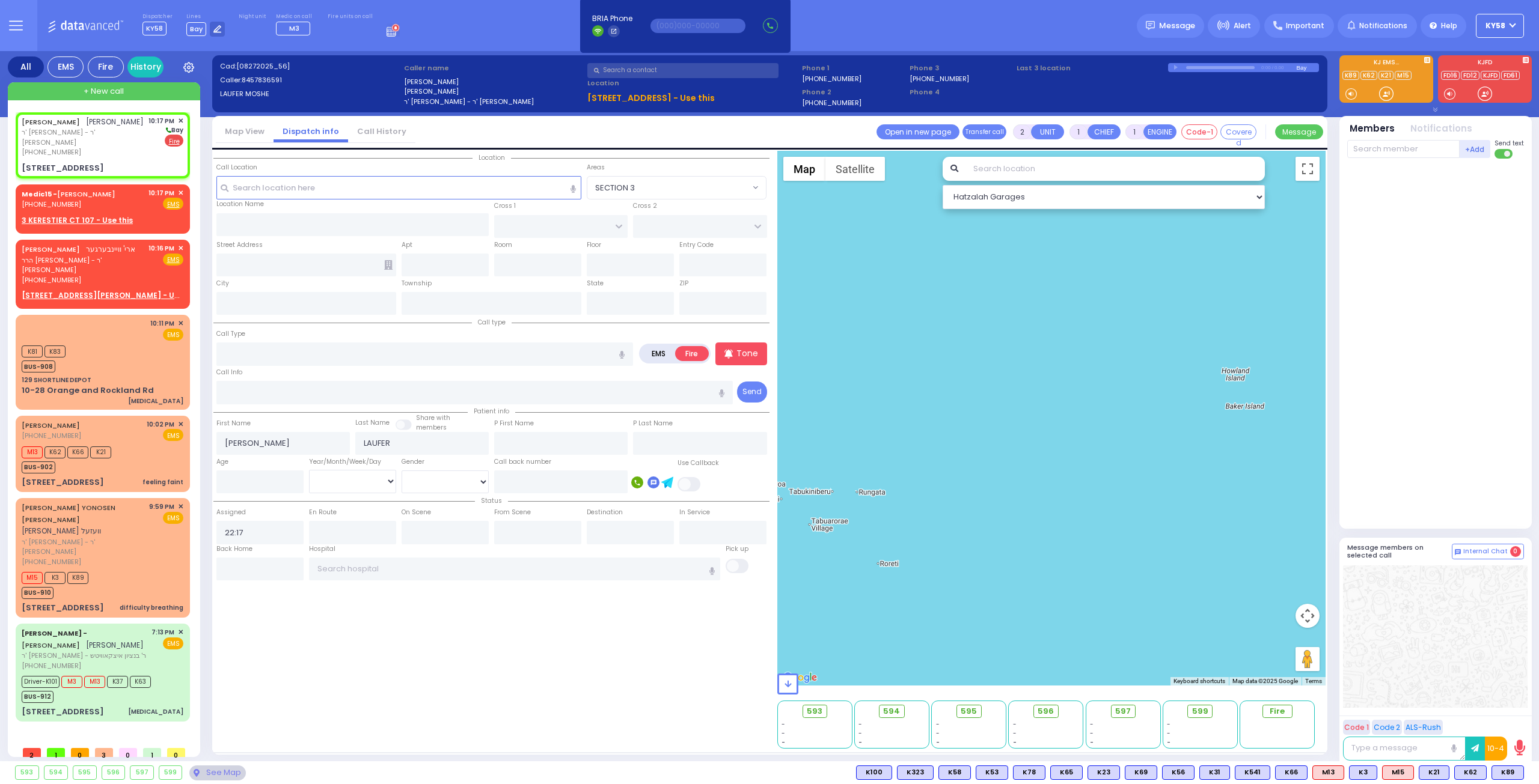
select select
radio input "true"
select select
select select "Hatzalah Garages"
type input "DINEV RD"
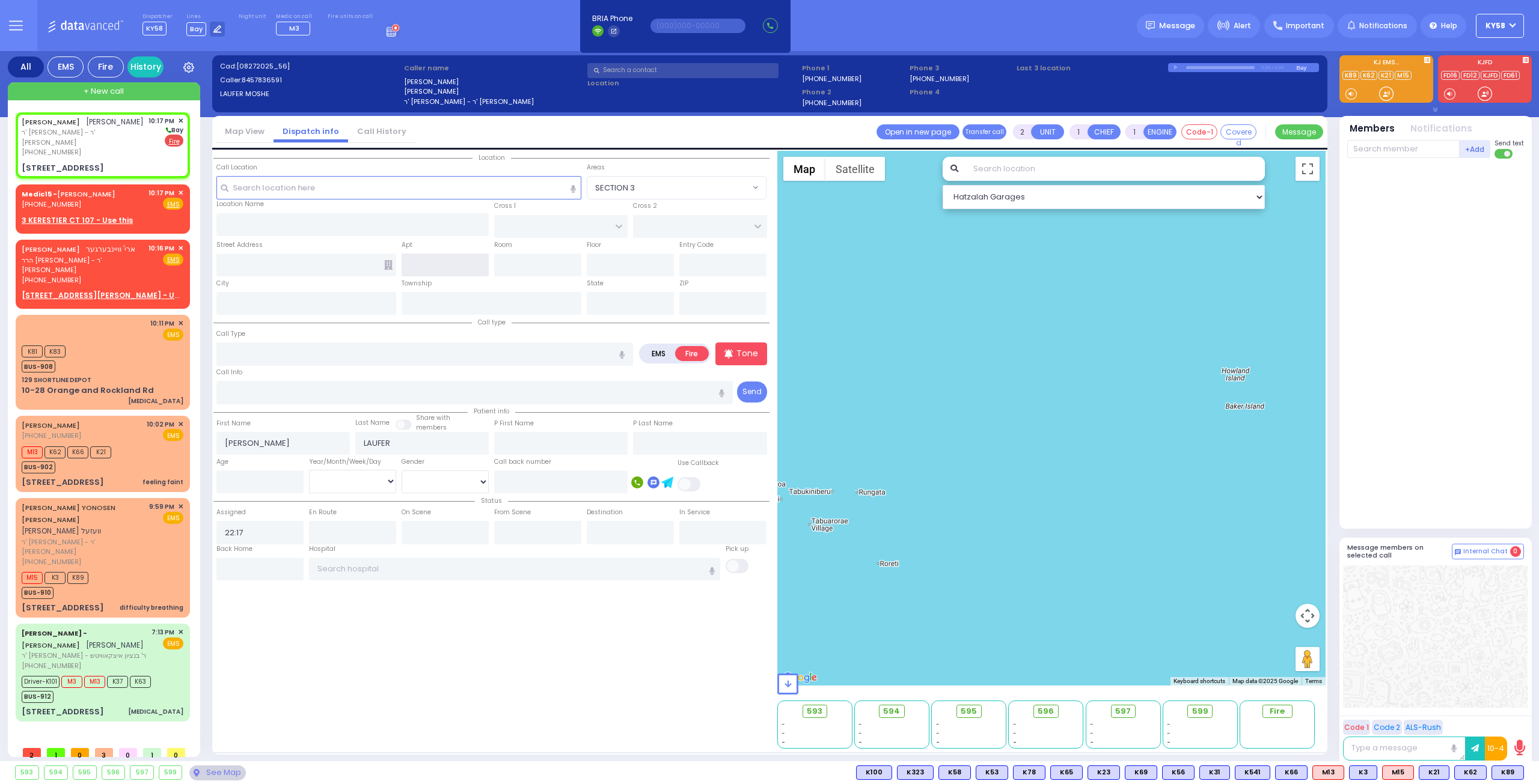
type input "[PERSON_NAME] DR"
type input "75 Bakertown Road"
type input "[PERSON_NAME]"
type input "[US_STATE]"
type input "10950"
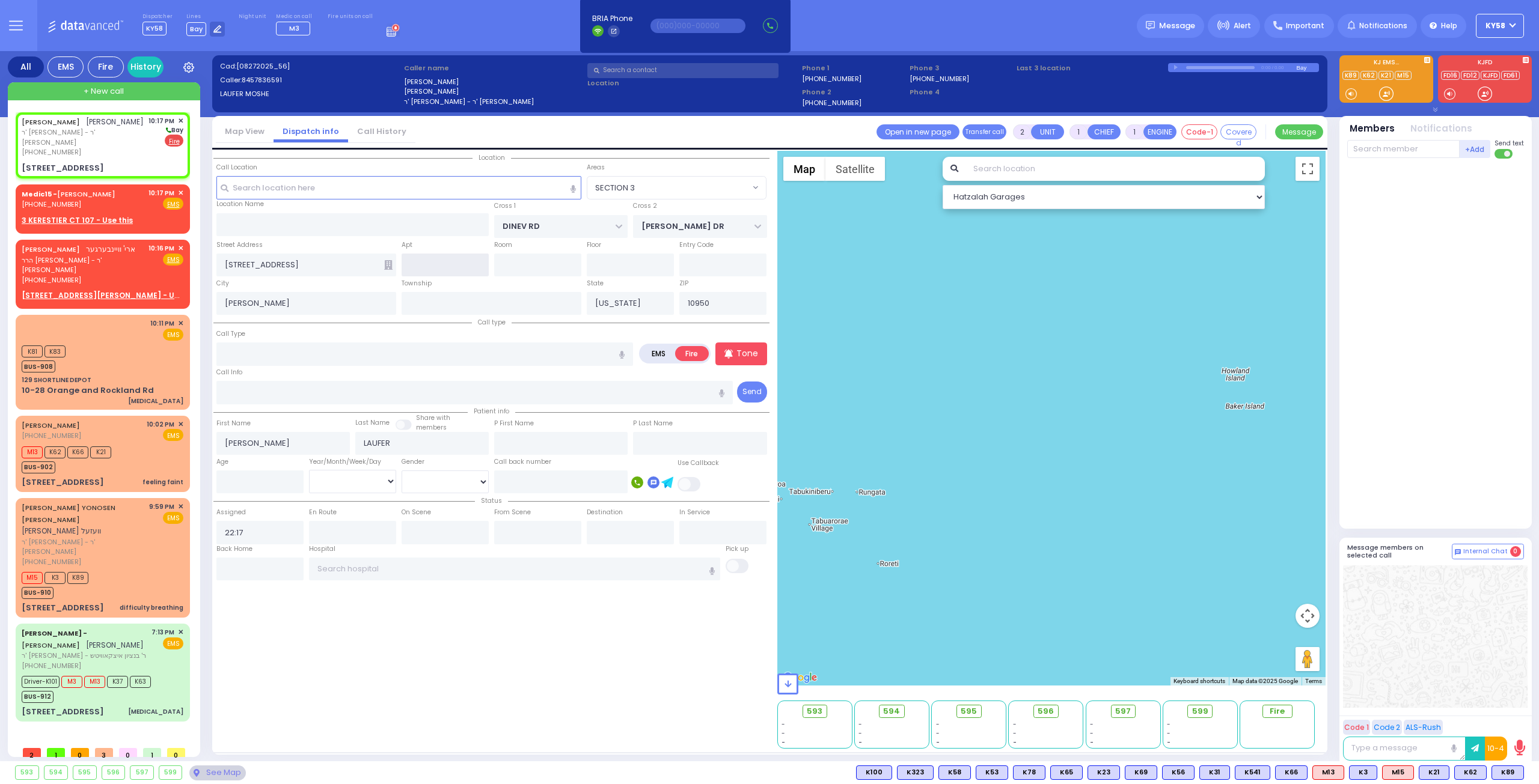
select select "BEIRECH MOSHE"
click at [310, 354] on input "text" at bounding box center [425, 354] width 417 height 23
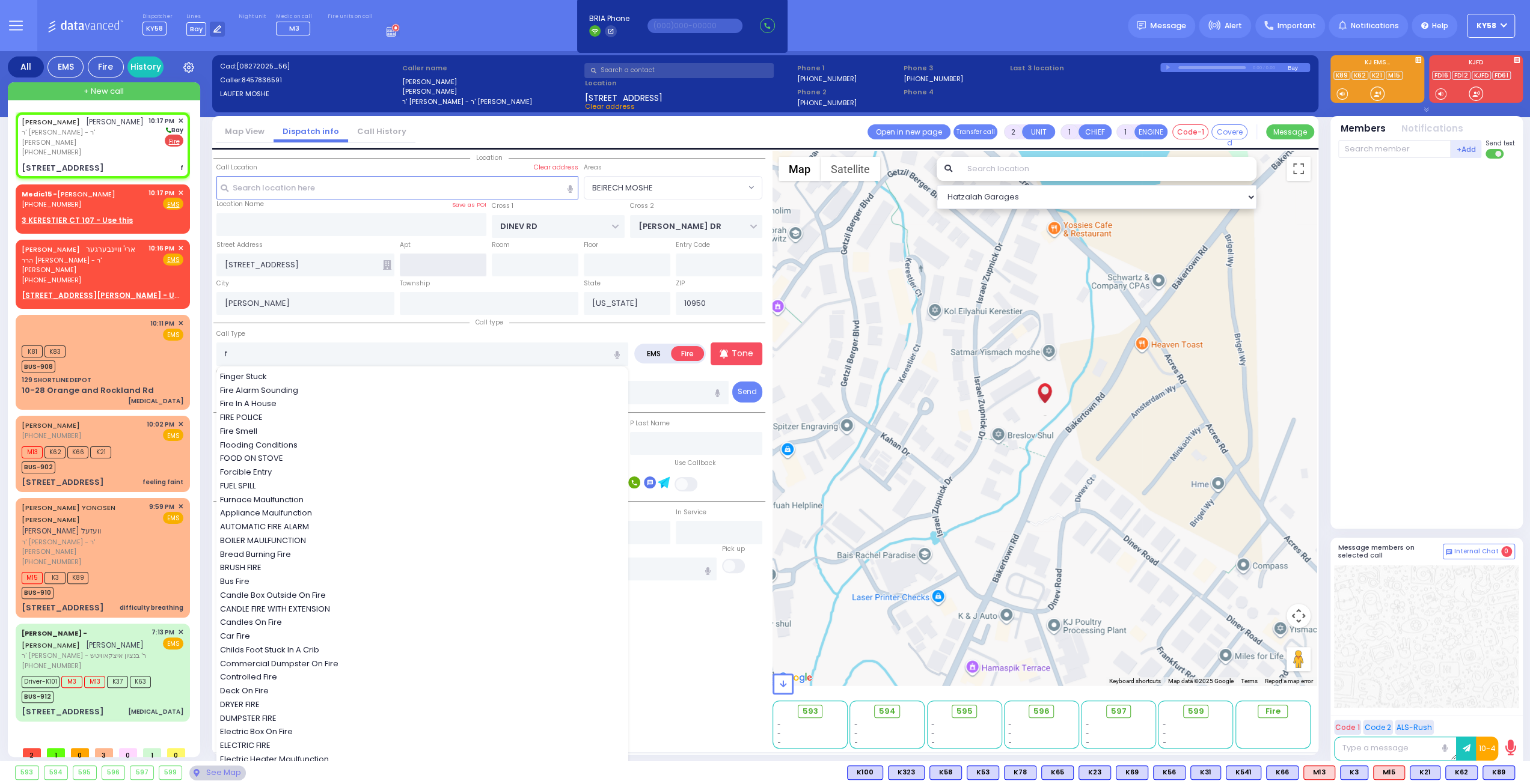
click at [460, 265] on input "text" at bounding box center [443, 265] width 87 height 23
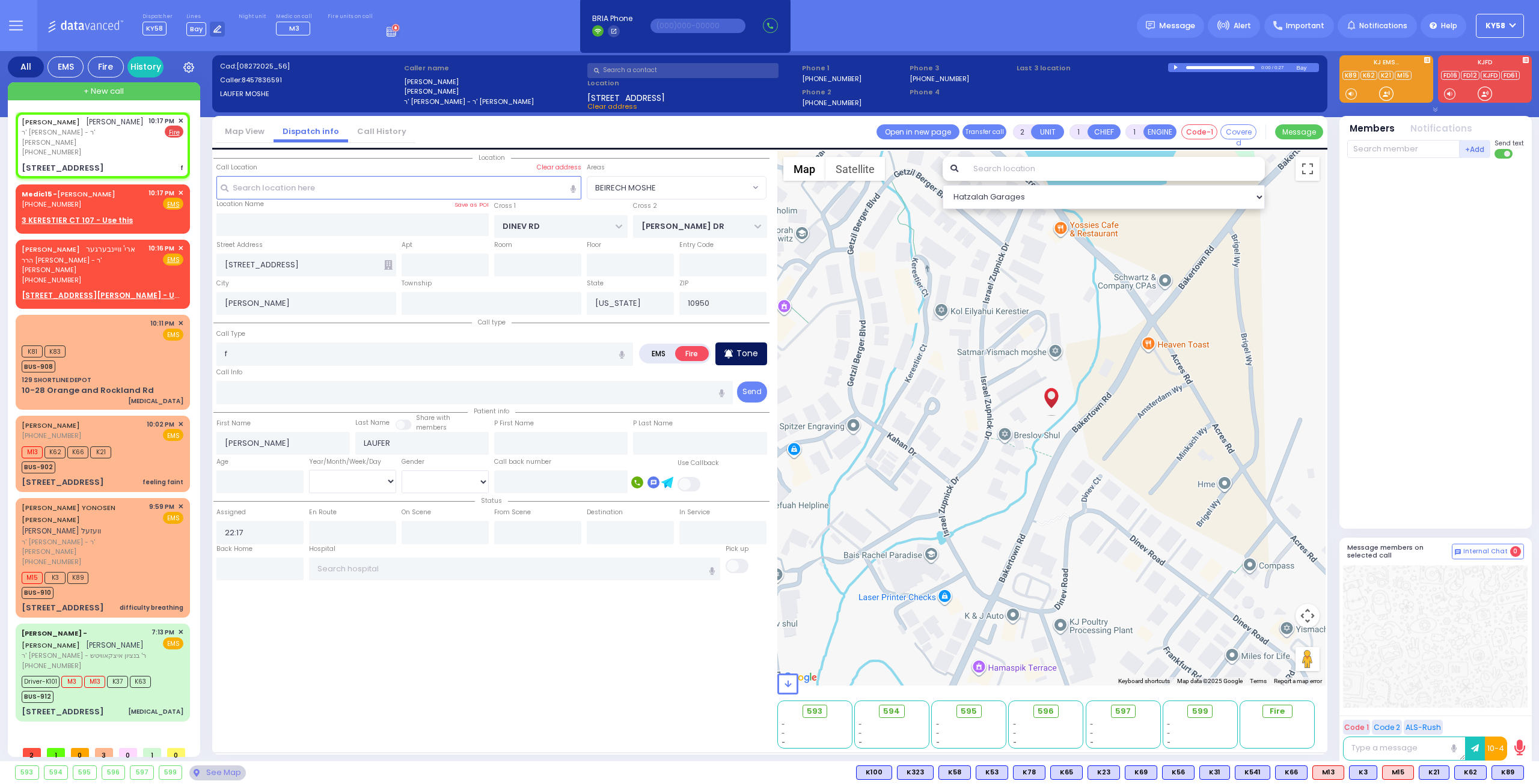
click at [743, 351] on p "Tone" at bounding box center [746, 354] width 21 height 13
click at [313, 354] on input "f" at bounding box center [425, 354] width 417 height 23
click at [749, 357] on p "Tone" at bounding box center [746, 354] width 21 height 13
click at [430, 267] on input "text" at bounding box center [445, 265] width 87 height 23
click at [296, 353] on input "f" at bounding box center [425, 354] width 417 height 23
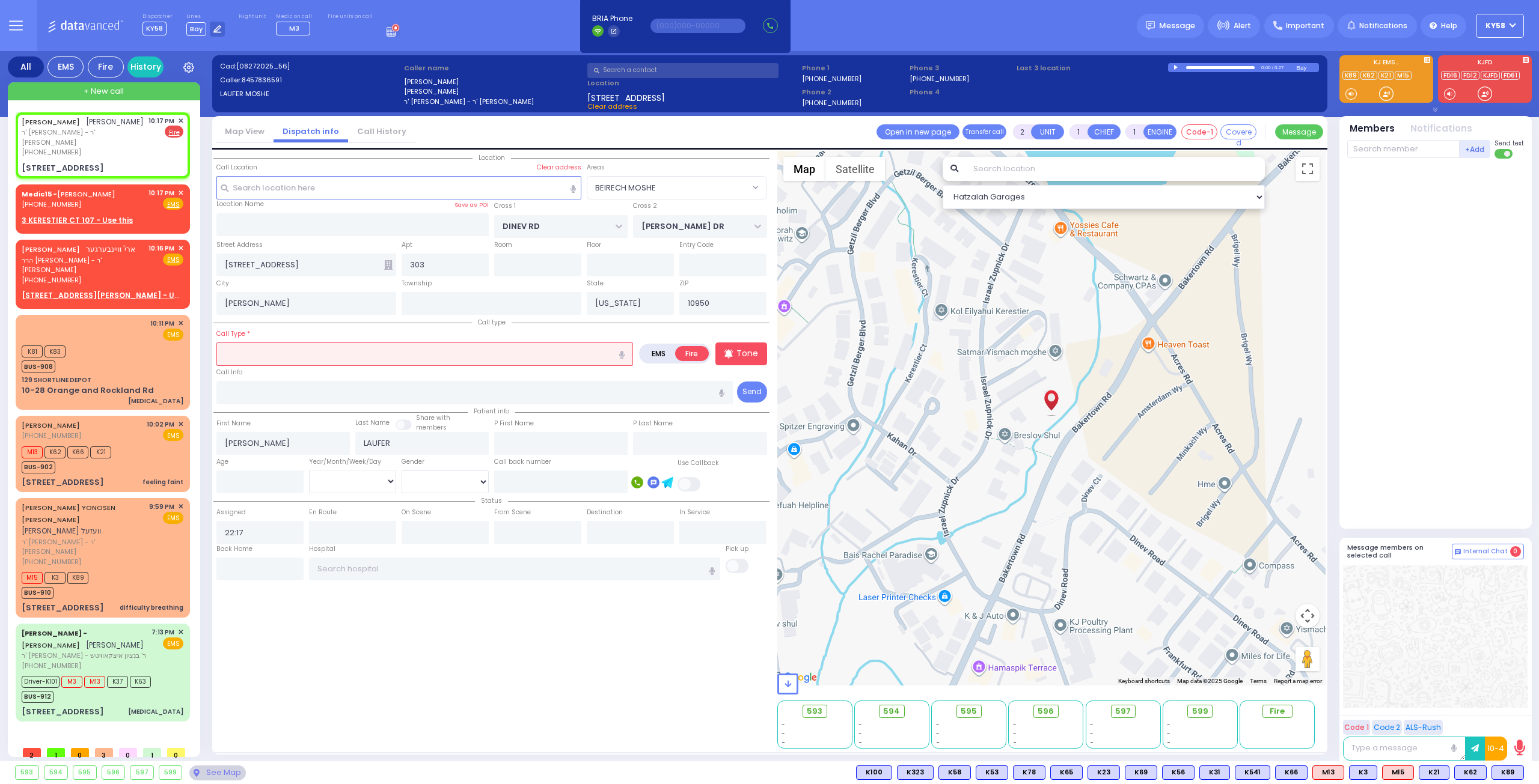
click at [625, 353] on icon "button" at bounding box center [622, 355] width 6 height 8
click at [1370, 152] on input "text" at bounding box center [1403, 149] width 113 height 18
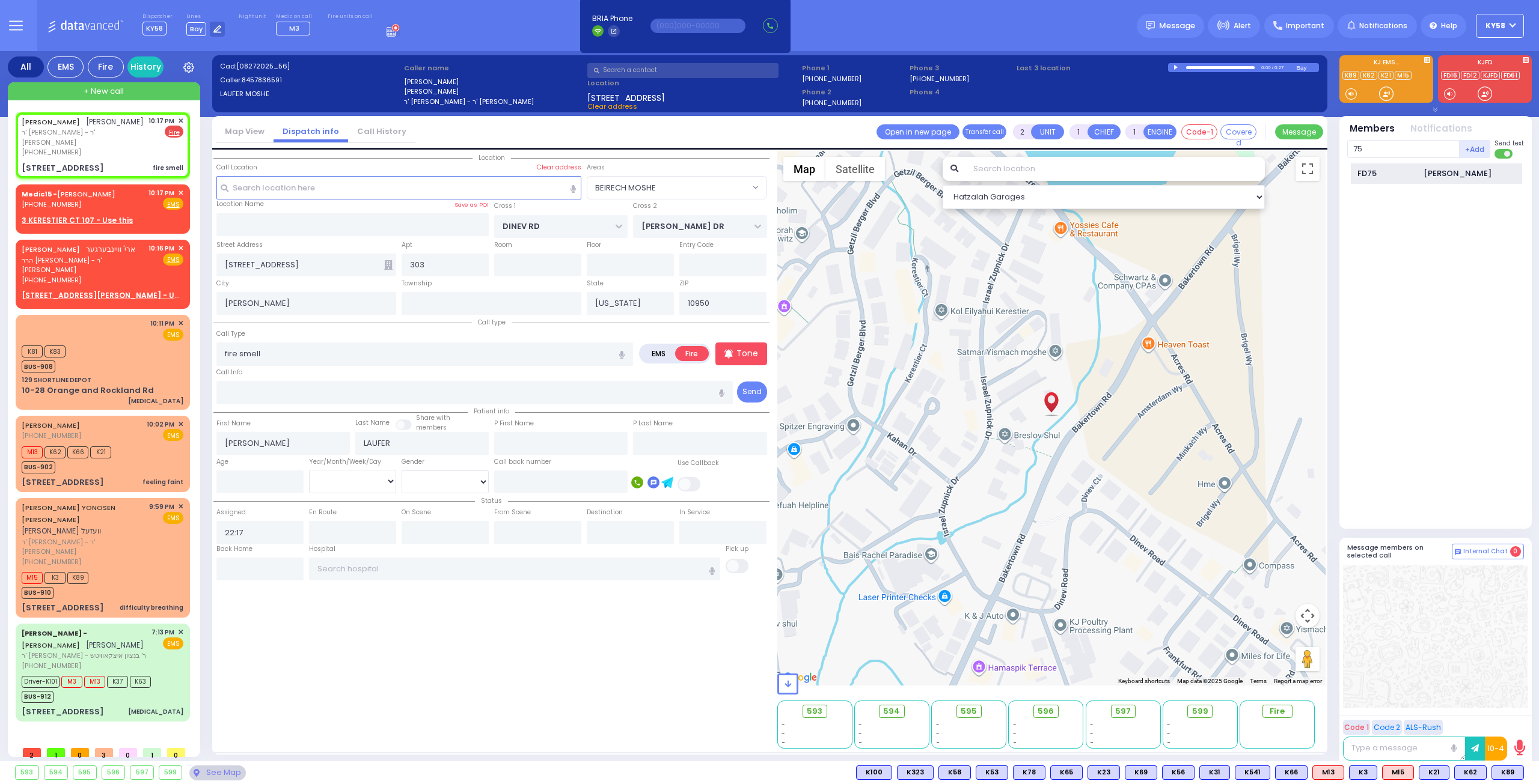
click at [1380, 175] on div "FD75" at bounding box center [1387, 173] width 60 height 12
click at [1377, 145] on input "text" at bounding box center [1403, 149] width 113 height 18
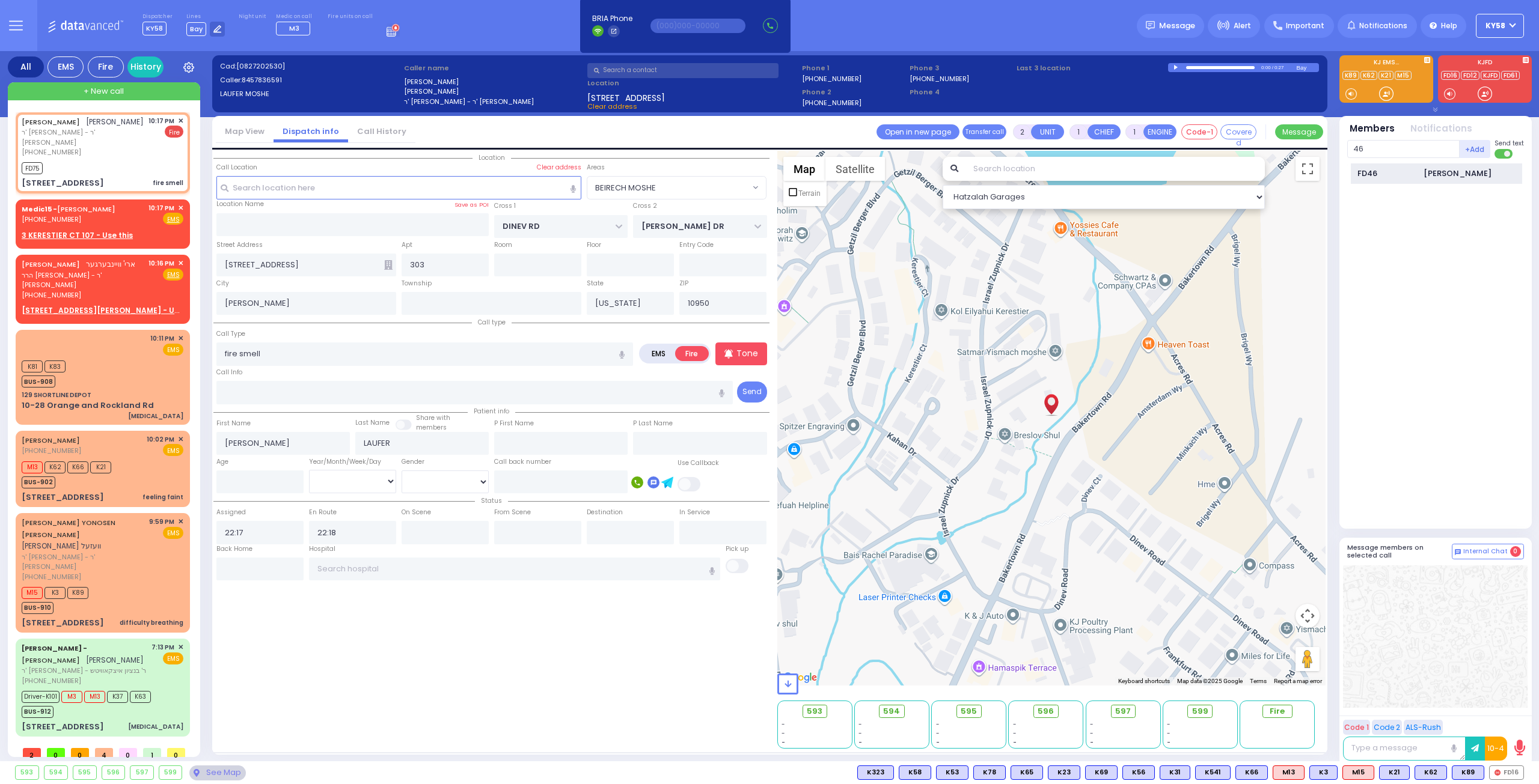
click at [1394, 170] on div "FD46" at bounding box center [1387, 173] width 60 height 12
click at [1510, 769] on span "FD16" at bounding box center [1506, 773] width 34 height 13
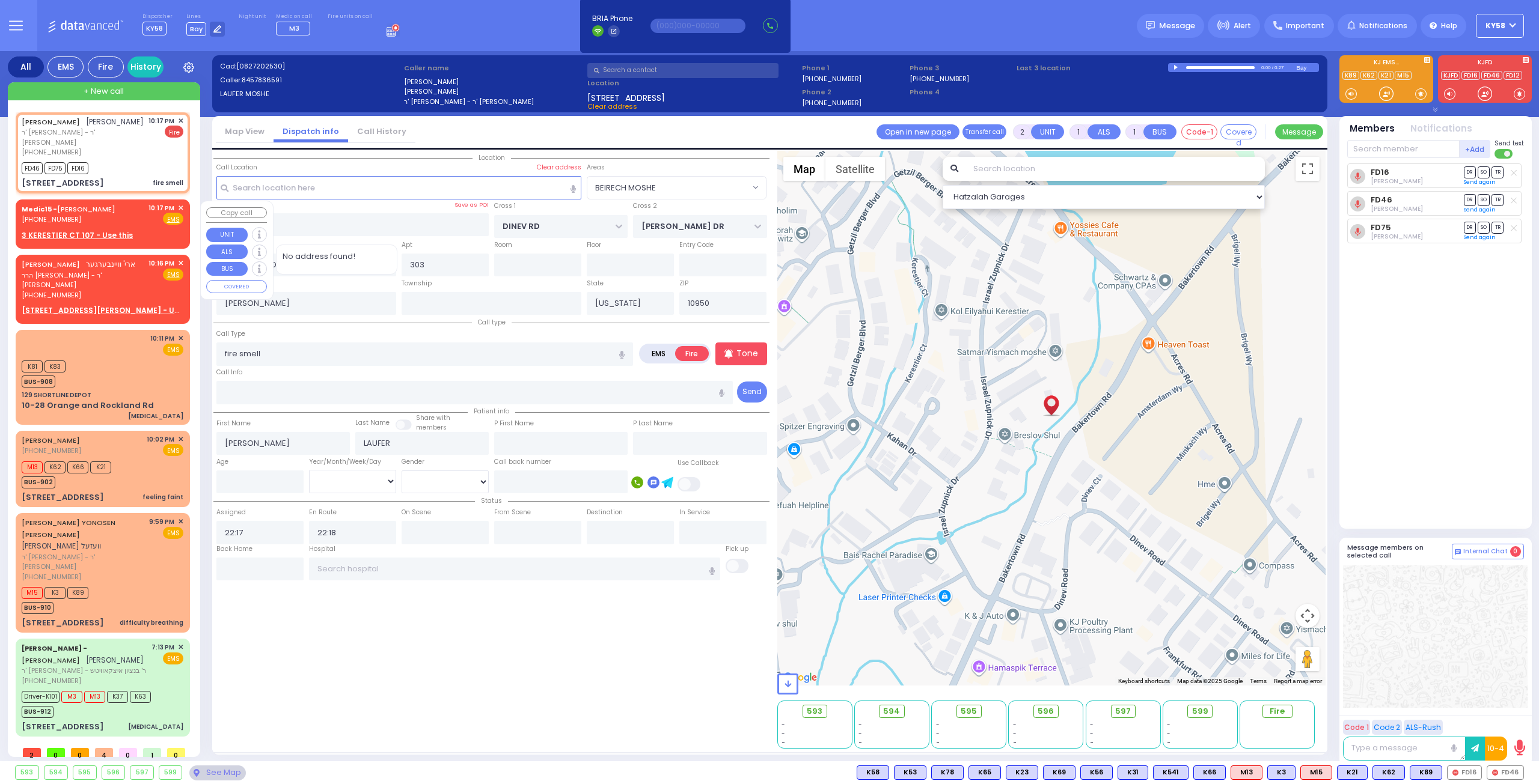
click at [179, 209] on span "✕" at bounding box center [180, 208] width 6 height 10
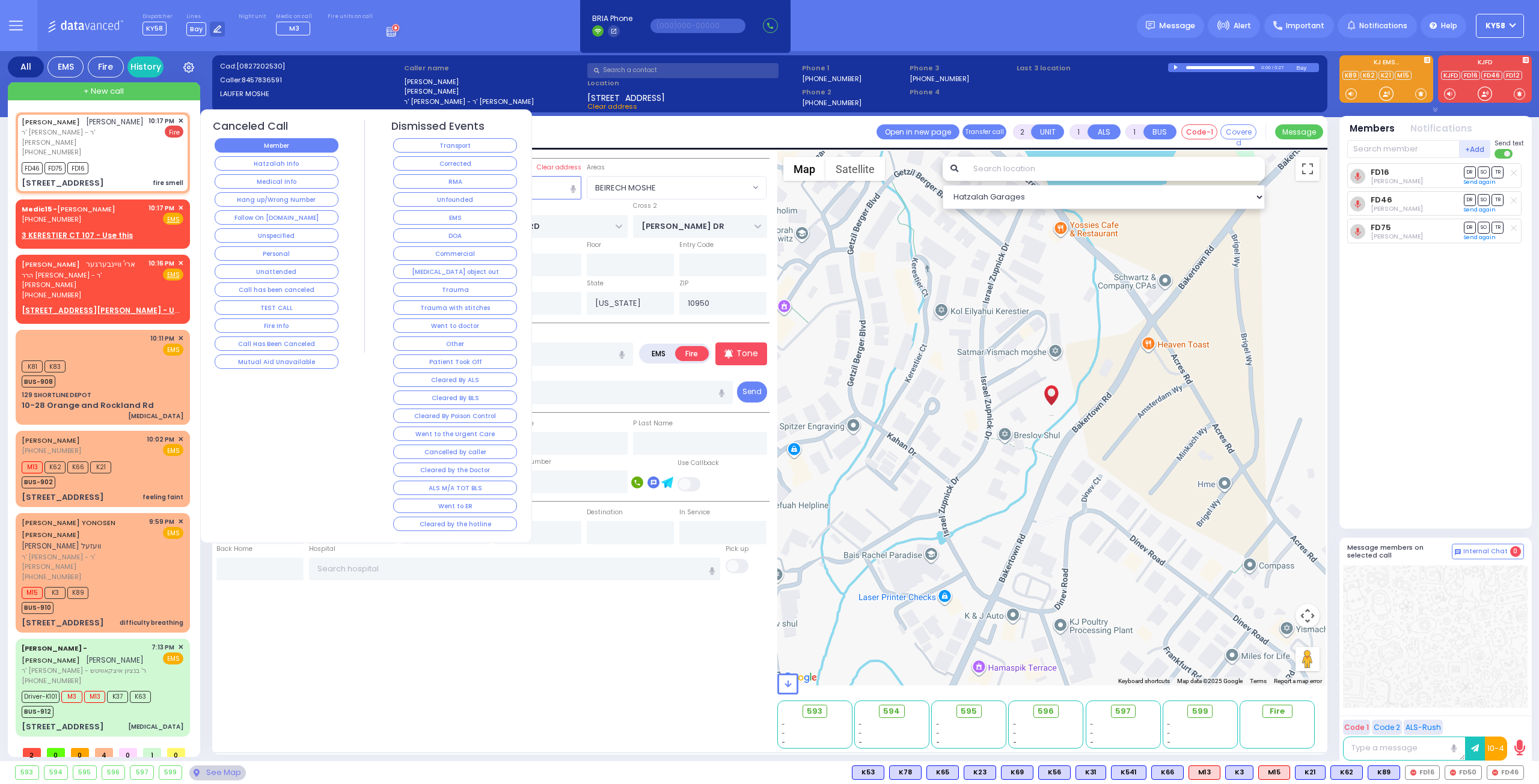
click at [303, 145] on button "Member" at bounding box center [276, 145] width 124 height 14
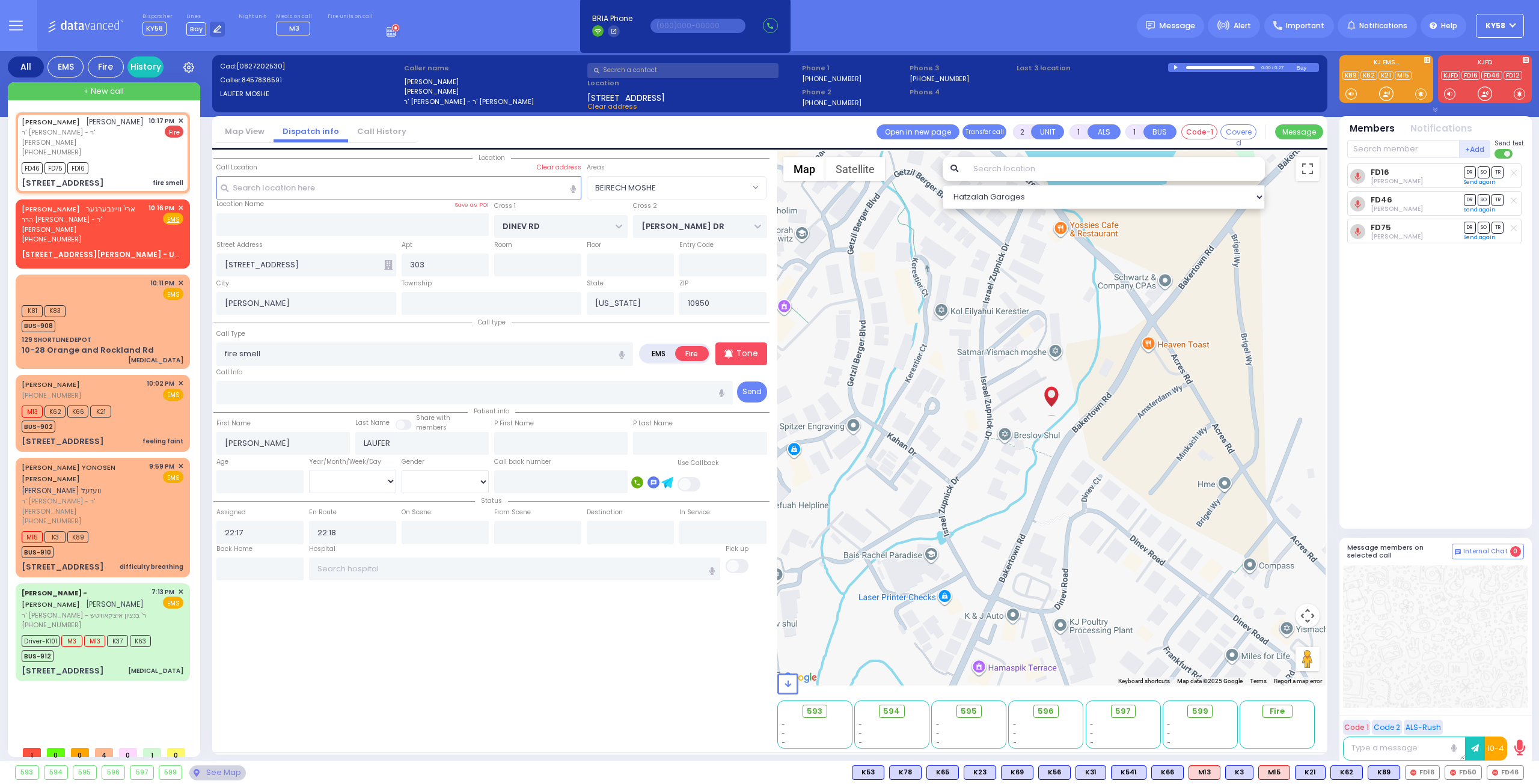
click at [385, 266] on icon at bounding box center [388, 265] width 9 height 9
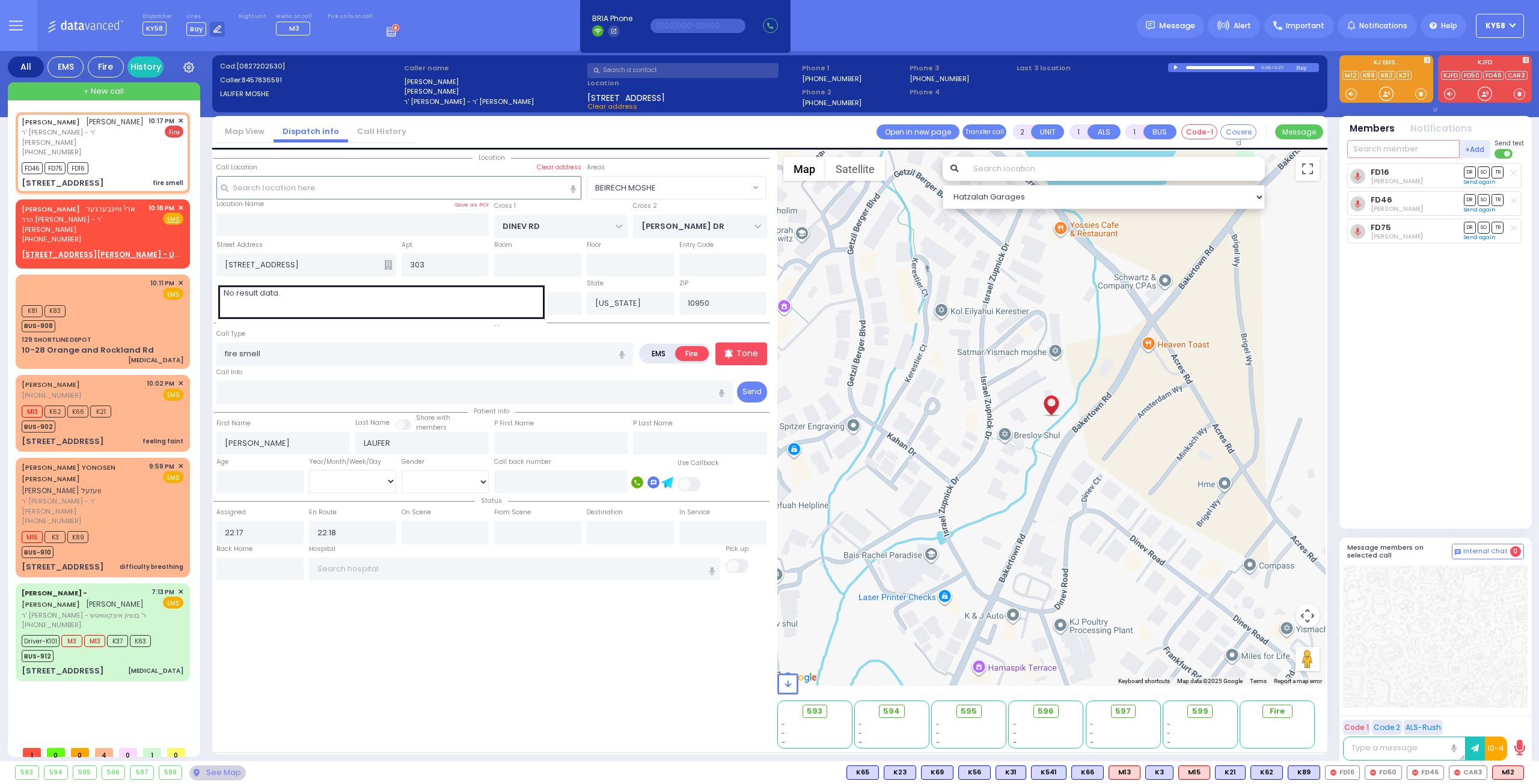
click at [1413, 150] on input "text" at bounding box center [1403, 149] width 113 height 18
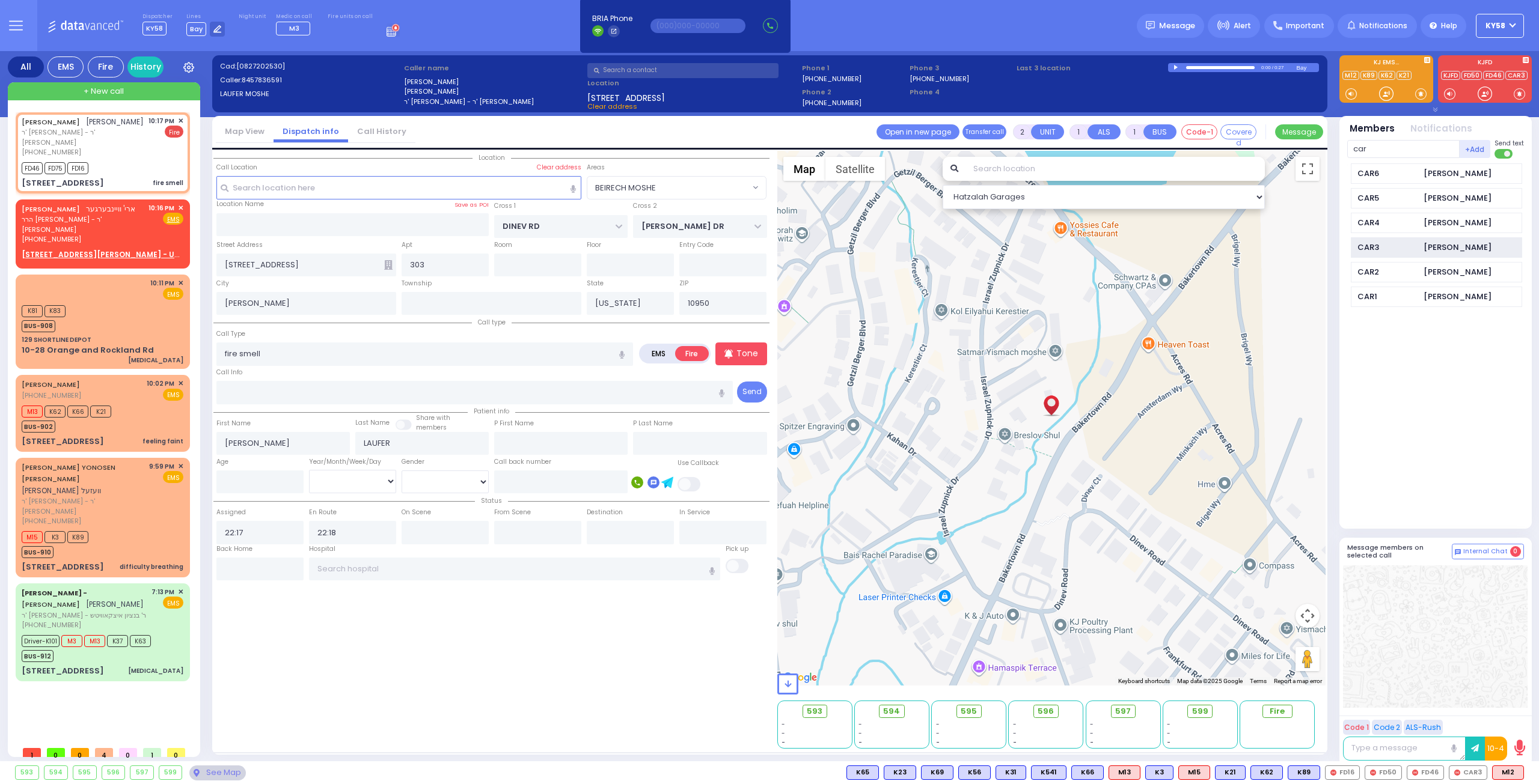
click at [1403, 246] on div "CAR3" at bounding box center [1387, 247] width 60 height 12
click at [1382, 154] on input "text" at bounding box center [1403, 149] width 113 height 18
click at [1416, 168] on div "CAR6" at bounding box center [1387, 173] width 60 height 12
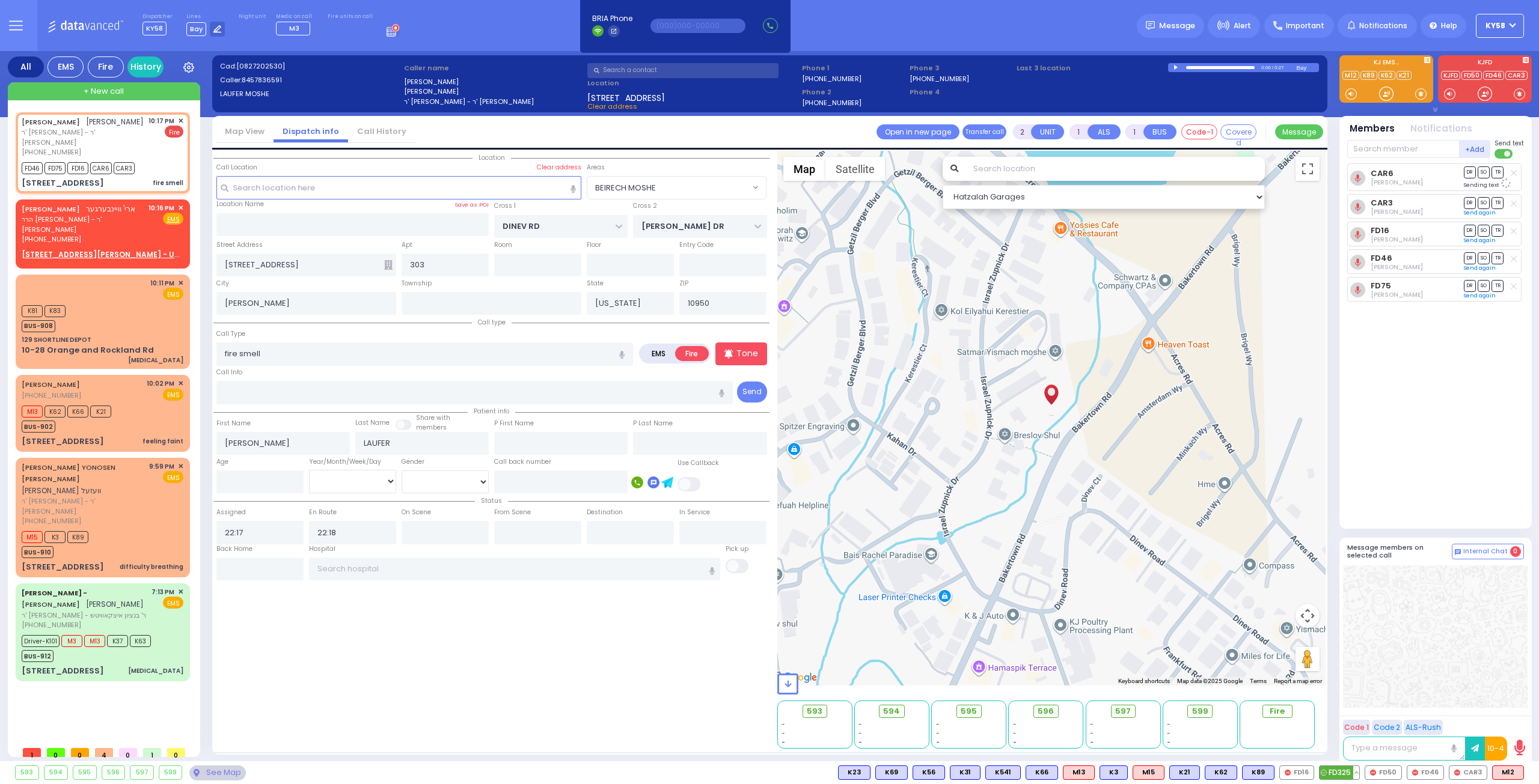
click at [1347, 774] on span "FD325" at bounding box center [1339, 773] width 39 height 13
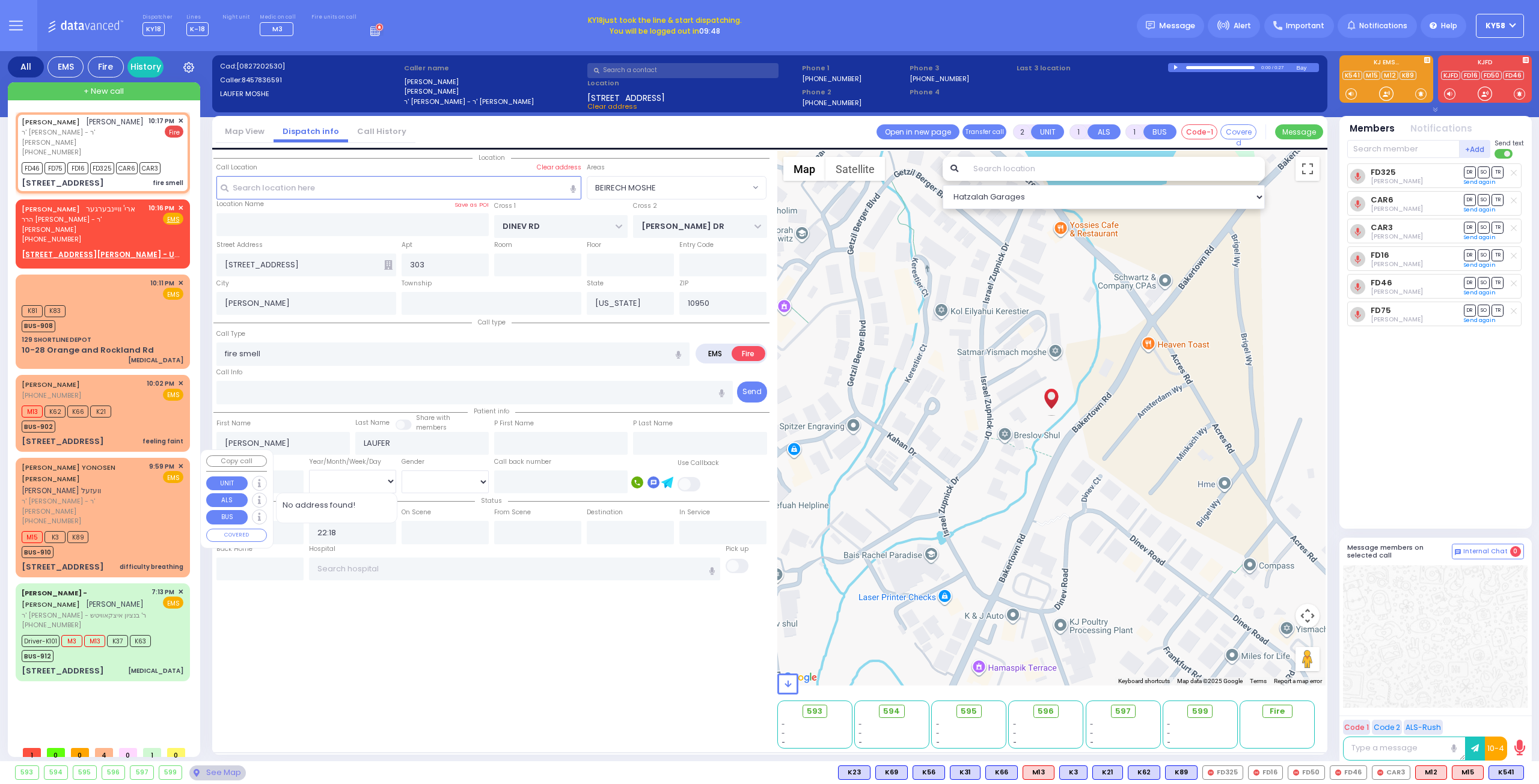
click at [148, 481] on div "JACOB YONOSEN WESEL יעקב יונתן וועזעל ר' אהרן יודא - ר' יעקב ישראל פריינד (845)…" at bounding box center [102, 494] width 162 height 65
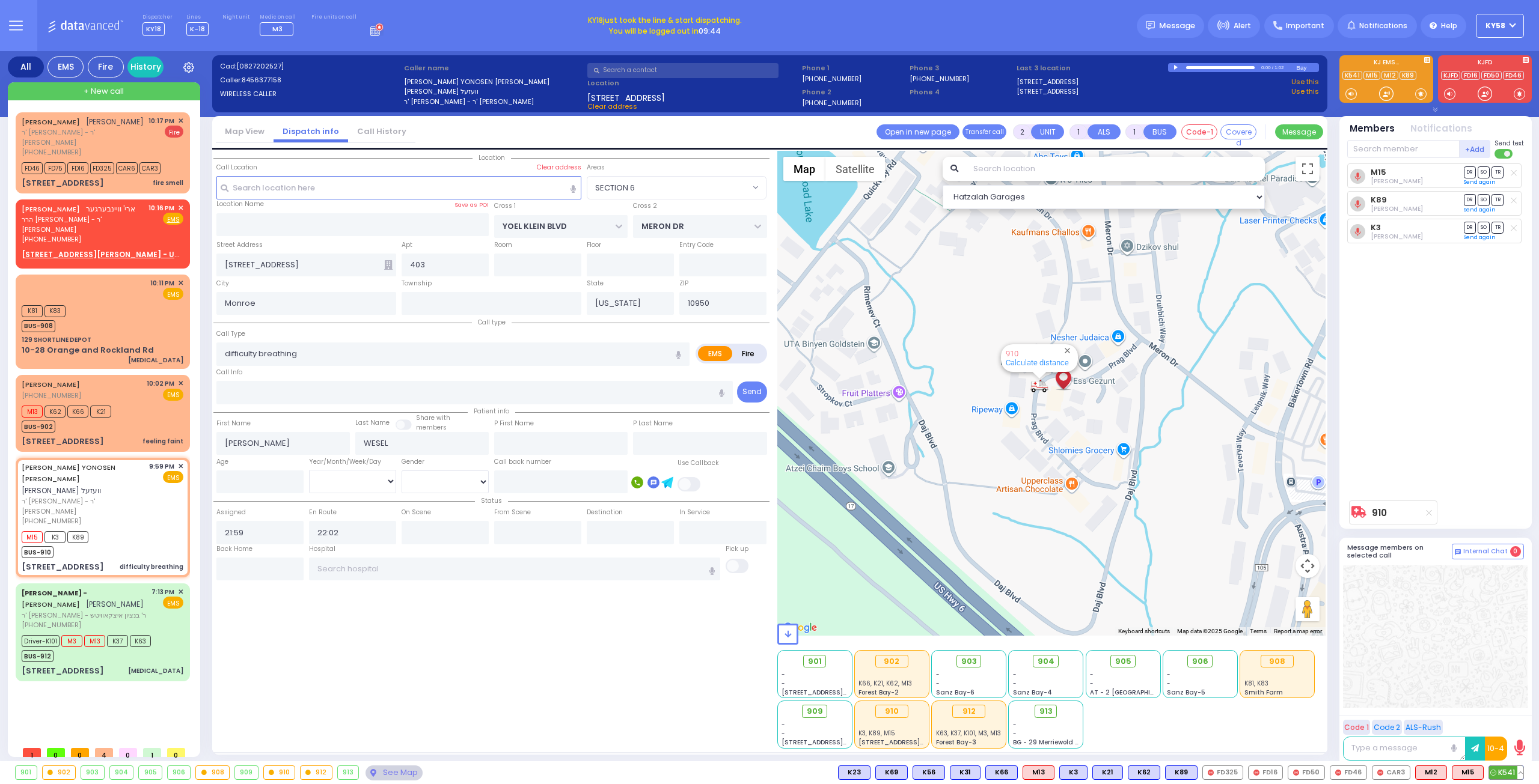
click at [1509, 775] on span "K541" at bounding box center [1505, 773] width 34 height 13
click at [1485, 771] on div "K541 K541 M15 M12 CAR3 FD46 FD50 FD16 FD325" at bounding box center [1180, 773] width 686 height 14
click at [1478, 772] on div "M15 M15" at bounding box center [1467, 773] width 32 height 14
click at [1480, 771] on button at bounding box center [1480, 773] width 6 height 13
click at [1472, 719] on icon at bounding box center [1471, 719] width 13 height 13
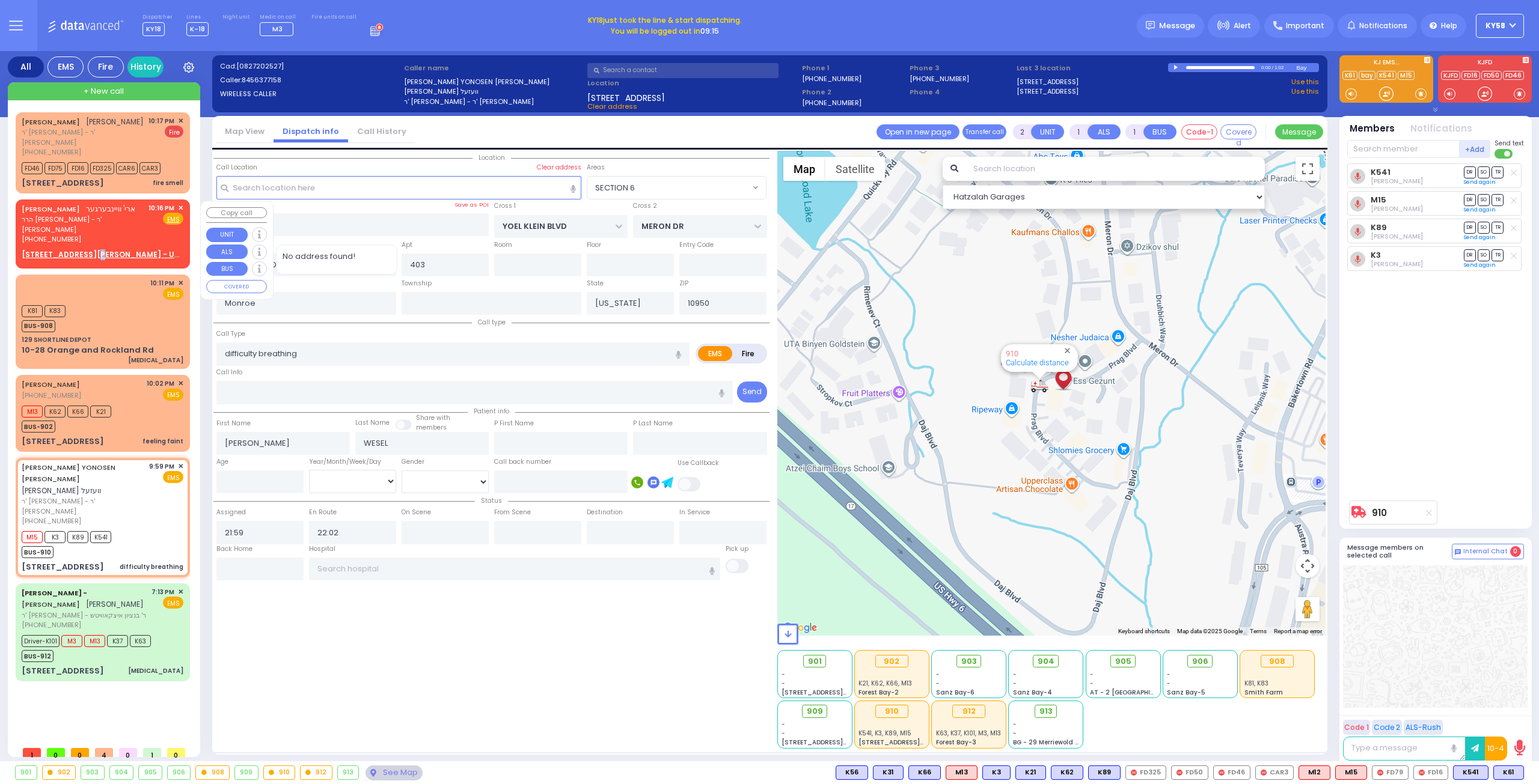
click at [87, 250] on u "5 LIPA FRIEDMAN LN 302 - Use this" at bounding box center [110, 255] width 178 height 10
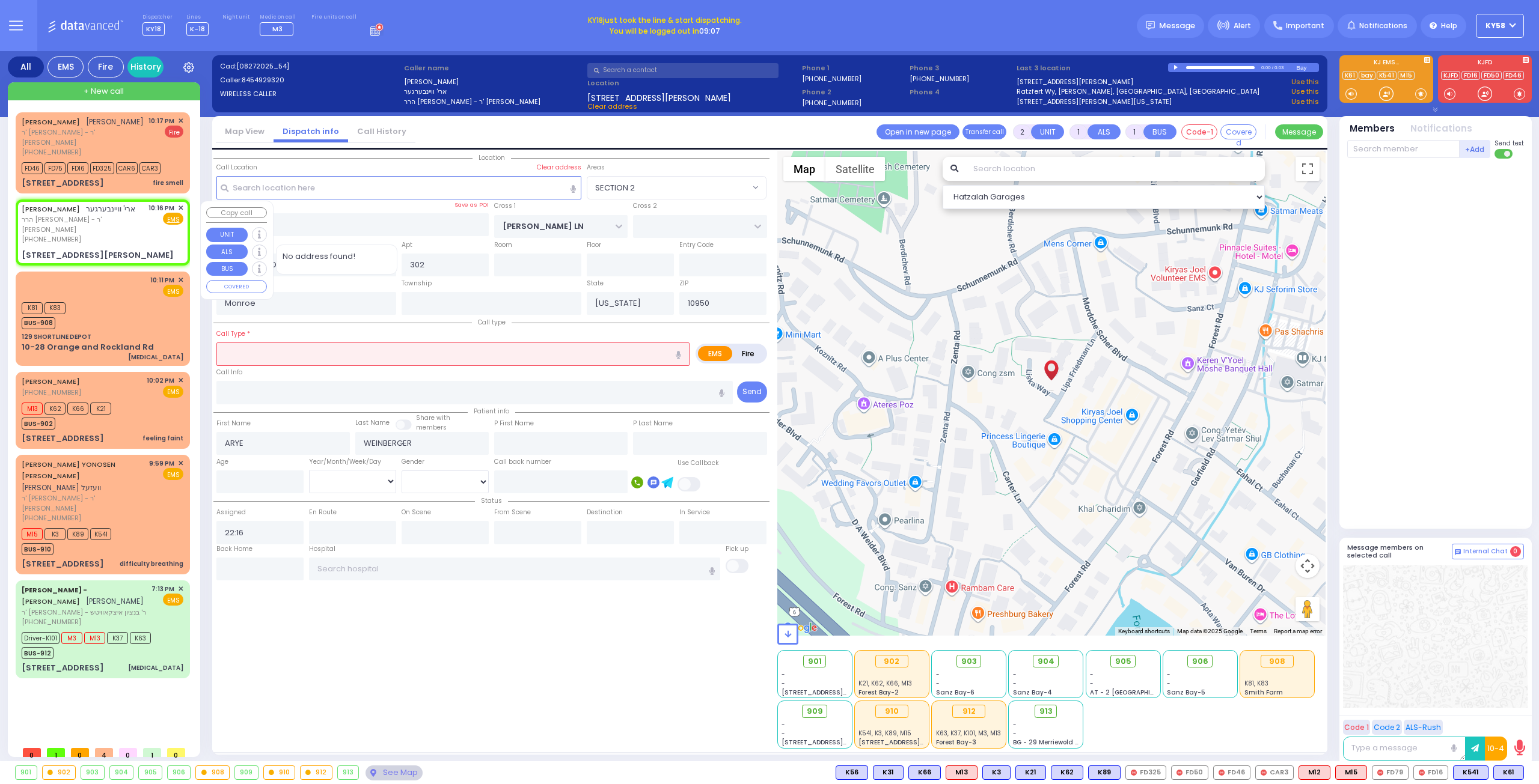
click at [65, 234] on span "(845) 492-9320" at bounding box center [51, 239] width 60 height 9
click at [88, 230] on rect at bounding box center [87, 230] width 9 height 9
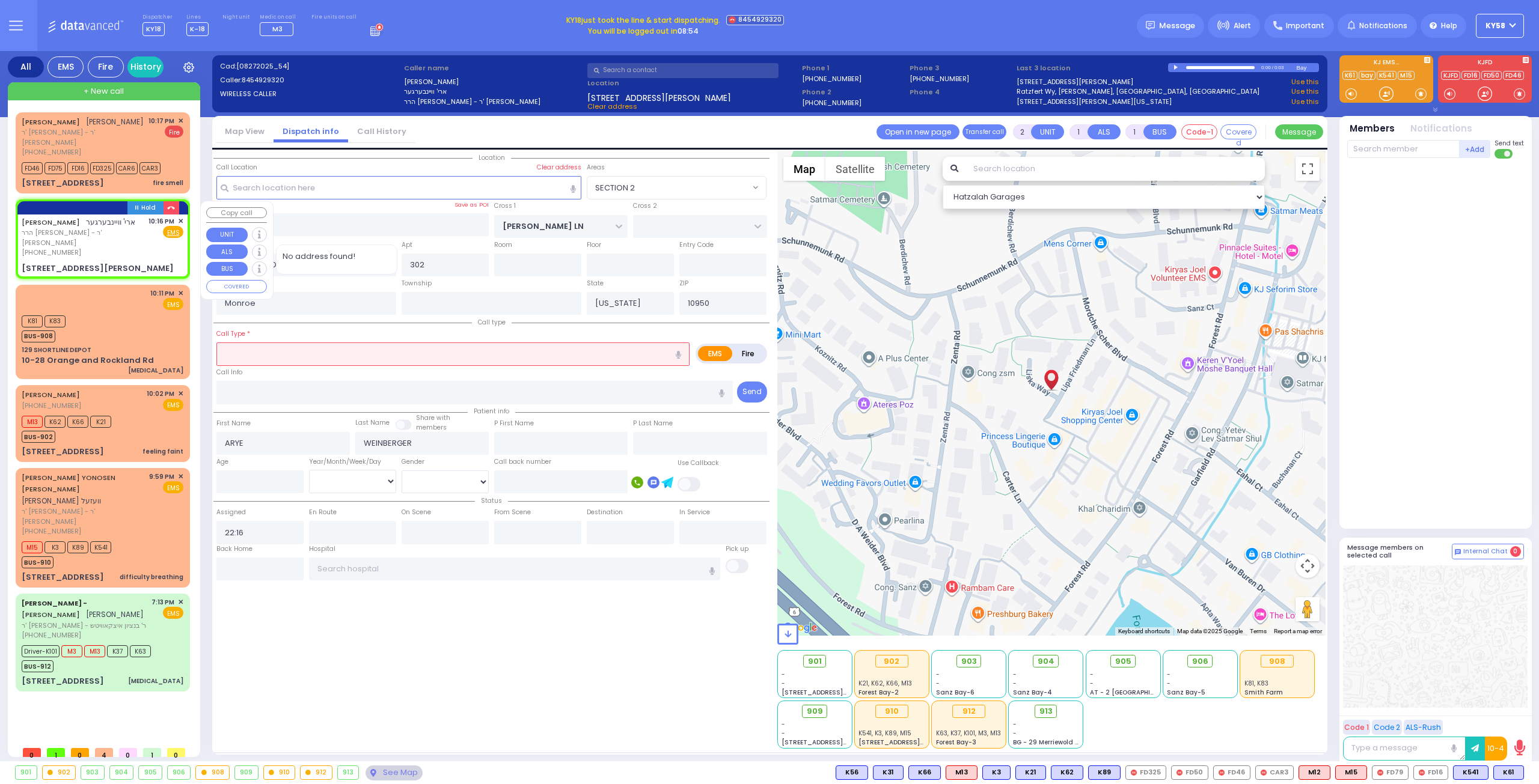
click at [180, 218] on span "✕" at bounding box center [180, 221] width 6 height 10
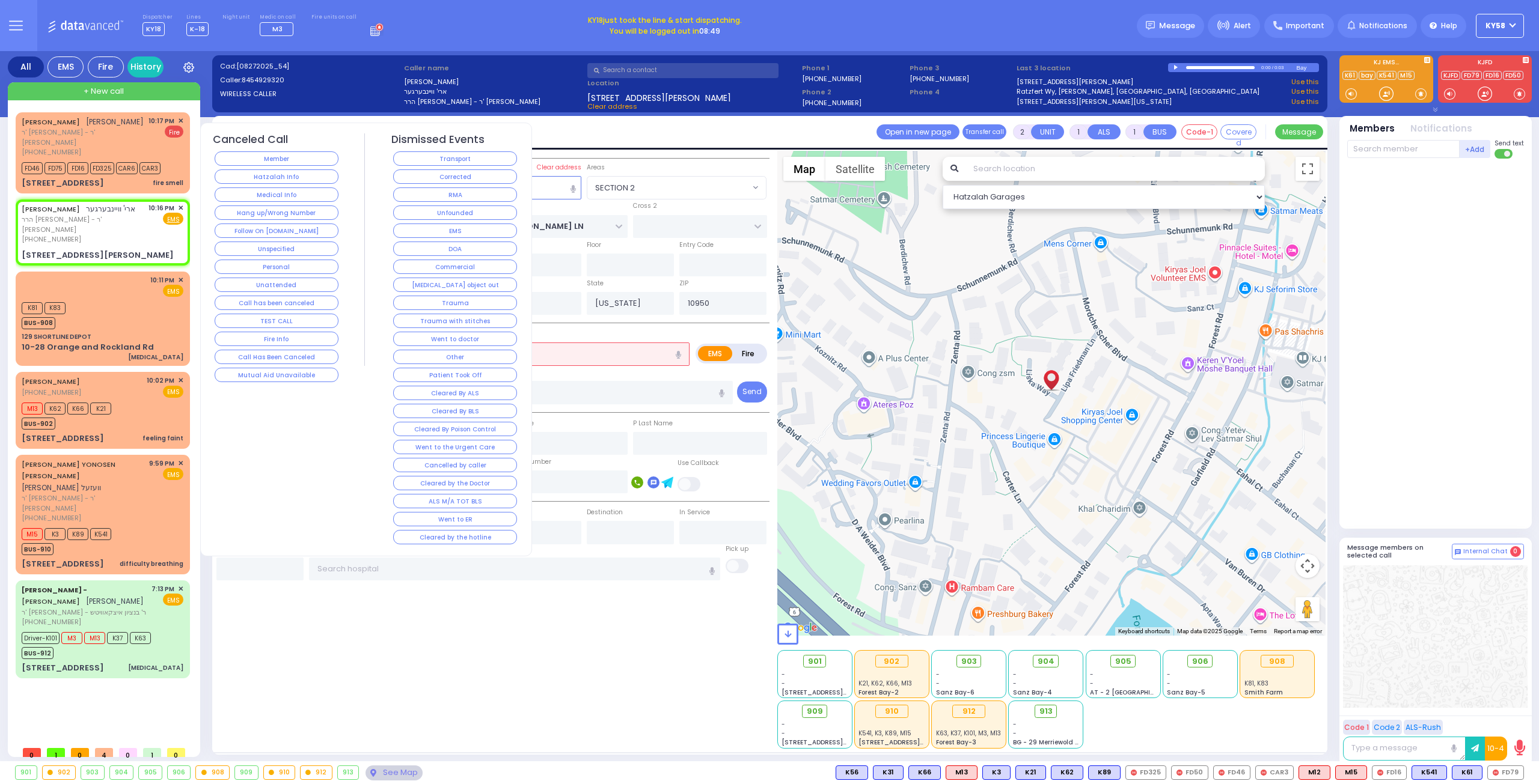
click at [180, 208] on span "✕" at bounding box center [180, 208] width 6 height 10
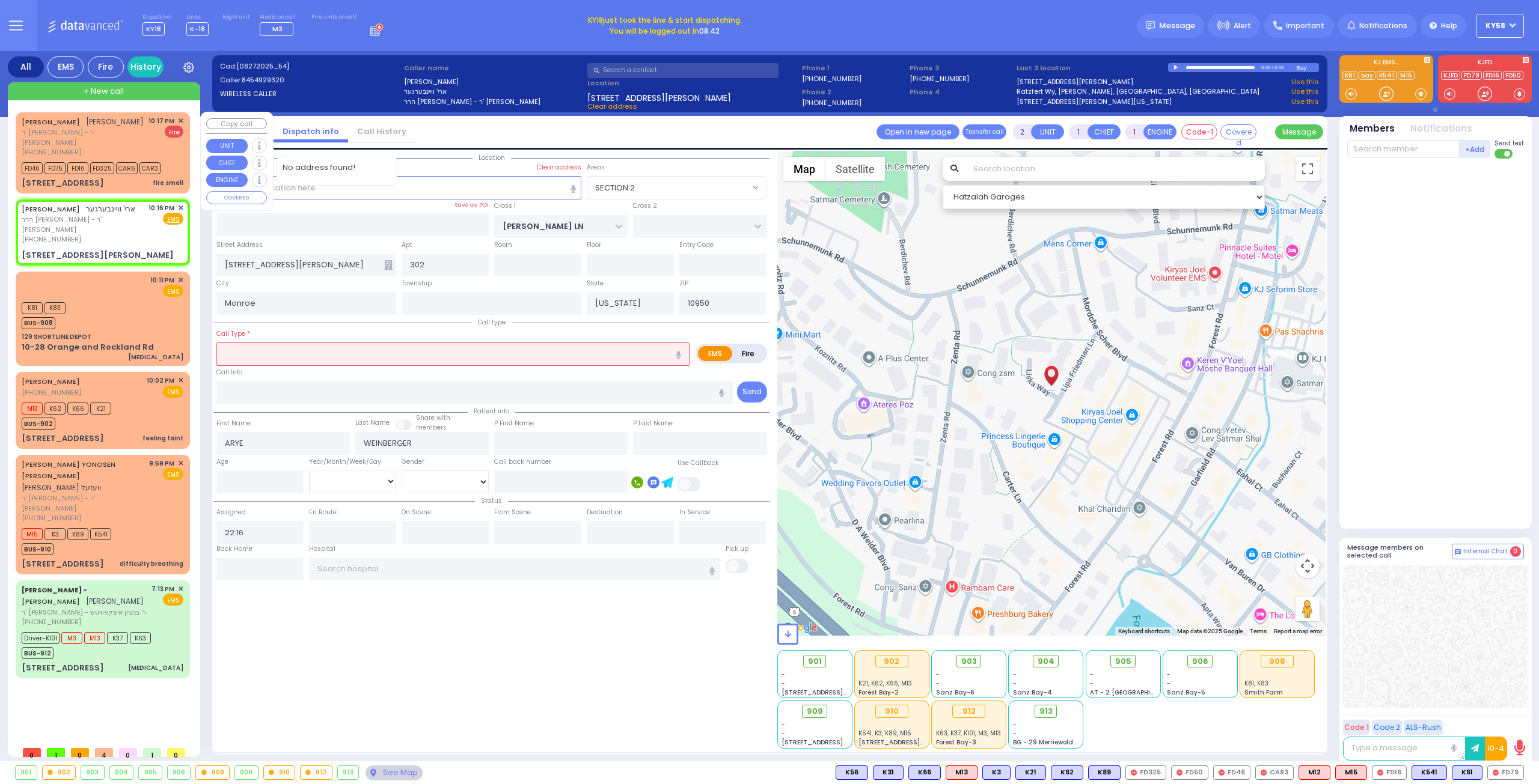
click at [115, 138] on div "MOSHE YECHESKEL LAUFER משה יחזקאל לויפער ר' יוסף הערש - ר' יוסף יצחק טעסלער (84…" at bounding box center [83, 136] width 123 height 42
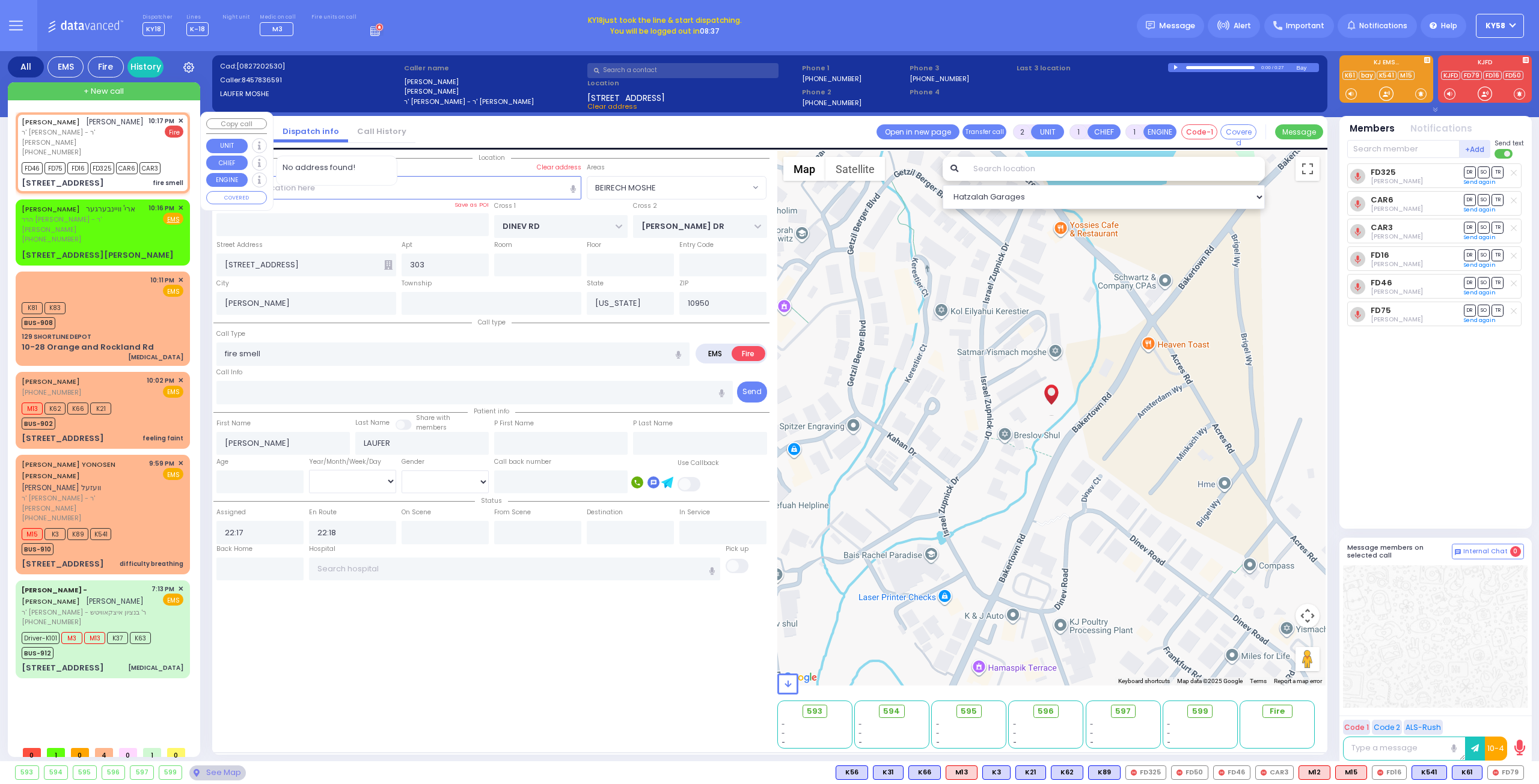
click at [132, 150] on div "(845) 783-6591" at bounding box center [83, 152] width 123 height 10
click at [1174, 68] on div at bounding box center [1177, 67] width 6 height 6
click at [1174, 68] on div at bounding box center [1177, 67] width 6 height 5
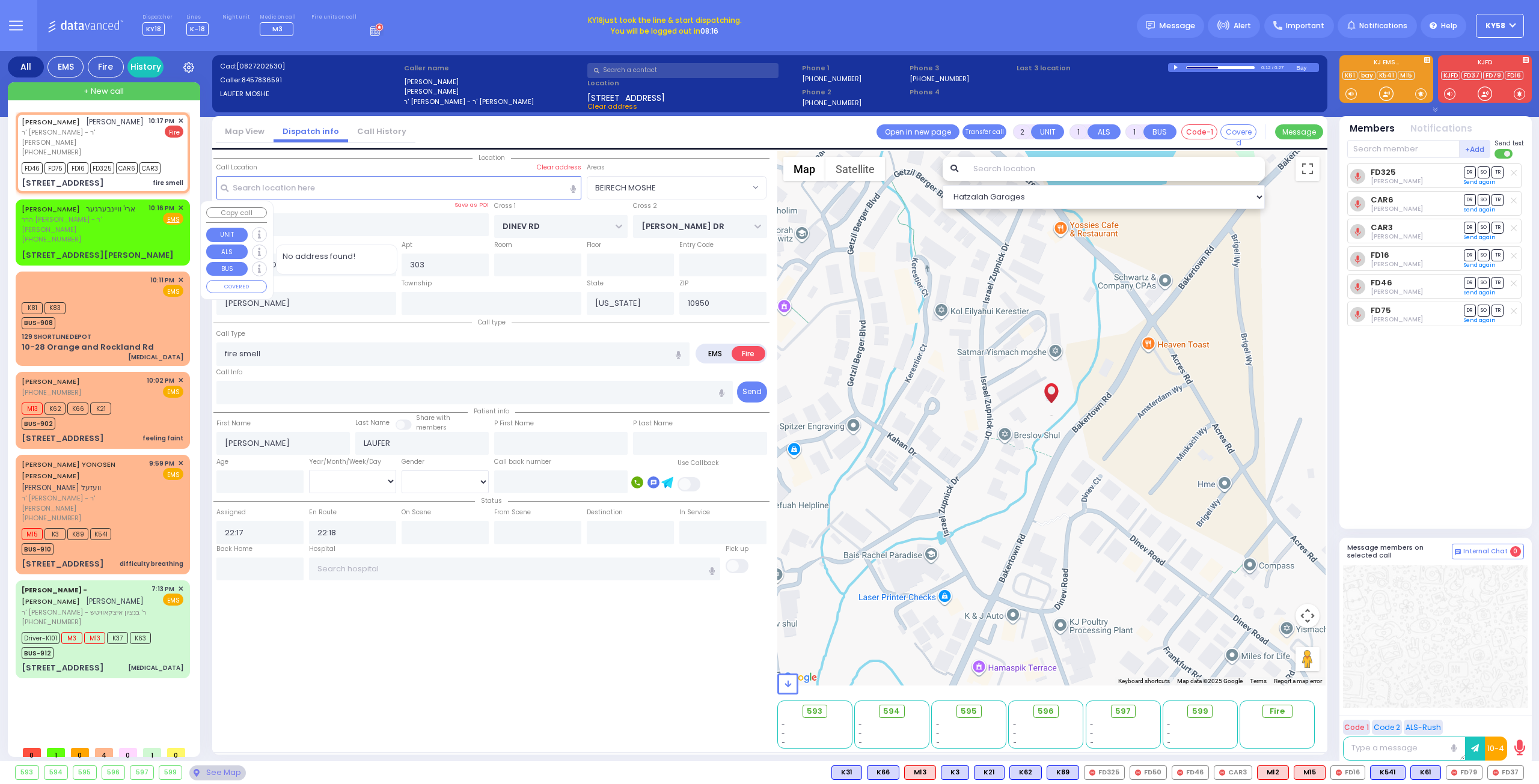
click at [119, 234] on div "(845) 492-9320" at bounding box center [83, 239] width 123 height 10
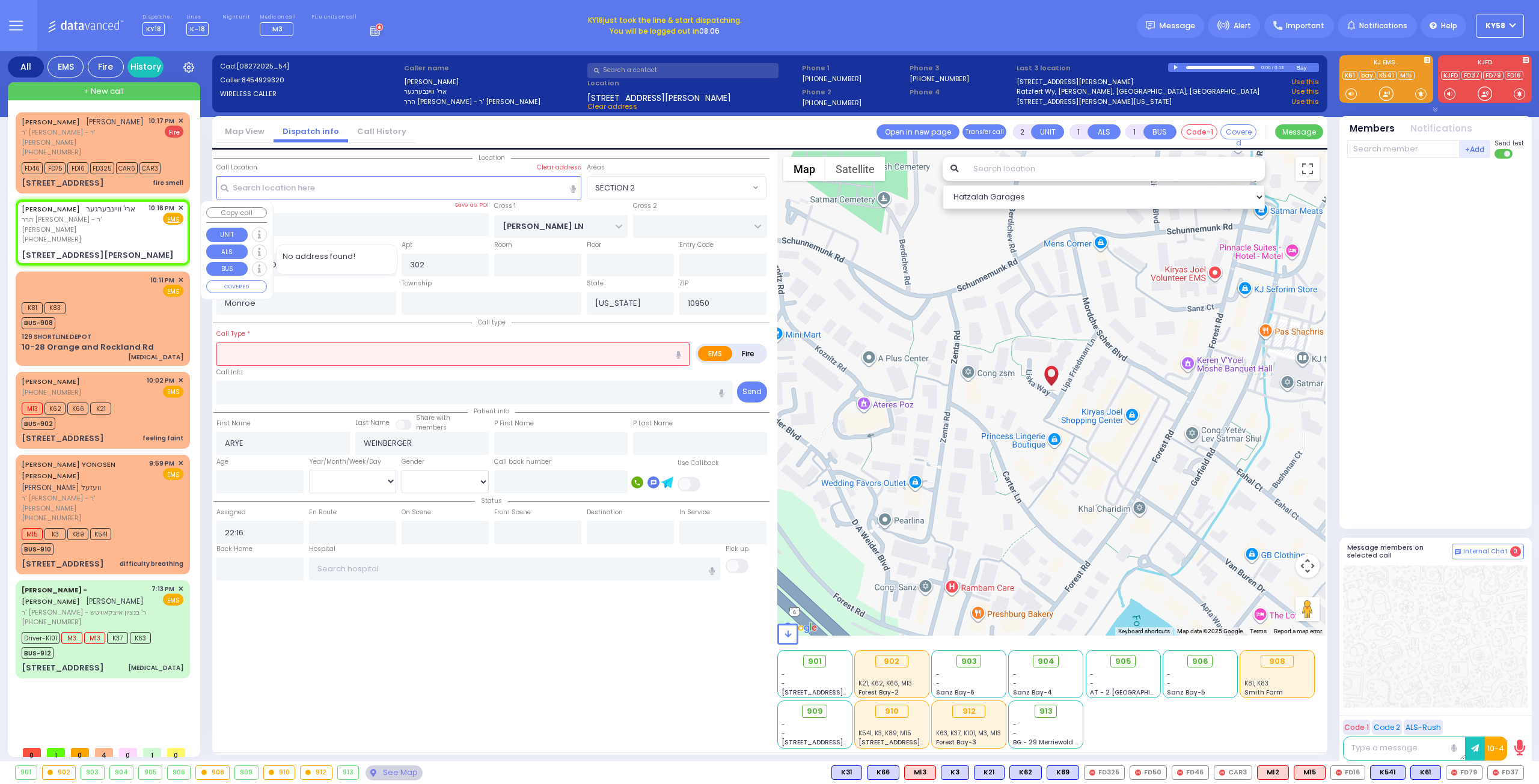
click at [183, 206] on span "✕" at bounding box center [180, 208] width 6 height 10
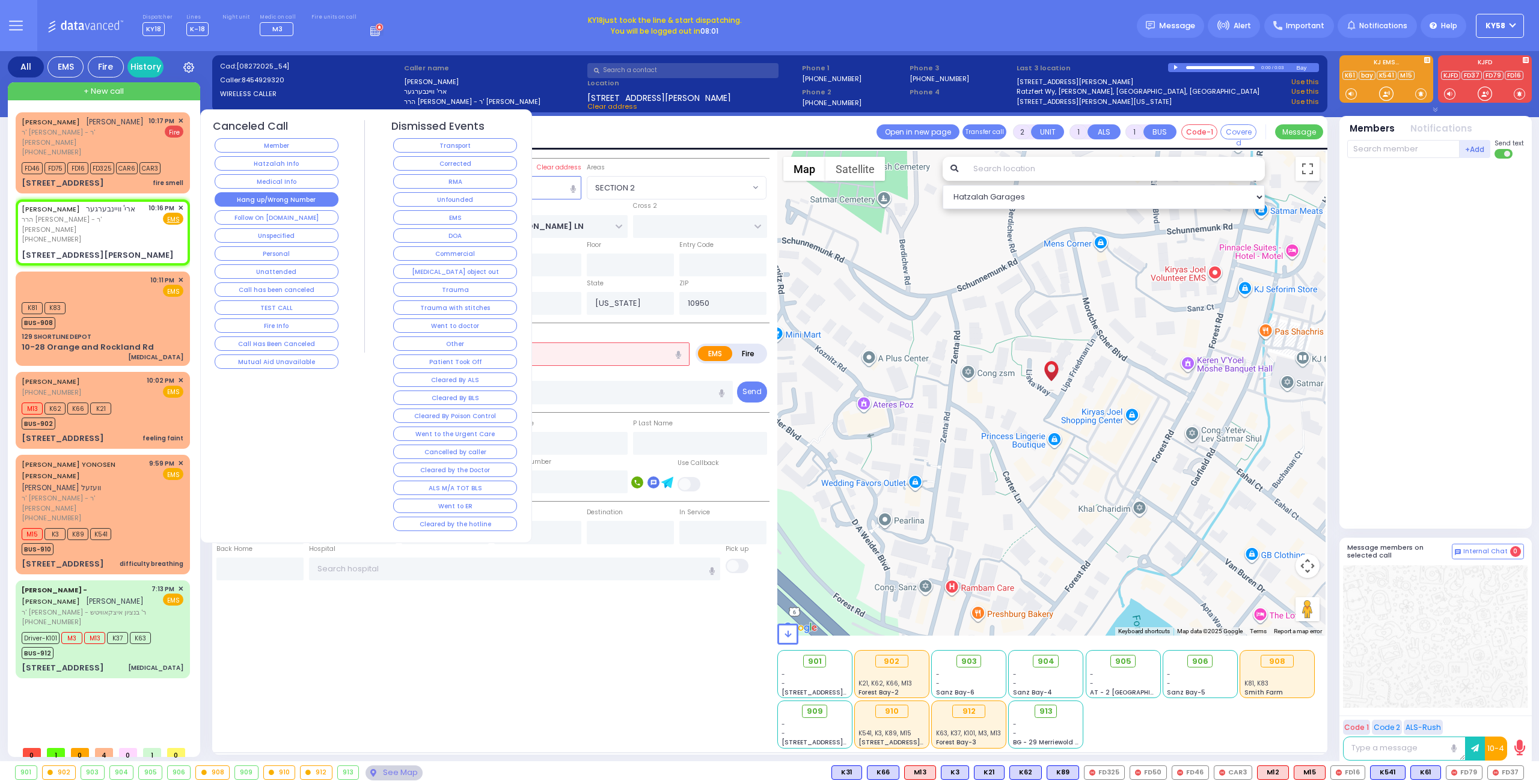
click at [287, 200] on button "Hang up/Wrong Number" at bounding box center [276, 199] width 124 height 14
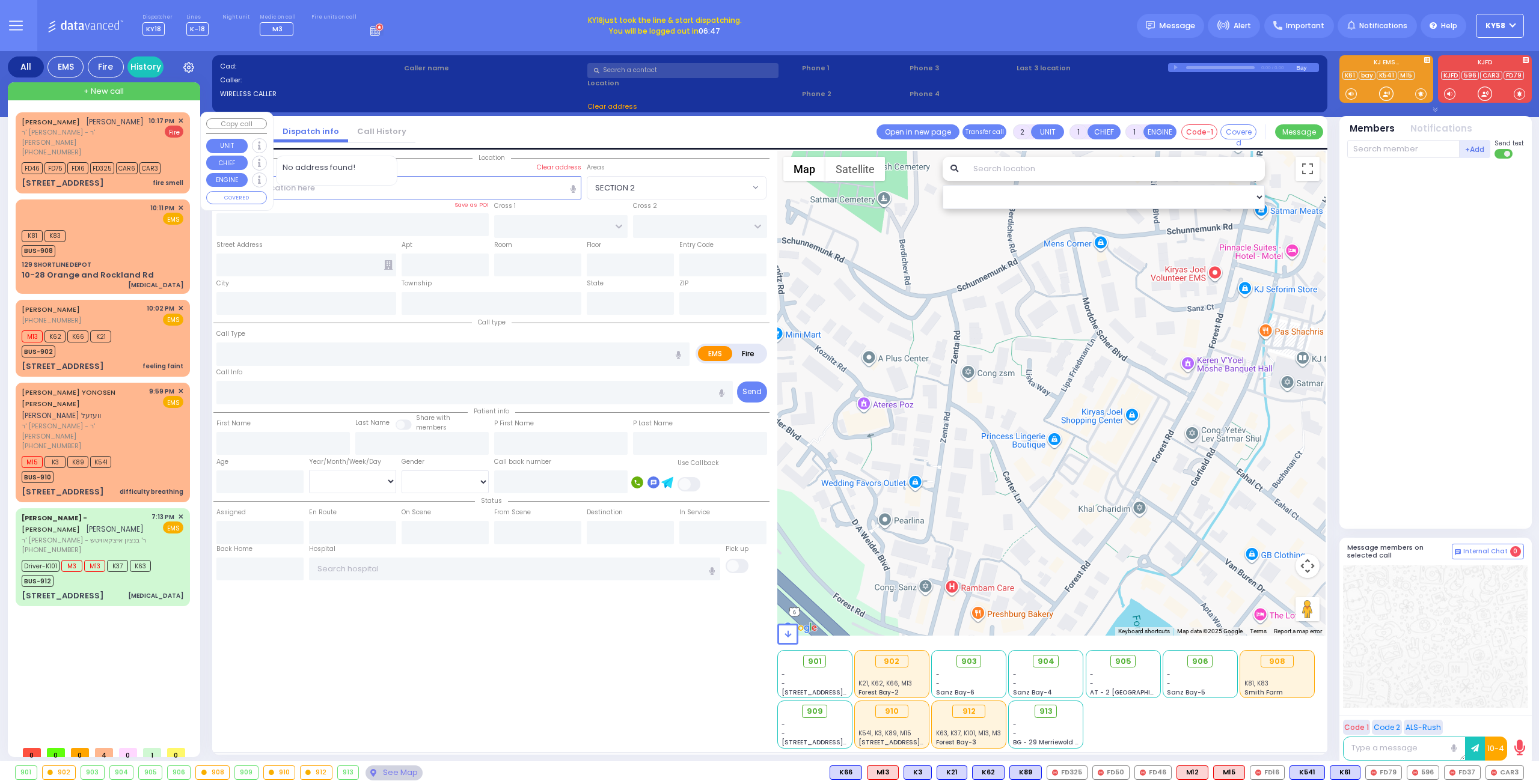
click at [97, 143] on span "ר' יוסף הערש - ר' יוסף יצחק טעסלער" at bounding box center [83, 137] width 123 height 20
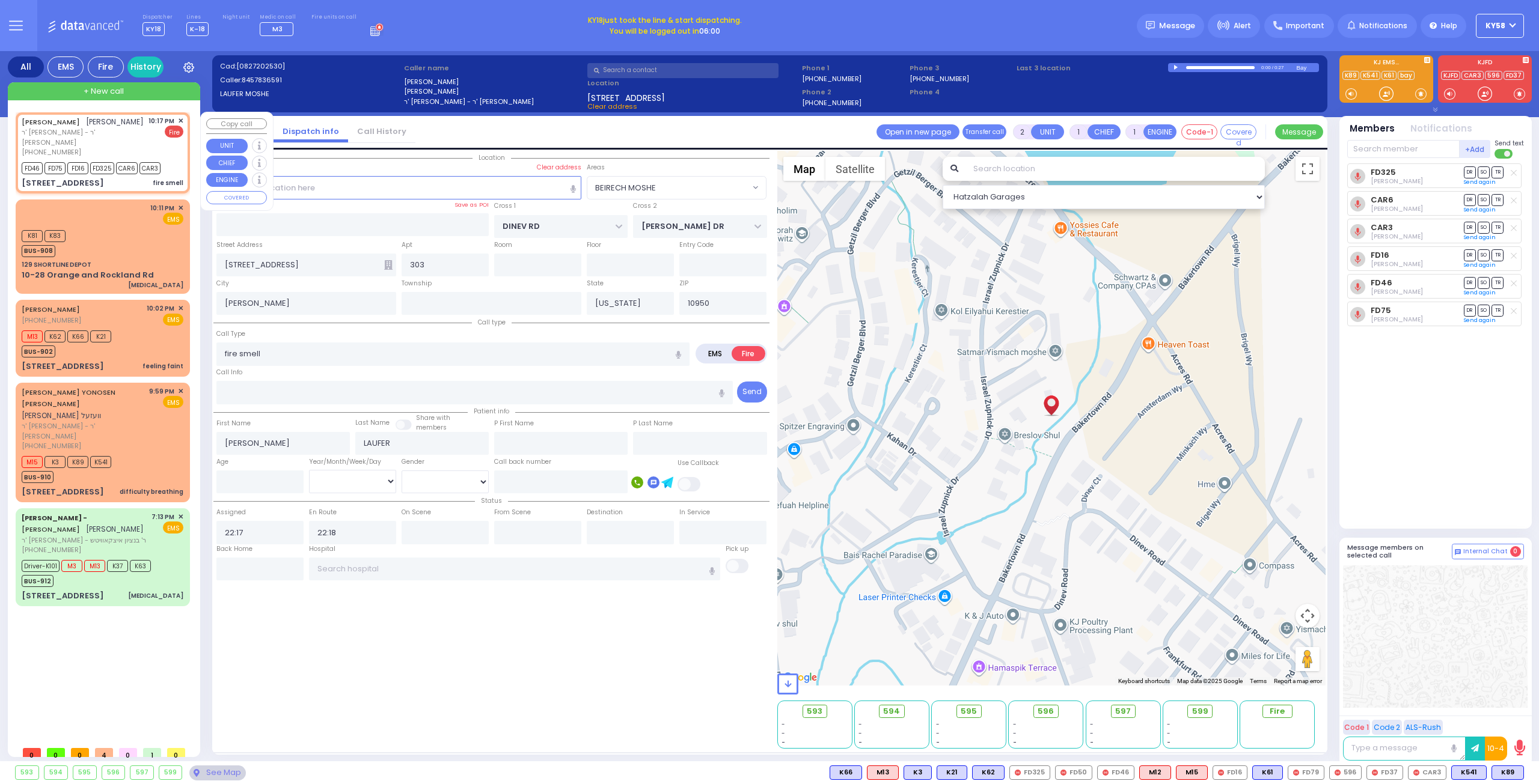
select select "BEIRECH MOSHE"
select select
